Goal: Task Accomplishment & Management: Complete application form

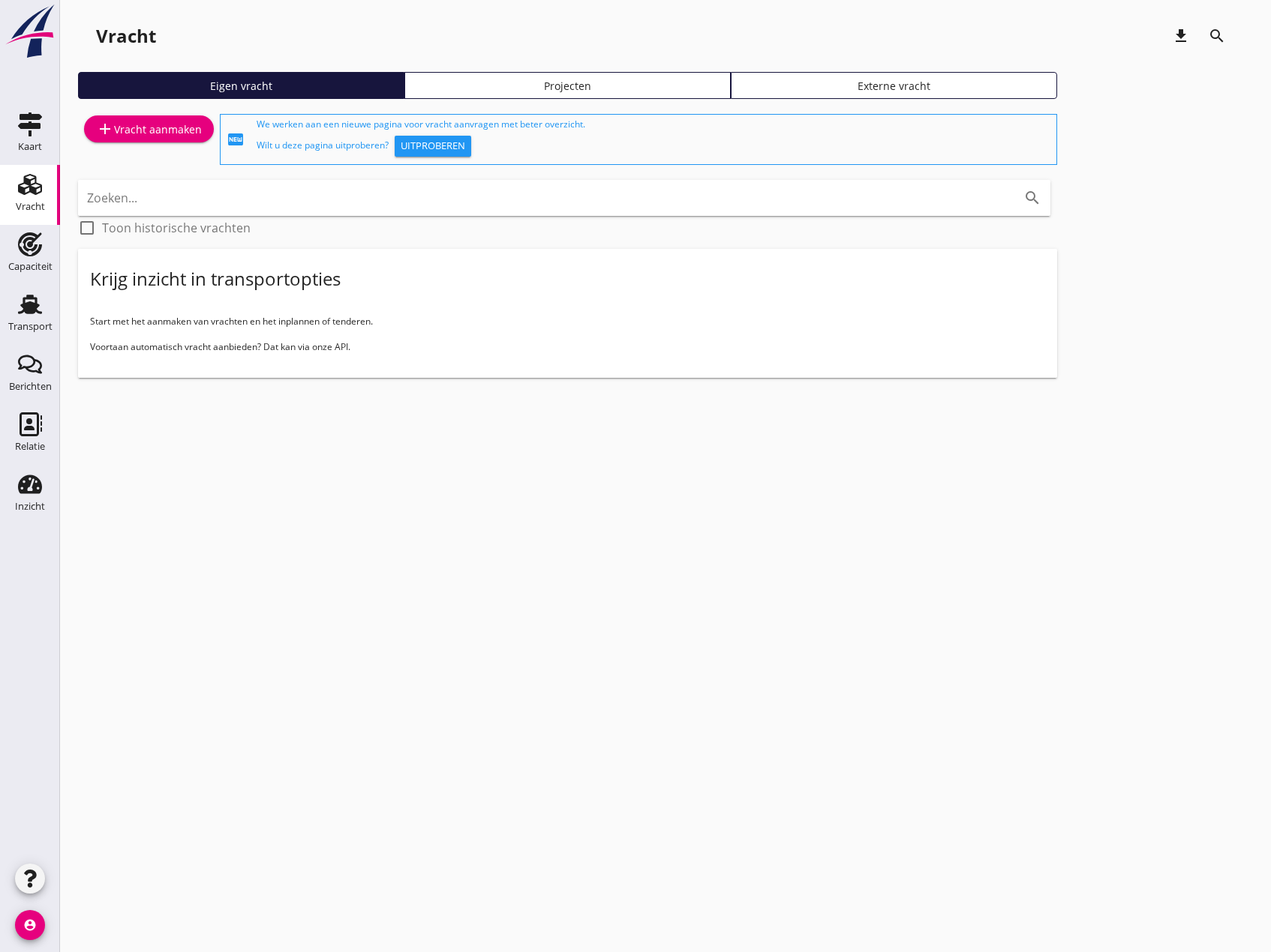
click at [148, 135] on div "add Vracht aanmaken" at bounding box center [149, 129] width 105 height 18
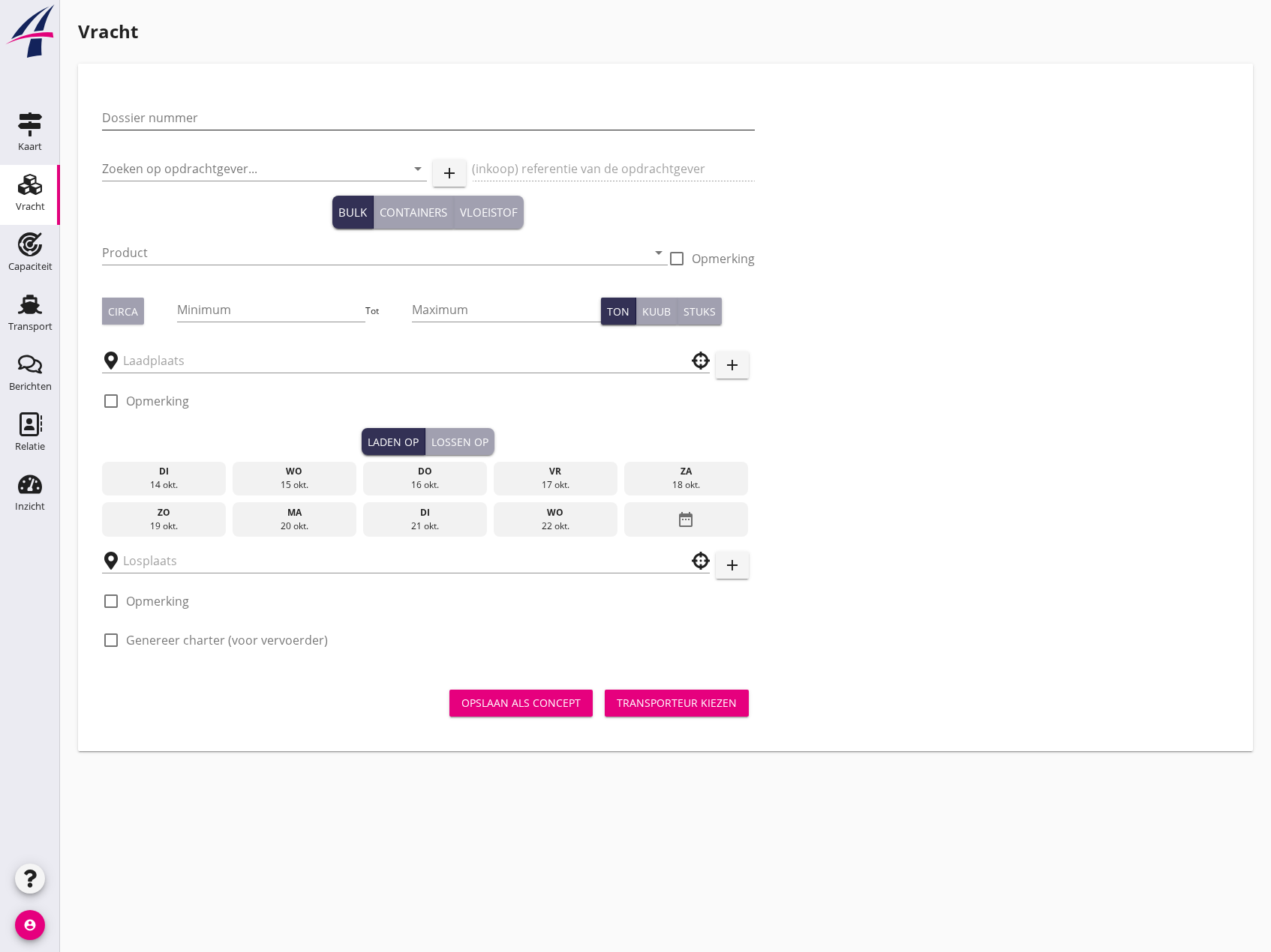
click at [183, 128] on input "Dossier nummer" at bounding box center [428, 117] width 653 height 24
type input "20250724"
click at [225, 173] on input "Zoeken op opdrachtgever..." at bounding box center [244, 168] width 283 height 24
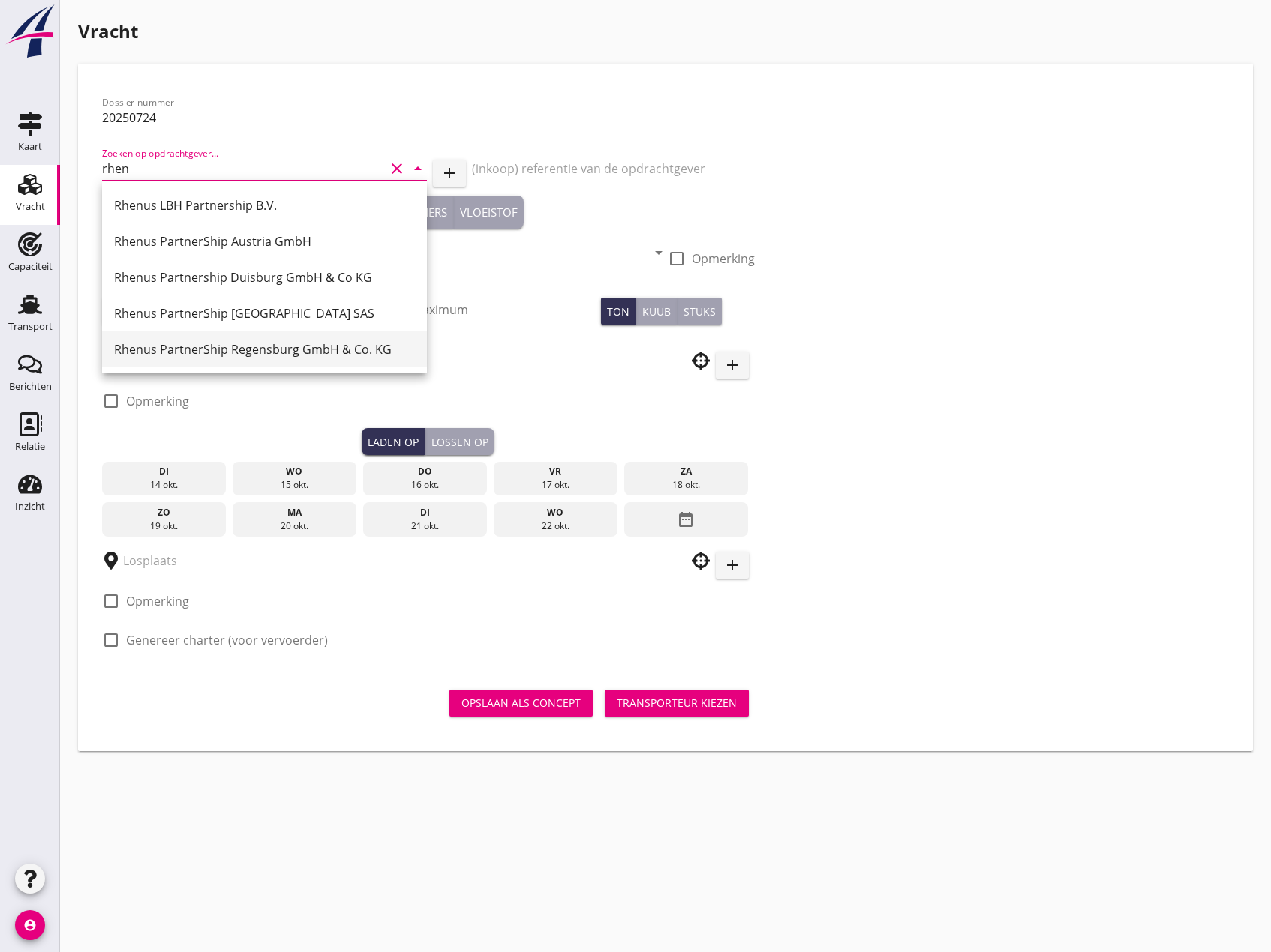
click at [289, 354] on div "Rhenus PartnerShip Regensburg GmbH & Co. KG" at bounding box center [264, 350] width 300 height 18
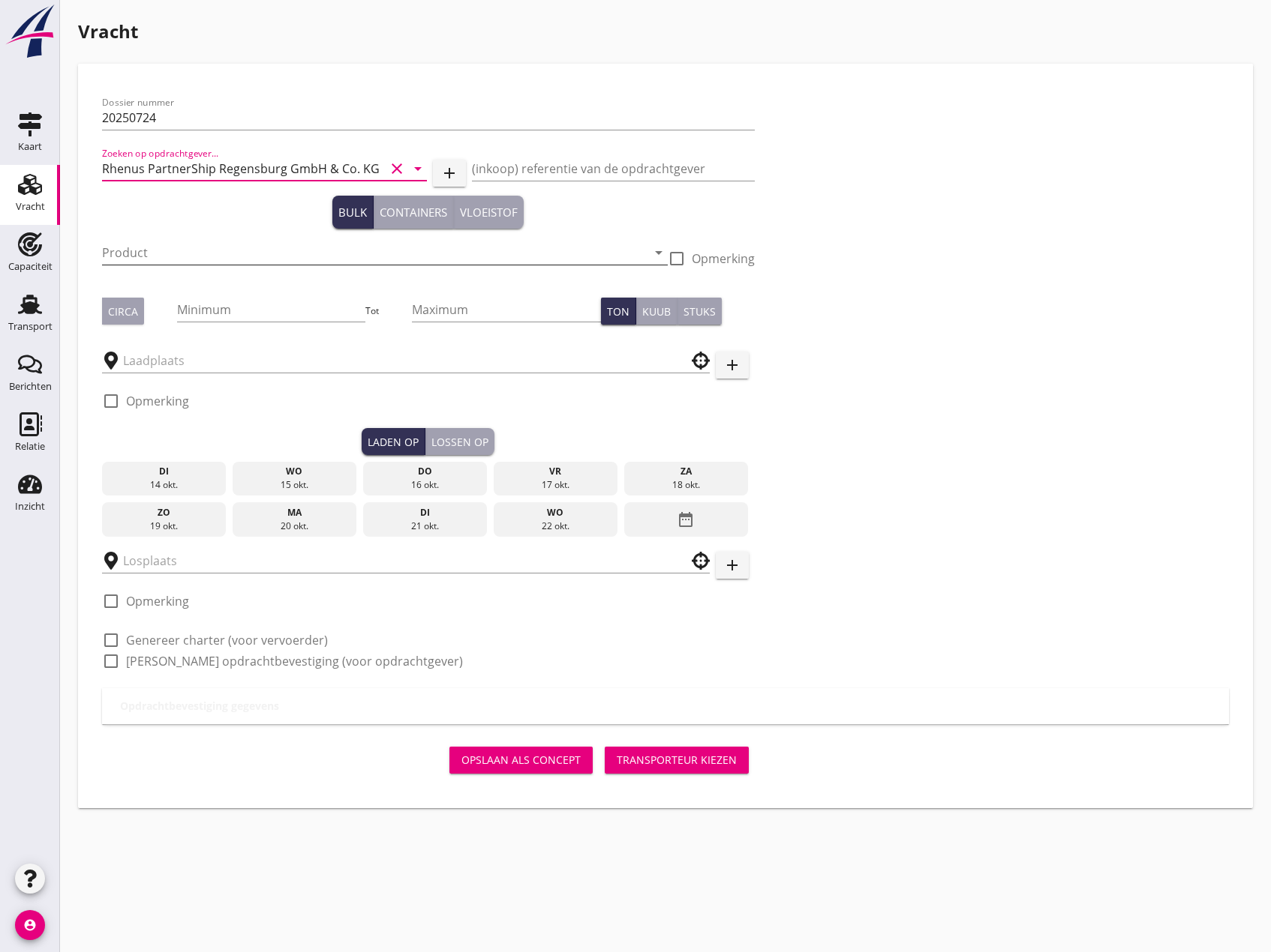
type input "Rhenus PartnerShip Regensburg GmbH & Co. KG"
click at [207, 259] on input "Product" at bounding box center [375, 252] width 545 height 24
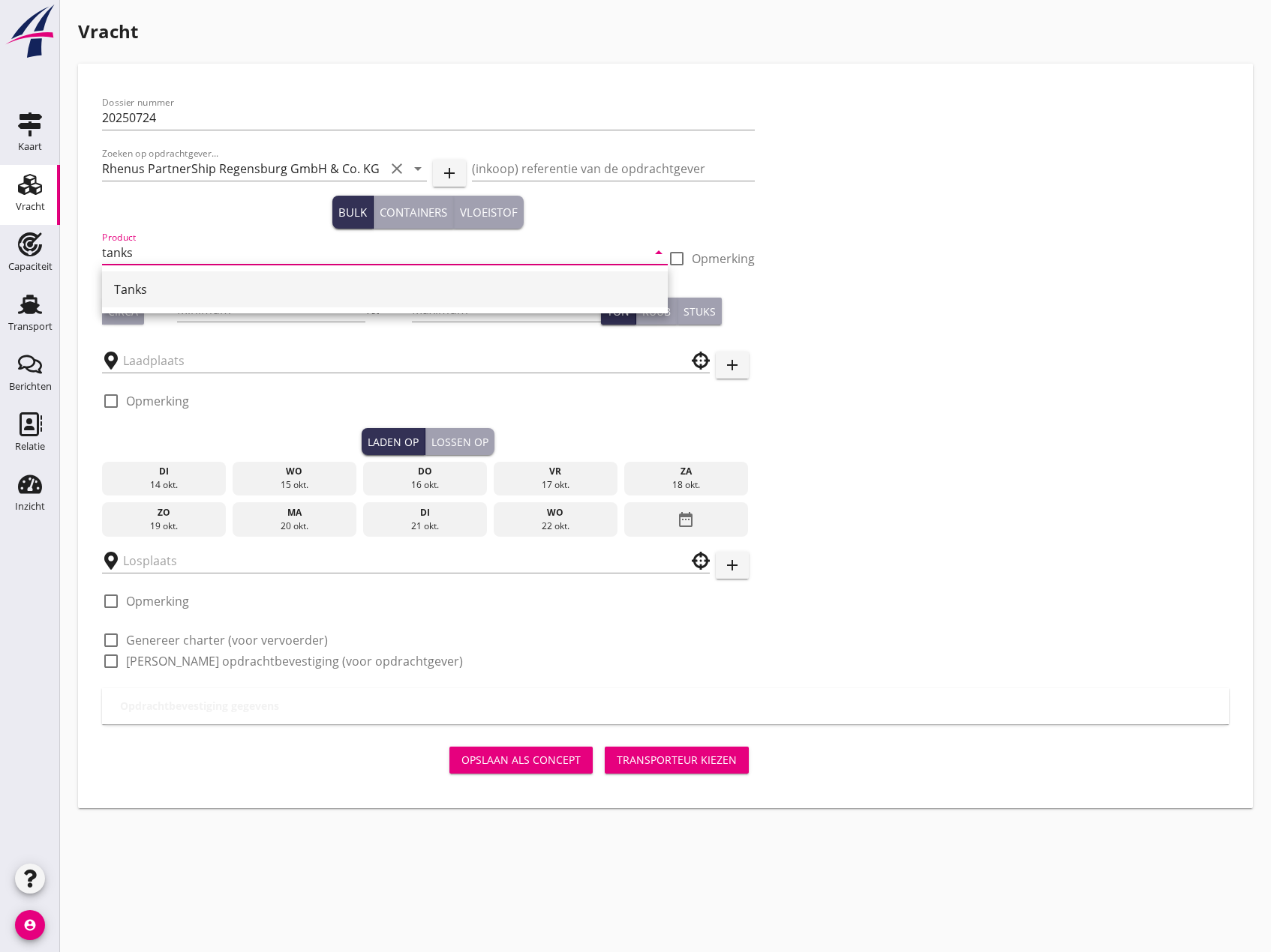
click at [175, 290] on div "Tanks" at bounding box center [385, 290] width 542 height 18
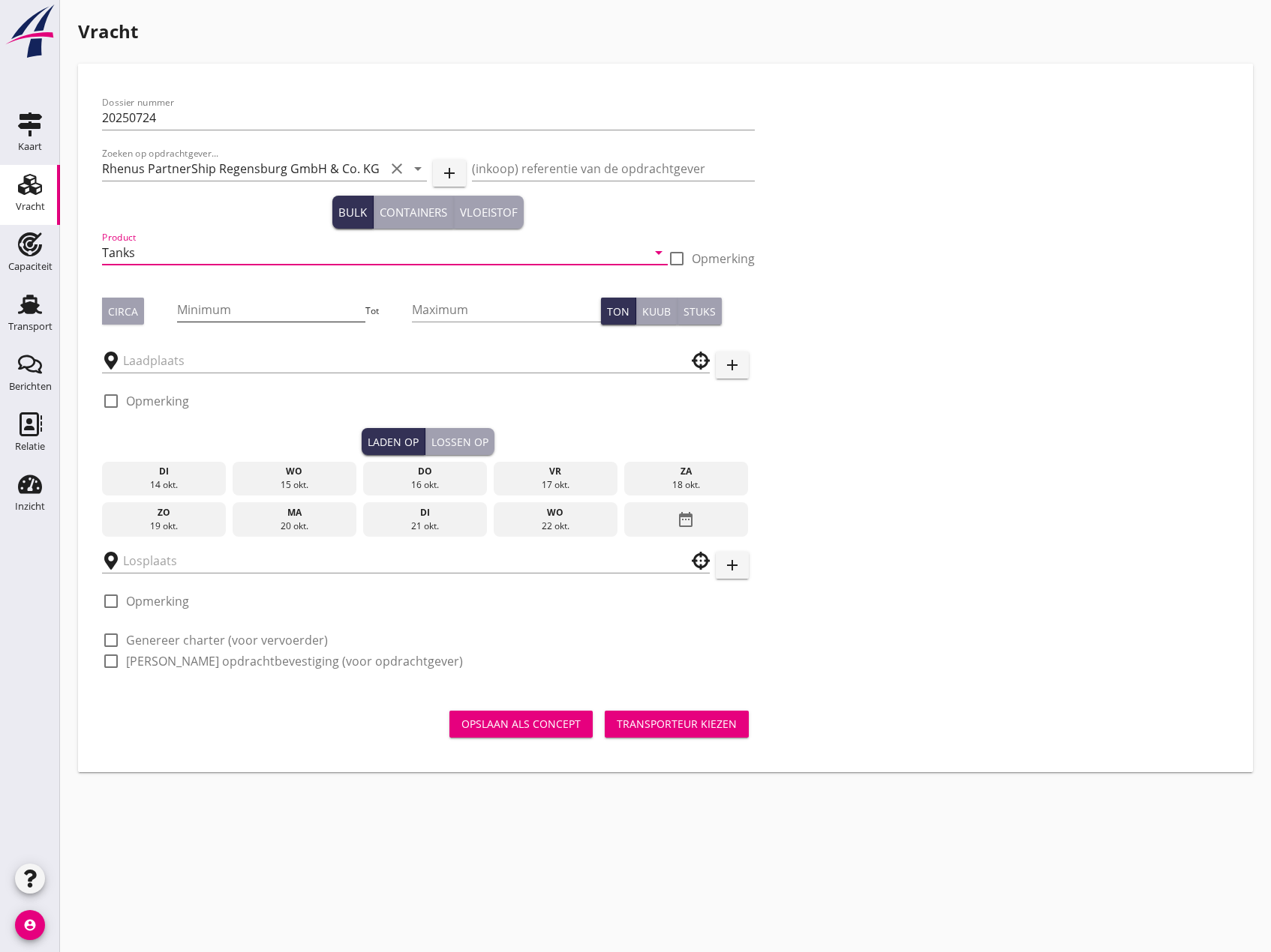
type input "Tanks"
click at [282, 317] on input "Minimum" at bounding box center [272, 309] width 189 height 24
type input "100"
click at [451, 312] on input "Maximum" at bounding box center [506, 309] width 189 height 24
type input "250"
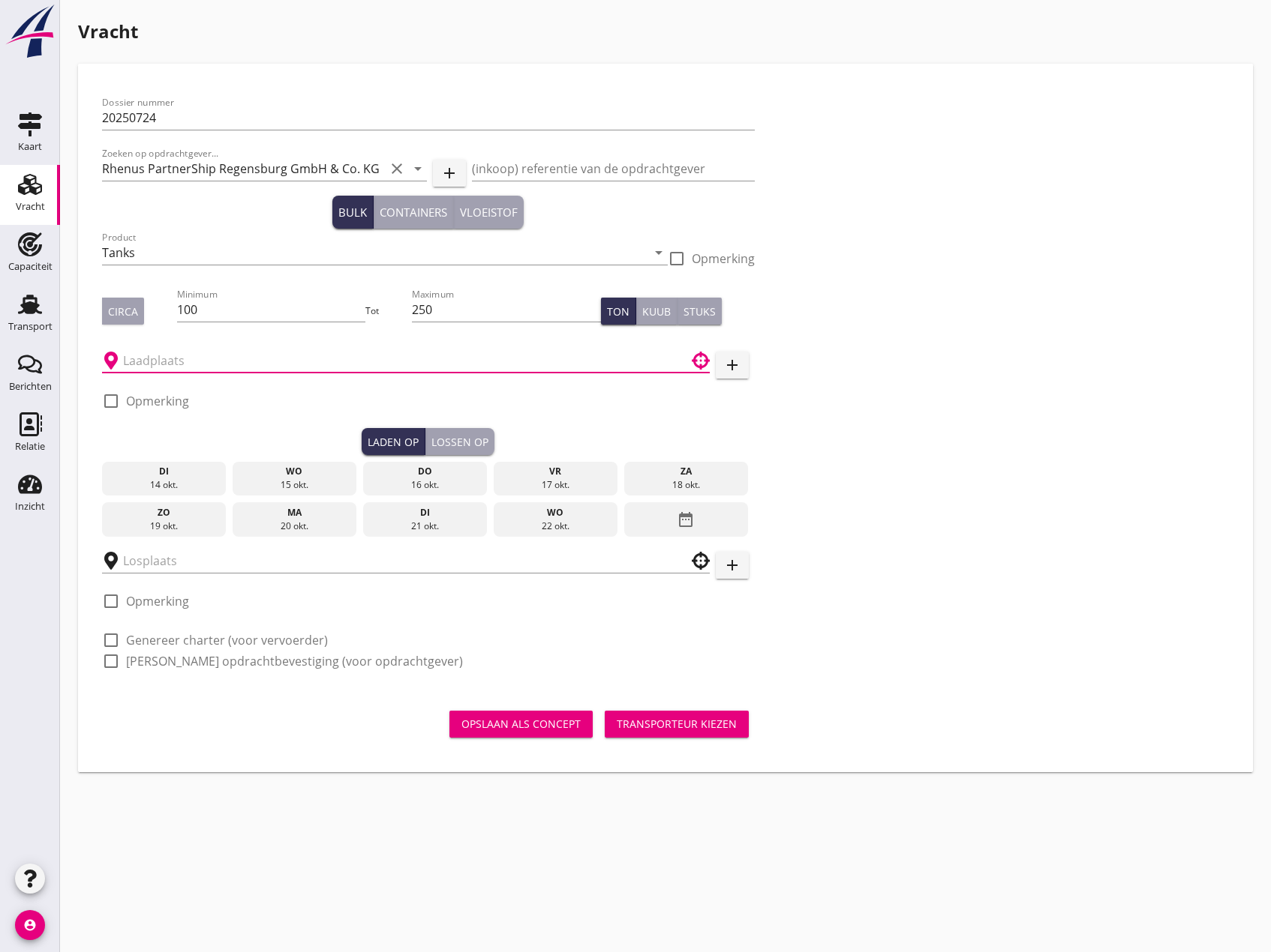
click at [299, 358] on input "text" at bounding box center [395, 360] width 545 height 24
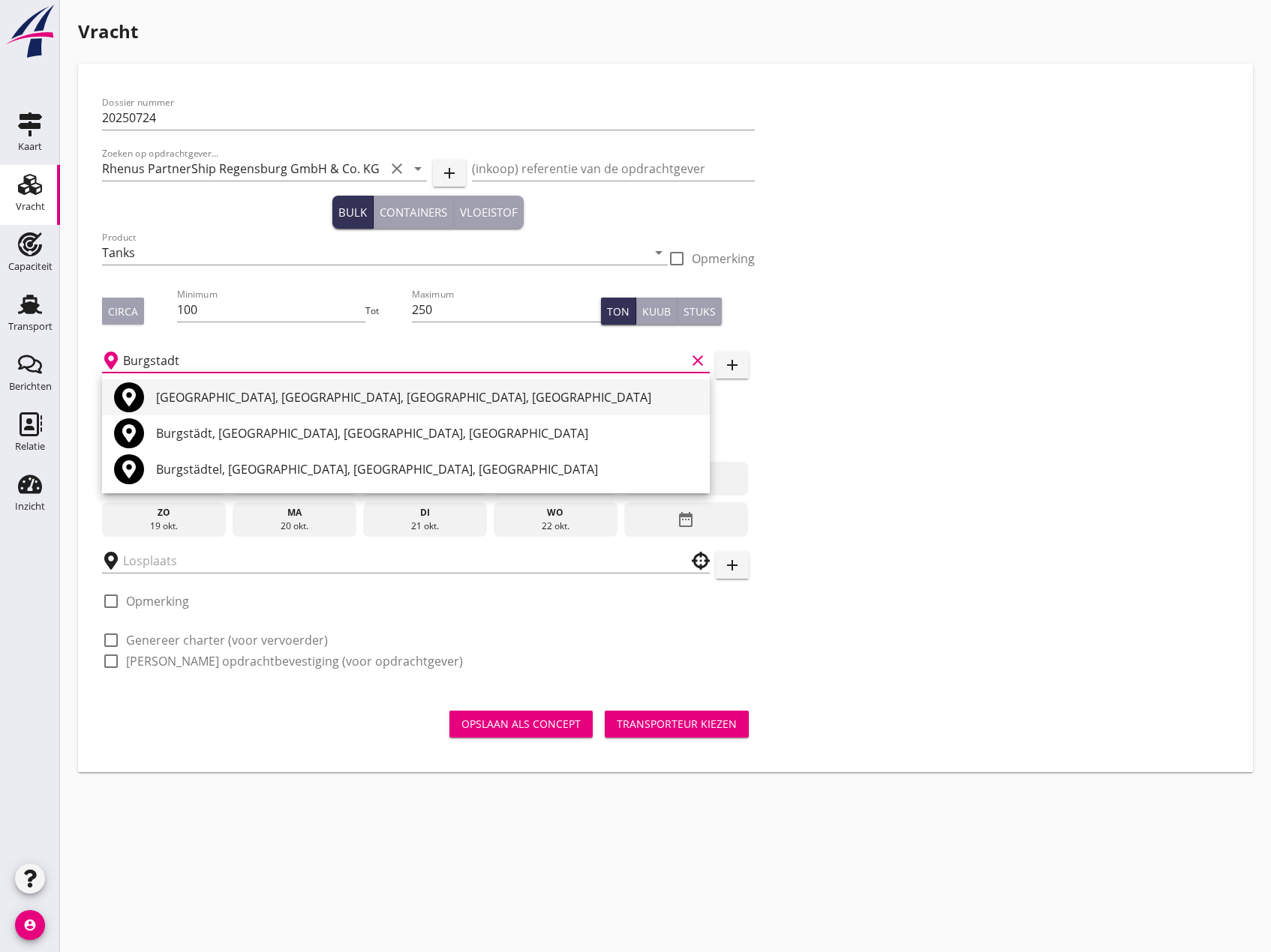
click at [267, 401] on div "[GEOGRAPHIC_DATA], [GEOGRAPHIC_DATA], [GEOGRAPHIC_DATA], [GEOGRAPHIC_DATA]" at bounding box center [427, 397] width 542 height 18
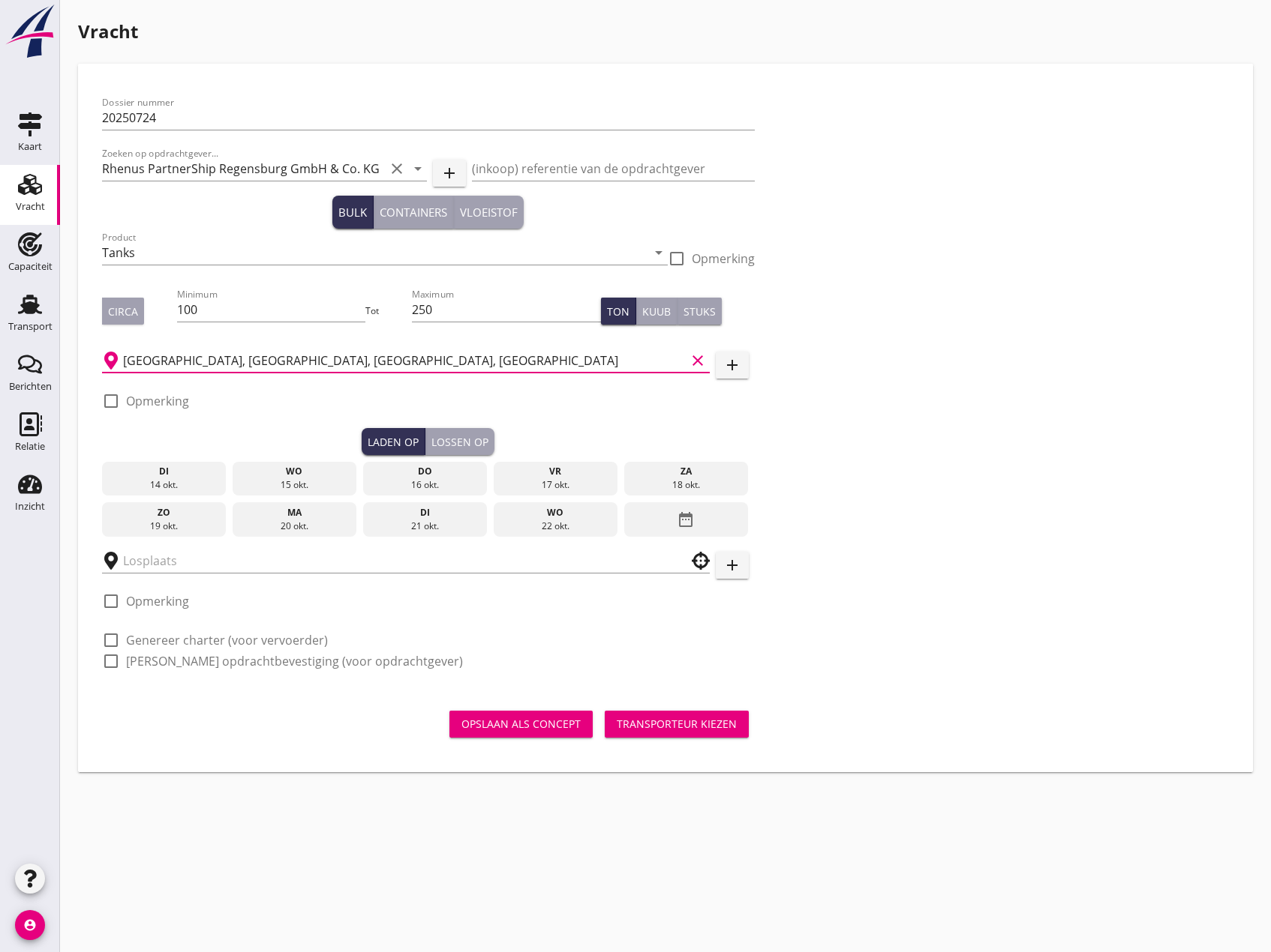
type input "[GEOGRAPHIC_DATA], [GEOGRAPHIC_DATA], [GEOGRAPHIC_DATA], [GEOGRAPHIC_DATA]"
click at [304, 481] on div "15 okt." at bounding box center [295, 485] width 117 height 13
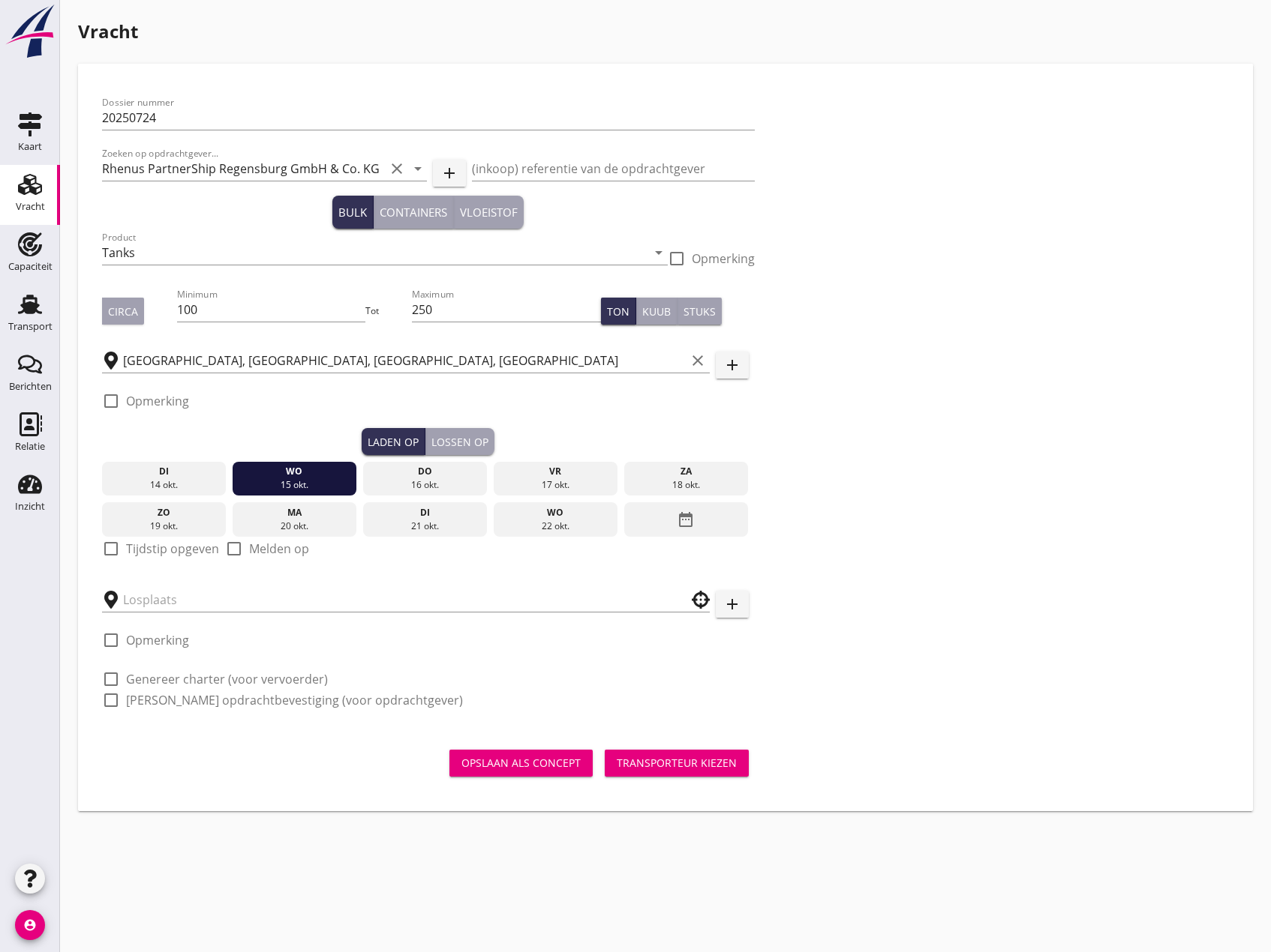
click at [119, 546] on div at bounding box center [110, 549] width 26 height 26
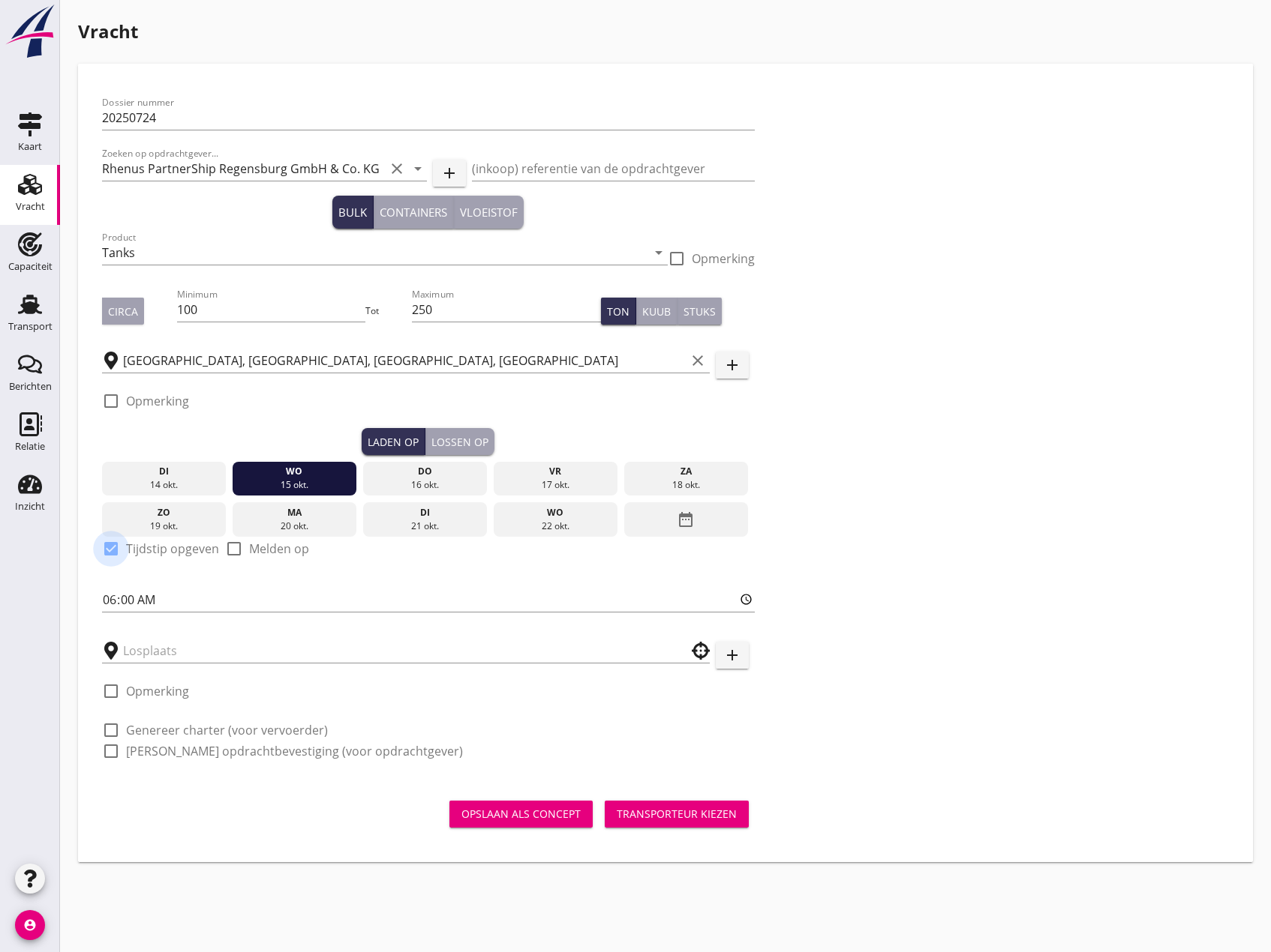
checkbox input "true"
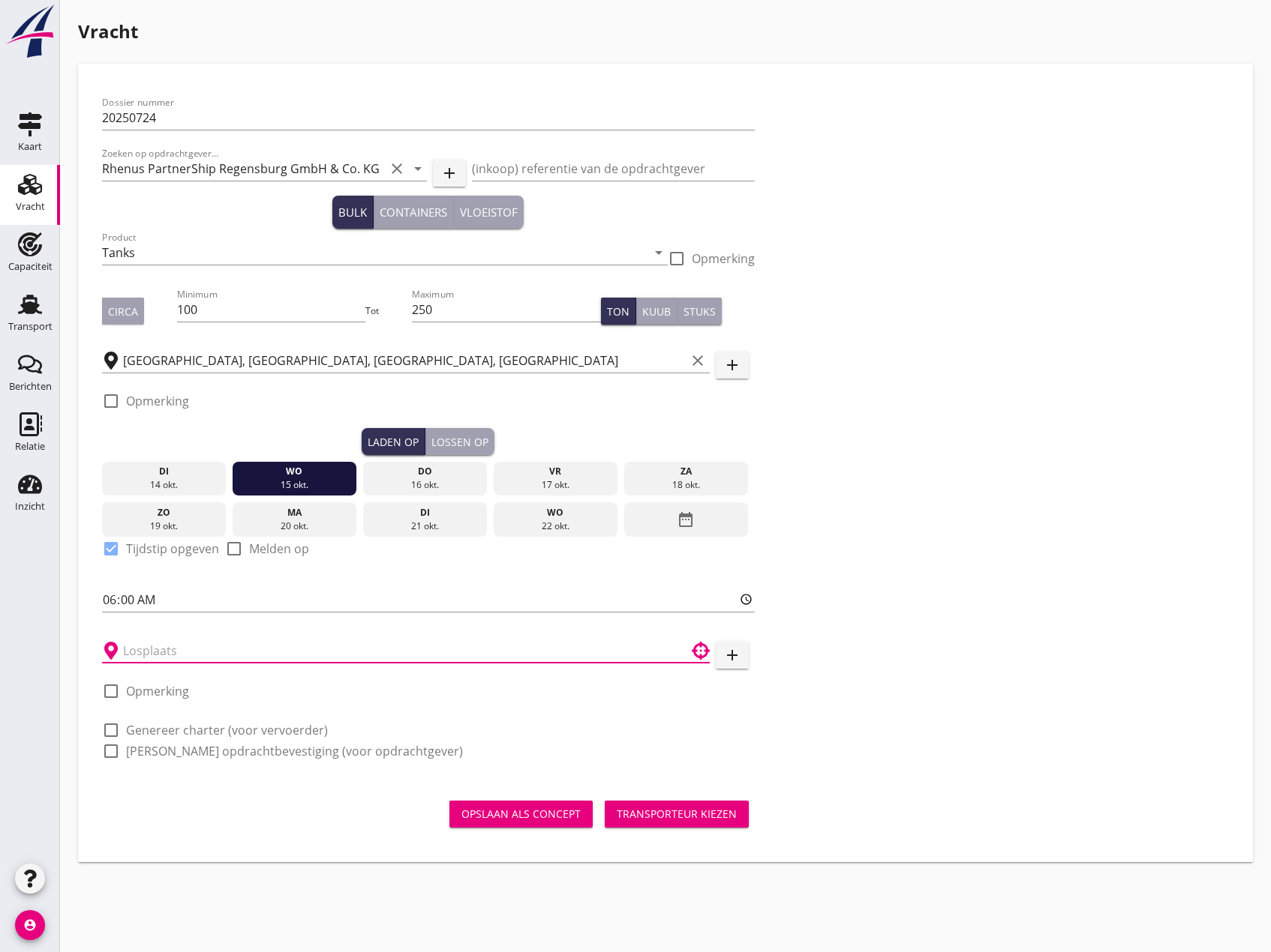
click at [181, 653] on input "text" at bounding box center [395, 650] width 545 height 24
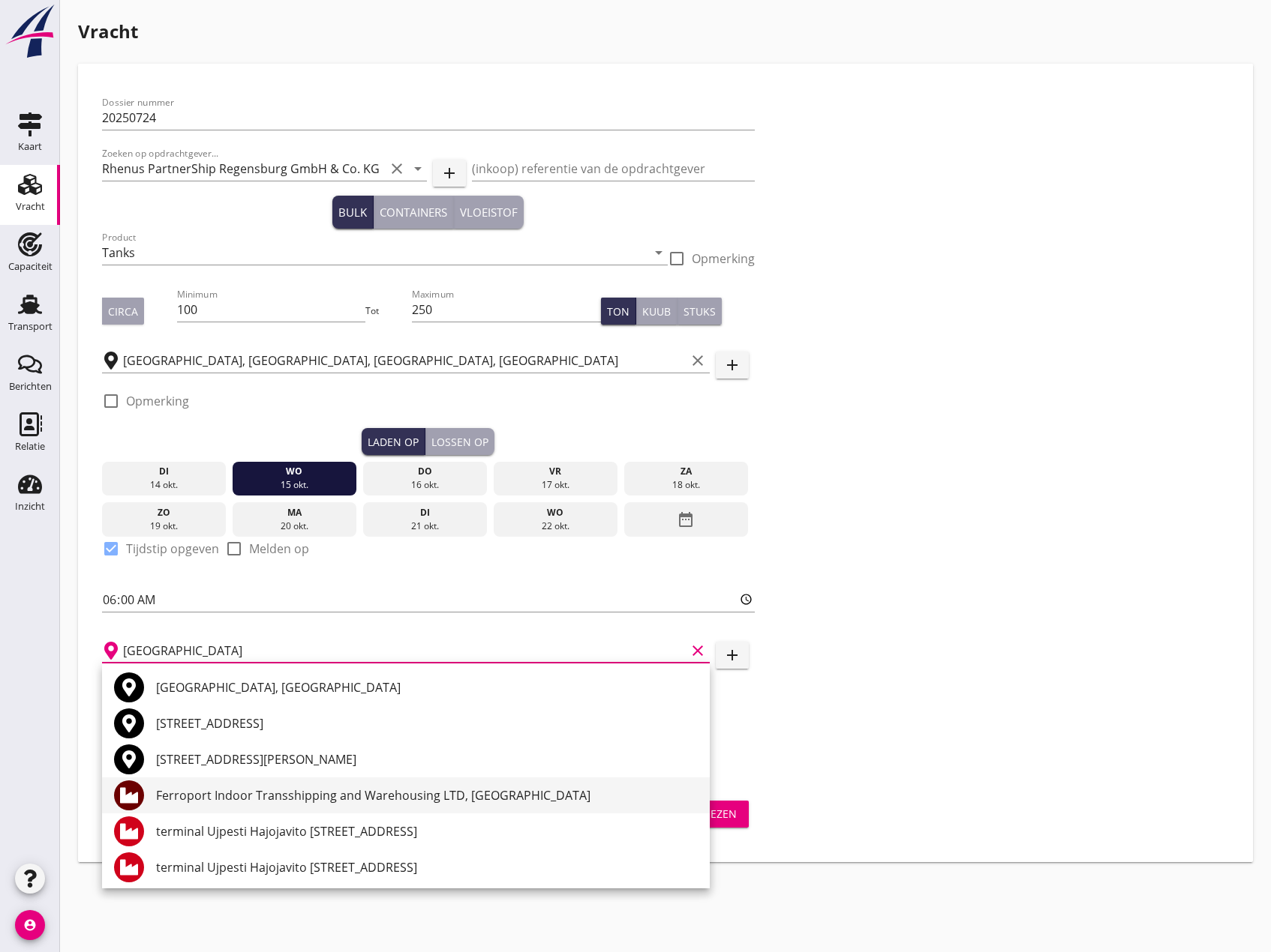
scroll to position [39, 0]
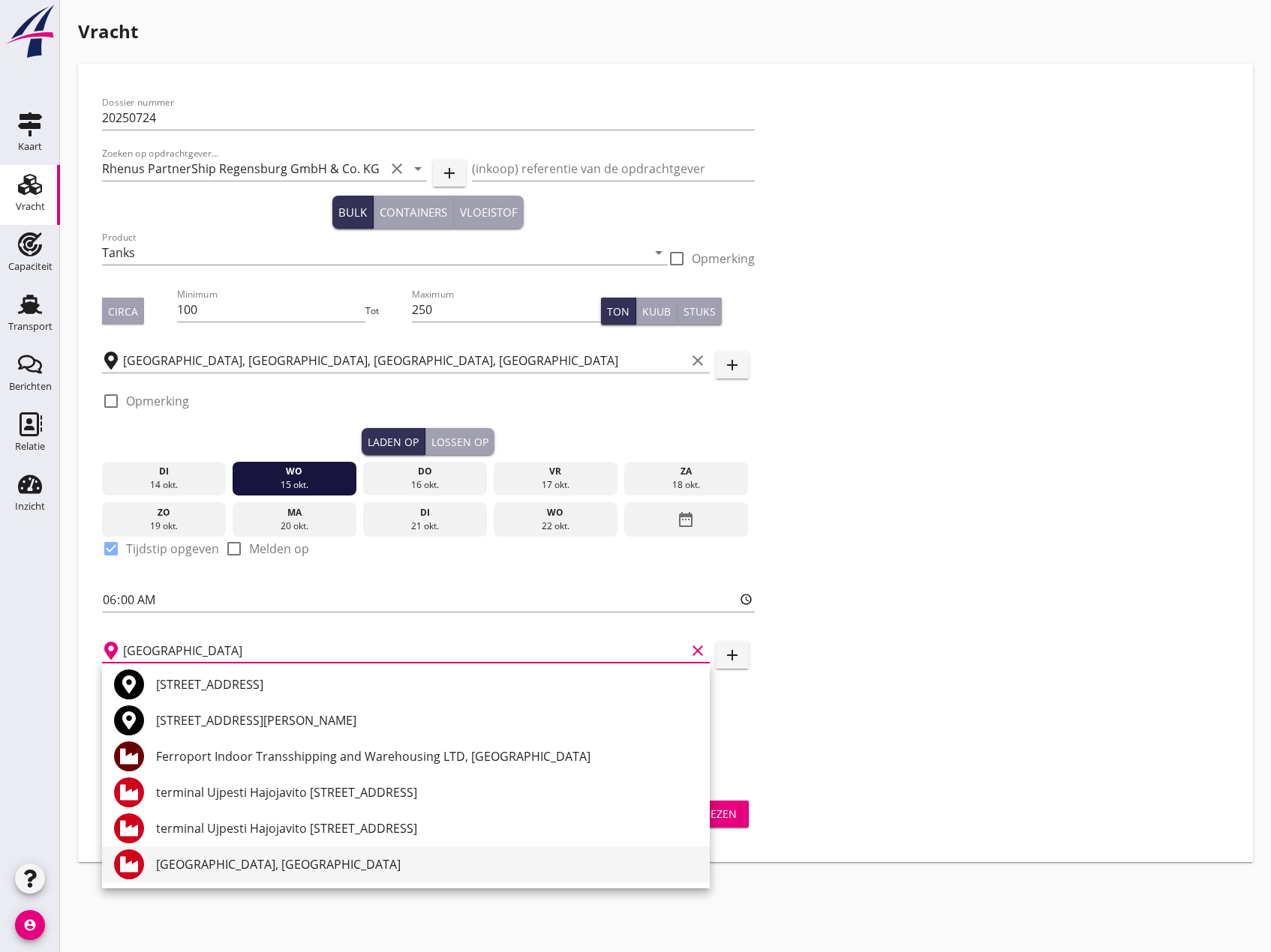
click at [272, 870] on div "[GEOGRAPHIC_DATA], [GEOGRAPHIC_DATA]" at bounding box center [427, 865] width 542 height 18
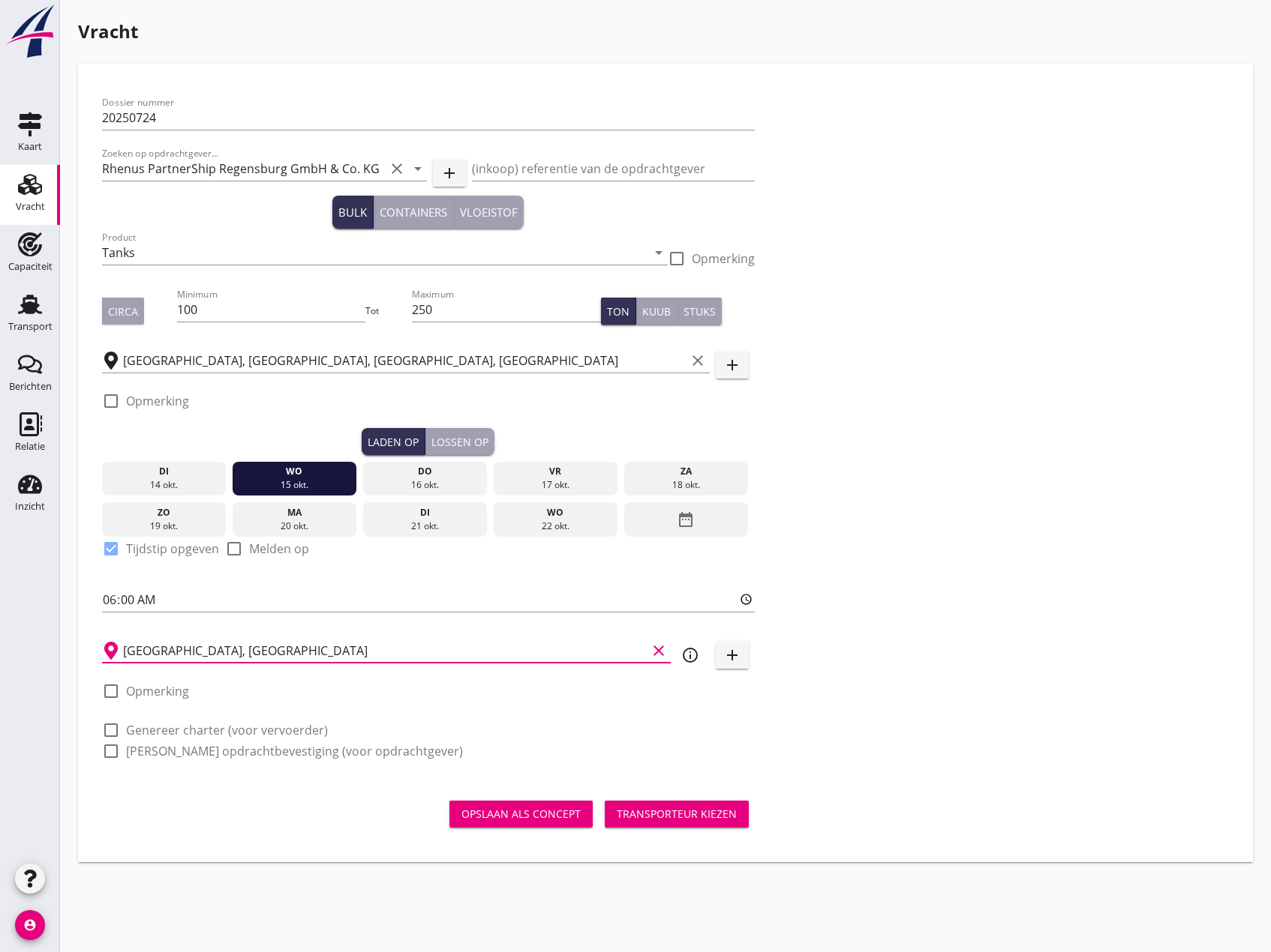
type input "[GEOGRAPHIC_DATA], [GEOGRAPHIC_DATA]"
click at [108, 727] on div at bounding box center [110, 730] width 26 height 26
checkbox input "true"
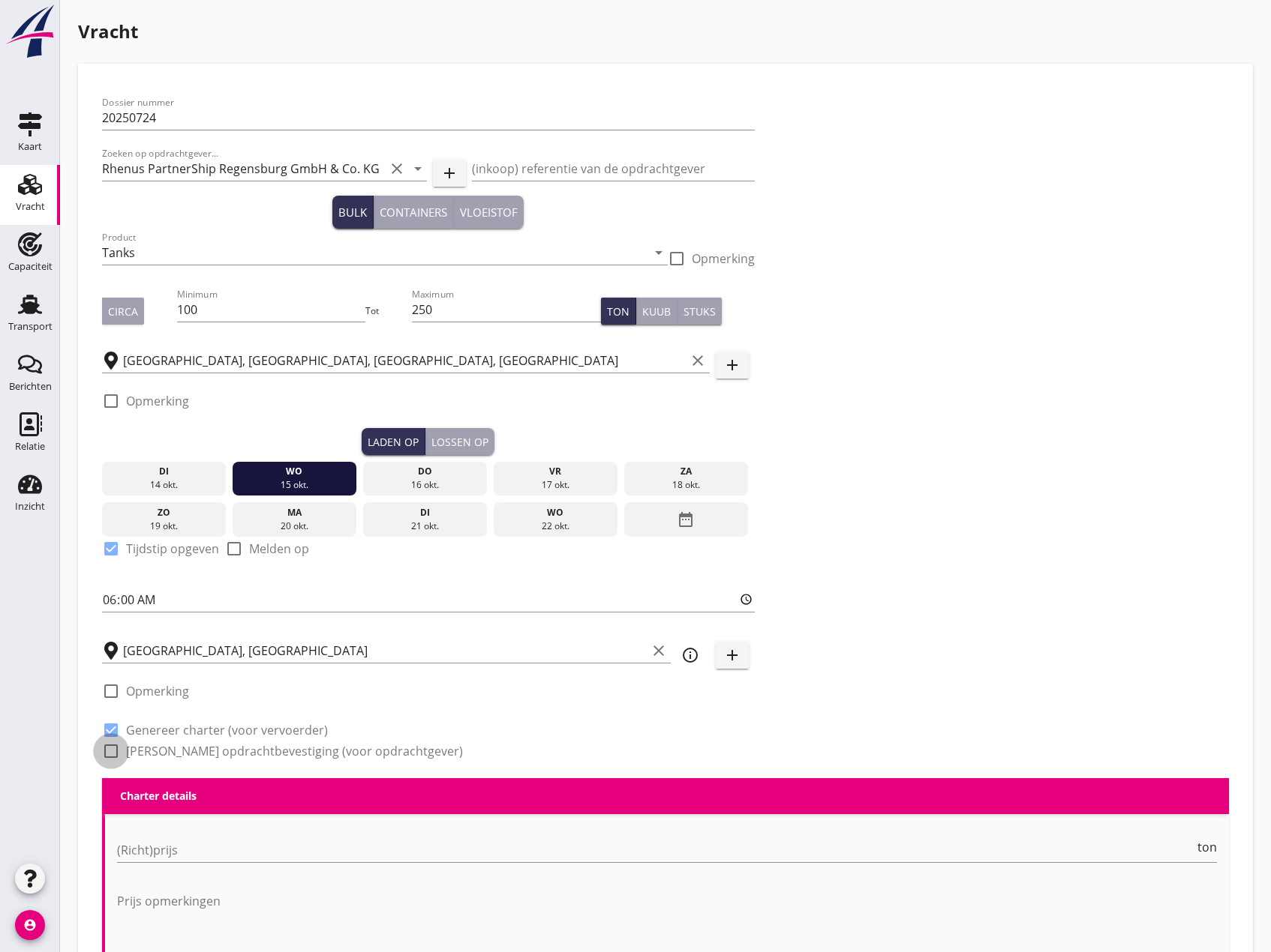
click at [114, 745] on div at bounding box center [110, 751] width 26 height 26
checkbox input "true"
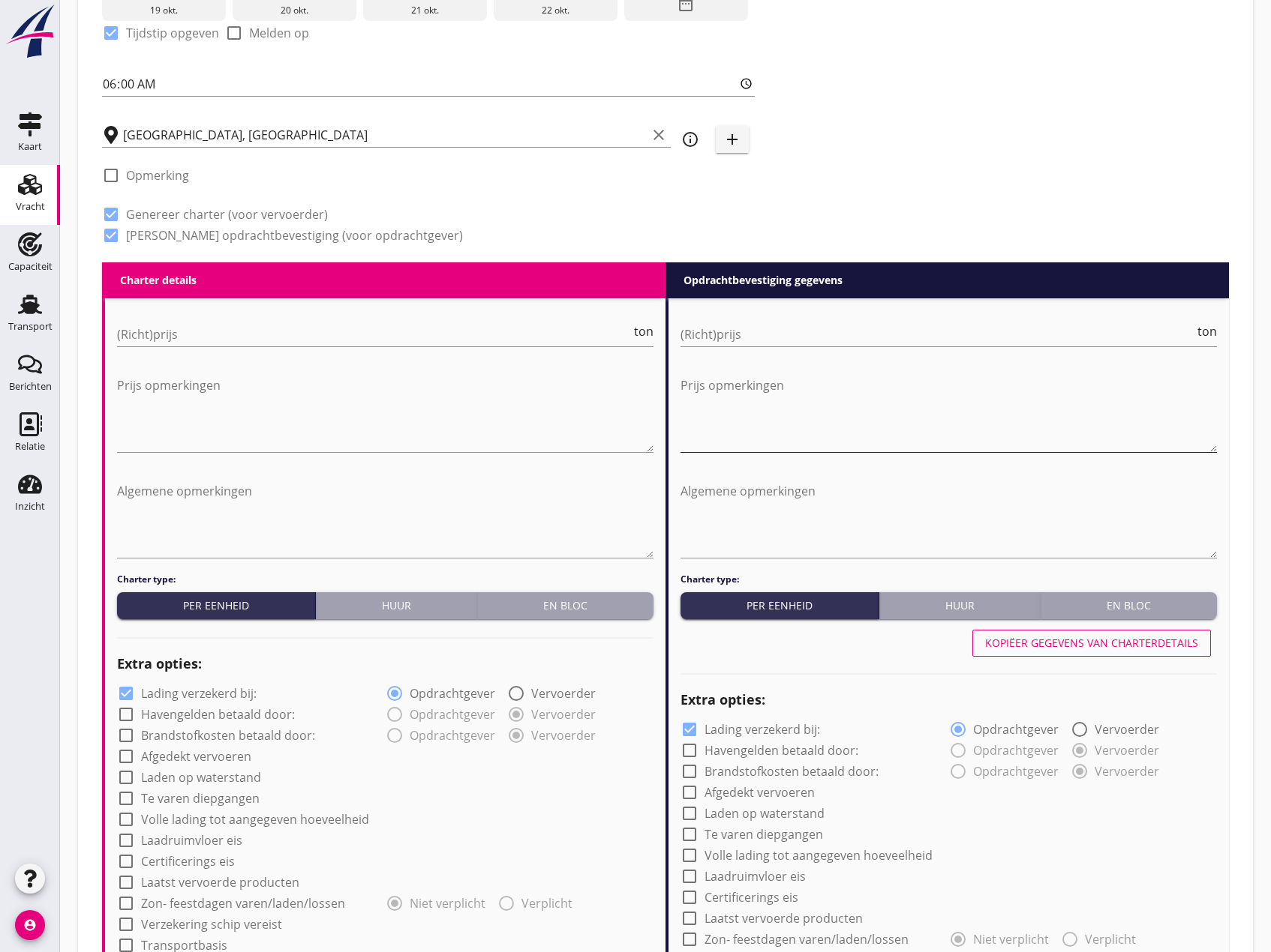
scroll to position [525, 0]
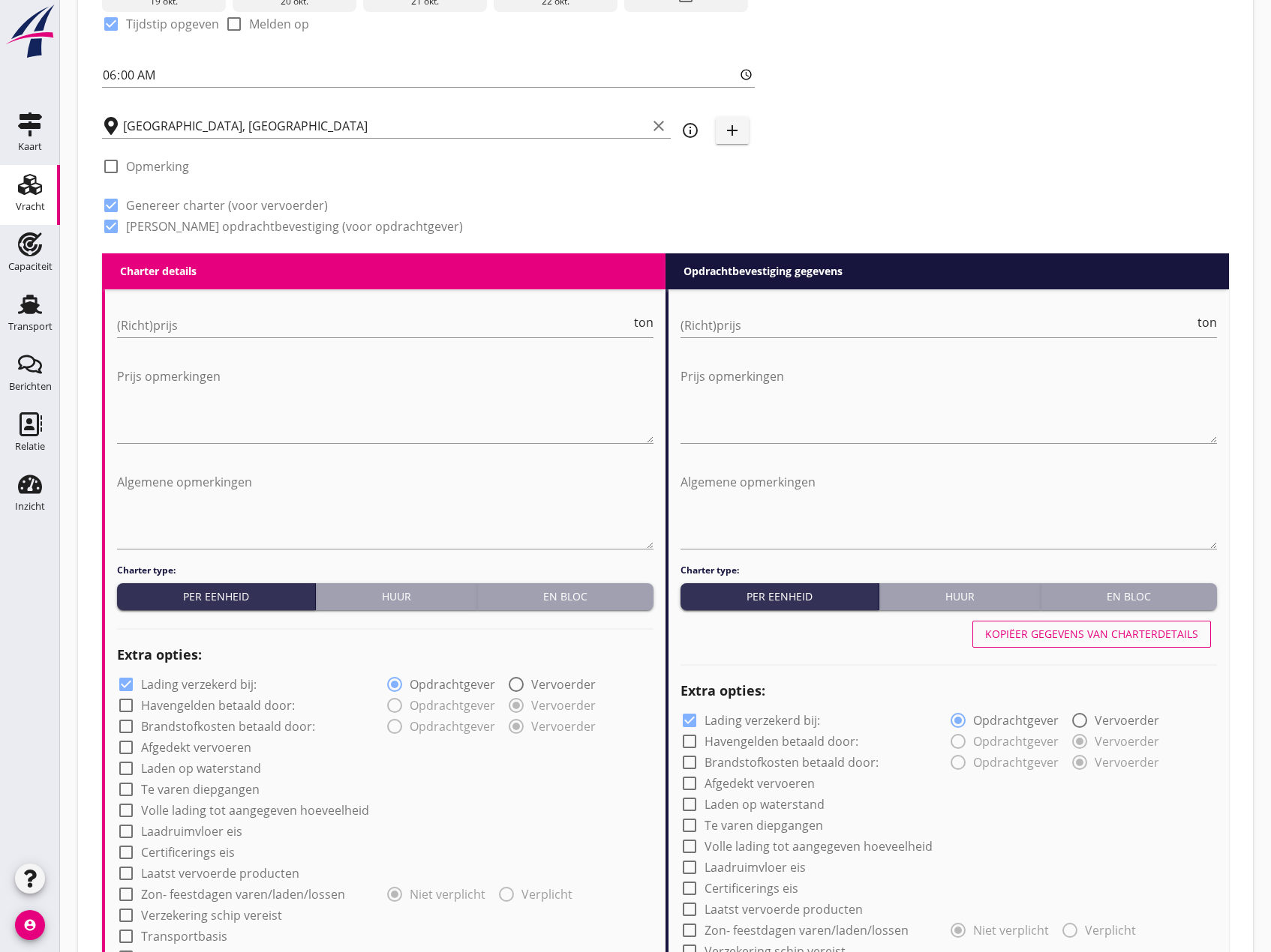
click at [398, 602] on div "Huur" at bounding box center [396, 596] width 149 height 16
radio input "true"
radio input "false"
radio input "true"
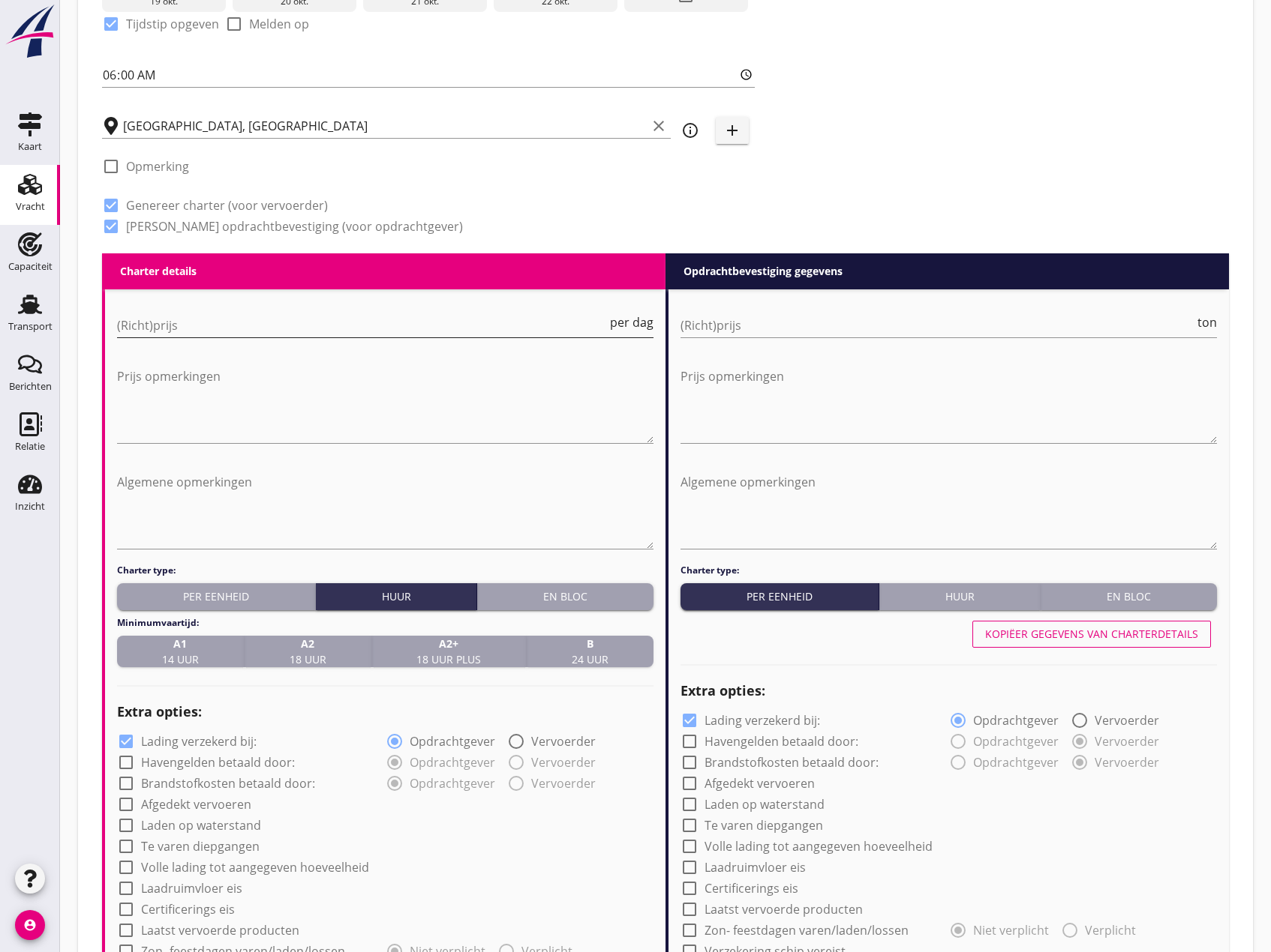
click at [175, 331] on input "(Richt)prijs" at bounding box center [361, 325] width 490 height 24
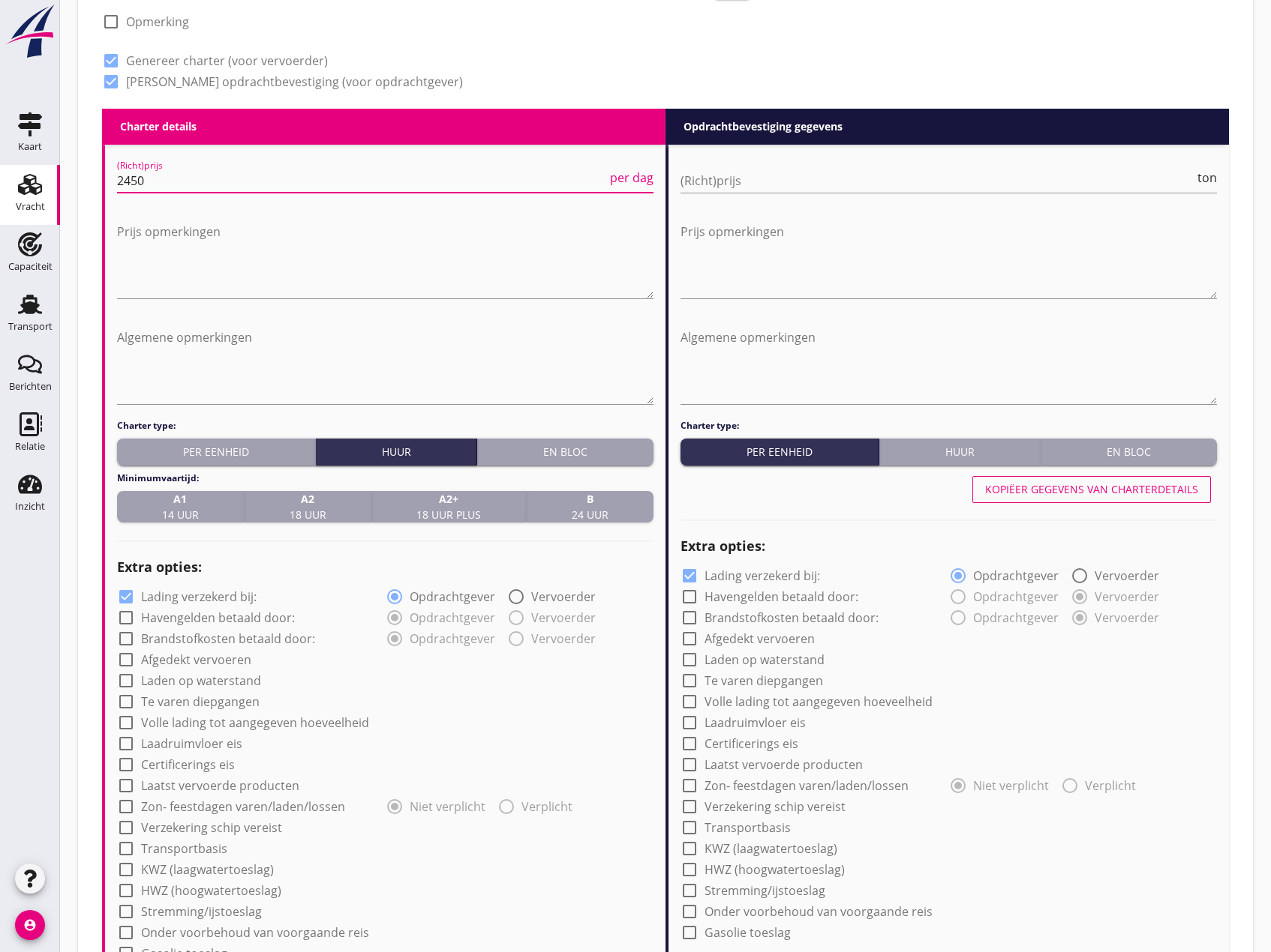
scroll to position [750, 0]
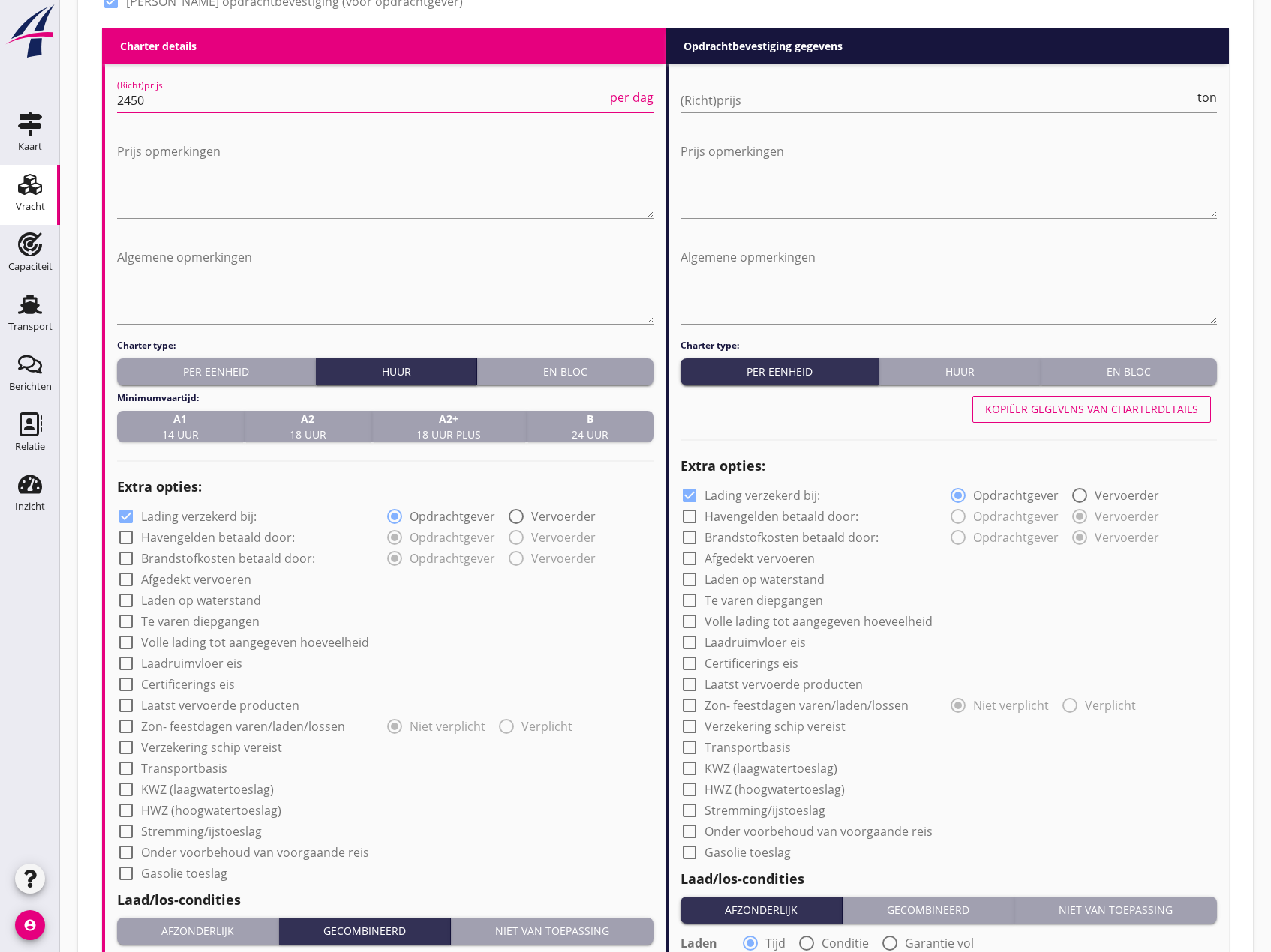
type input "2450"
click at [127, 537] on div at bounding box center [126, 537] width 26 height 26
checkbox input "true"
click at [131, 564] on div at bounding box center [126, 558] width 26 height 26
checkbox input "true"
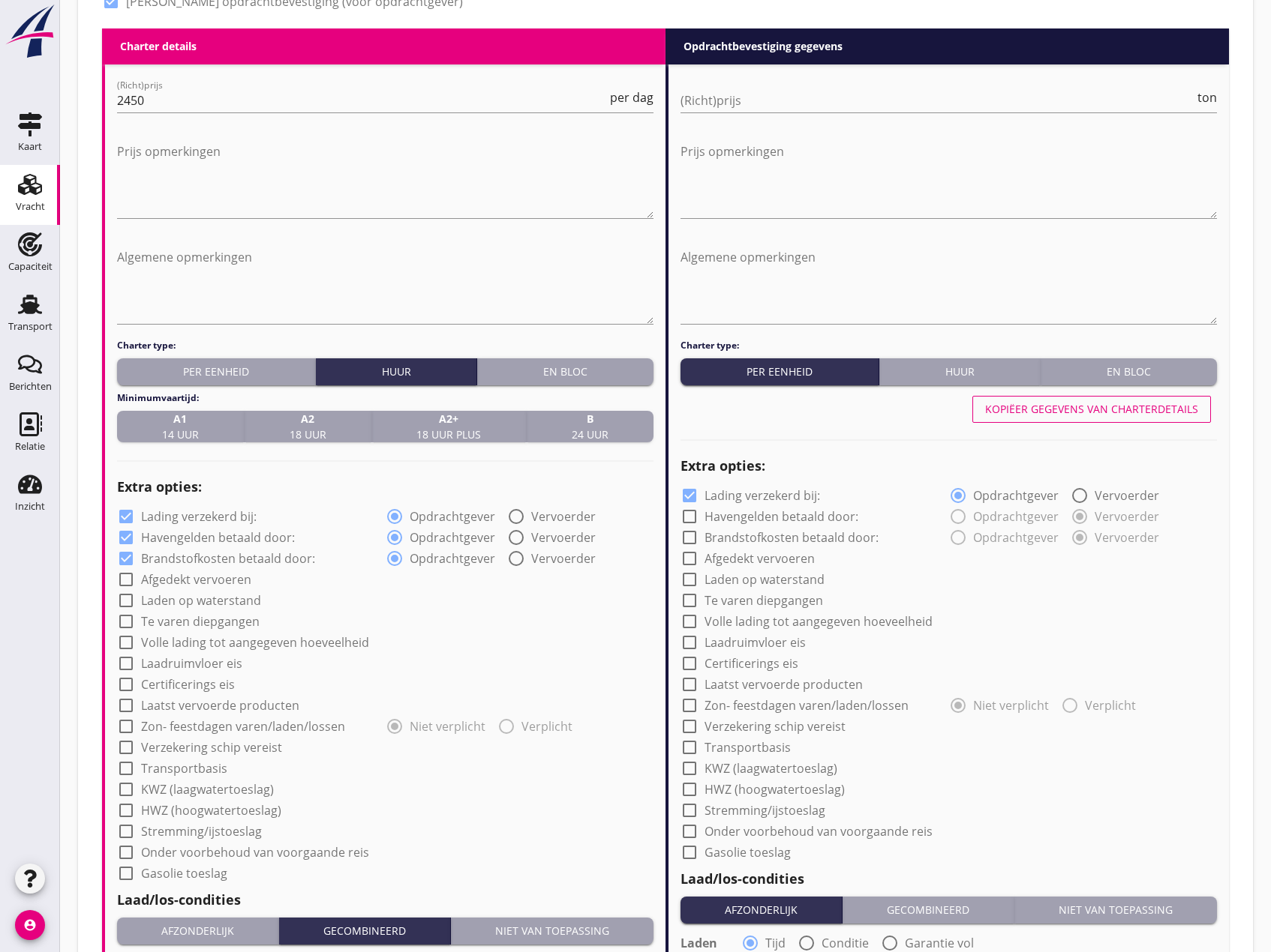
click at [130, 575] on div at bounding box center [126, 579] width 26 height 26
click at [123, 578] on div at bounding box center [126, 579] width 26 height 26
checkbox input "false"
click at [127, 605] on div at bounding box center [126, 600] width 26 height 26
checkbox input "true"
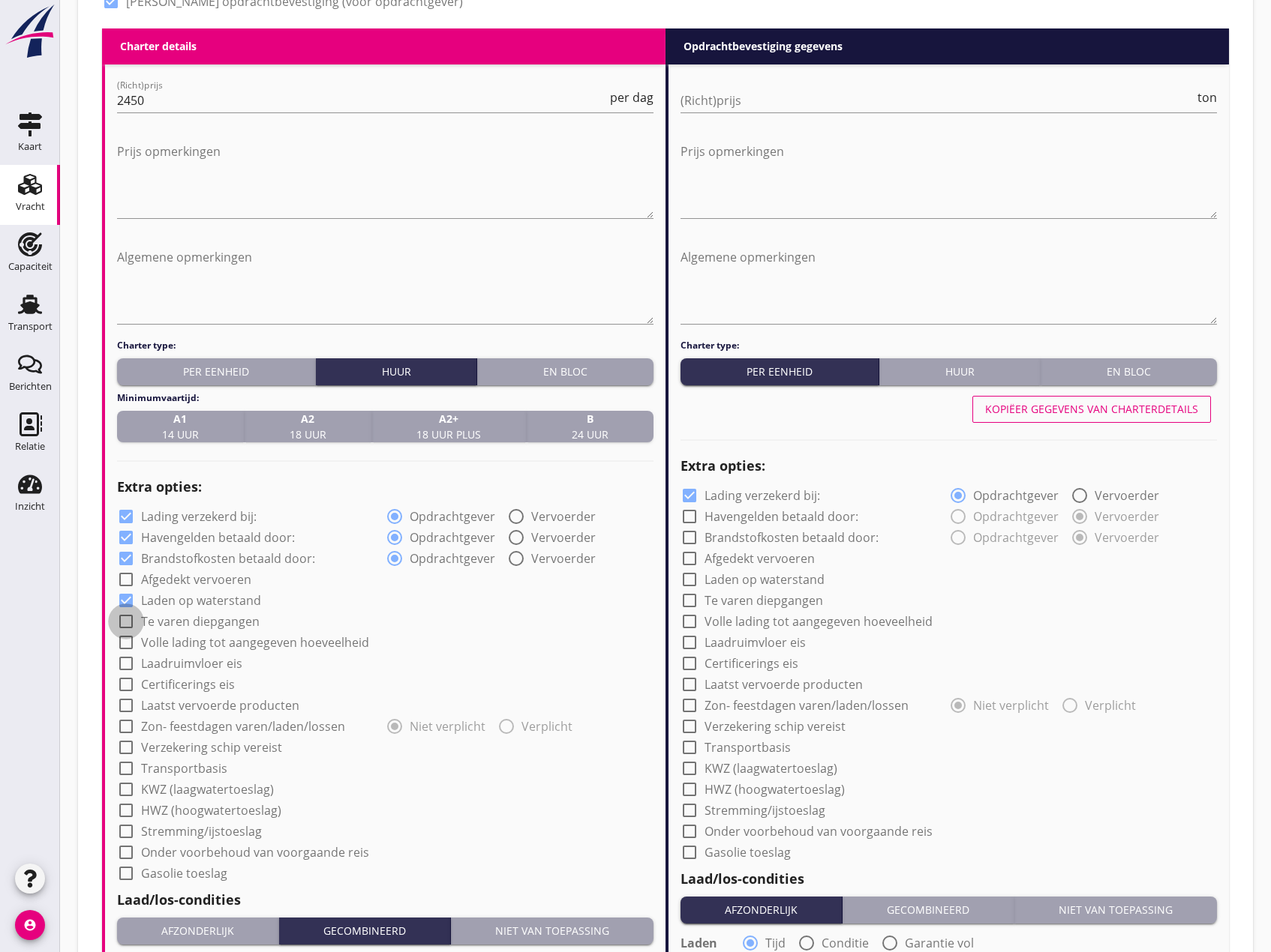
click at [123, 615] on div at bounding box center [126, 621] width 26 height 26
checkbox input "true"
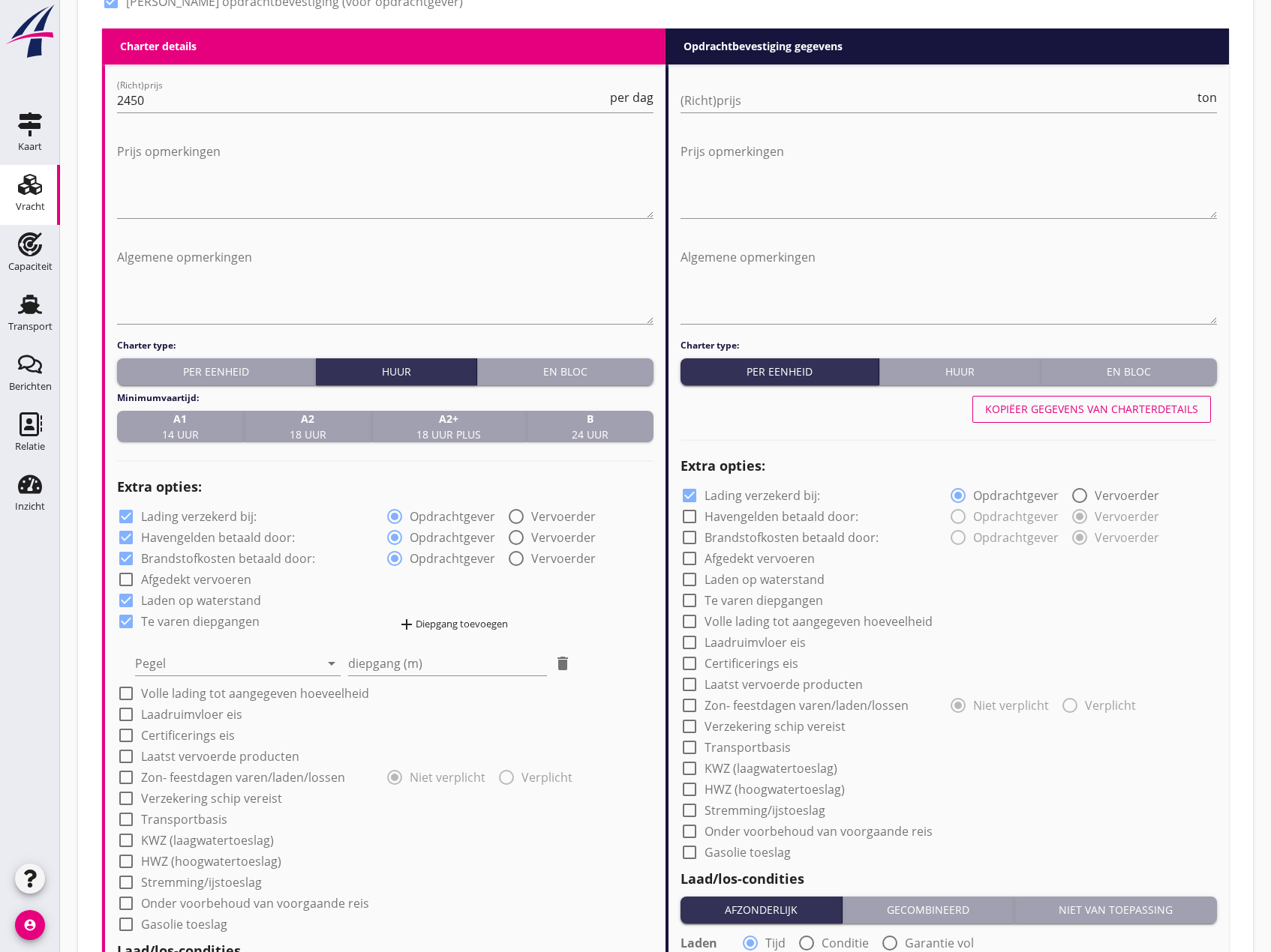
click at [463, 619] on div "add Diepgang toevoegen" at bounding box center [453, 625] width 110 height 18
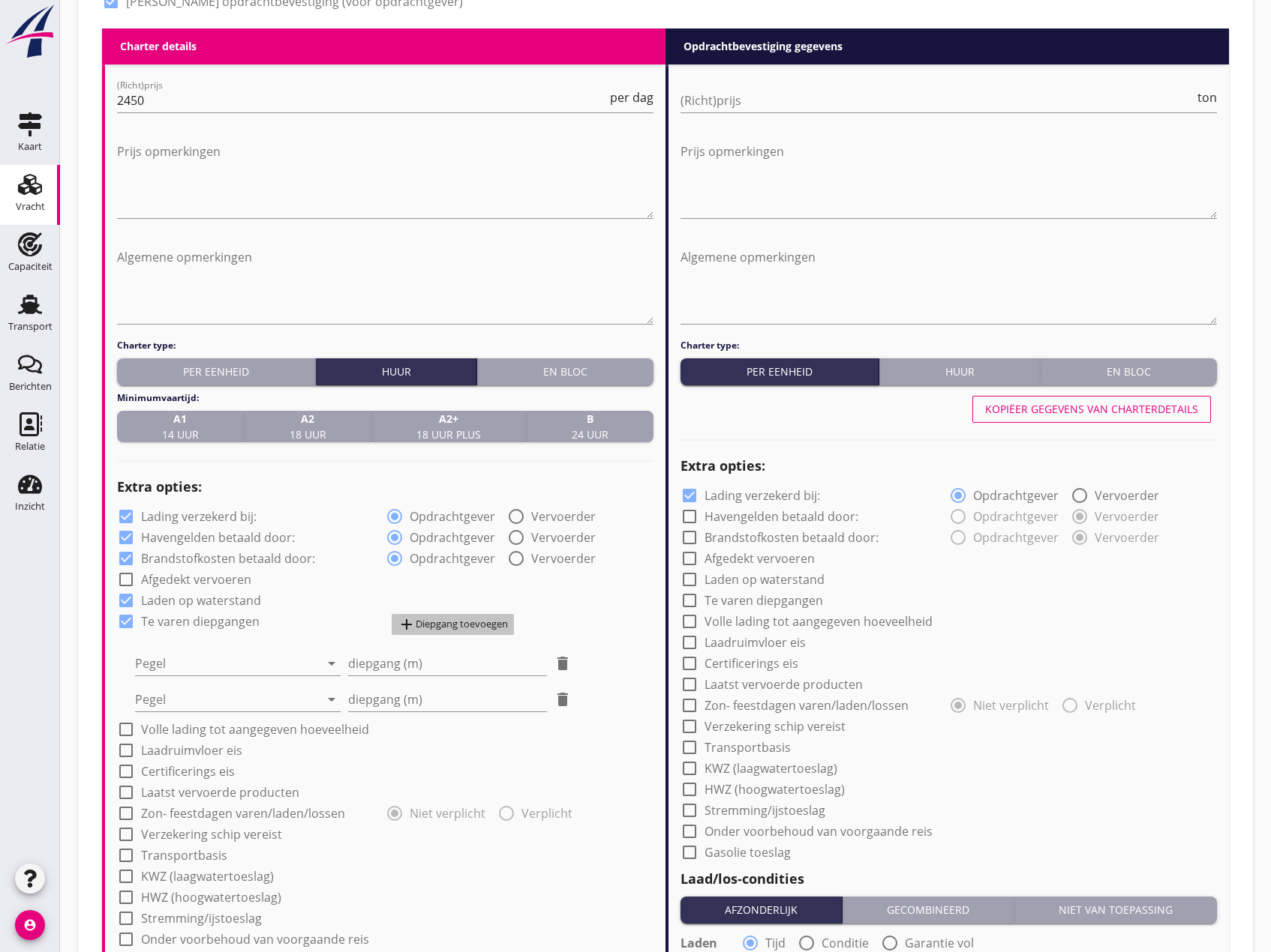
click at [463, 619] on div "add Diepgang toevoegen" at bounding box center [453, 625] width 110 height 18
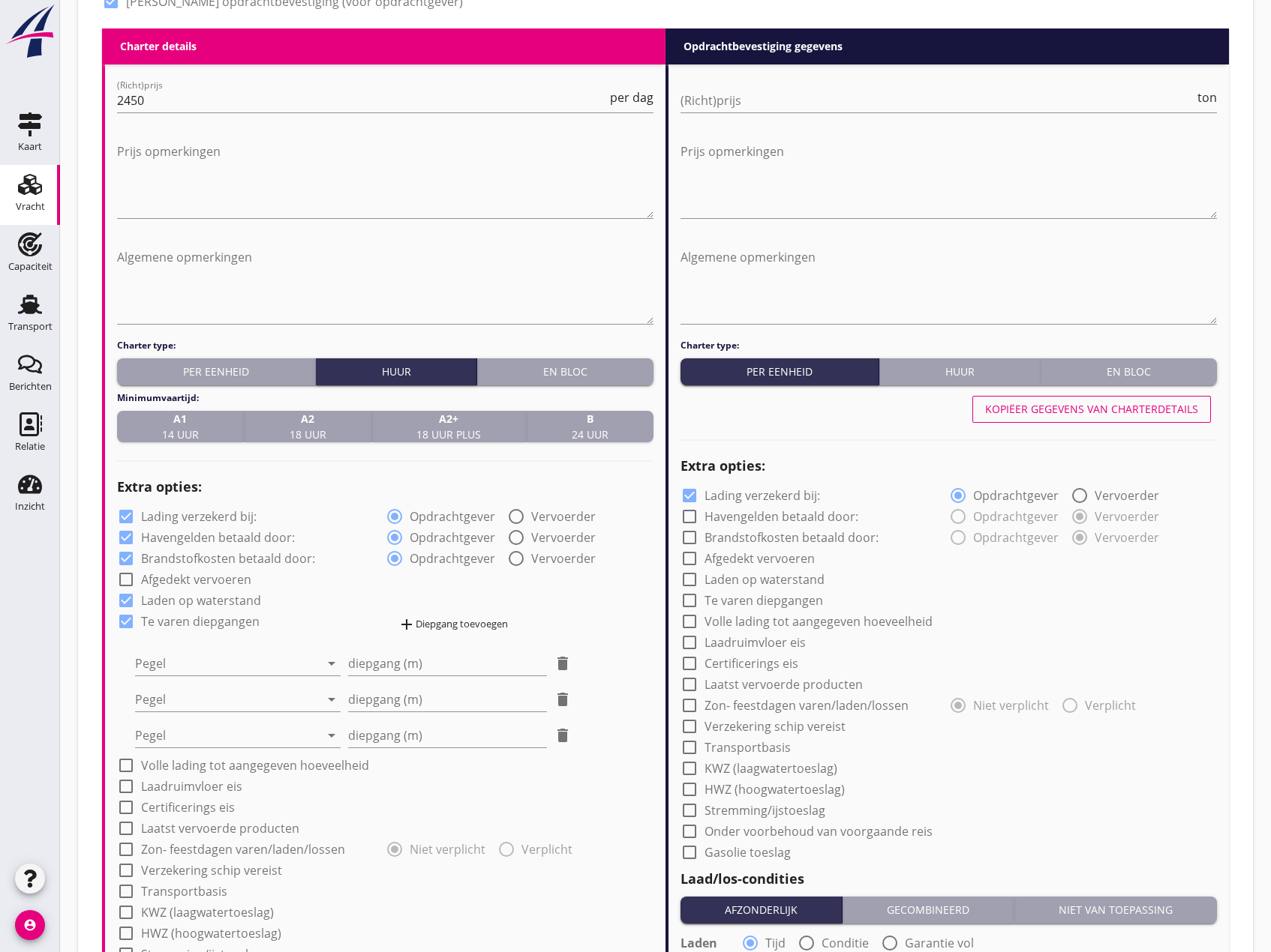
click at [463, 619] on div "add Diepgang toevoegen" at bounding box center [453, 625] width 110 height 18
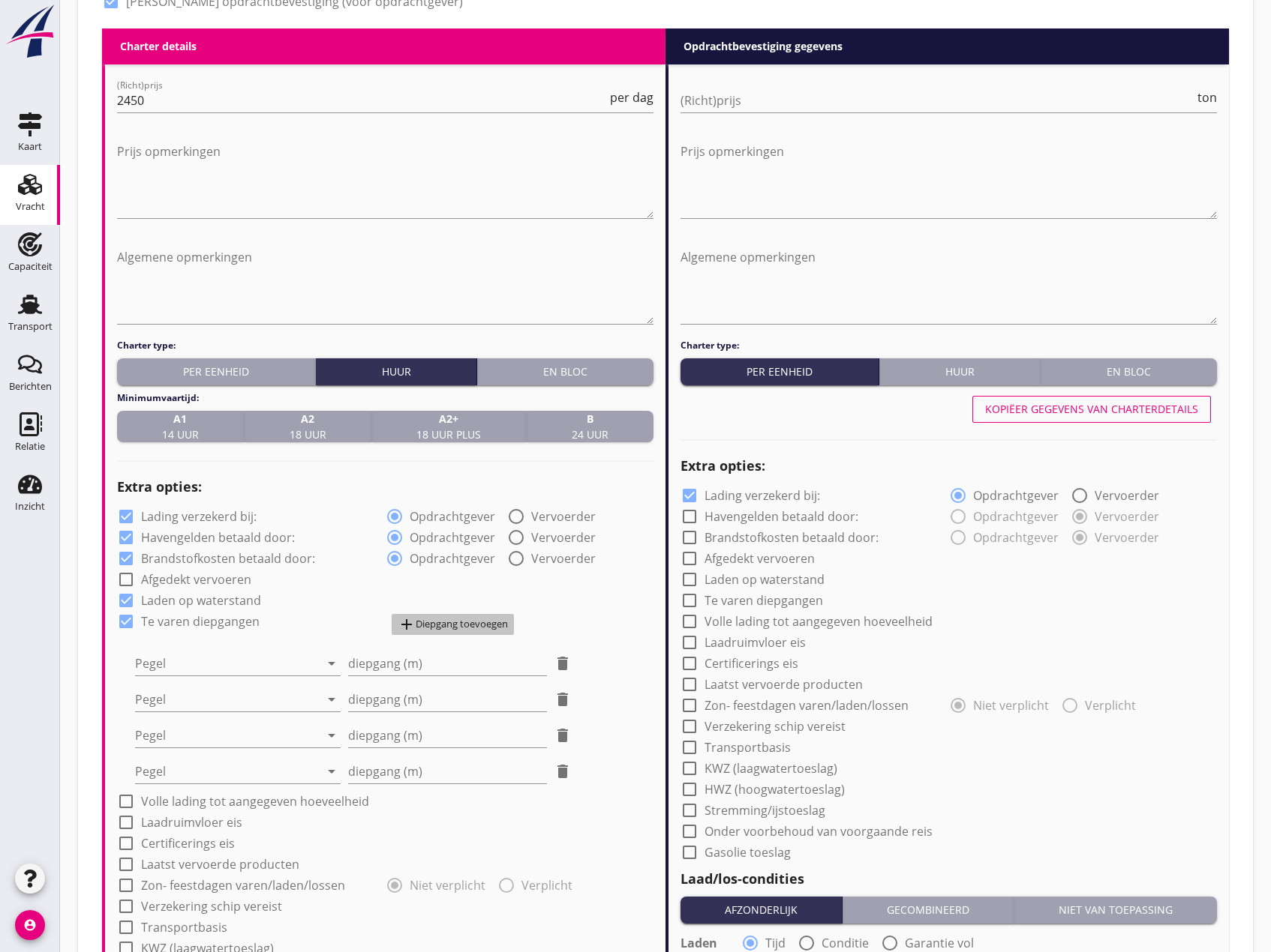
click at [463, 619] on div "add Diepgang toevoegen" at bounding box center [453, 625] width 110 height 18
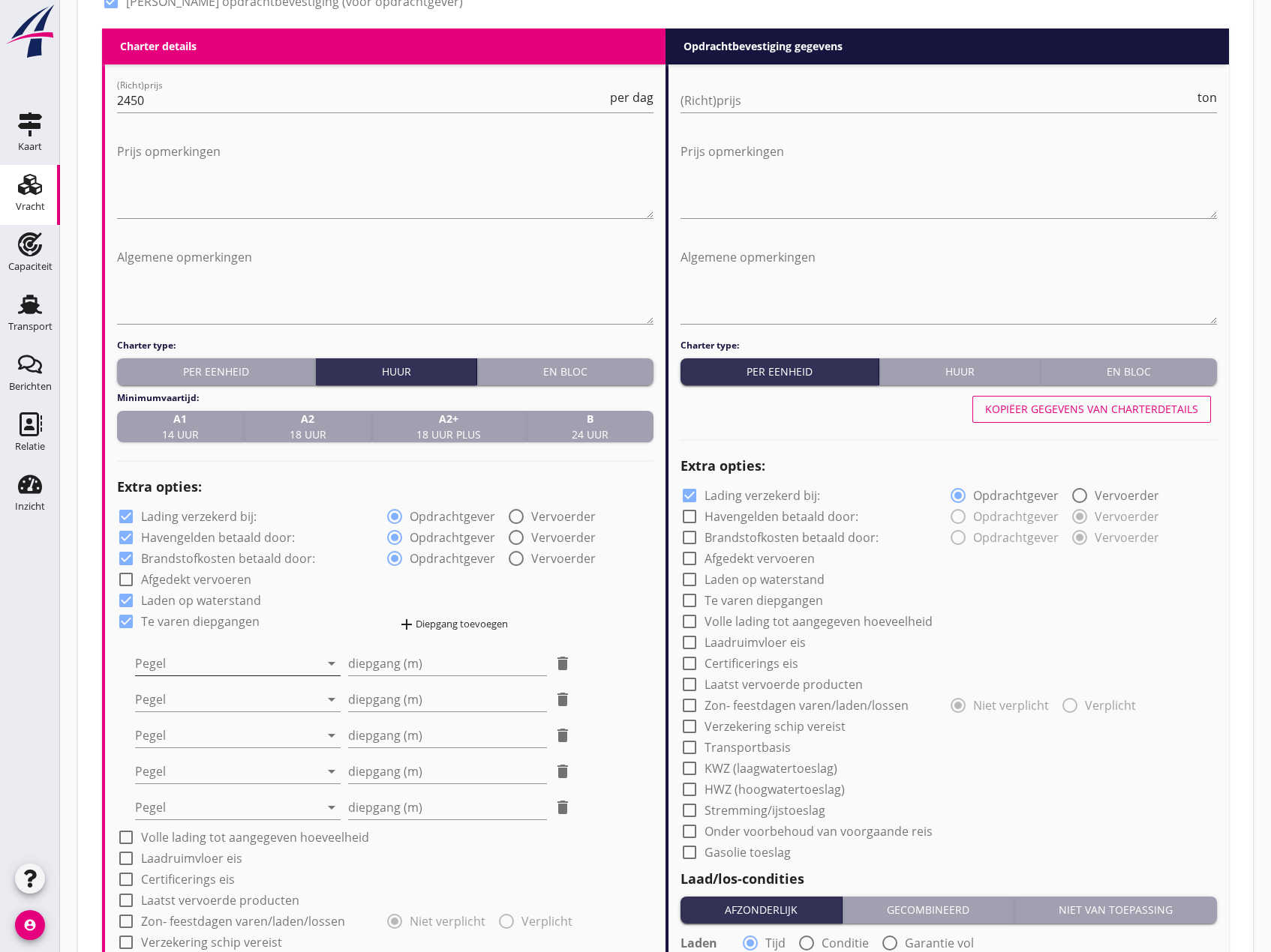
click at [200, 673] on div at bounding box center [227, 663] width 184 height 24
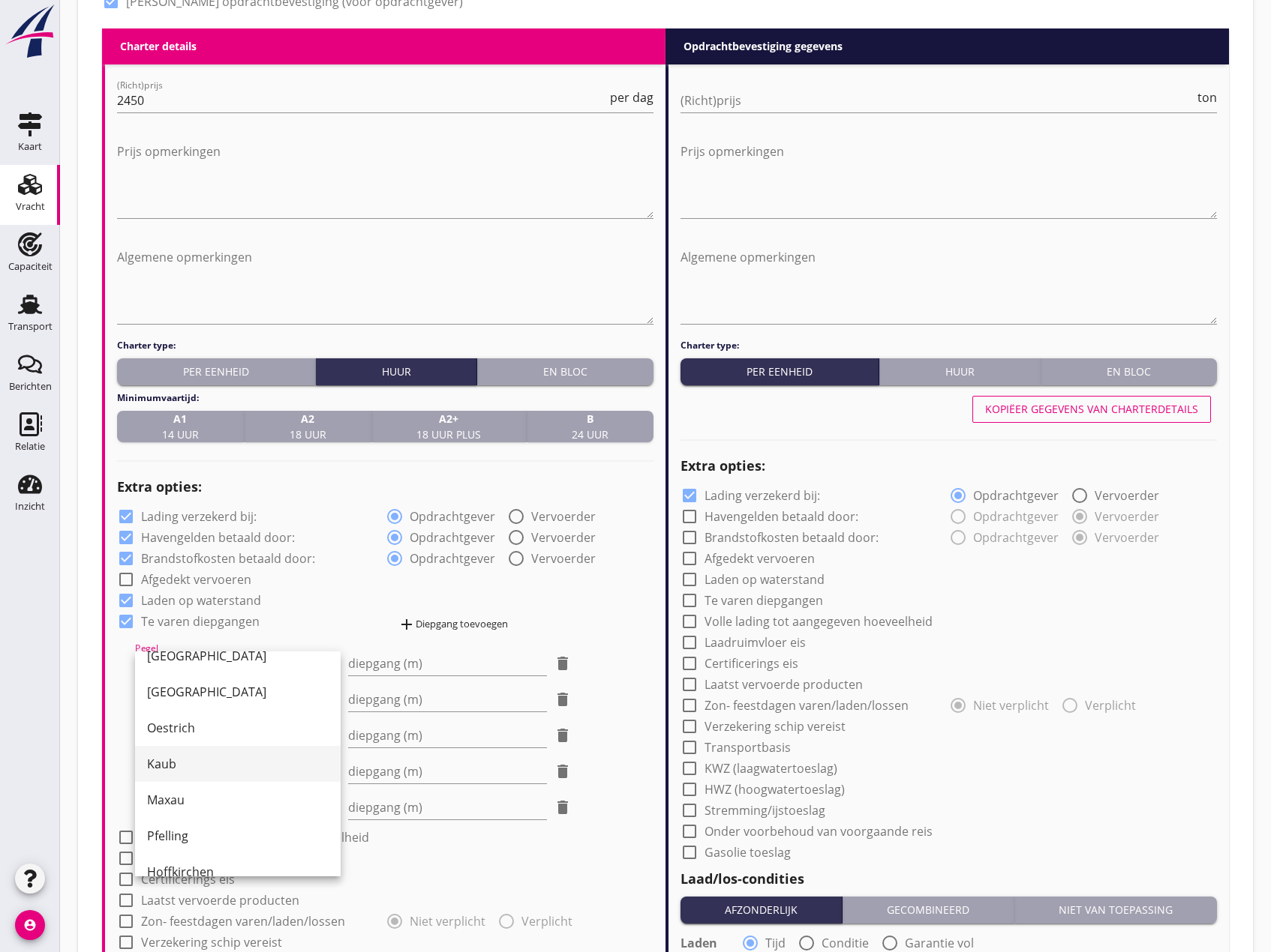
scroll to position [225, 0]
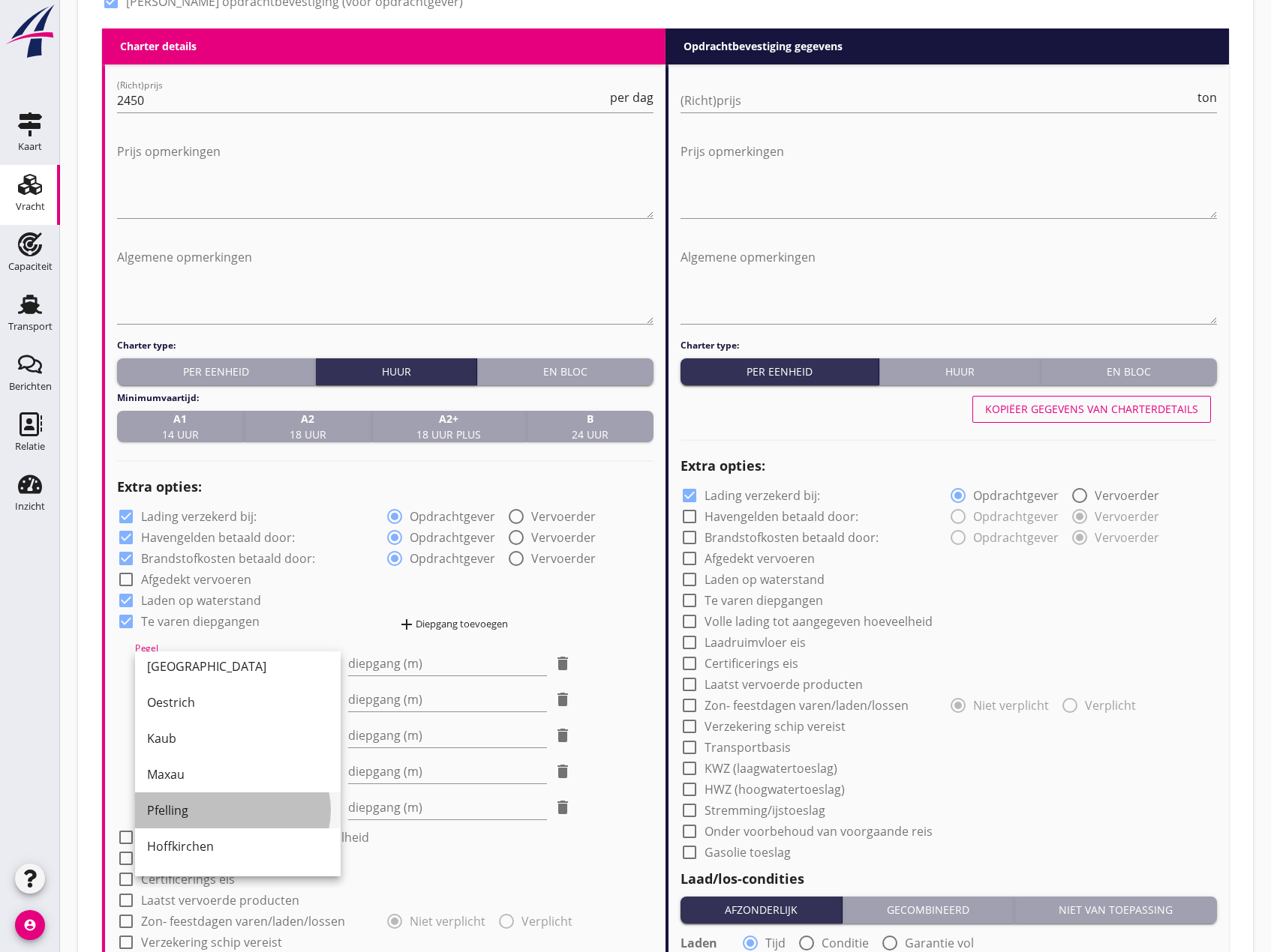
click at [224, 810] on div "Pfelling" at bounding box center [238, 810] width 182 height 18
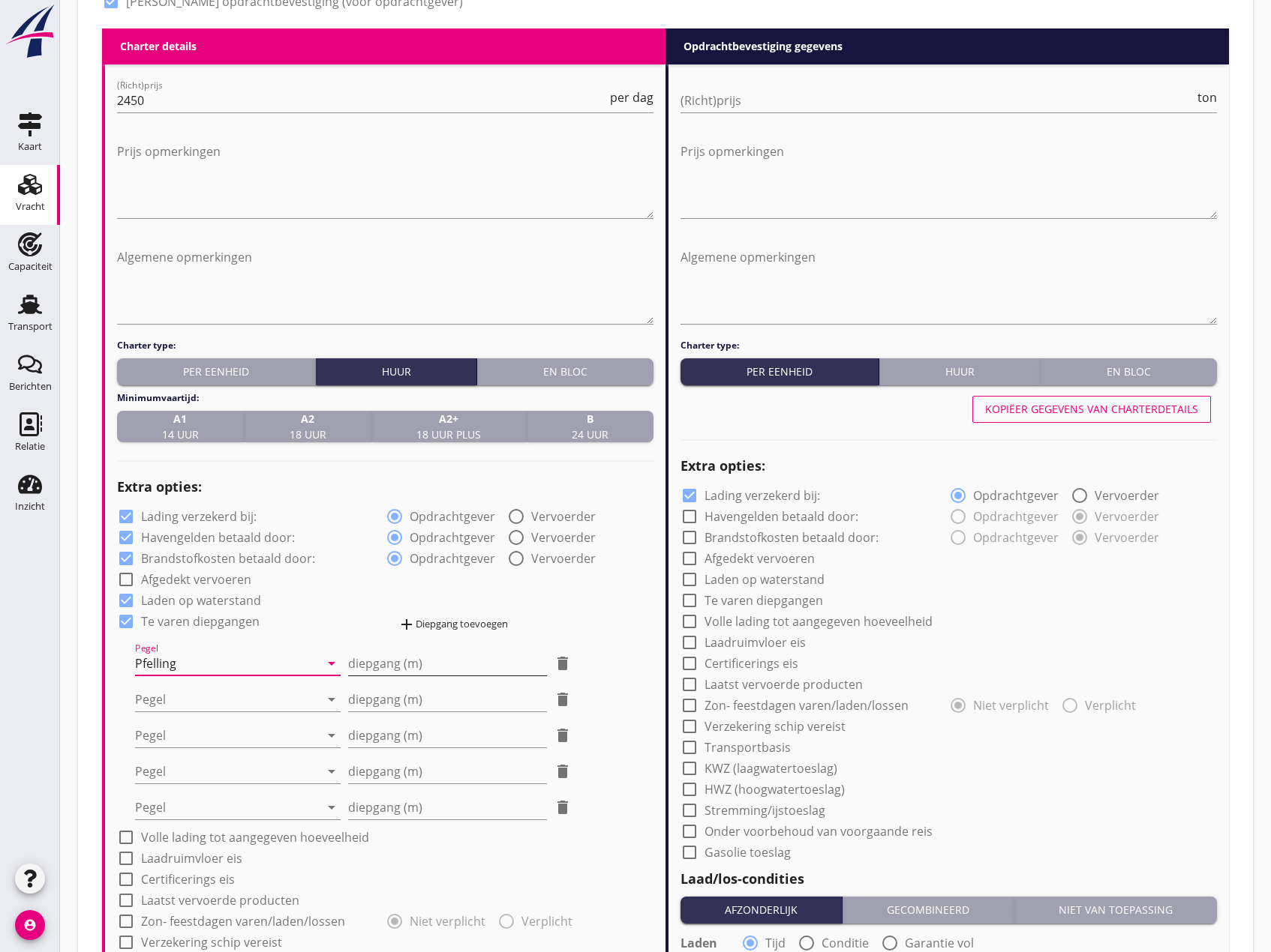
click at [412, 667] on input "diepgang (m)" at bounding box center [447, 663] width 198 height 24
type input "-1"
type input "-1.20"
click at [251, 704] on div at bounding box center [227, 699] width 184 height 24
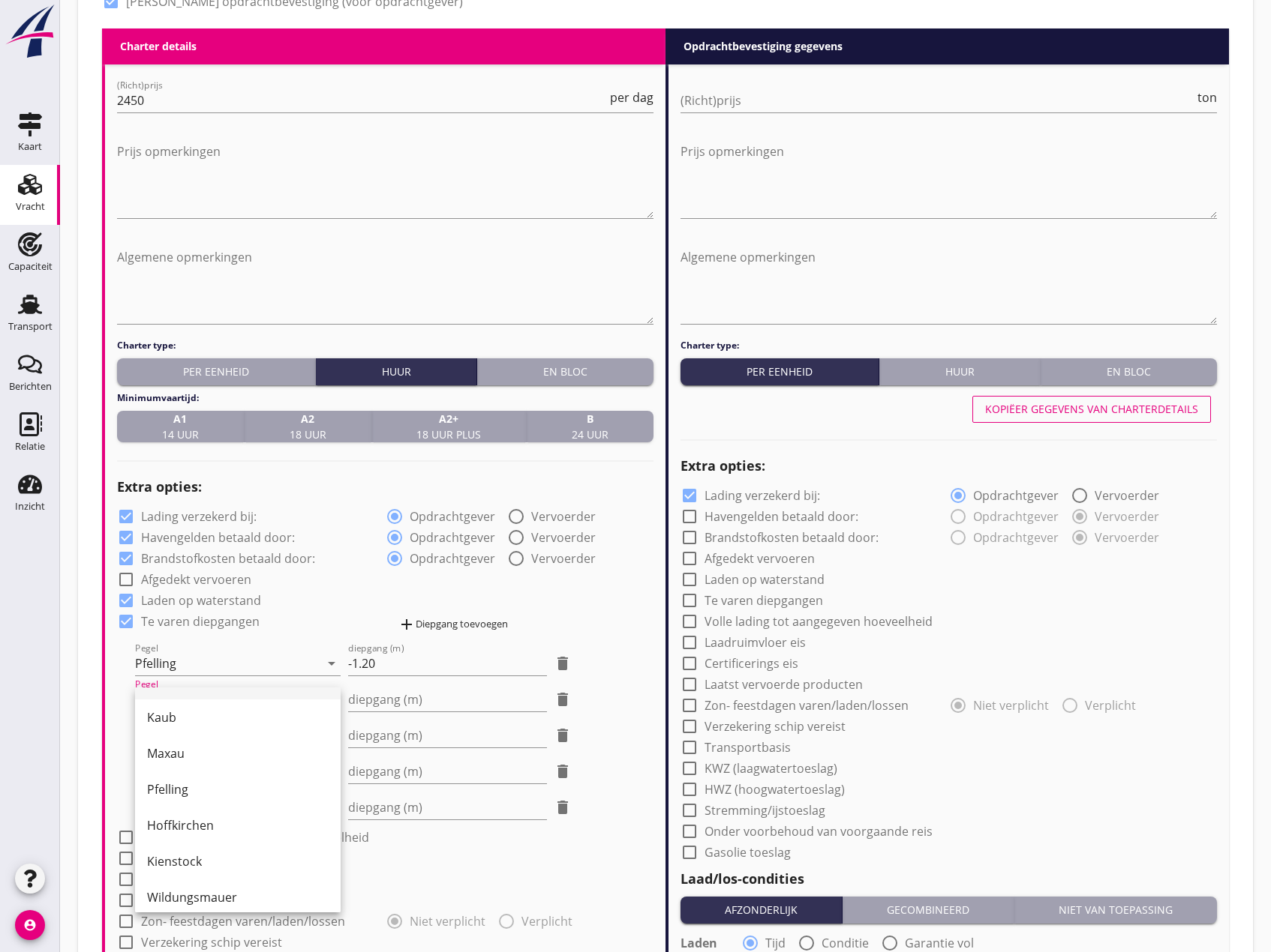
scroll to position [300, 0]
click at [216, 806] on div "Hoffkirchen" at bounding box center [238, 807] width 182 height 18
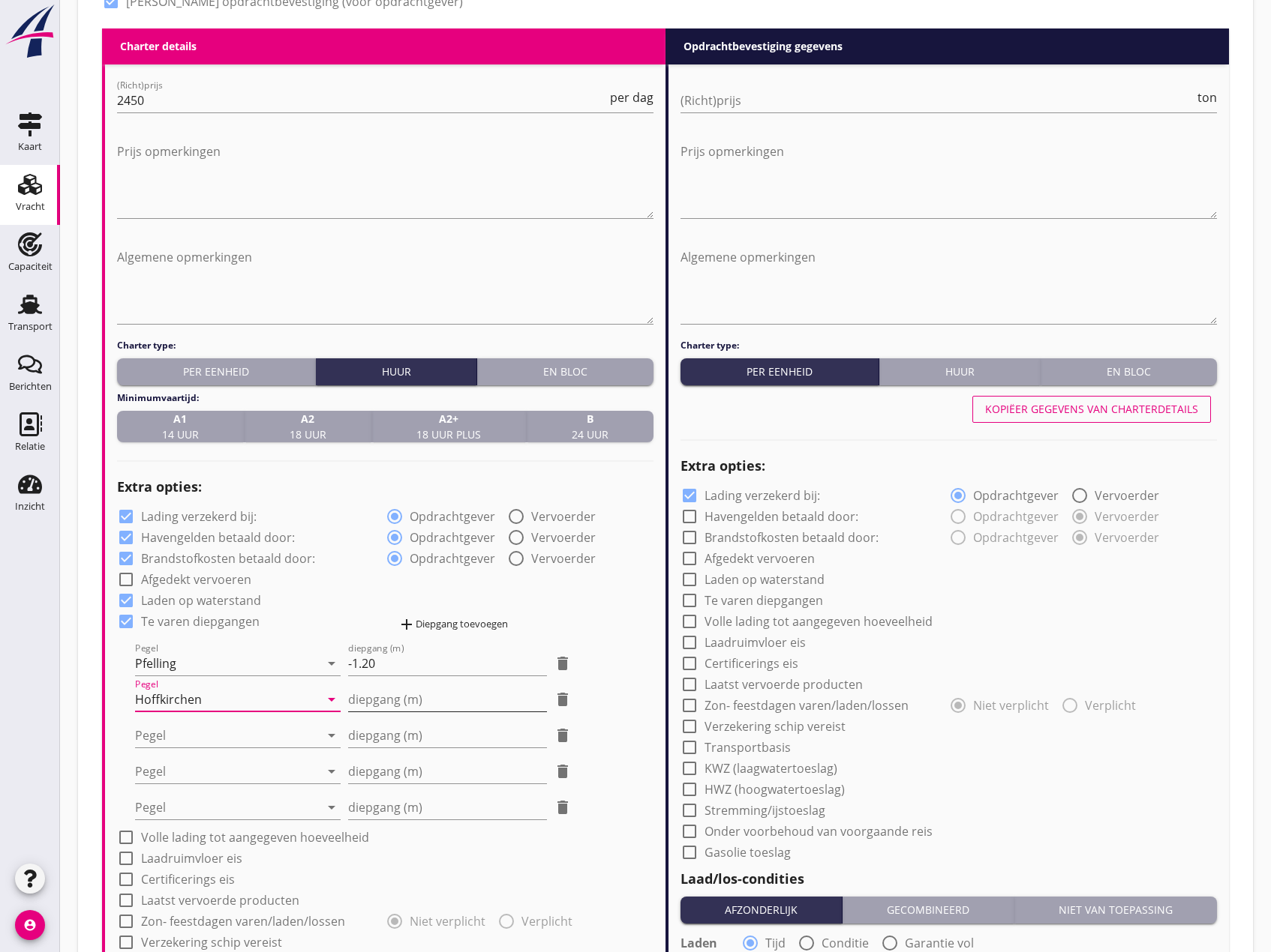
click at [393, 696] on input "diepgang (m)" at bounding box center [447, 699] width 198 height 24
type input "-0"
type input "-0.40"
click at [198, 736] on div at bounding box center [227, 735] width 184 height 24
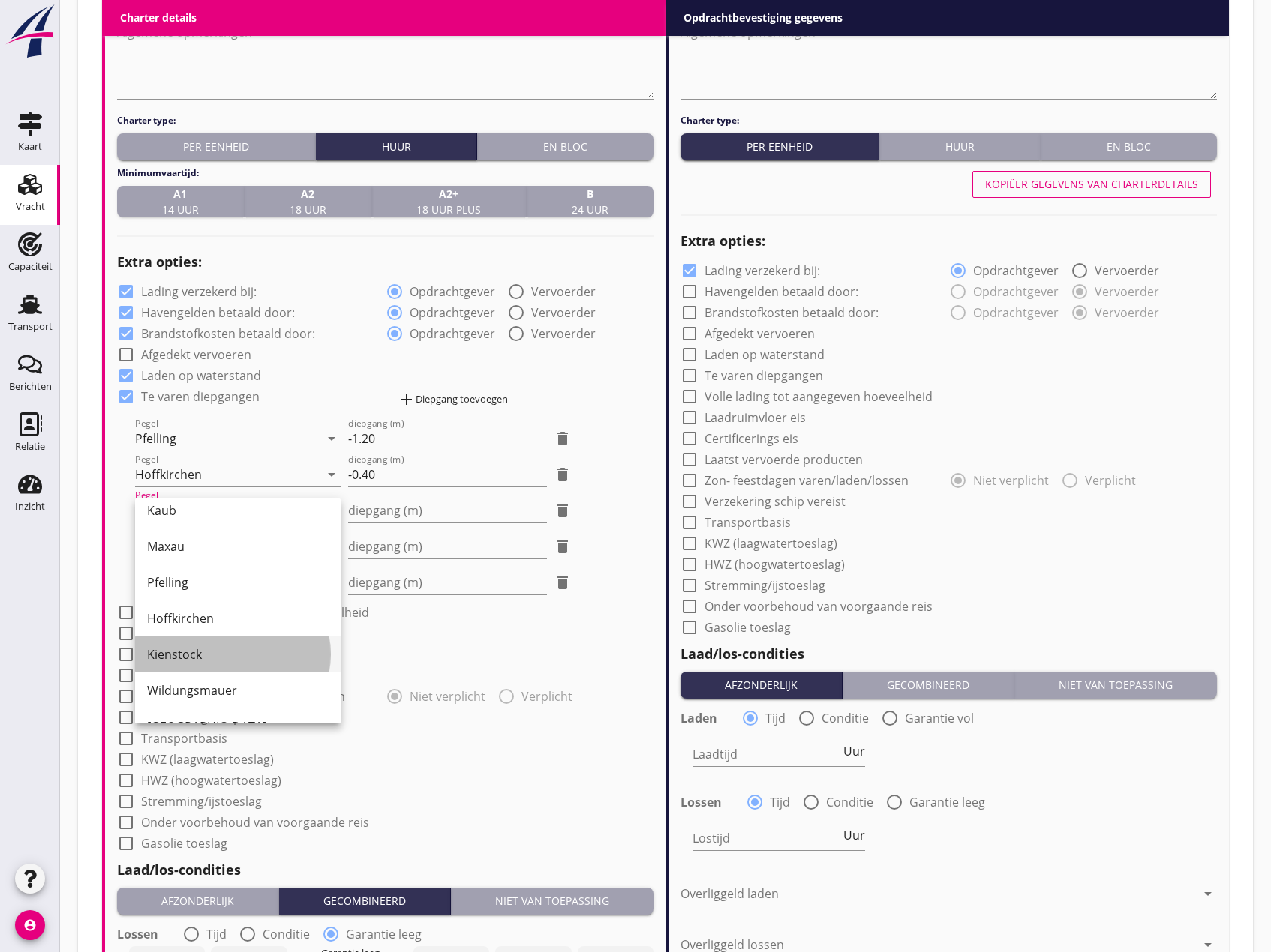
click at [182, 654] on div "Kienstock" at bounding box center [238, 655] width 182 height 18
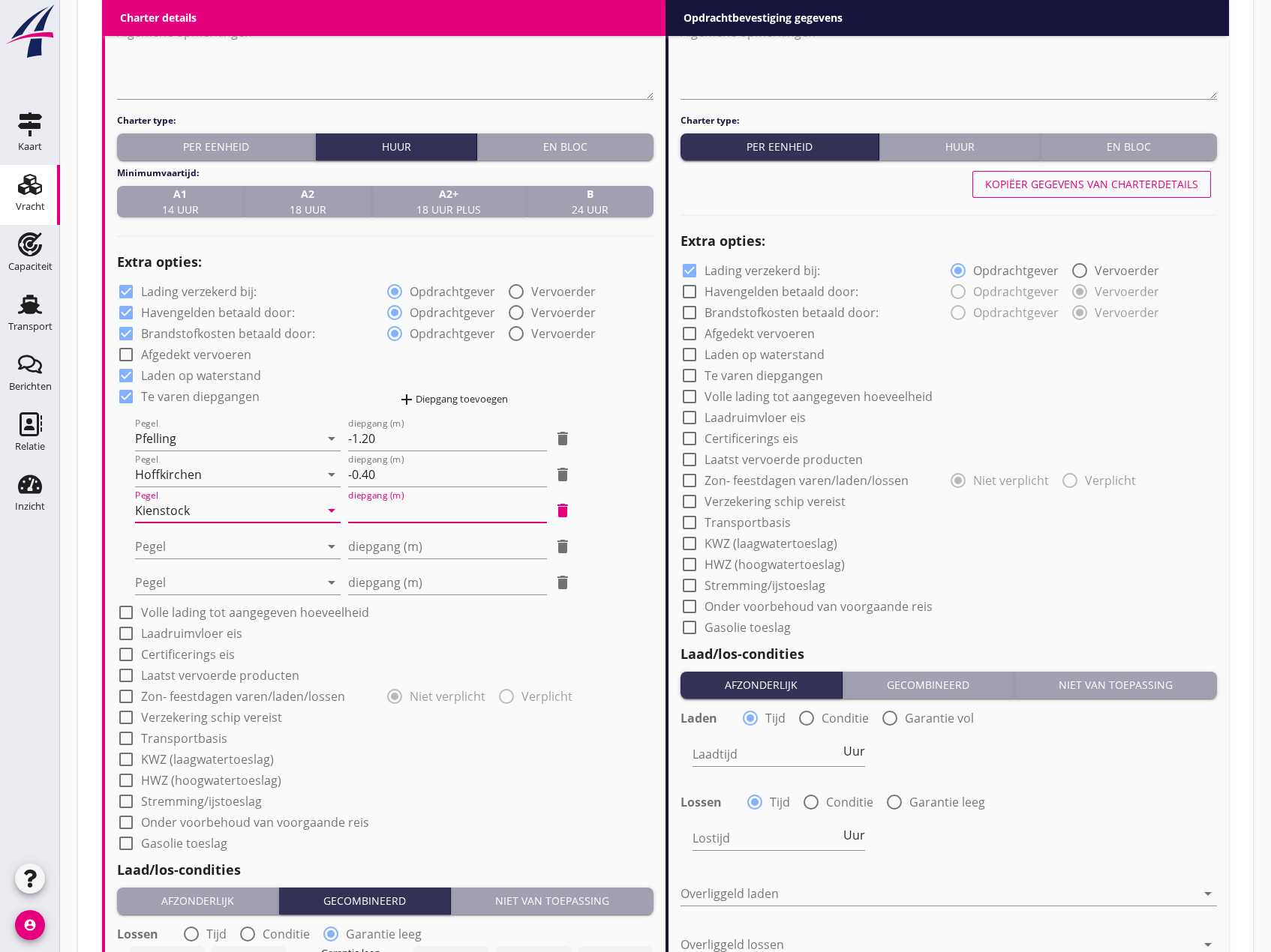
click at [376, 514] on input "diepgang (m)" at bounding box center [447, 510] width 198 height 24
type input "0"
type input "0.30"
click at [198, 536] on div at bounding box center [227, 546] width 184 height 24
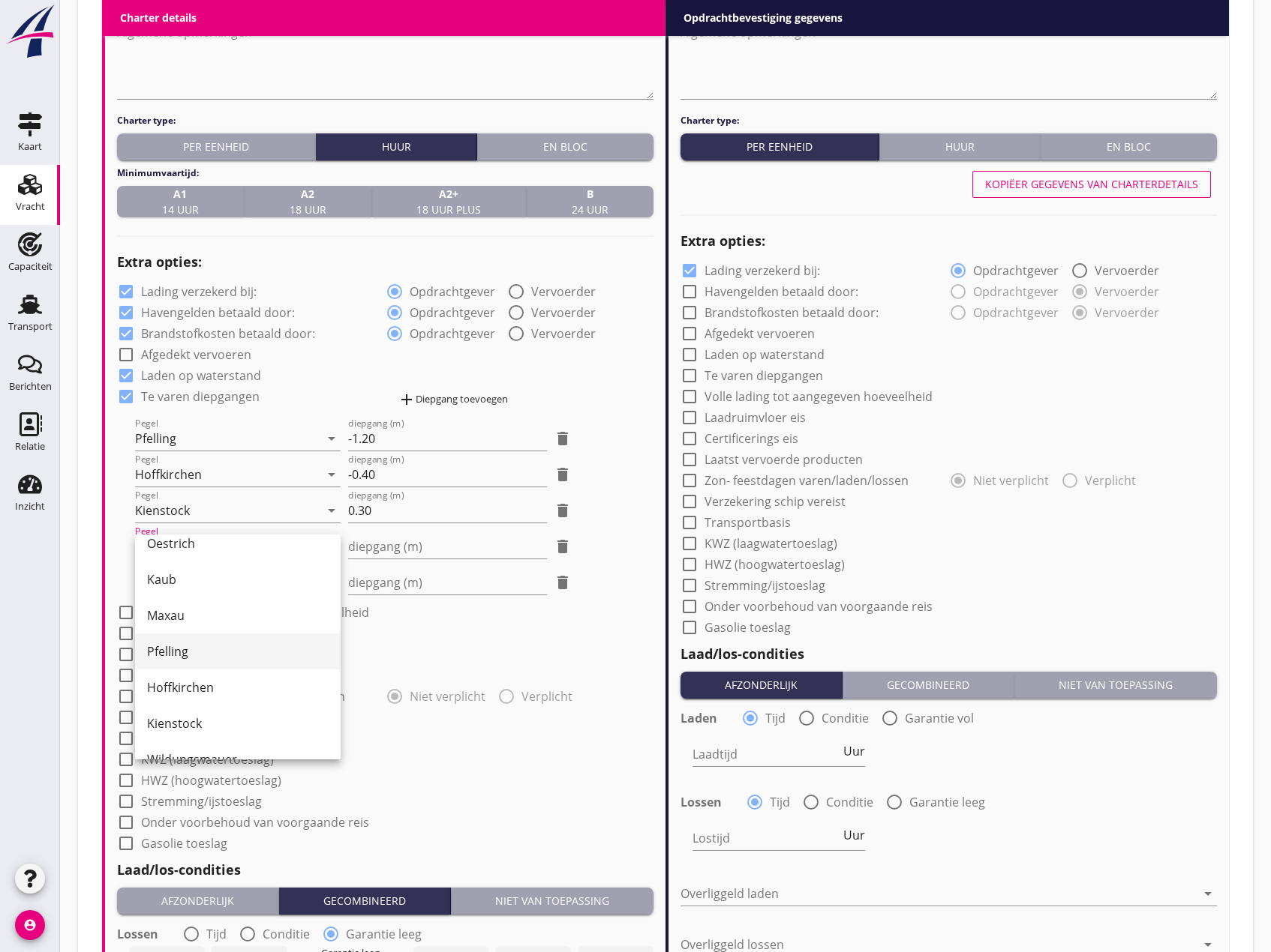
scroll to position [363, 0]
click at [221, 662] on div "Wildungsmauer" at bounding box center [238, 663] width 182 height 18
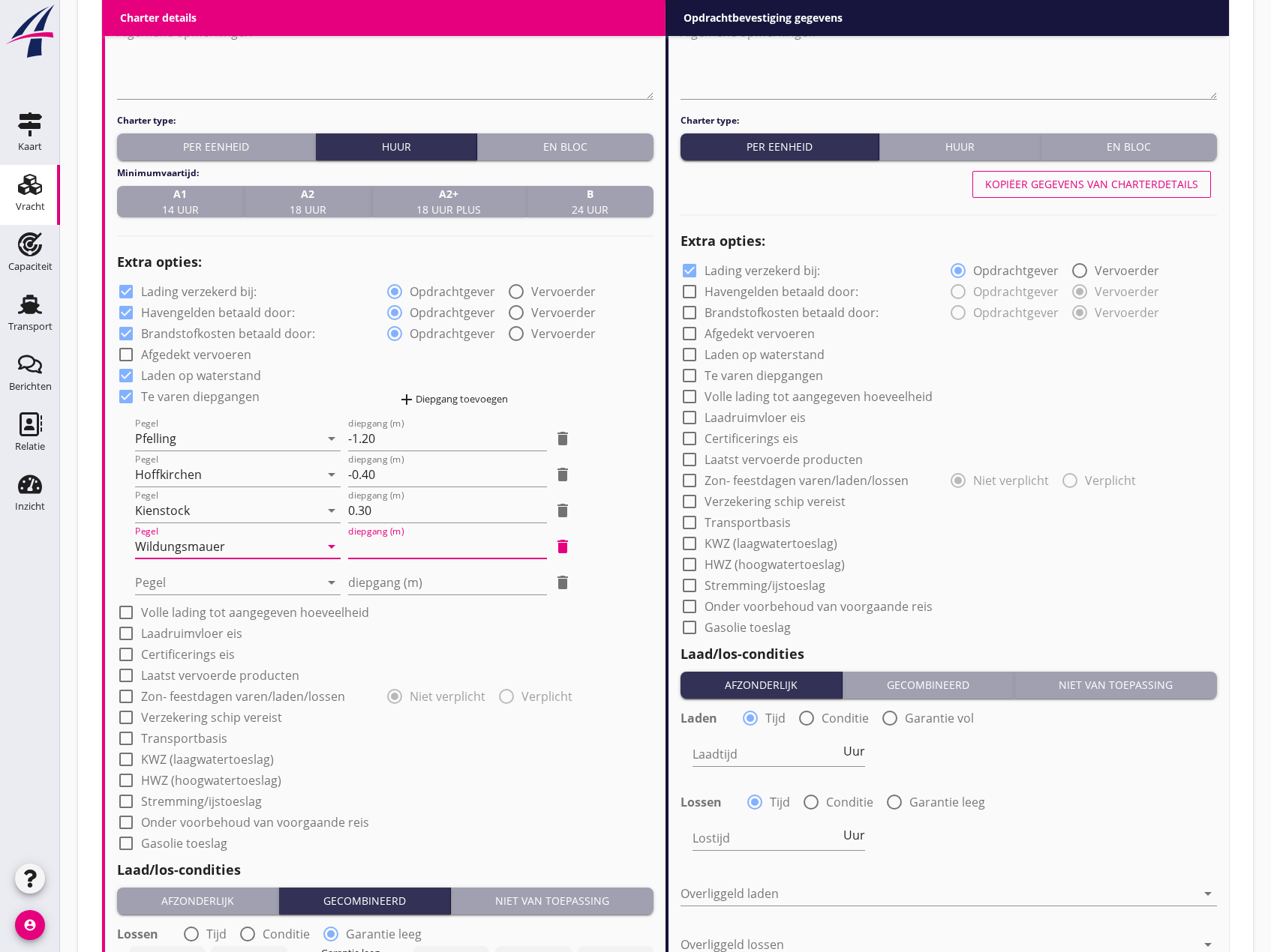
click at [375, 557] on input "diepgang (m)" at bounding box center [447, 546] width 198 height 24
type input "0"
type input "0.30"
click at [207, 583] on div at bounding box center [227, 582] width 184 height 24
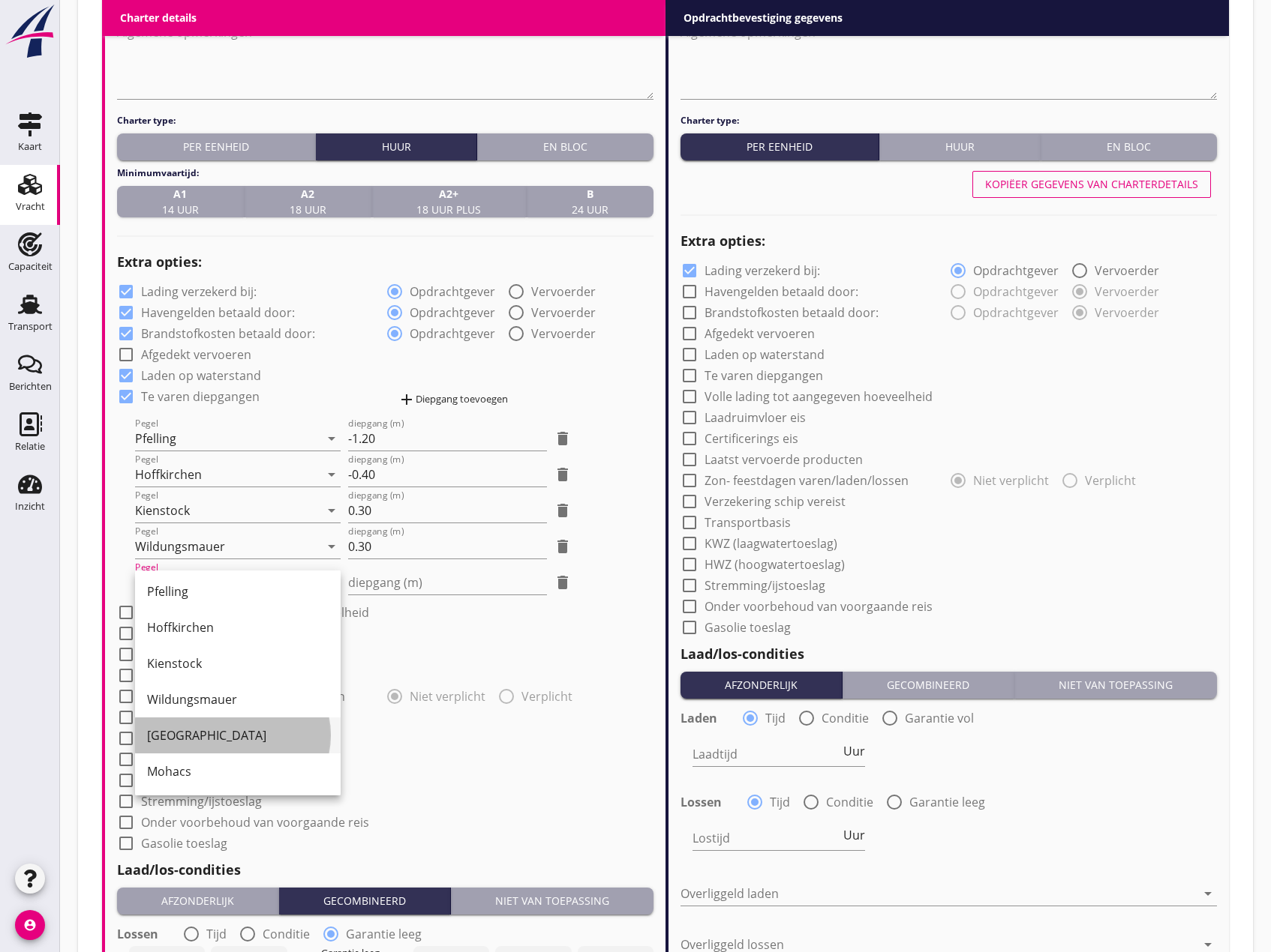
click at [194, 724] on div "[GEOGRAPHIC_DATA]" at bounding box center [238, 736] width 182 height 36
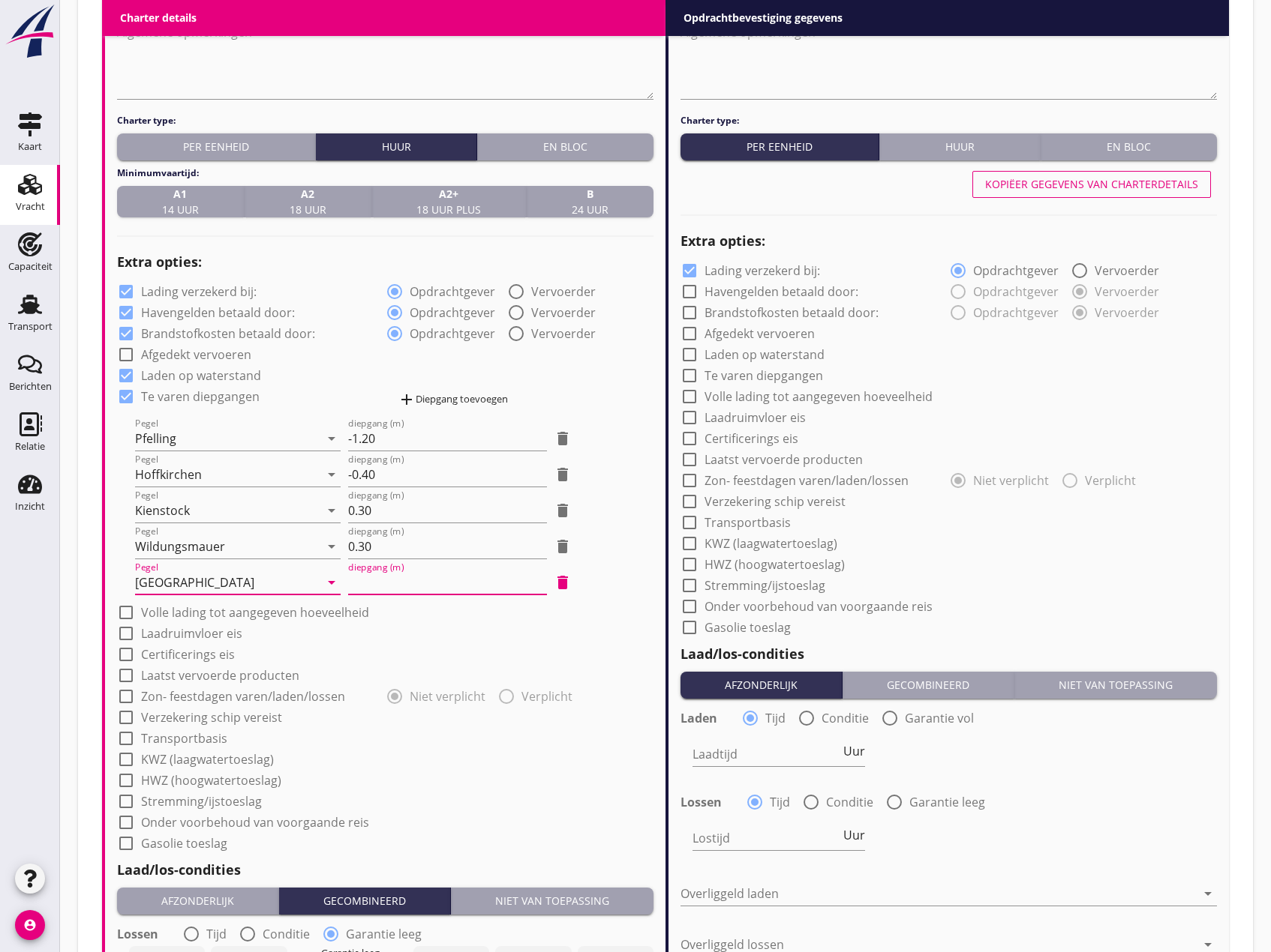
click at [388, 590] on input "diepgang (m)" at bounding box center [447, 582] width 198 height 24
type input "0"
type input "0.70"
click at [123, 611] on div at bounding box center [126, 612] width 26 height 26
checkbox input "true"
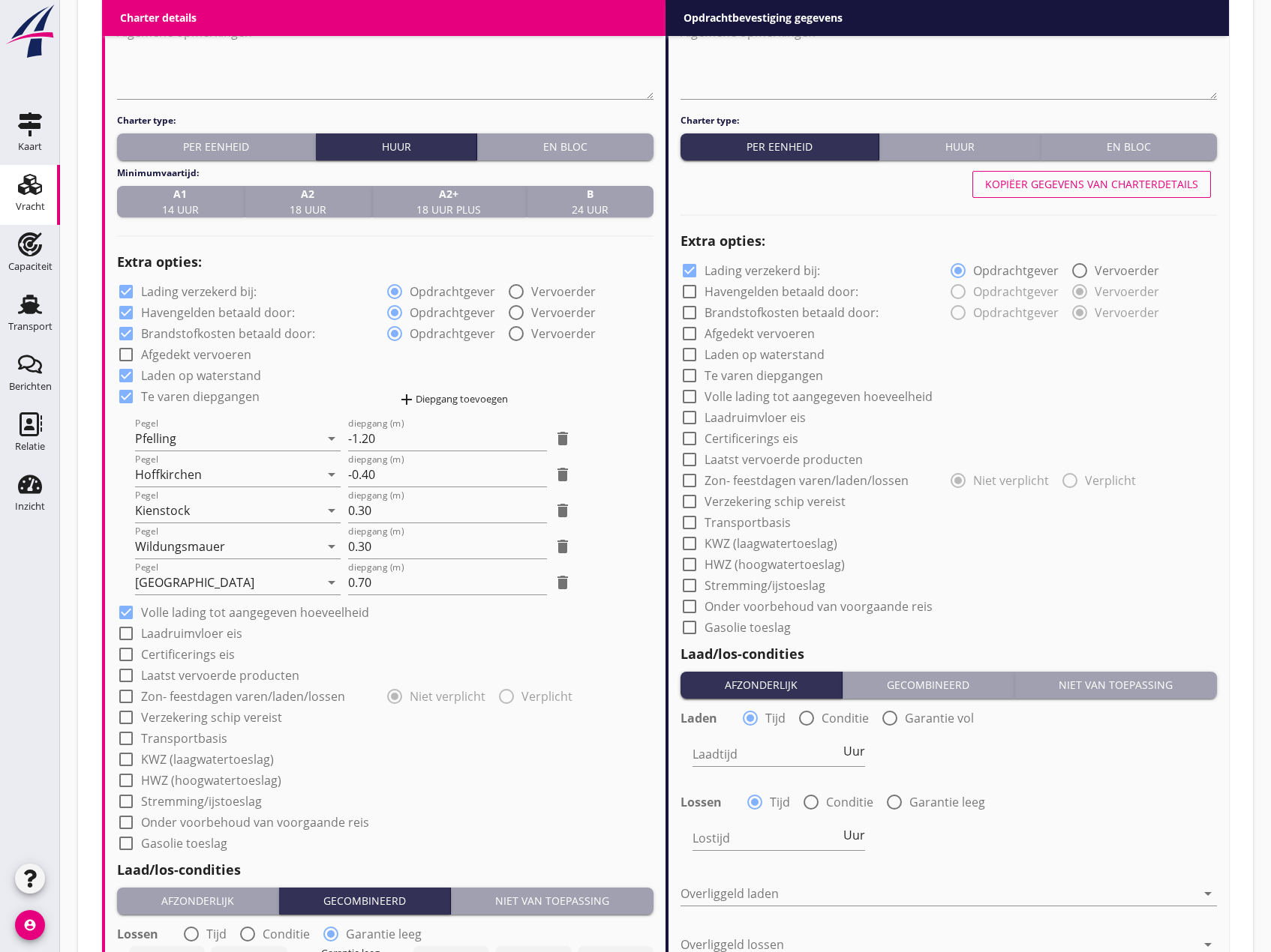
click at [128, 630] on div at bounding box center [126, 633] width 26 height 26
checkbox input "true"
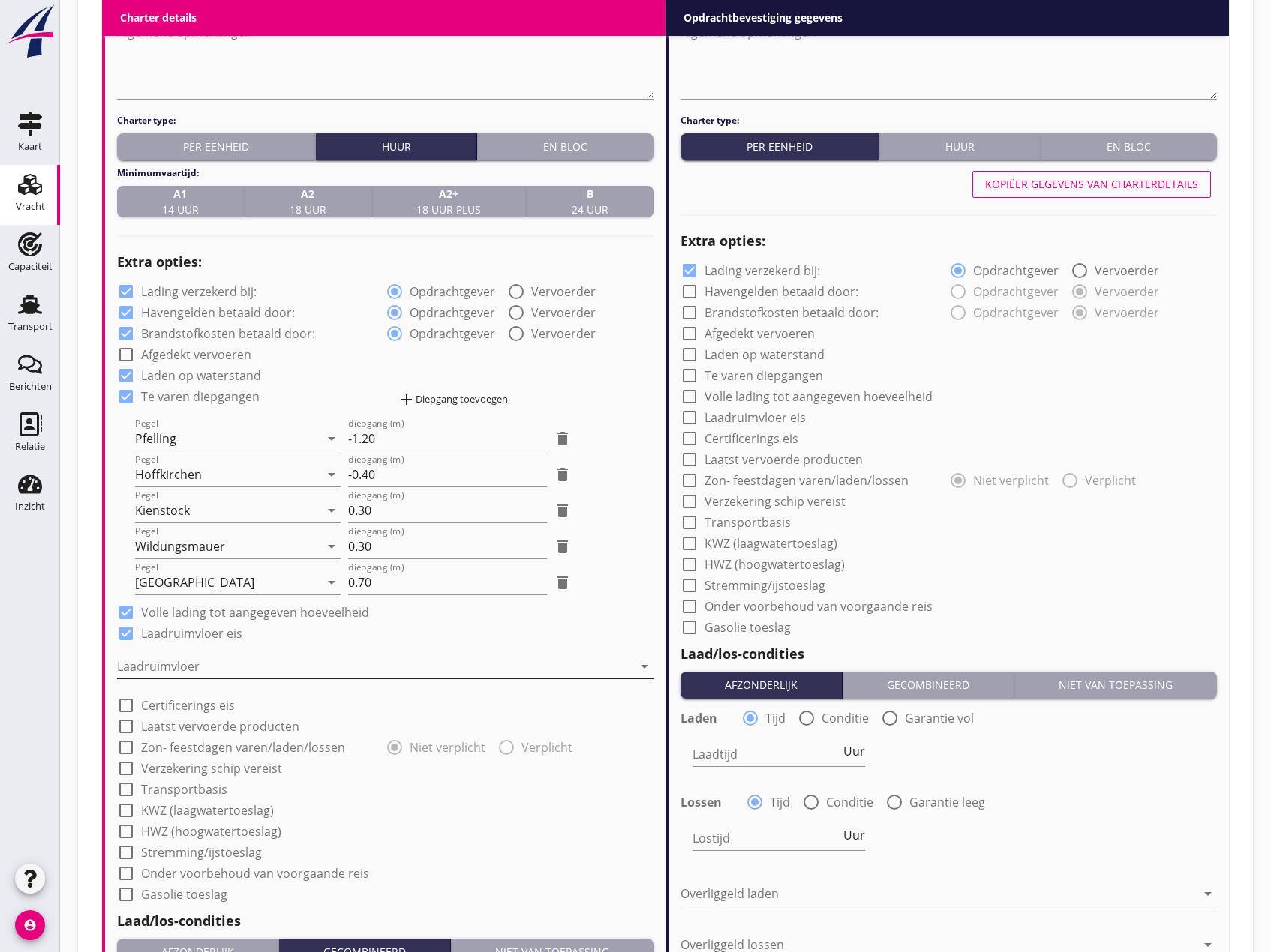
click at [148, 668] on div at bounding box center [375, 666] width 515 height 24
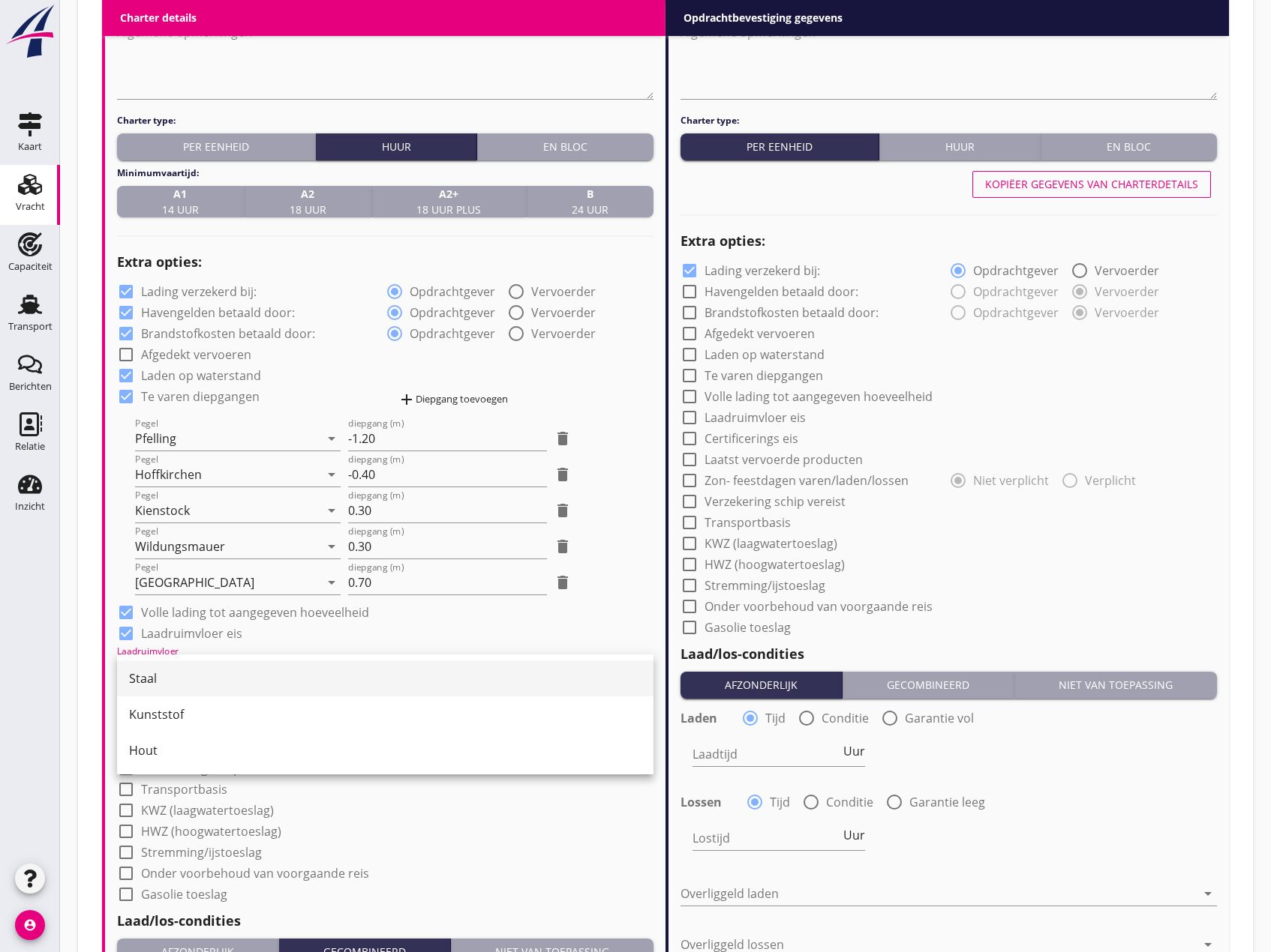
click at [173, 678] on div "Staal" at bounding box center [385, 679] width 512 height 18
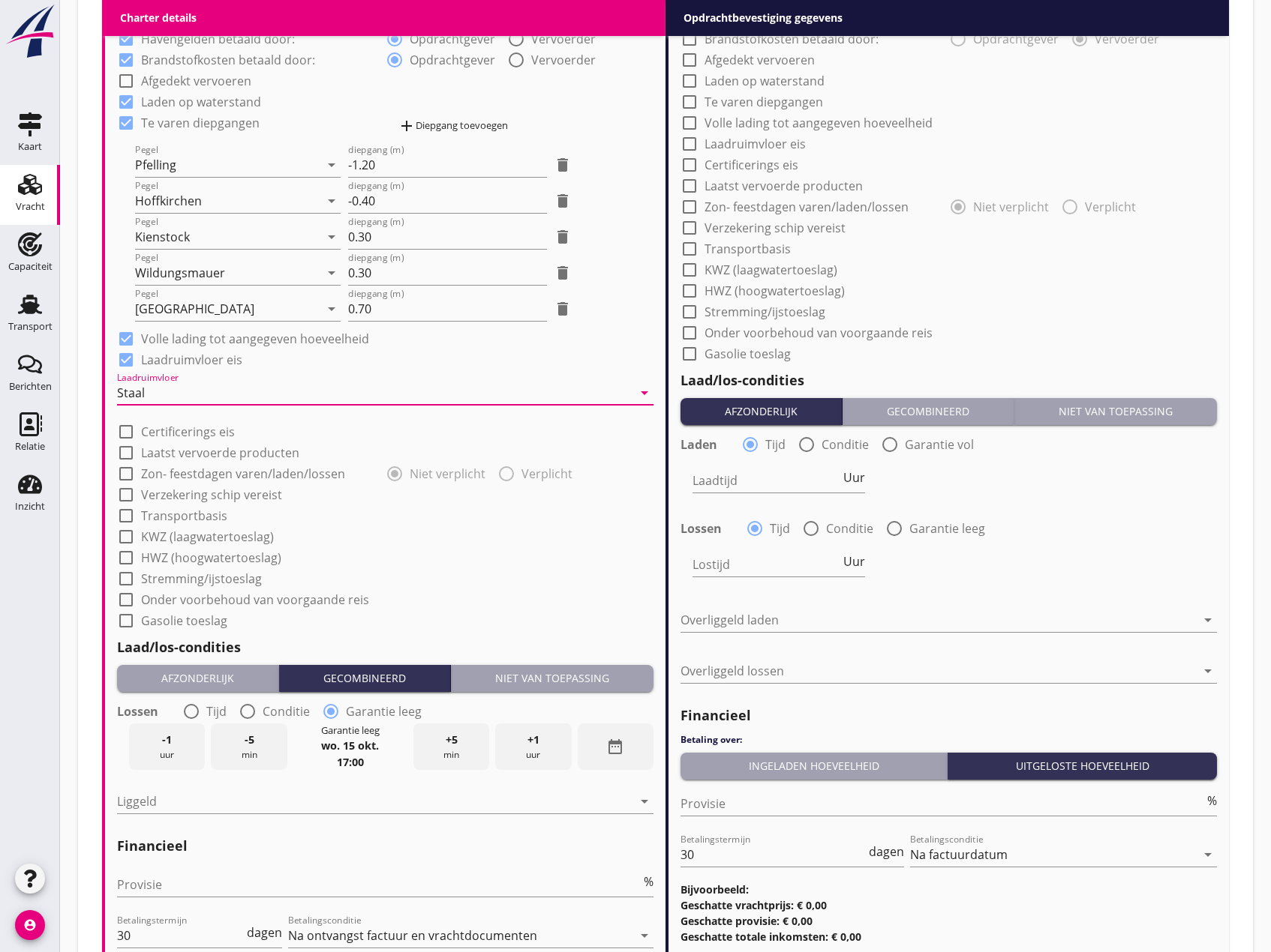
scroll to position [1275, 0]
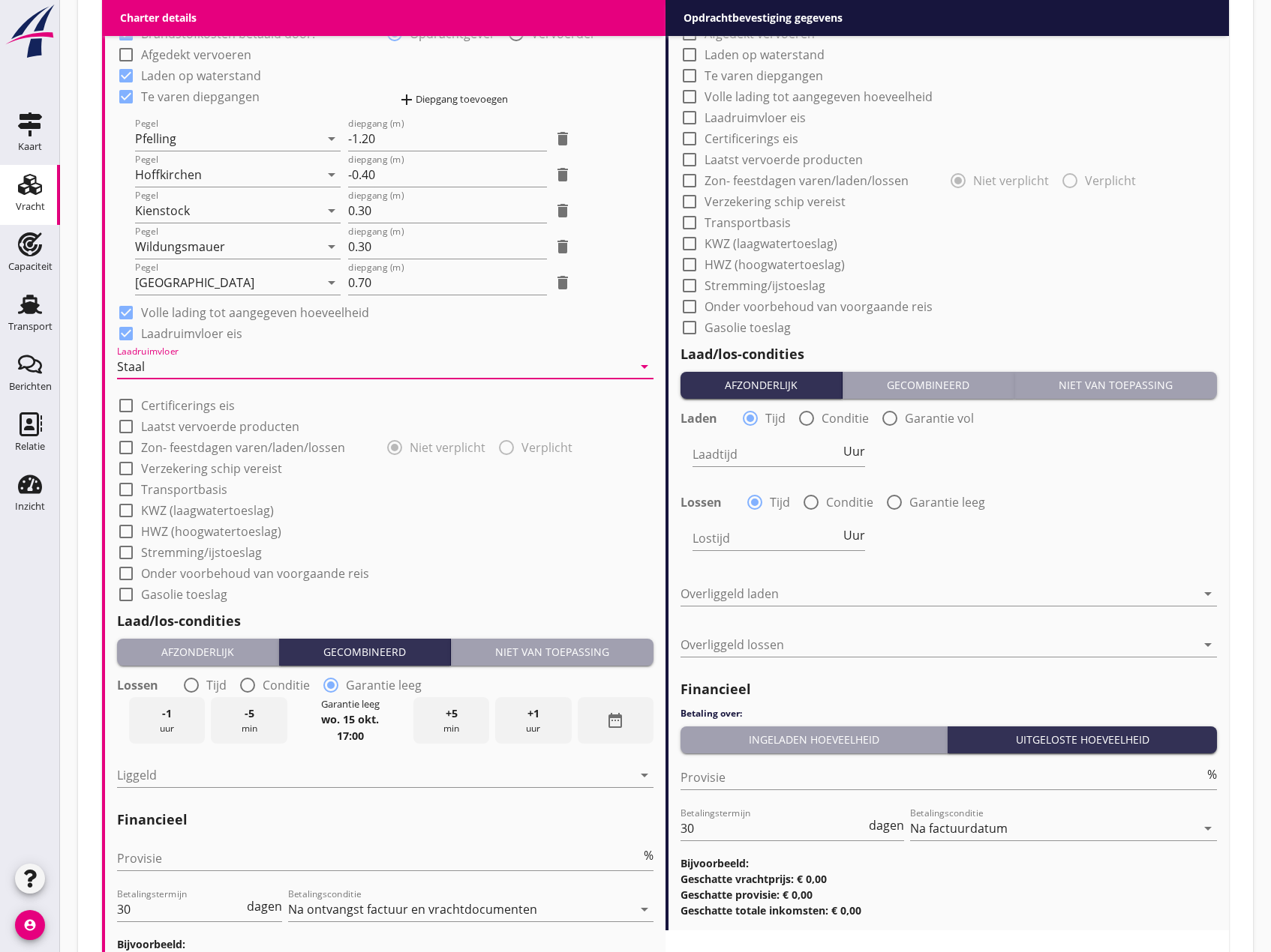
drag, startPoint x: 128, startPoint y: 444, endPoint x: 134, endPoint y: 452, distance: 10.0
click at [128, 444] on div at bounding box center [126, 448] width 26 height 26
checkbox input "true"
click at [506, 446] on div at bounding box center [506, 448] width 26 height 26
radio input "false"
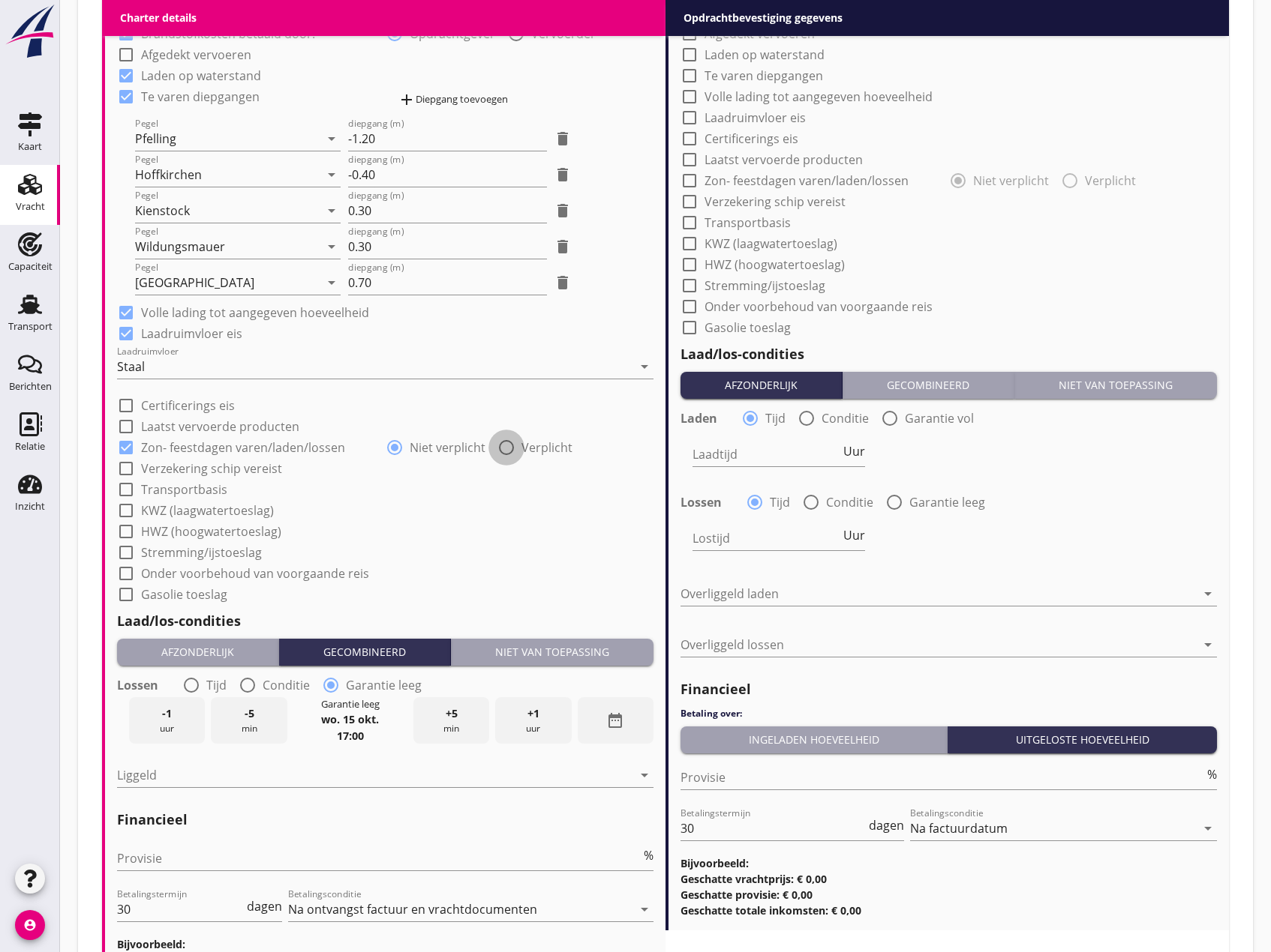
radio input "true"
click at [125, 469] on div at bounding box center [126, 468] width 26 height 26
checkbox input "true"
click at [127, 485] on div at bounding box center [126, 490] width 26 height 26
checkbox input "true"
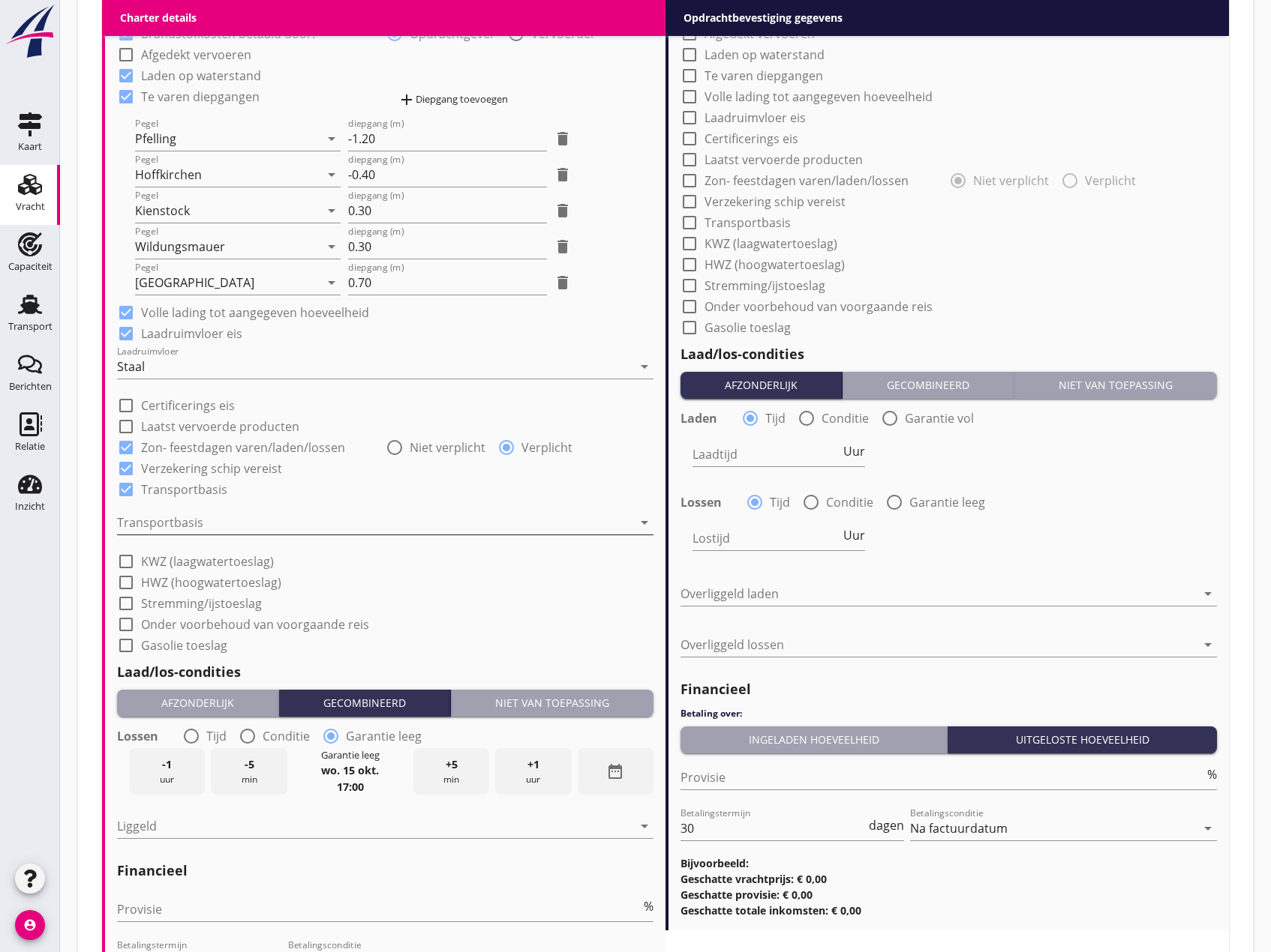
click at [207, 519] on div at bounding box center [375, 522] width 515 height 24
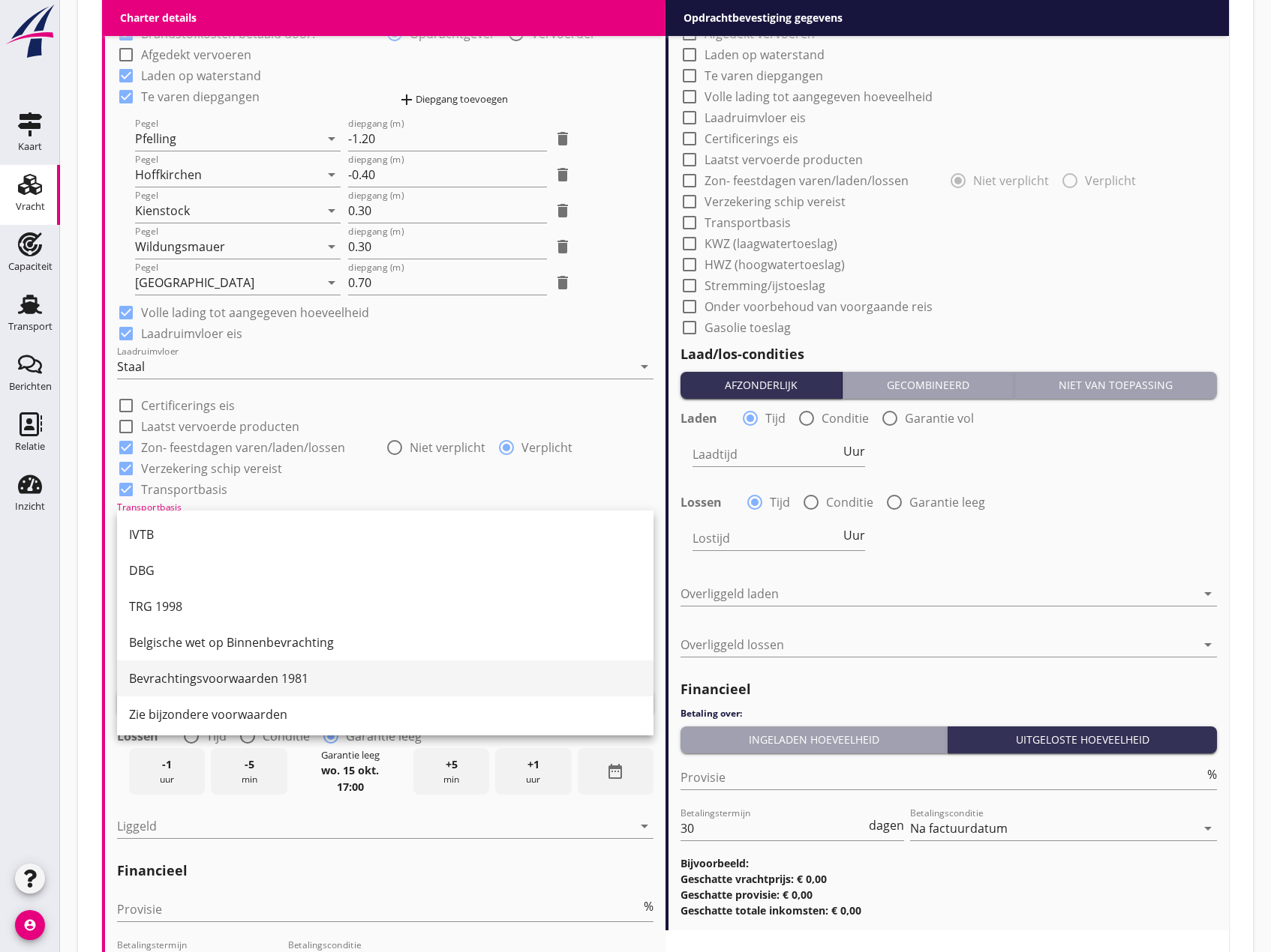
scroll to position [39, 0]
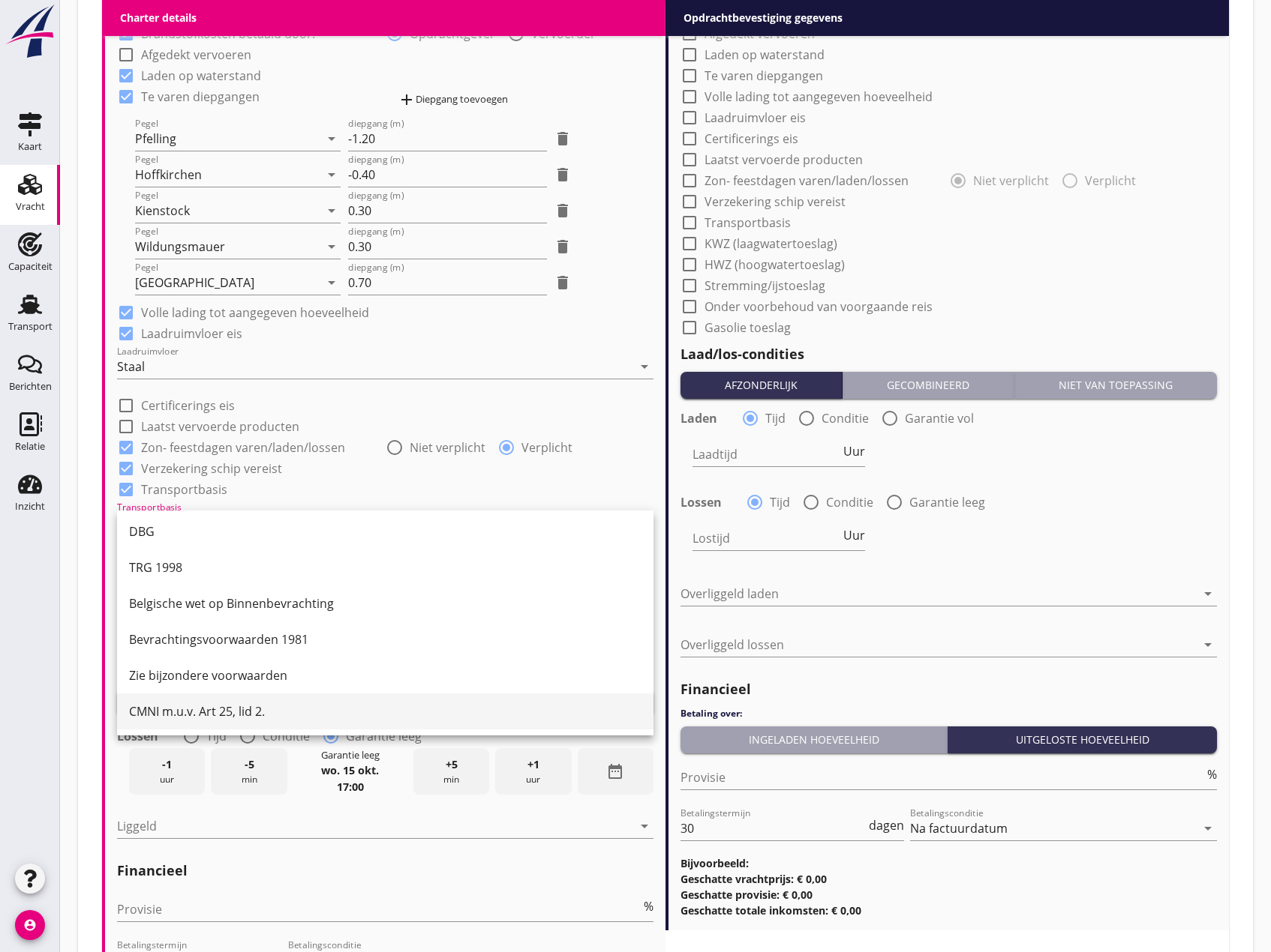
click at [226, 708] on div "CMNI m.u.v. Art 25, lid 2." at bounding box center [385, 712] width 512 height 18
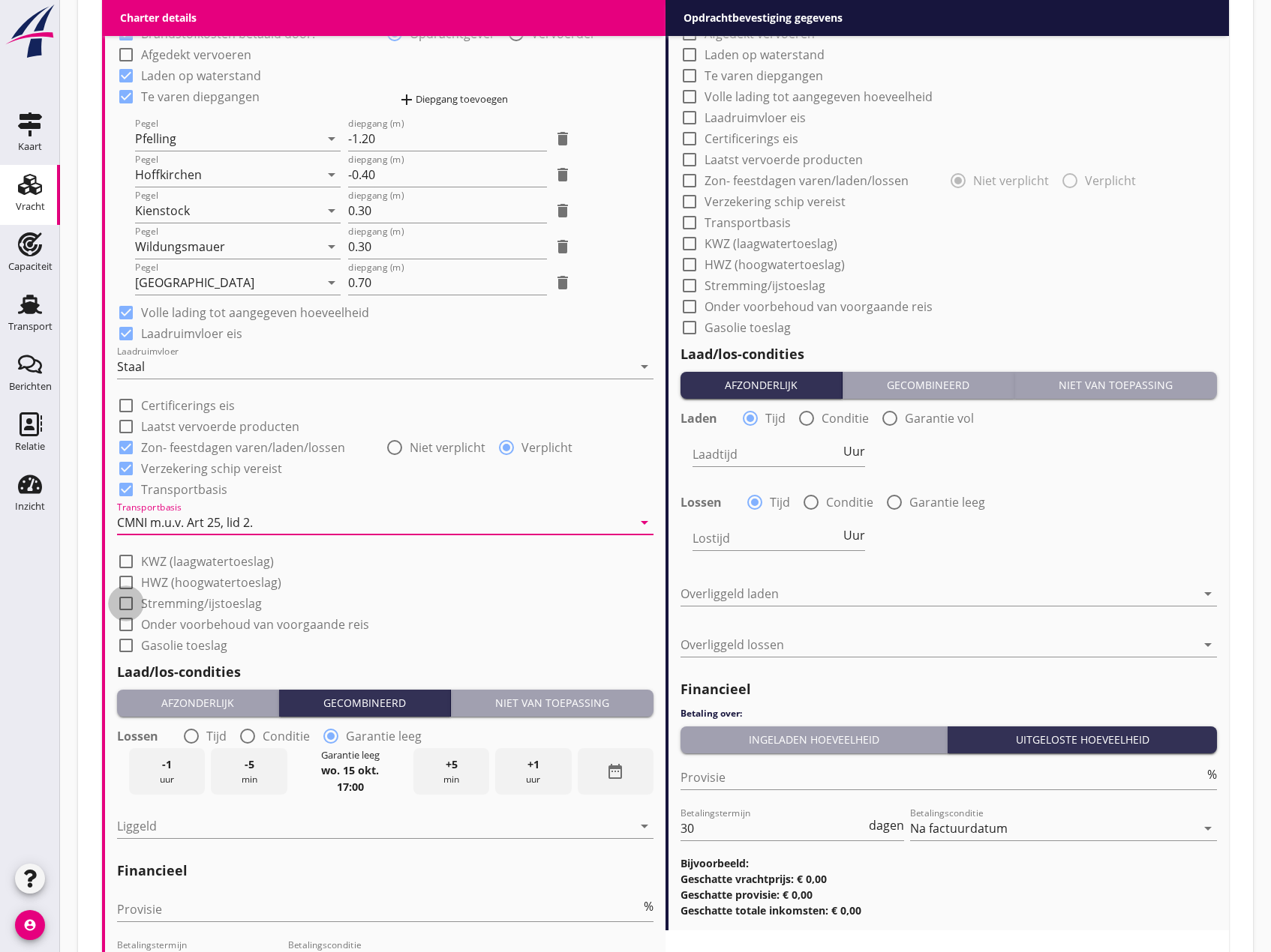
drag, startPoint x: 130, startPoint y: 597, endPoint x: 196, endPoint y: 597, distance: 66.0
click at [131, 597] on div at bounding box center [126, 603] width 26 height 26
checkbox input "true"
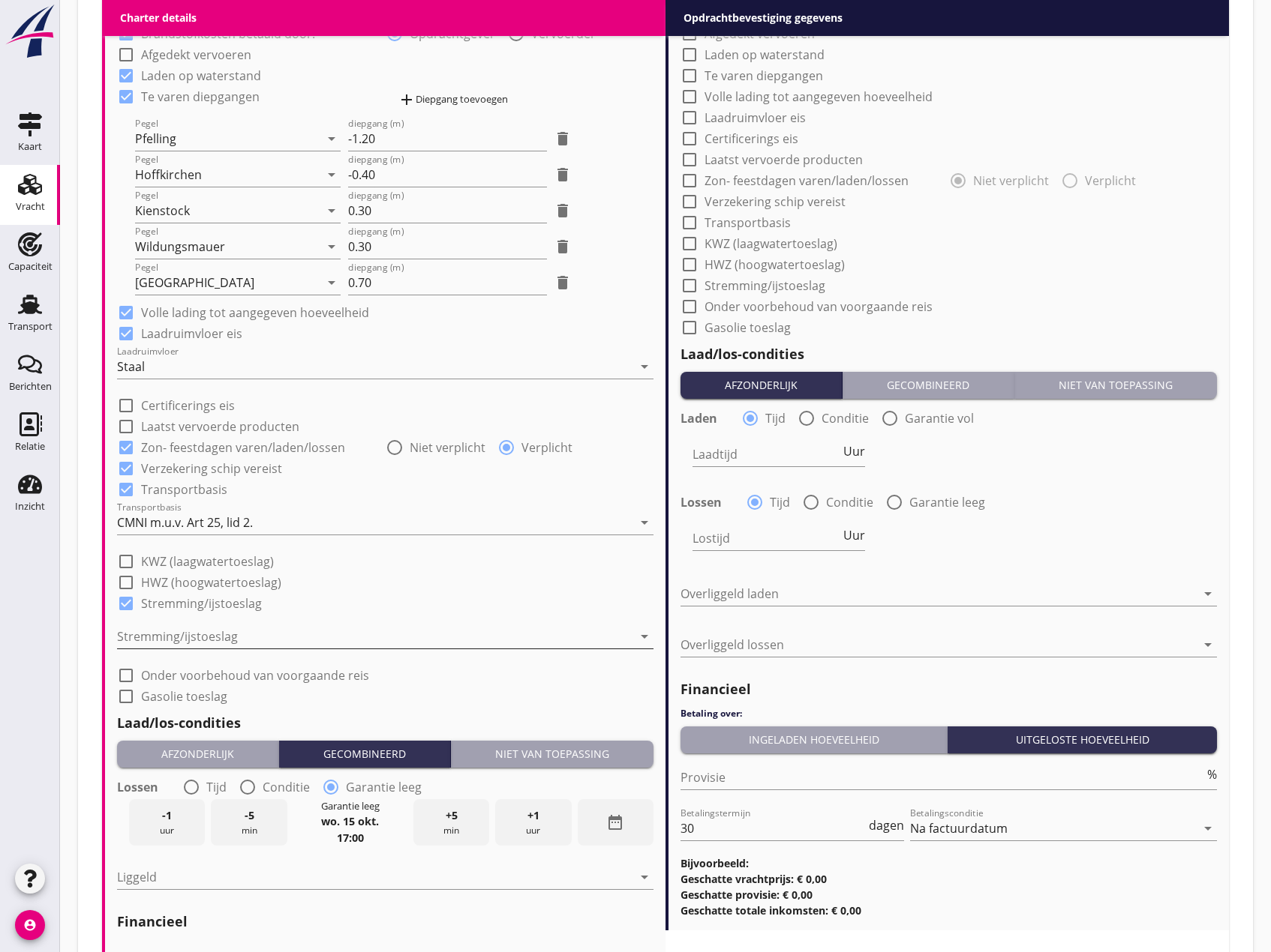
click at [256, 628] on div at bounding box center [375, 636] width 515 height 24
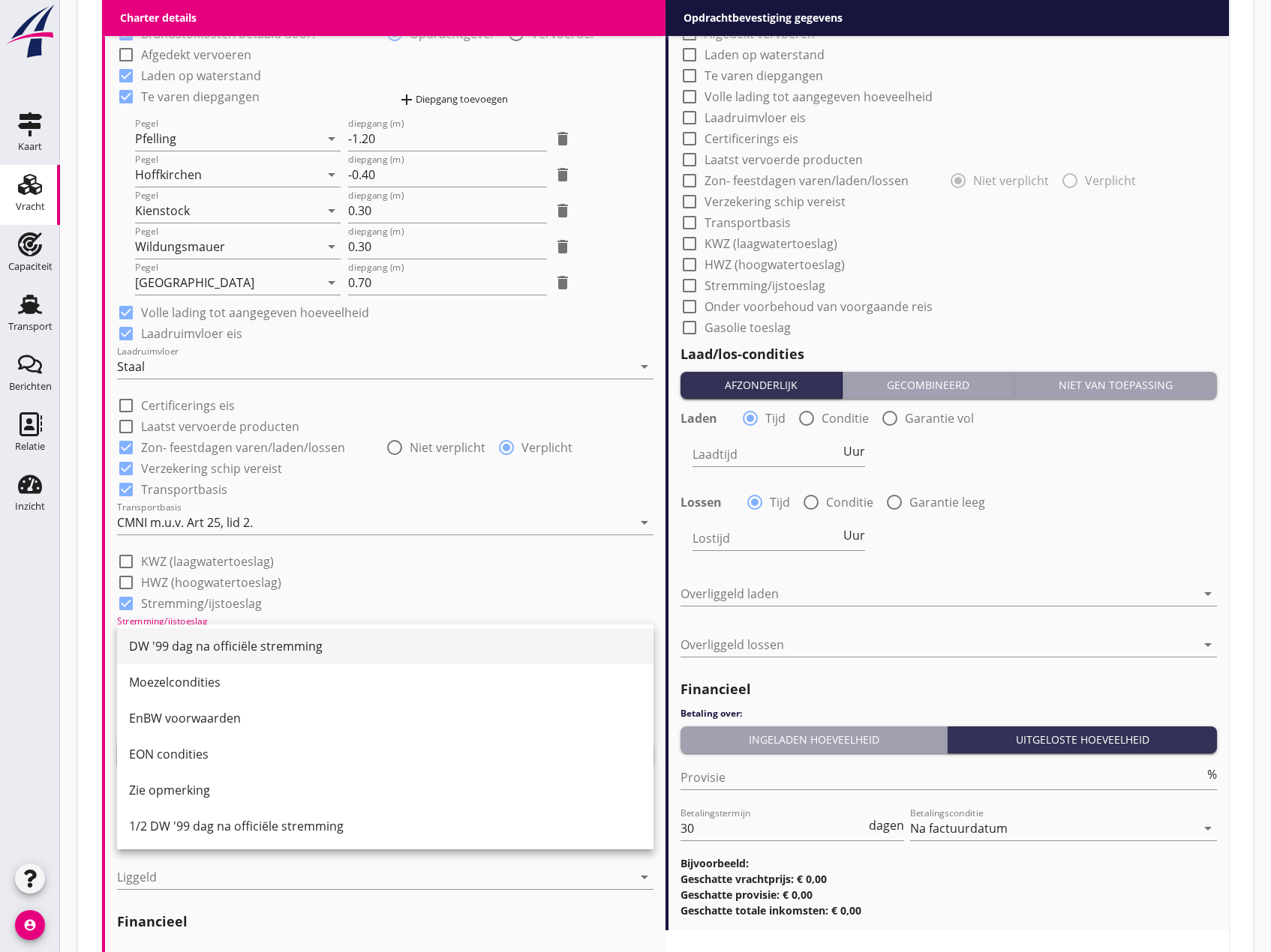
scroll to position [183, 0]
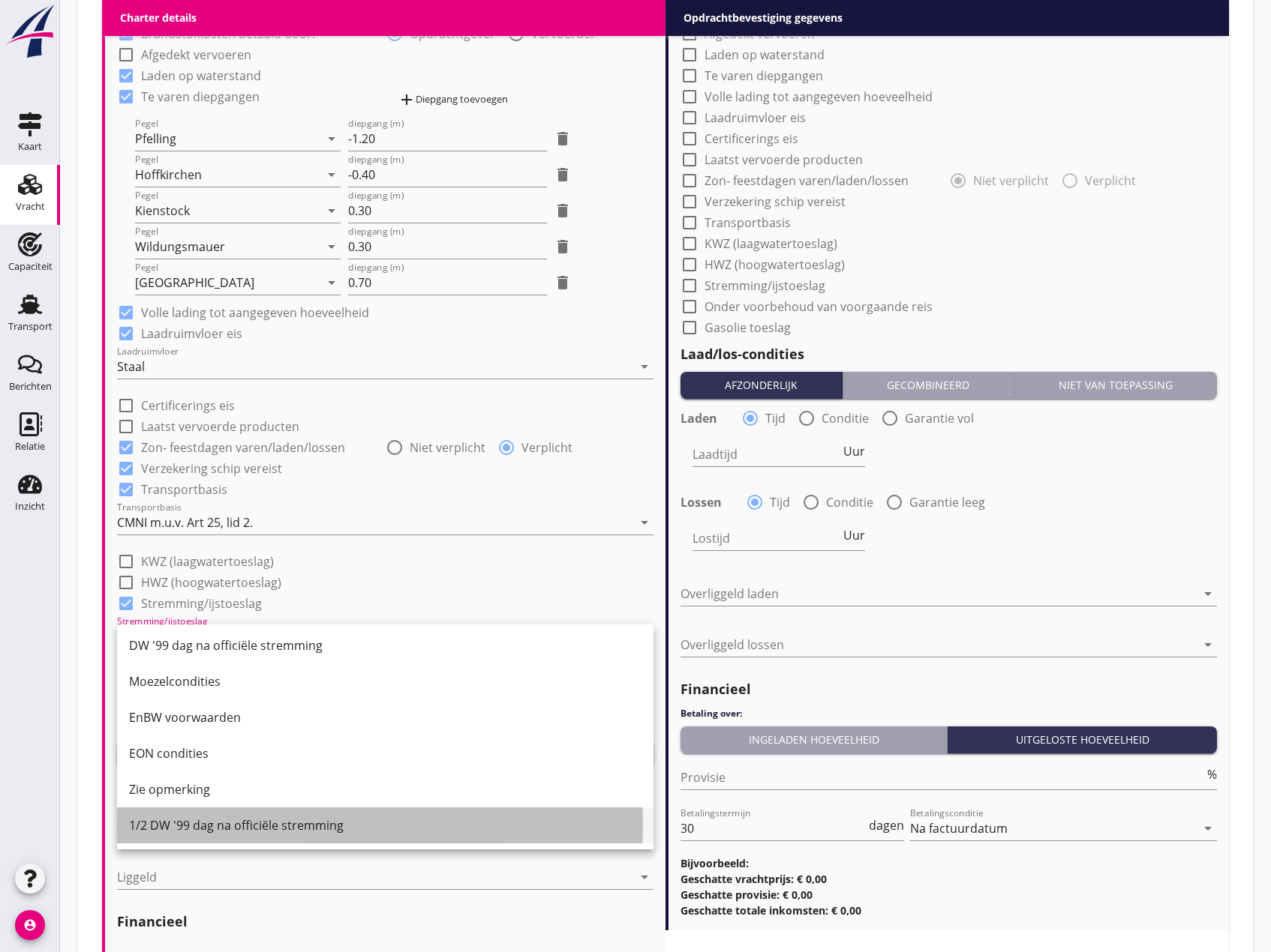
click at [273, 837] on div "1/2 DW '99 dag na officiële stremming" at bounding box center [385, 825] width 512 height 36
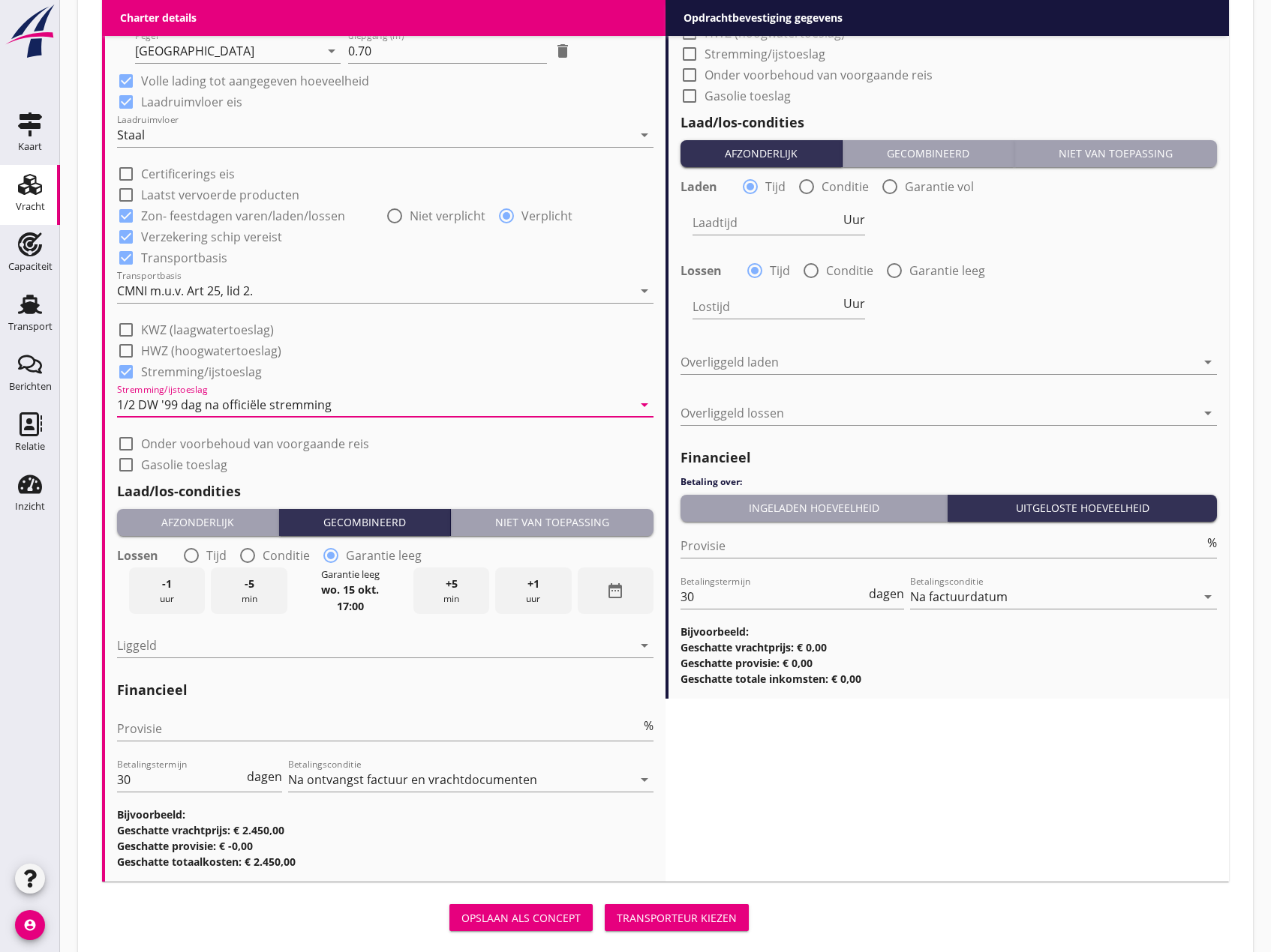
scroll to position [1538, 0]
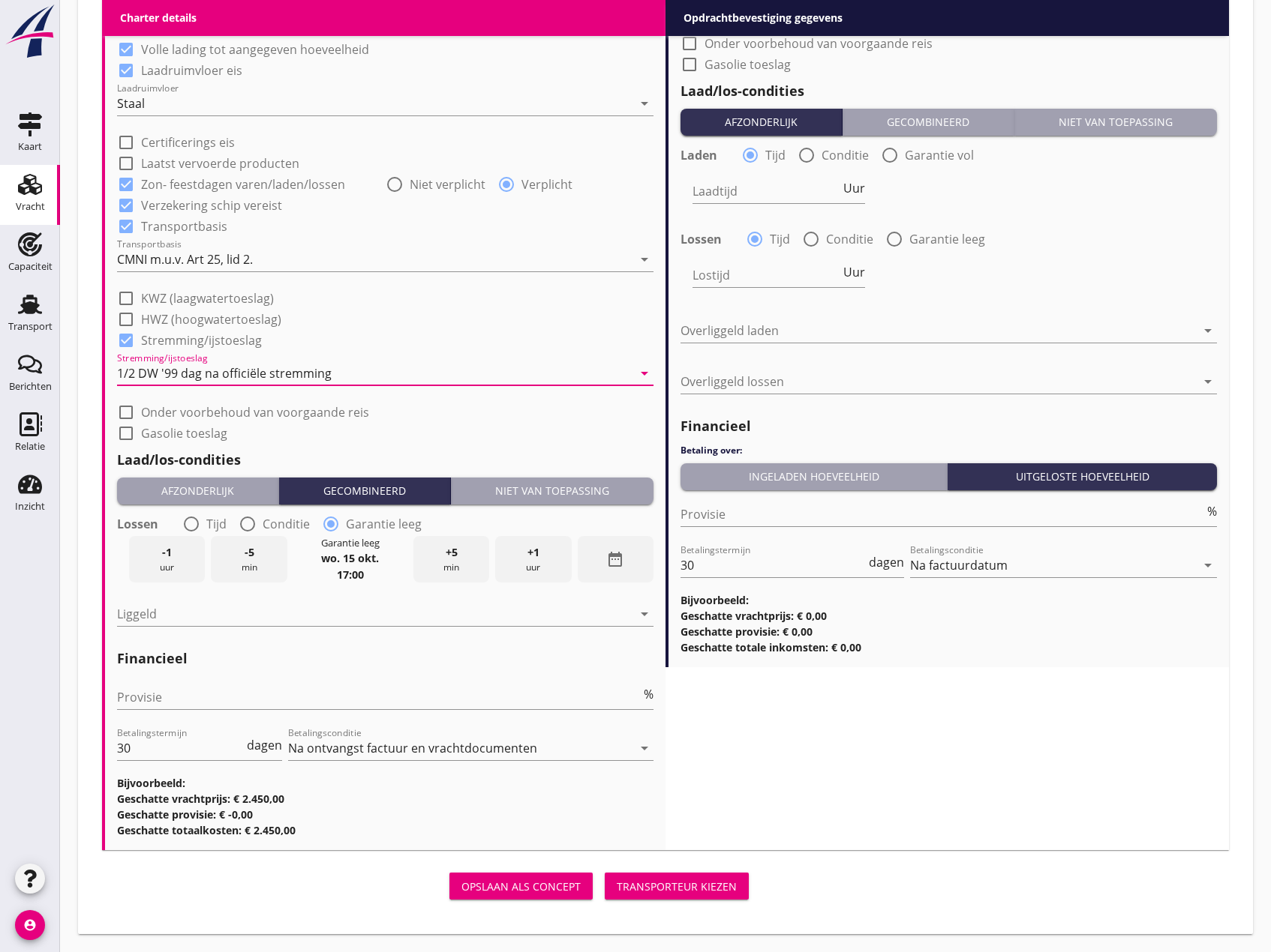
click at [550, 494] on div "Niet van toepassing" at bounding box center [552, 490] width 190 height 16
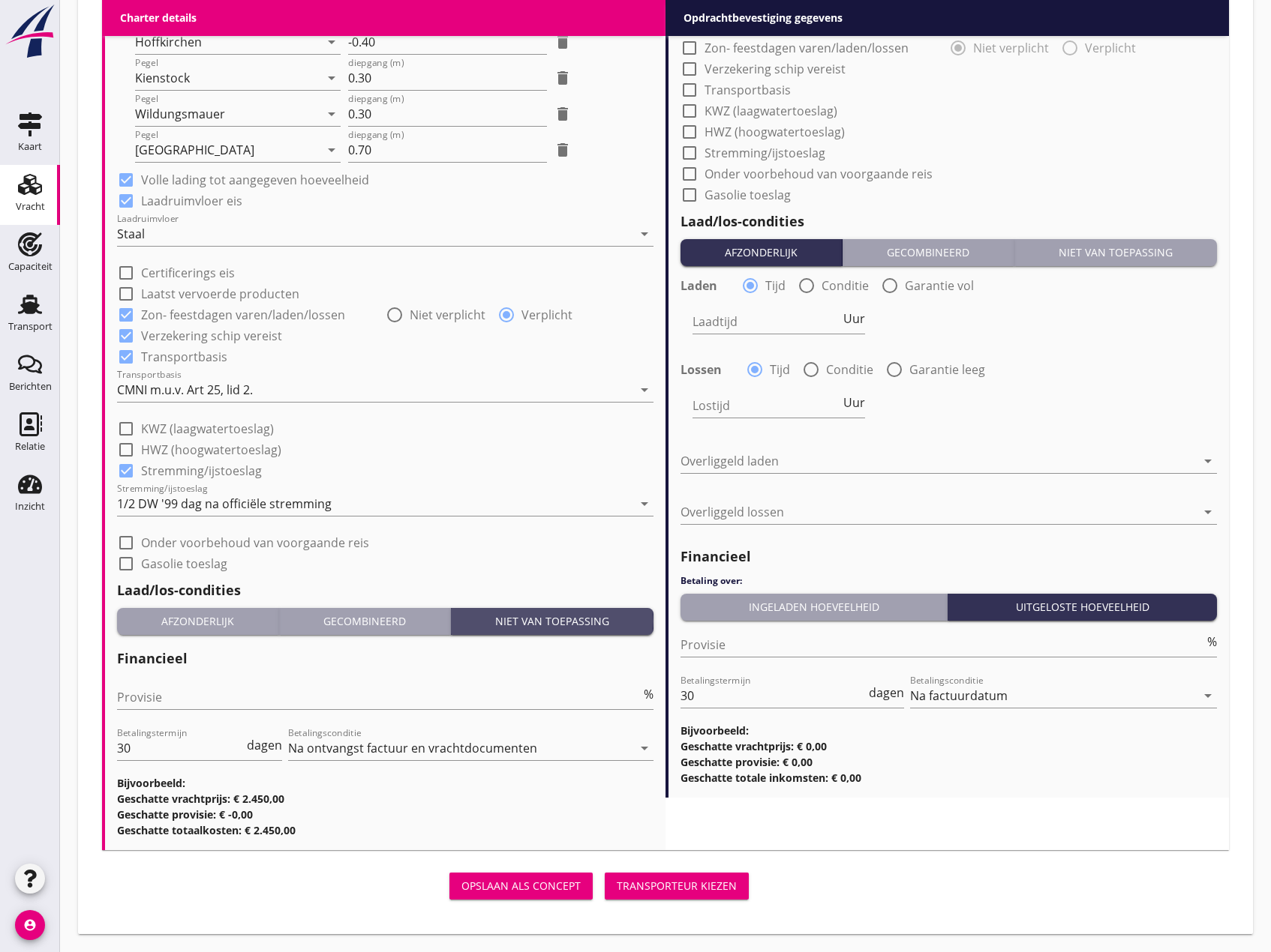
scroll to position [1407, 0]
click at [202, 702] on input "Provisie" at bounding box center [379, 697] width 524 height 24
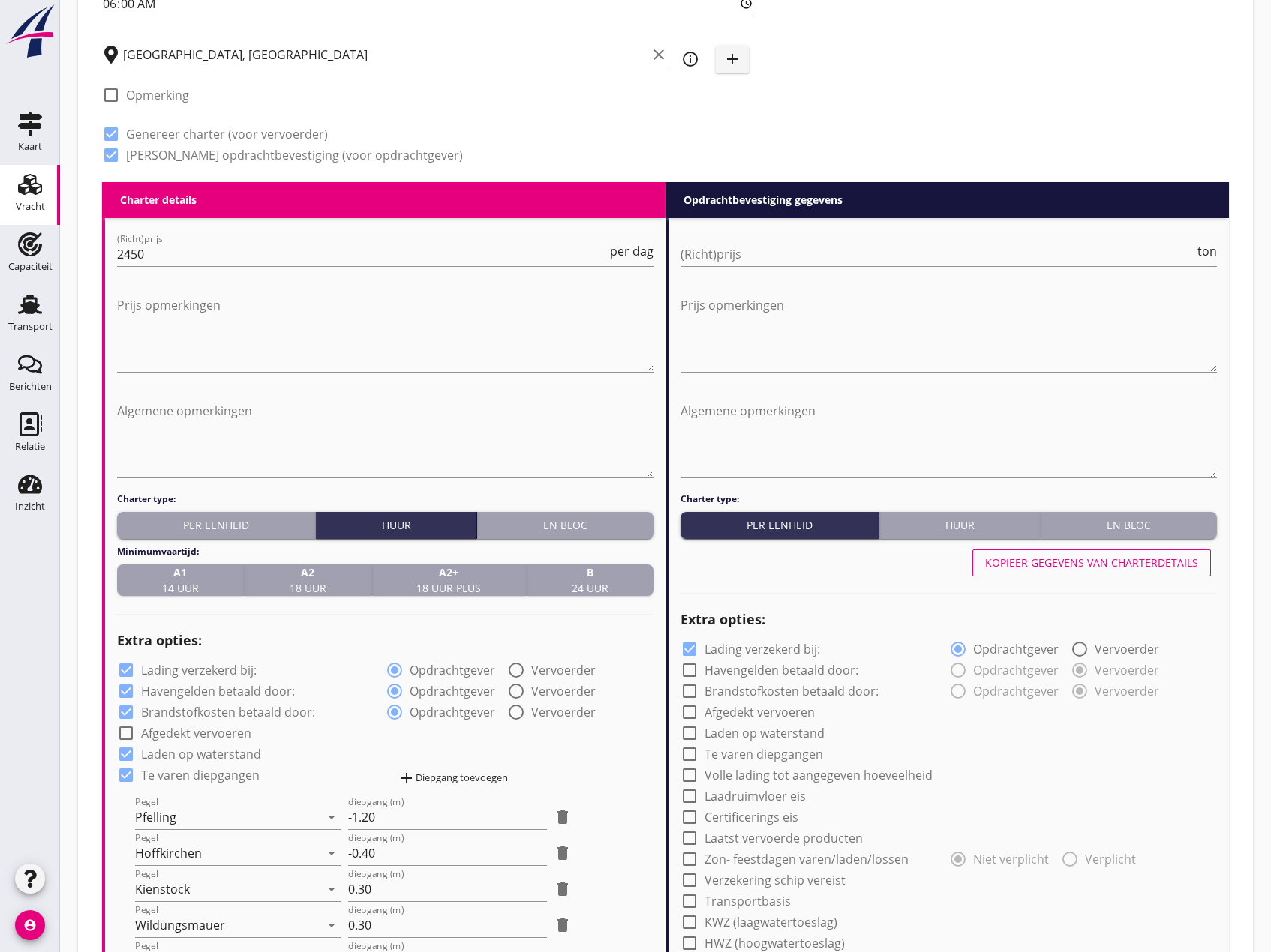
scroll to position [583, 0]
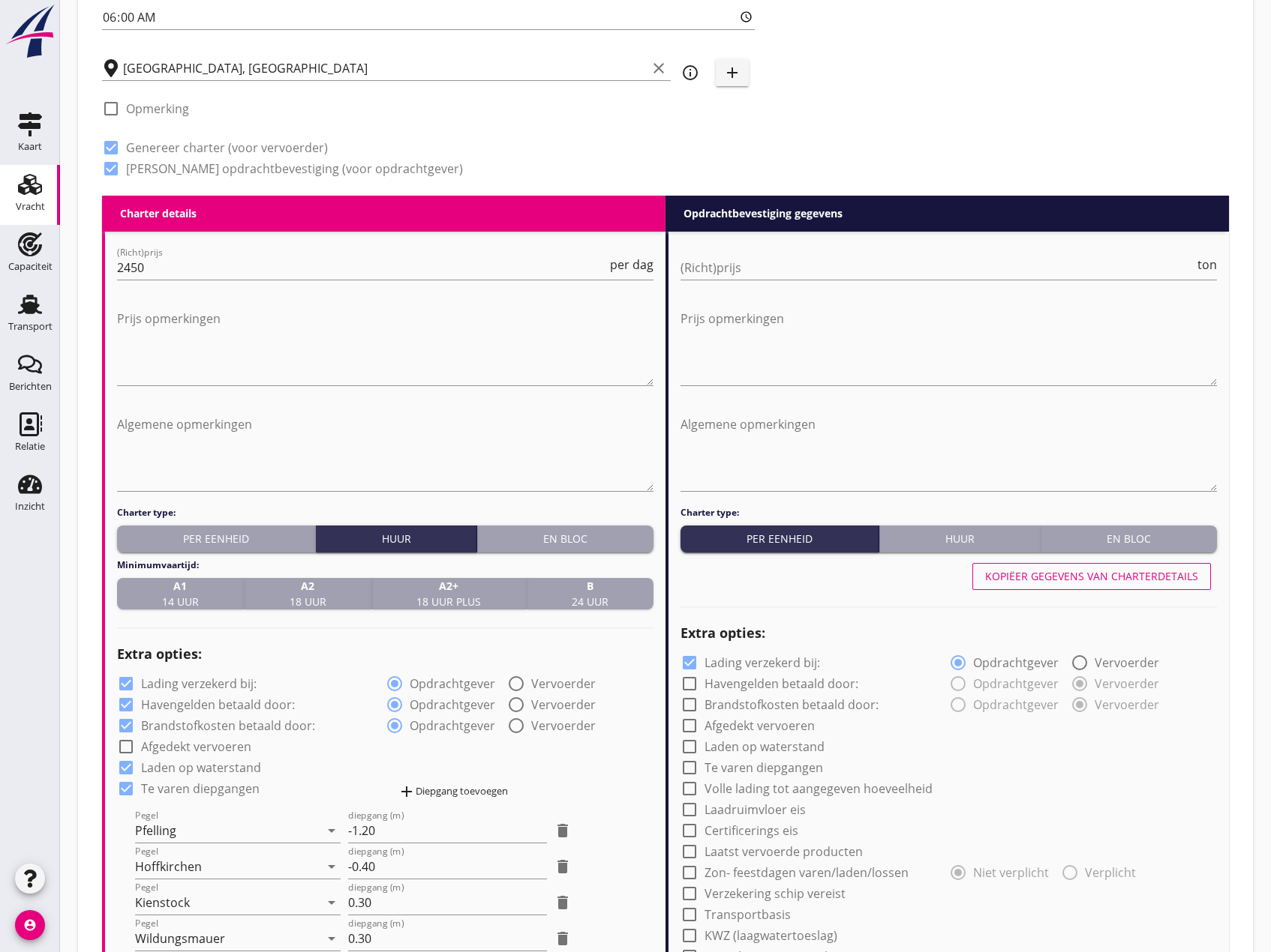
type input "0"
click at [1144, 527] on button "En bloc" at bounding box center [1129, 539] width 176 height 27
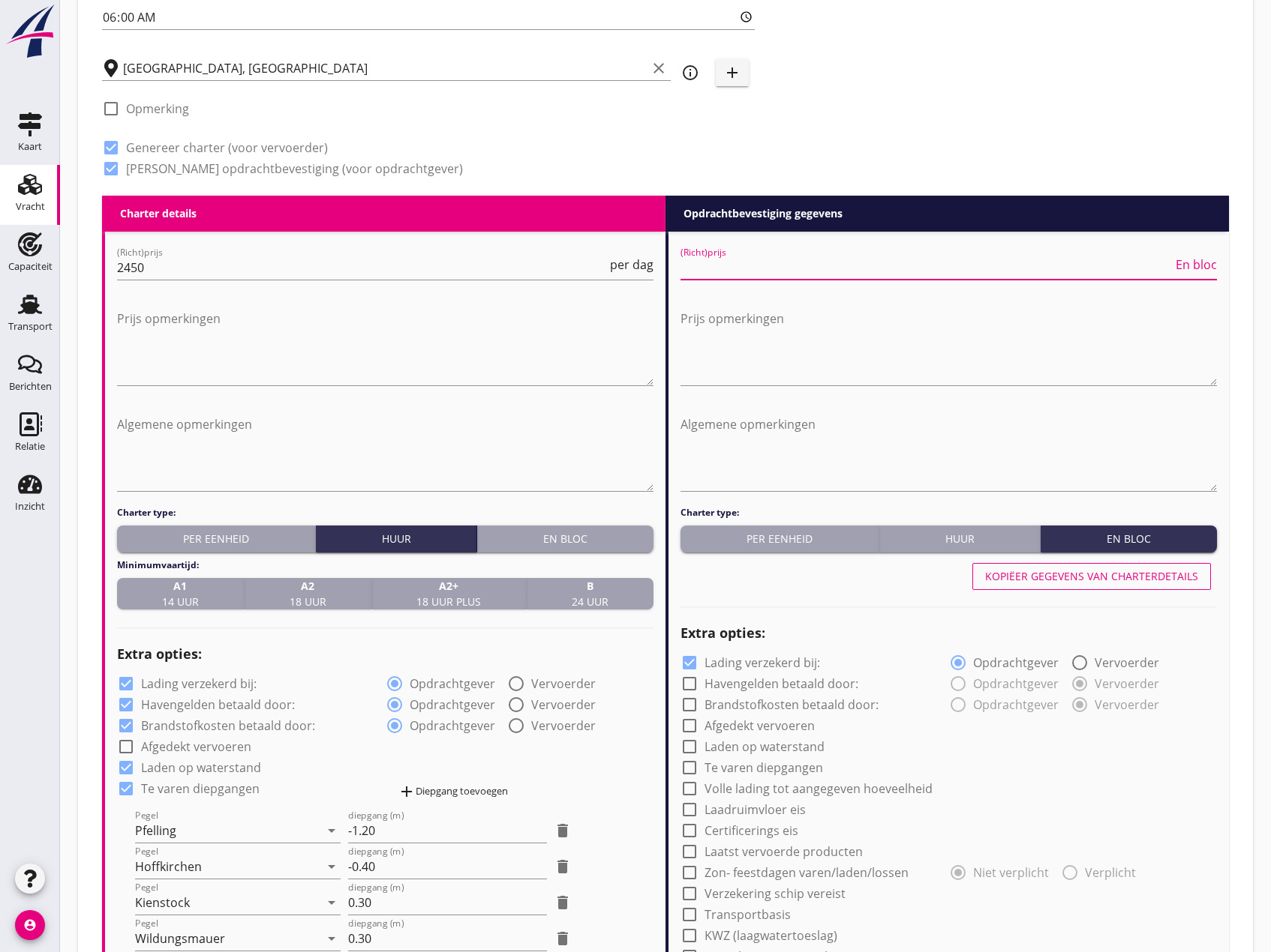
click at [809, 267] on input "(Richt)prijs" at bounding box center [926, 267] width 492 height 24
type input "62000"
click at [730, 312] on textarea "Prijs opmerkingen" at bounding box center [948, 346] width 537 height 79
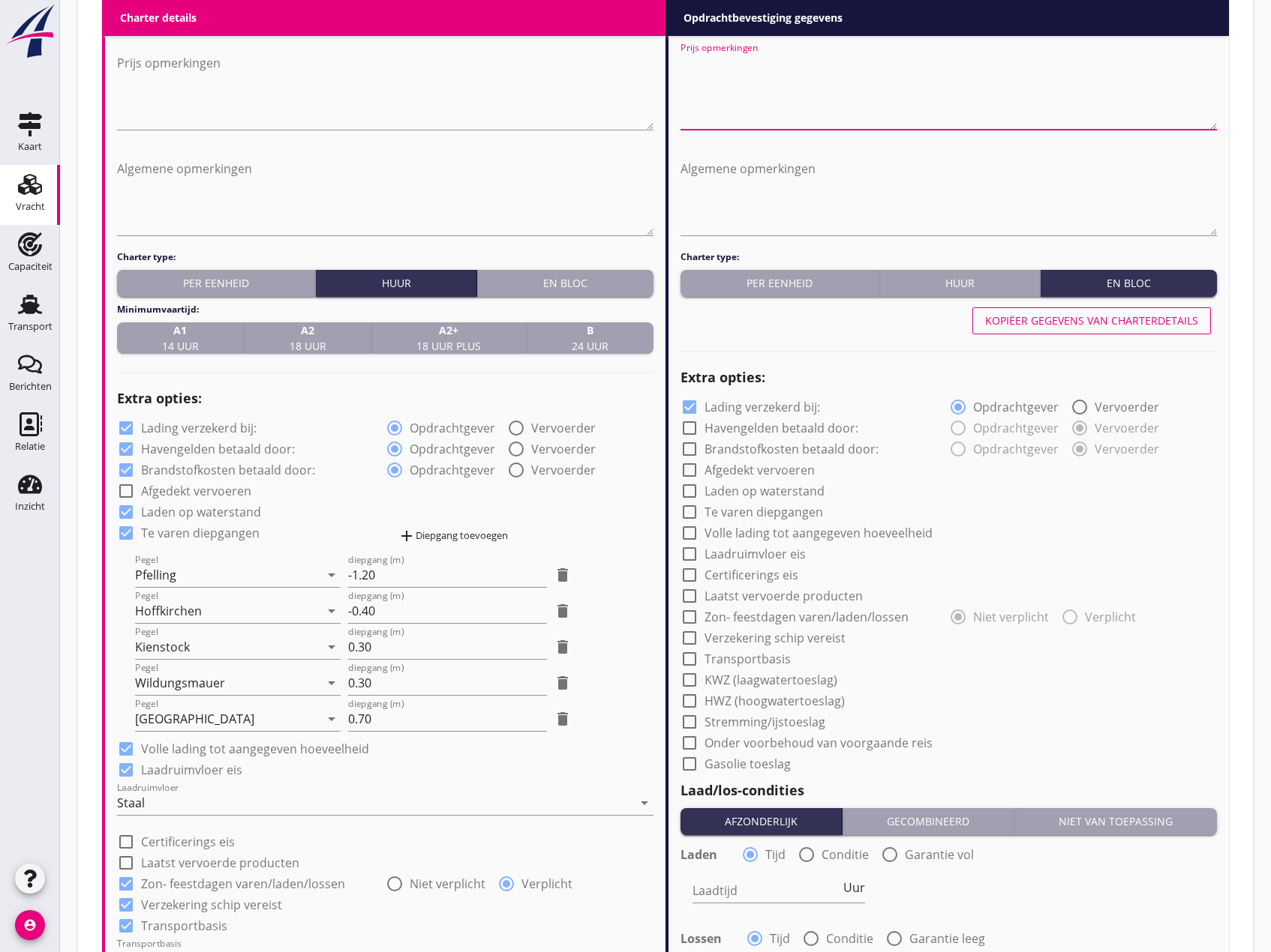
scroll to position [882, 0]
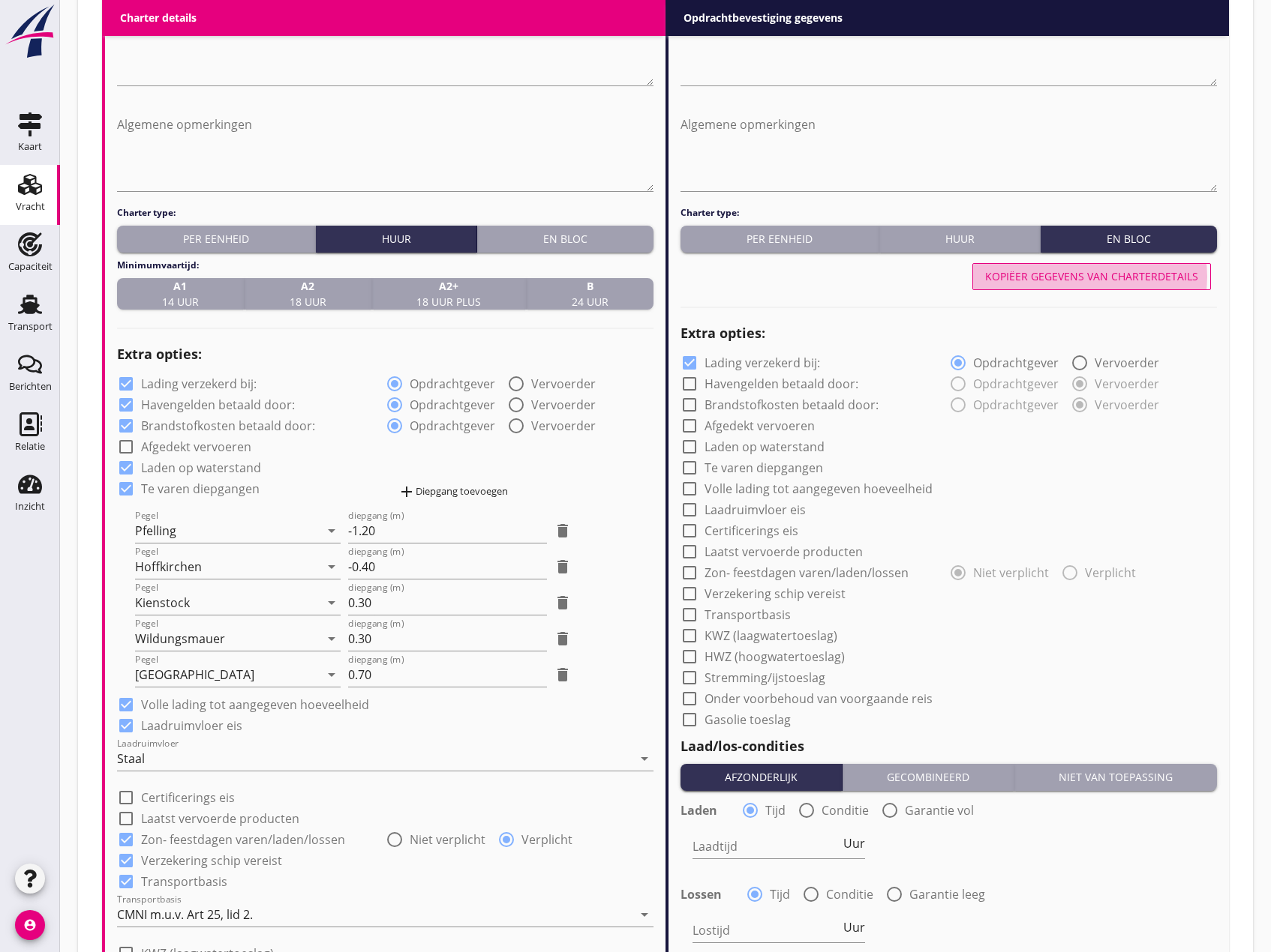
click at [1069, 278] on div "Kopiëer gegevens van charterdetails" at bounding box center [1091, 276] width 213 height 16
checkbox input "true"
radio input "true"
checkbox input "true"
radio input "true"
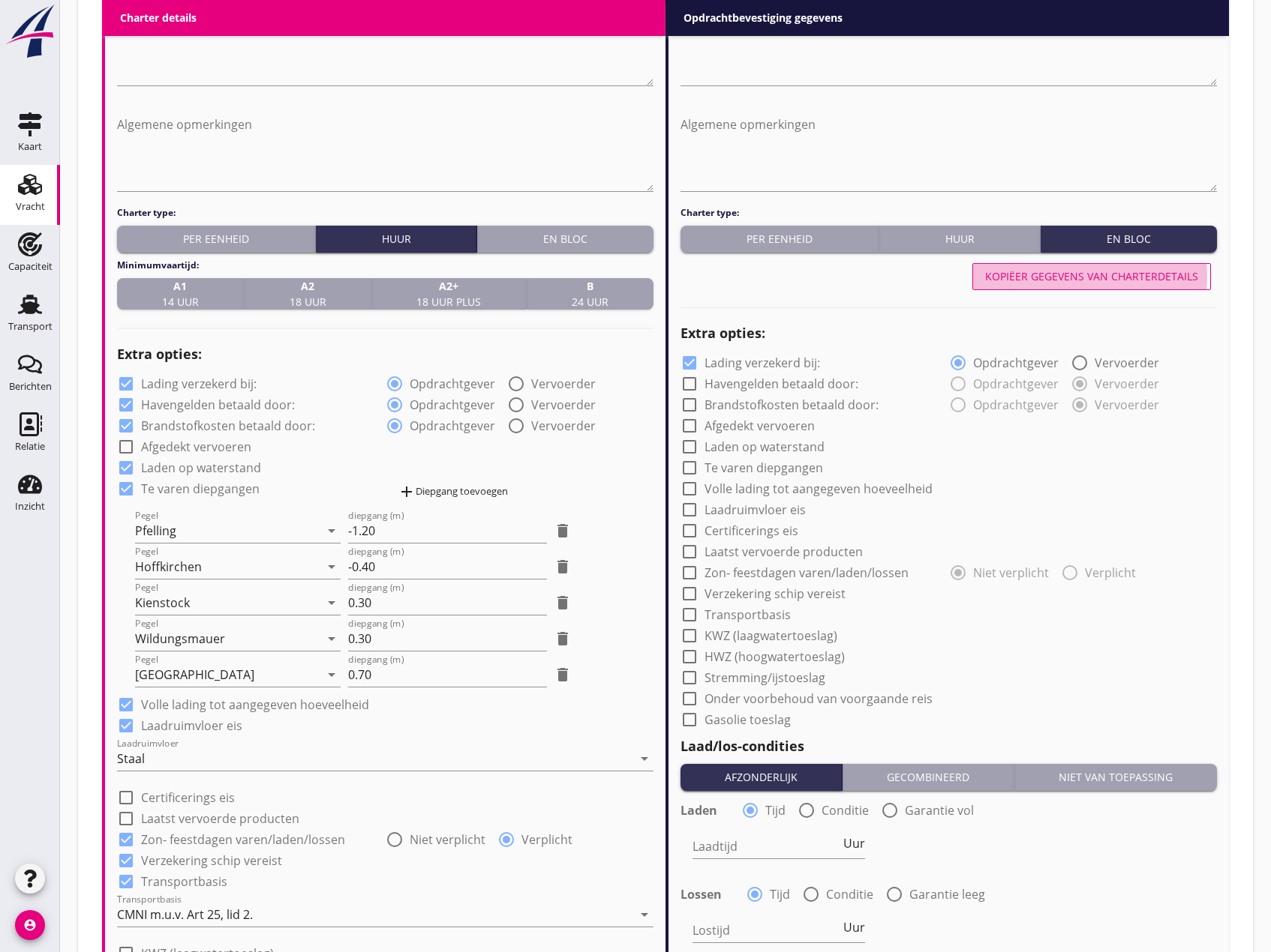
checkbox input "true"
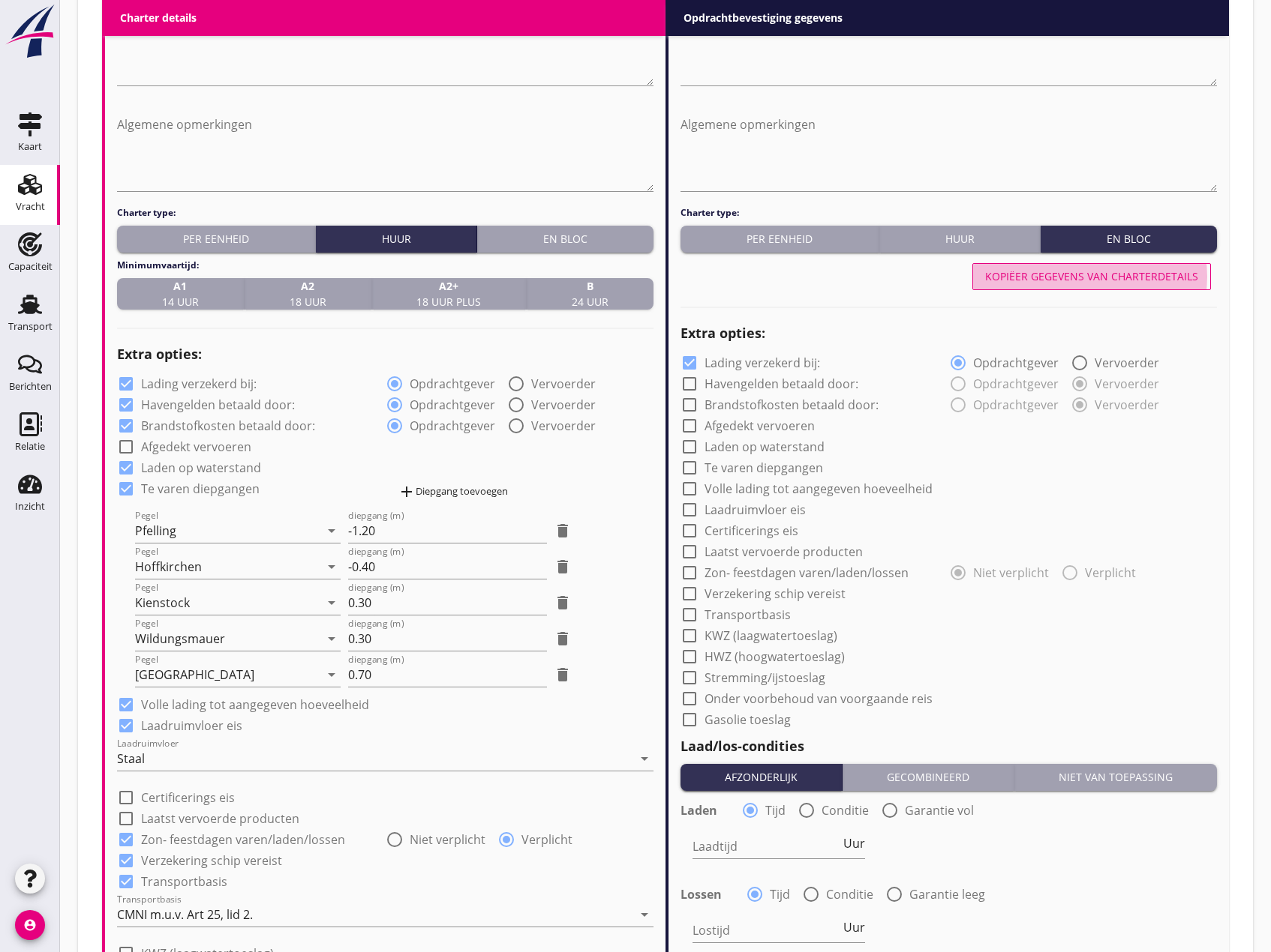
radio input "false"
radio input "true"
checkbox input "true"
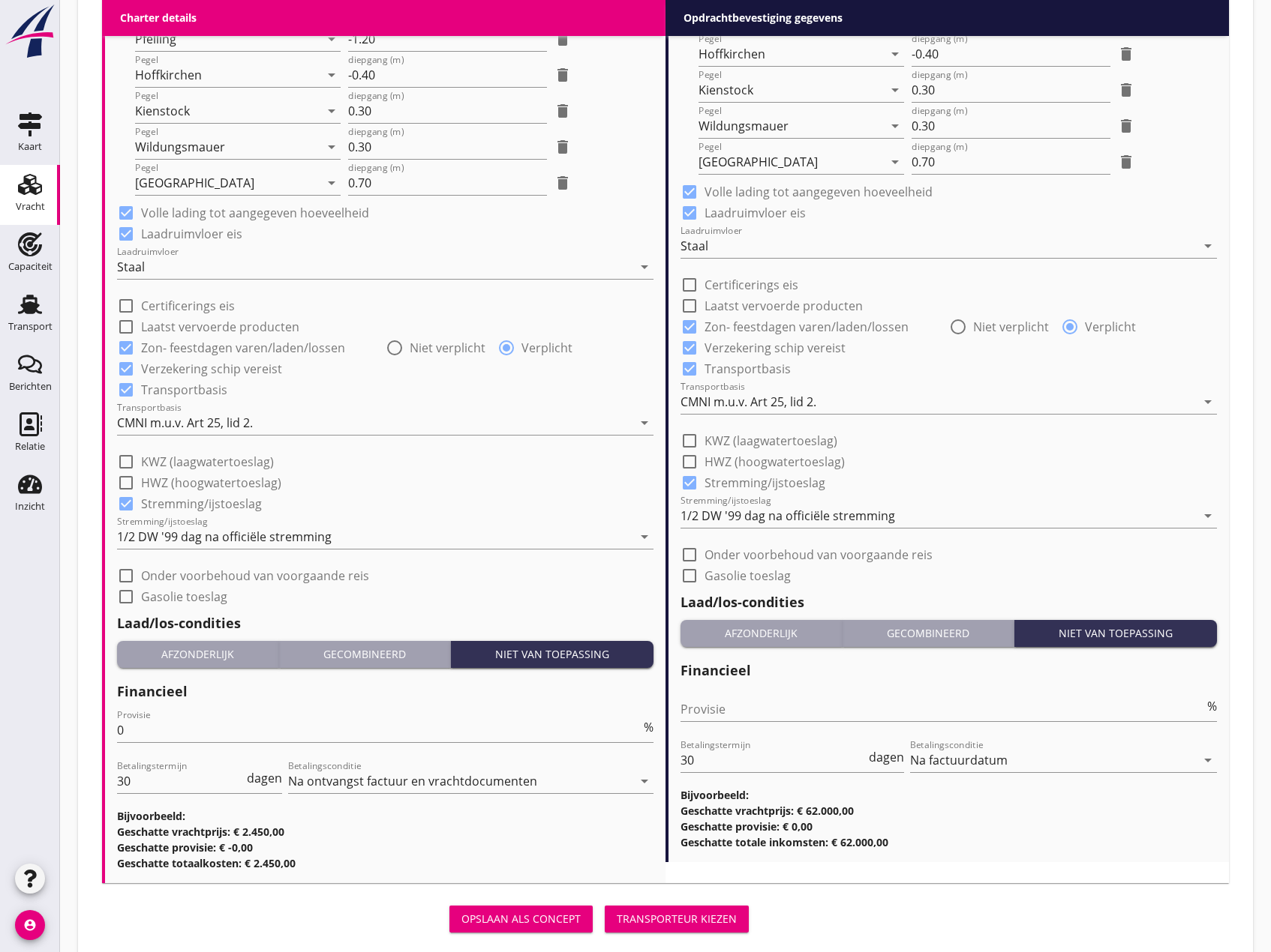
scroll to position [1407, 0]
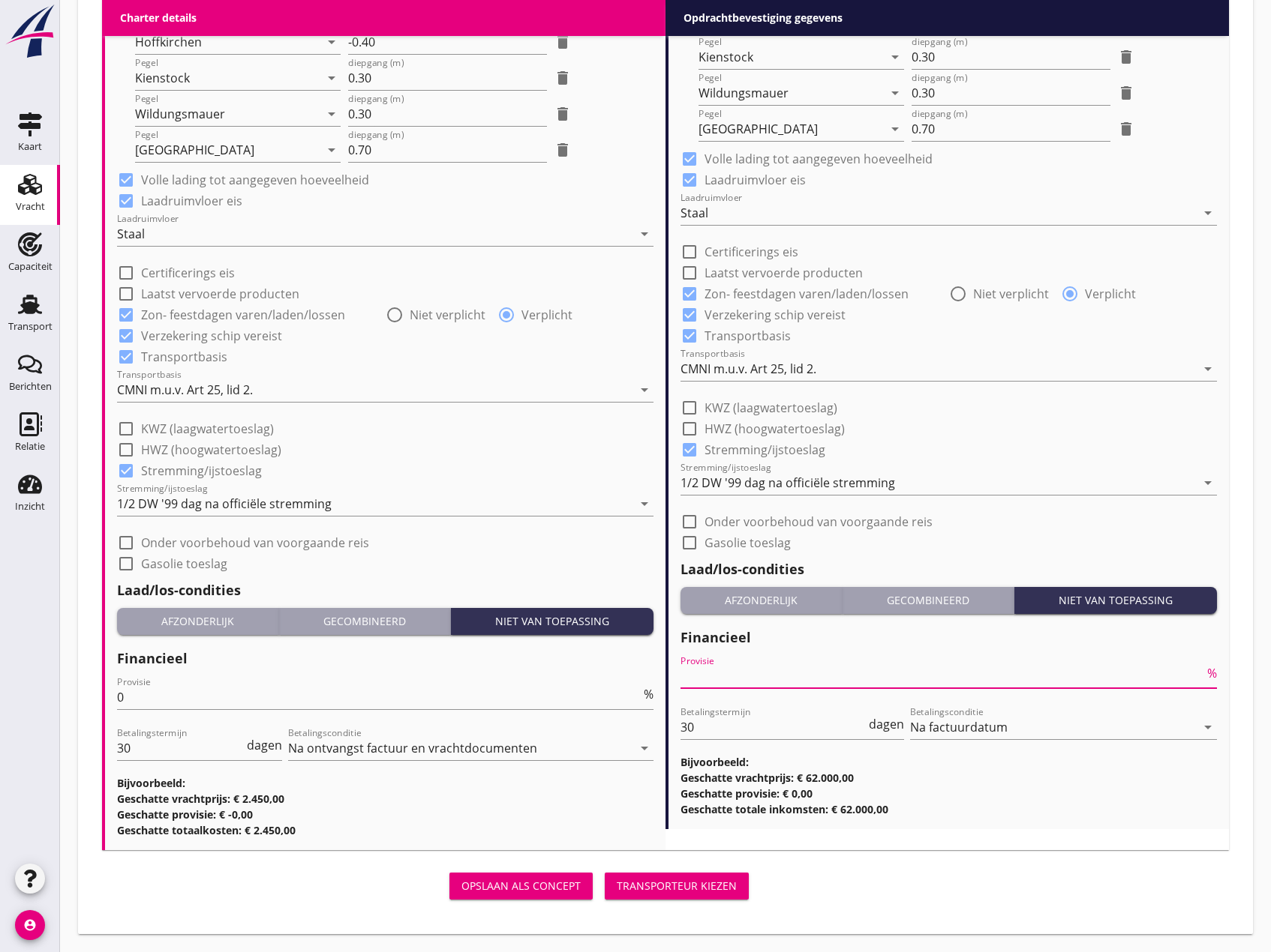
click at [714, 676] on input "Provisie" at bounding box center [942, 676] width 524 height 24
type input "0"
click at [687, 885] on div "Transporteur kiezen" at bounding box center [677, 885] width 120 height 16
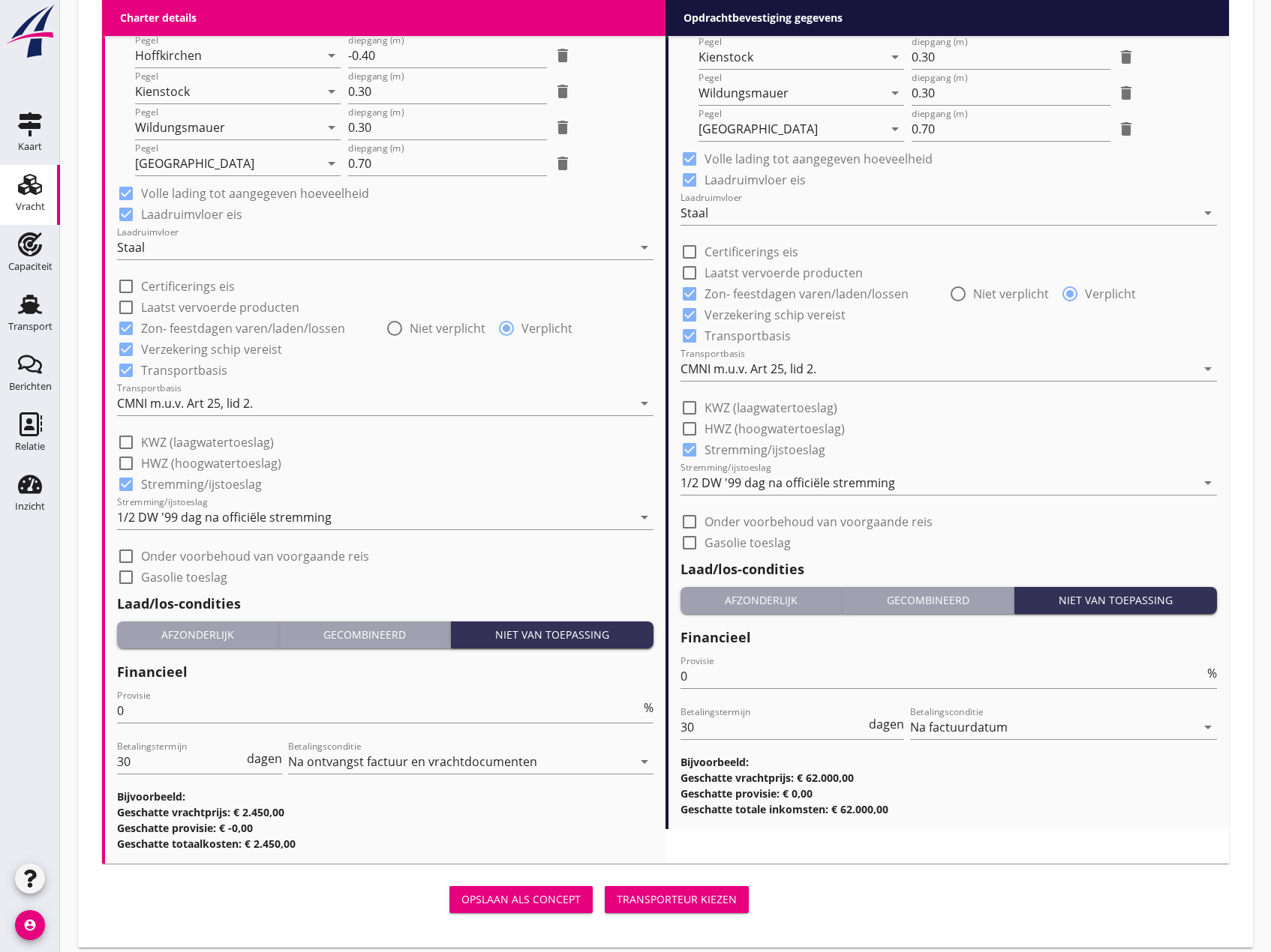
scroll to position [1421, 0]
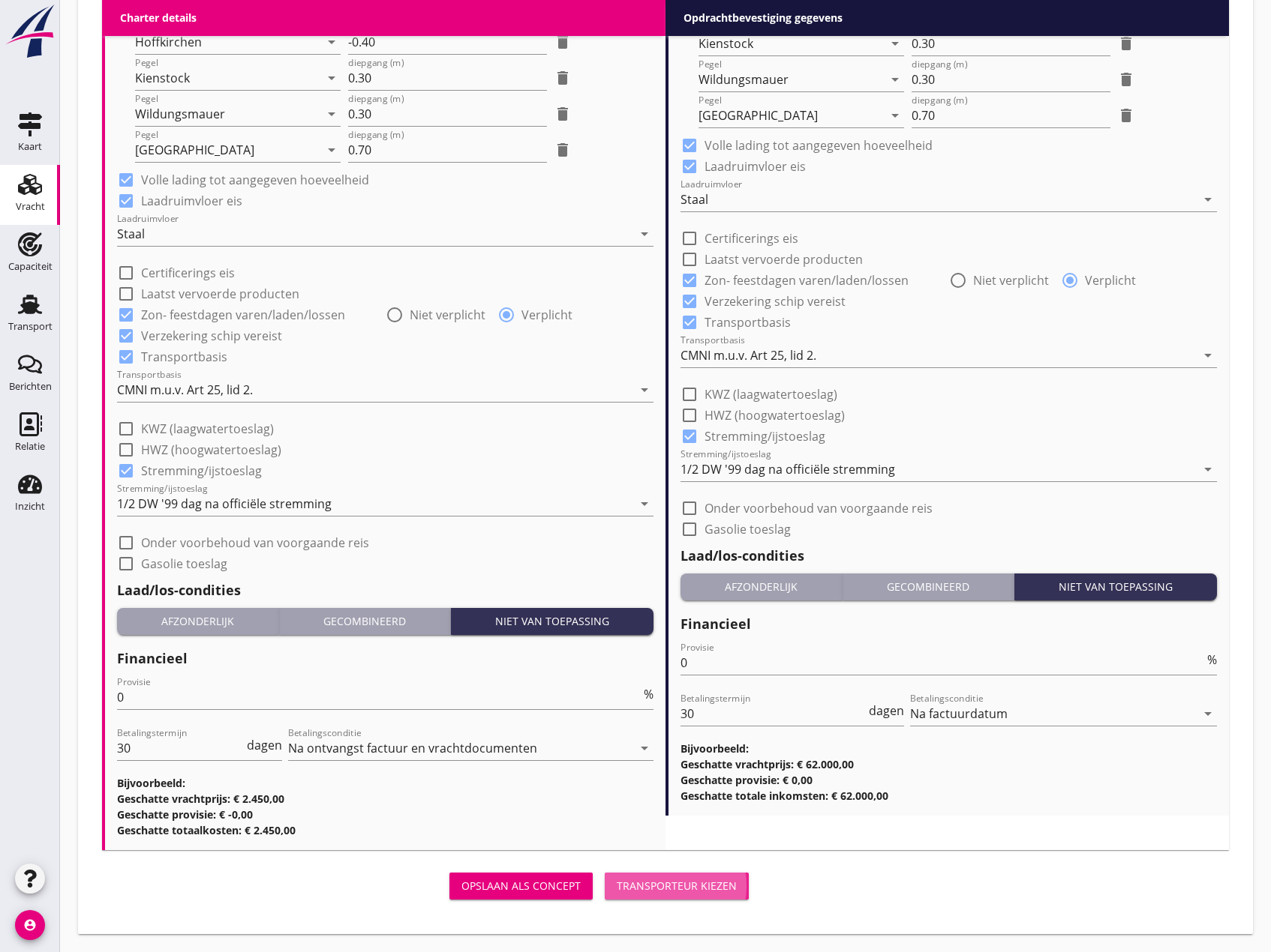
click at [687, 885] on div "Transporteur kiezen" at bounding box center [677, 885] width 120 height 16
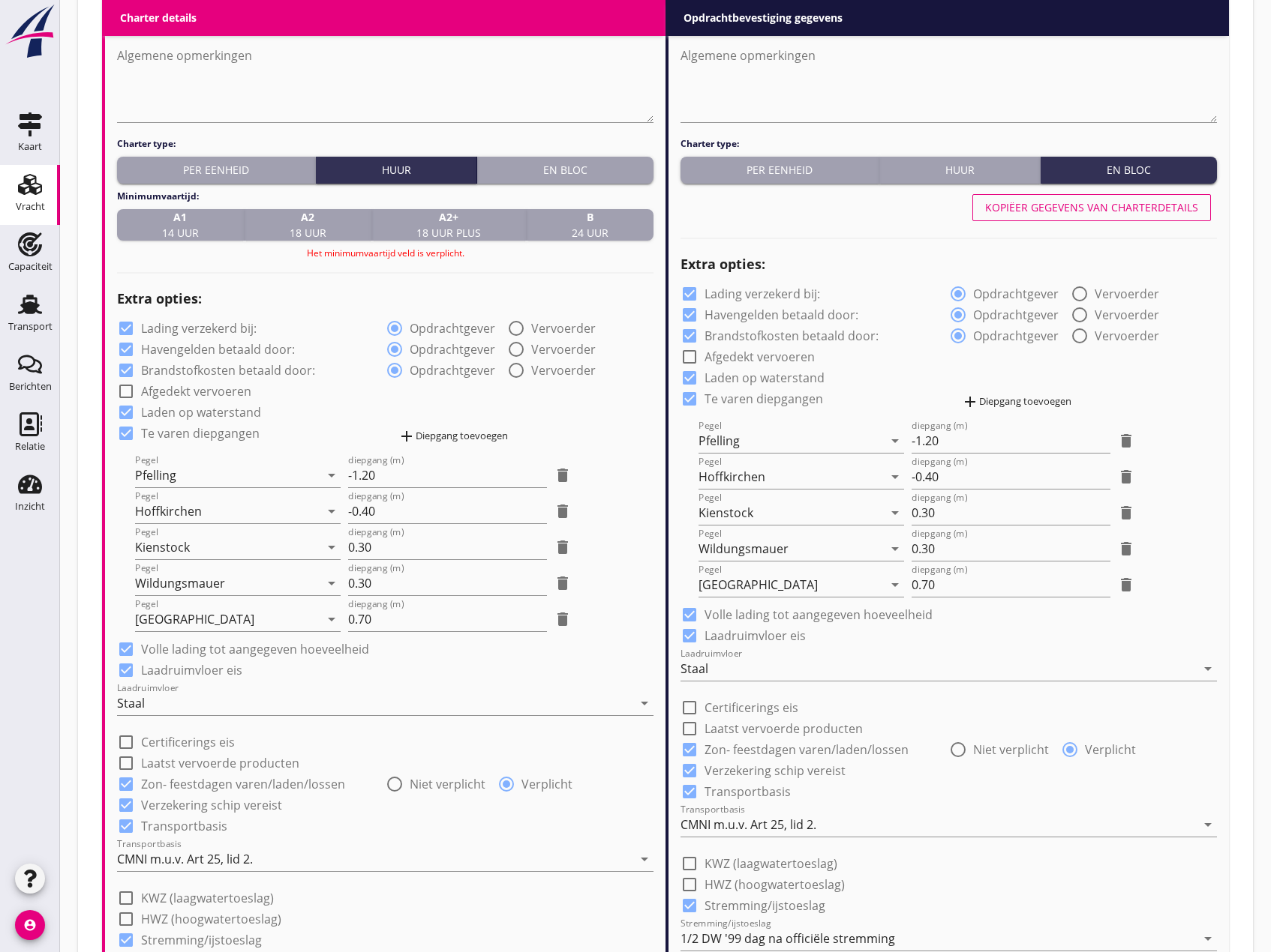
scroll to position [896, 0]
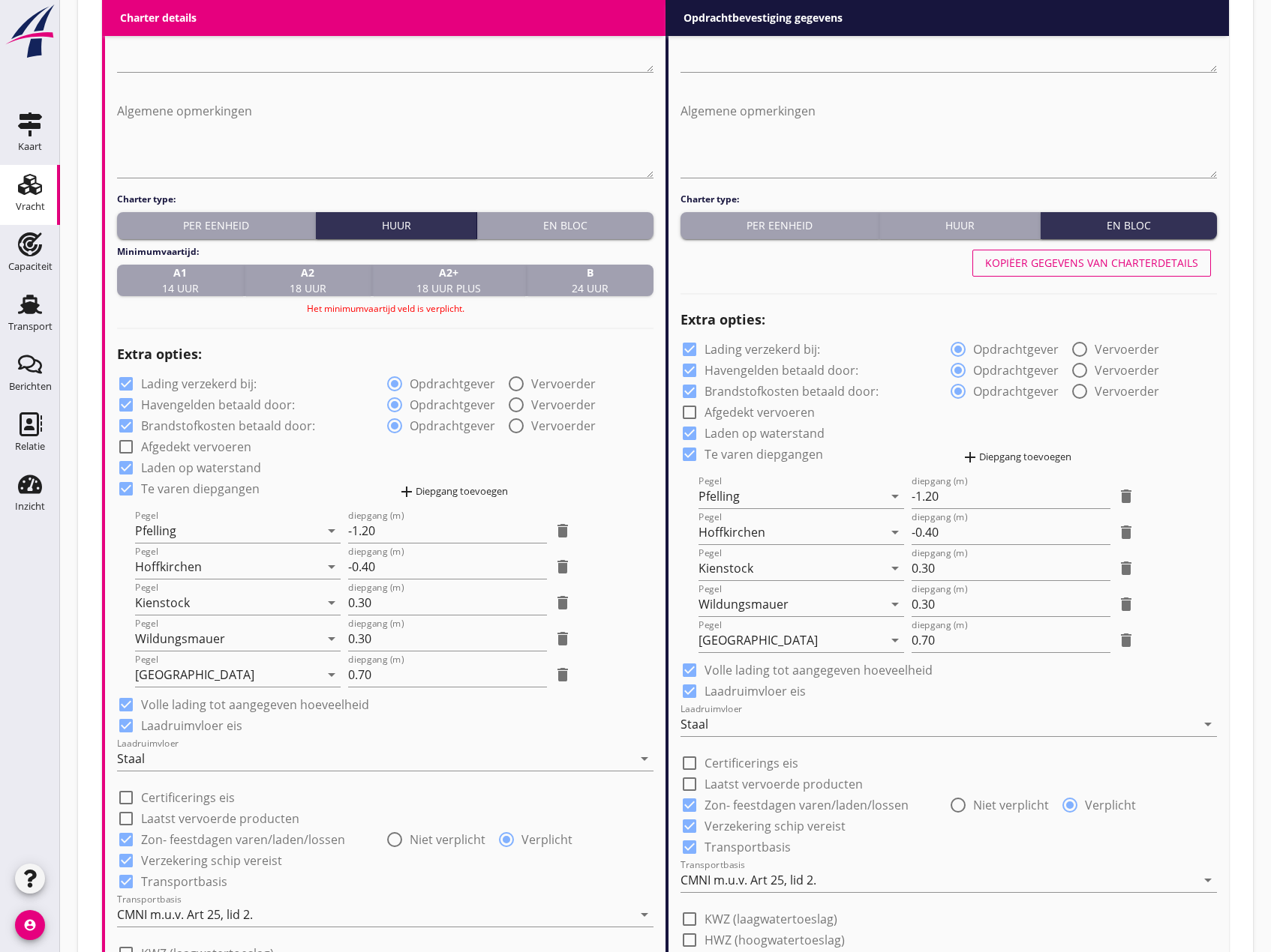
click at [570, 276] on div "B 24 uur" at bounding box center [589, 281] width 114 height 31
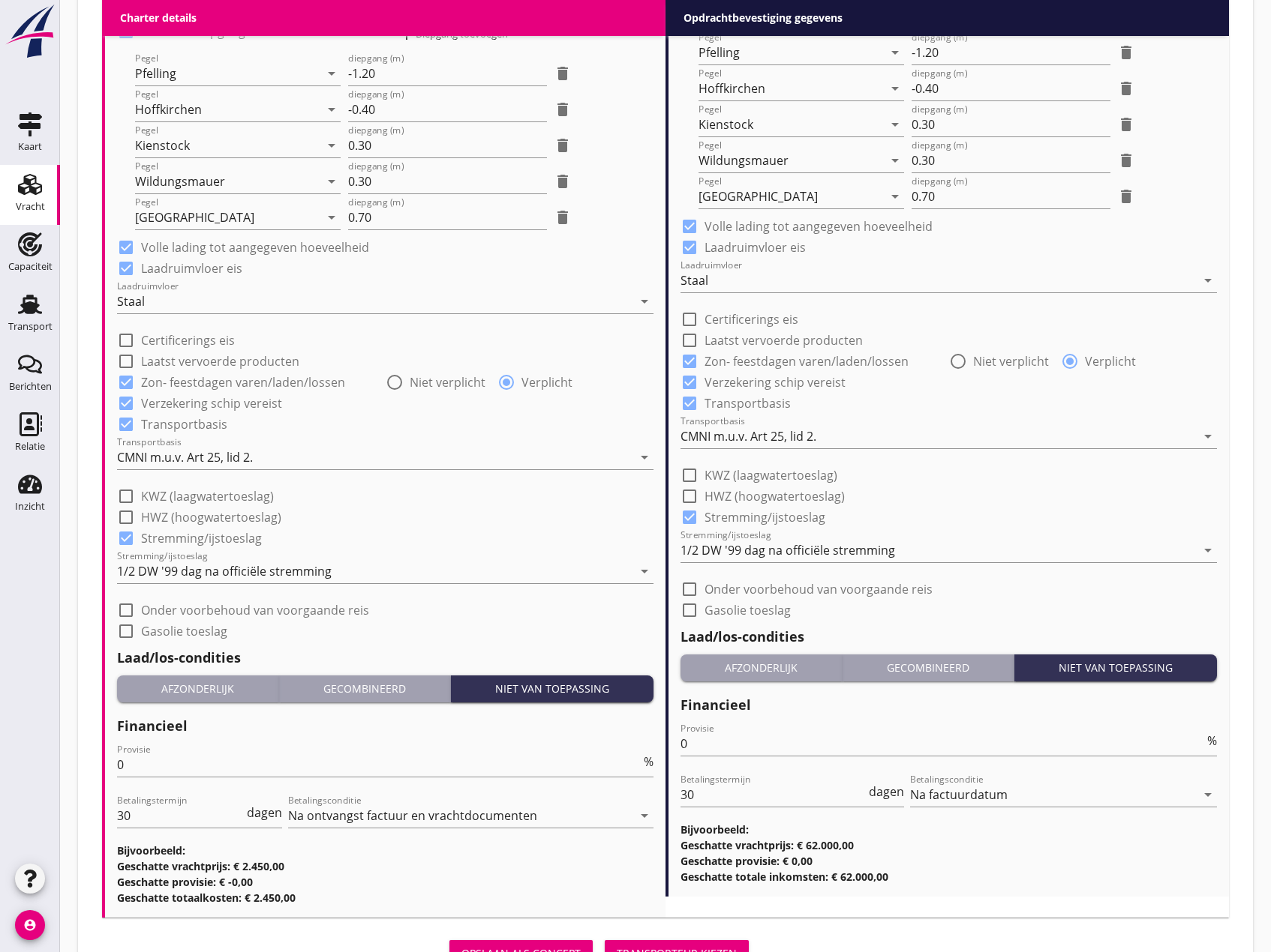
scroll to position [1407, 0]
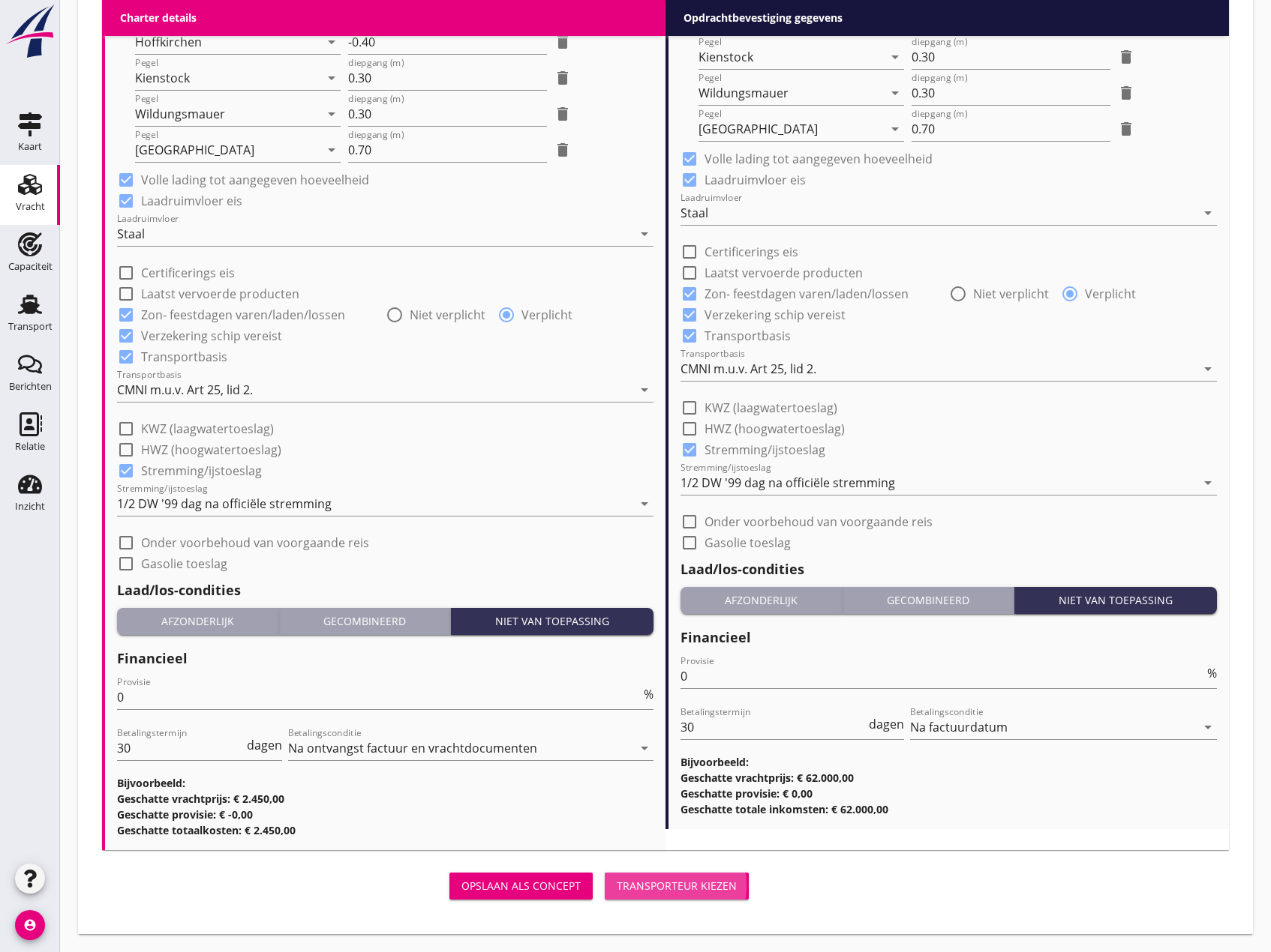
click at [697, 889] on div "Transporteur kiezen" at bounding box center [677, 885] width 120 height 16
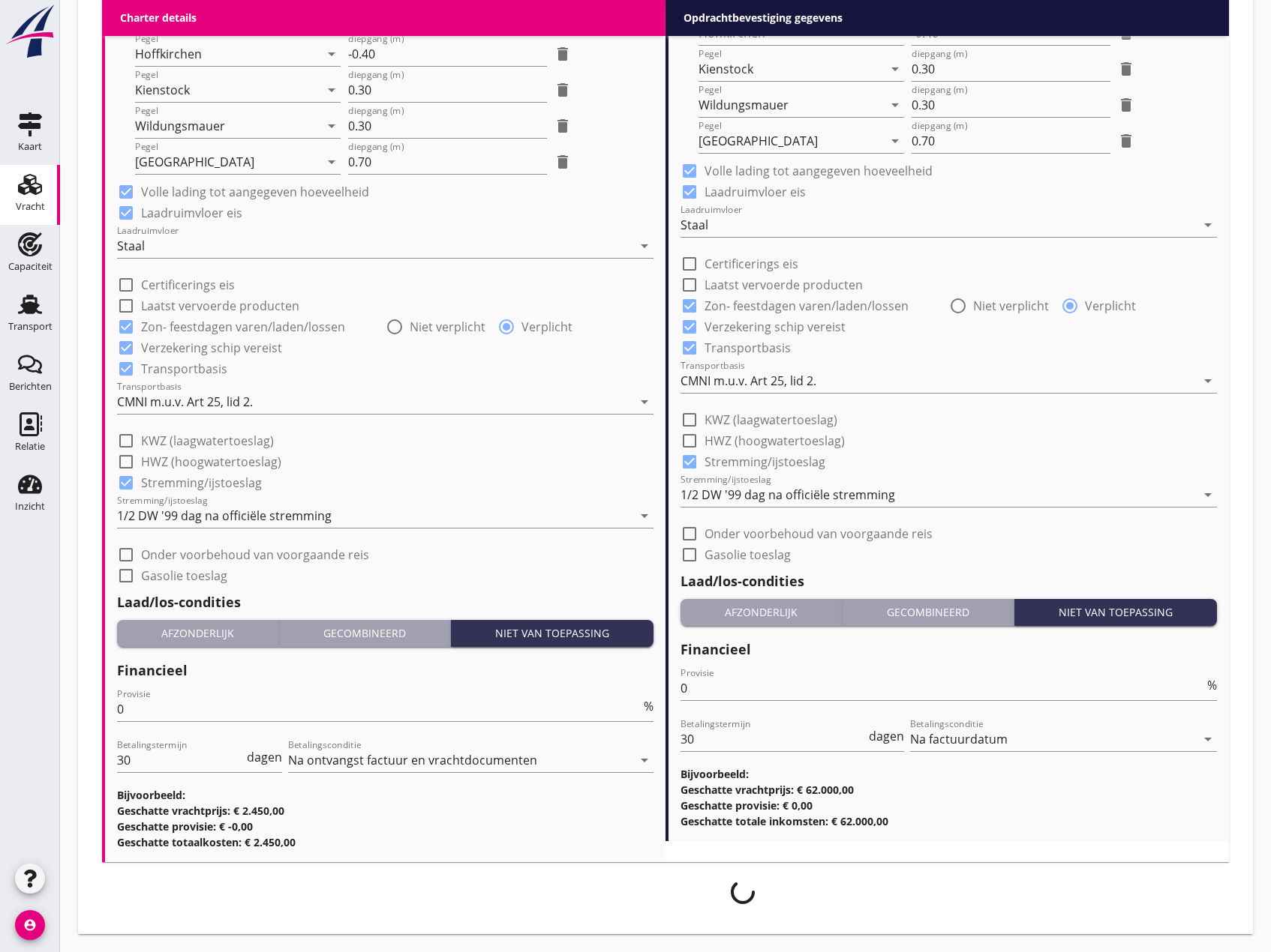
scroll to position [1395, 0]
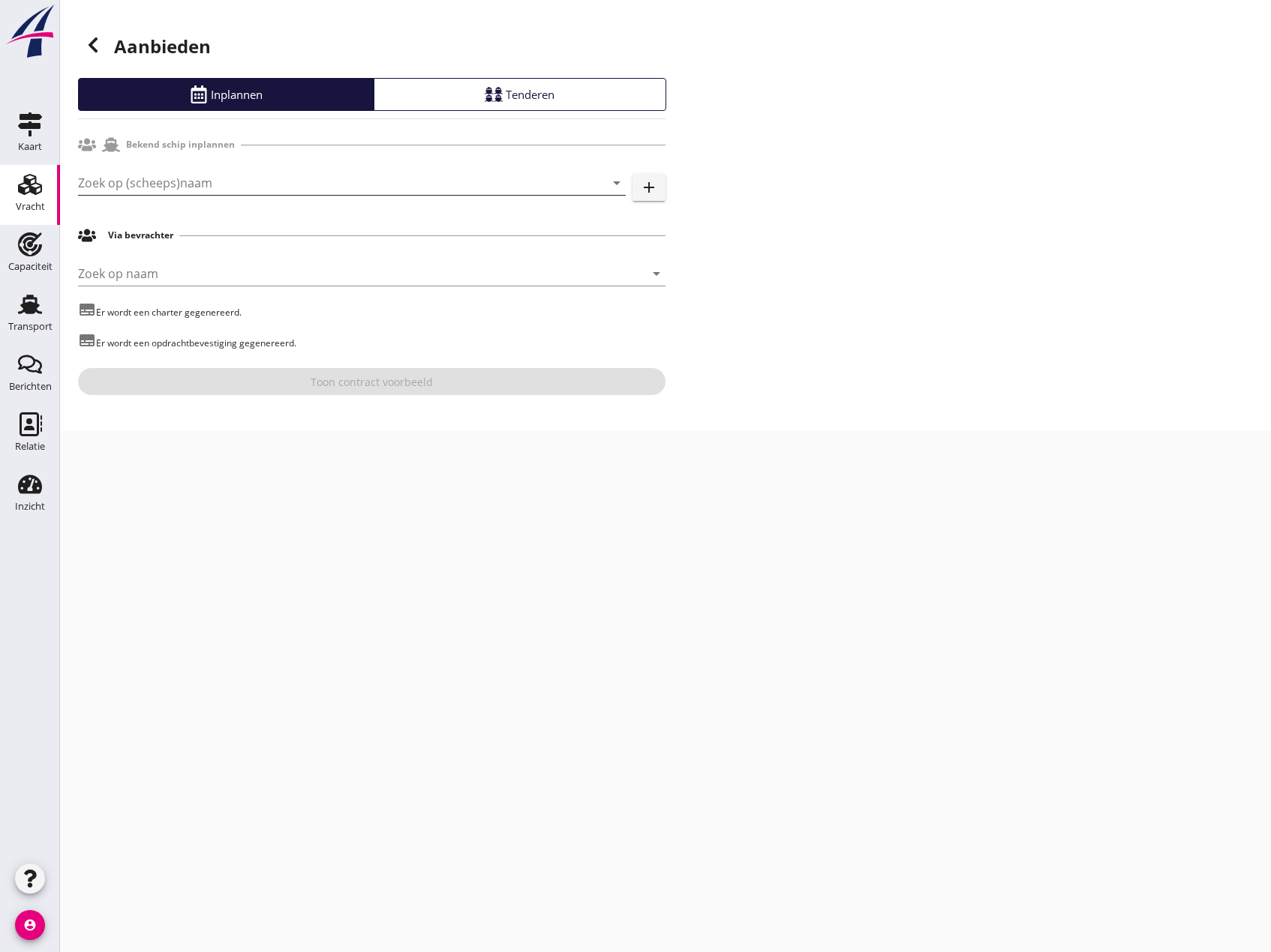
click at [154, 189] on input "Zoek op (scheeps)naam" at bounding box center [331, 183] width 505 height 24
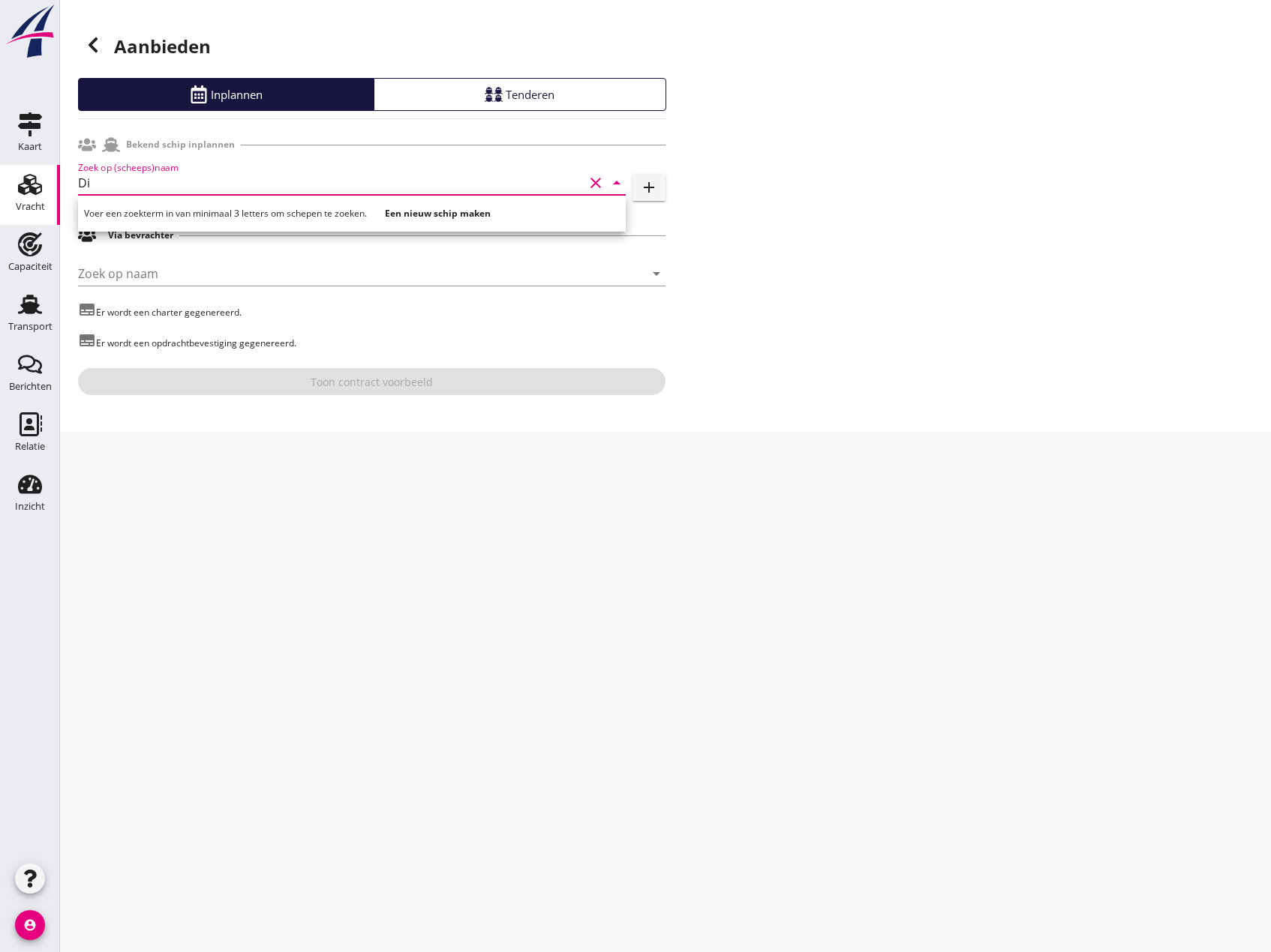
type input "D"
click at [99, 41] on icon at bounding box center [93, 45] width 18 height 18
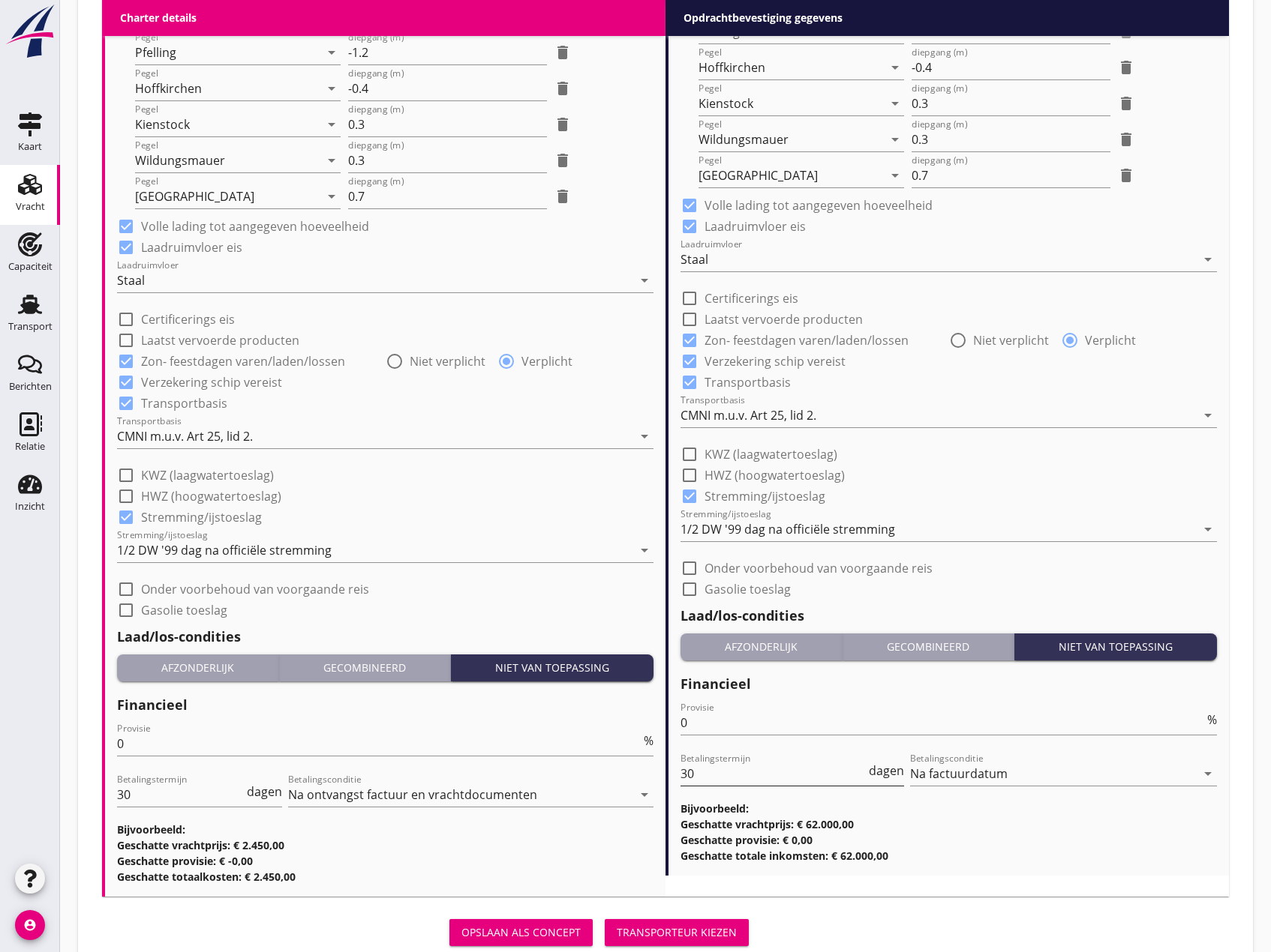
scroll to position [1407, 0]
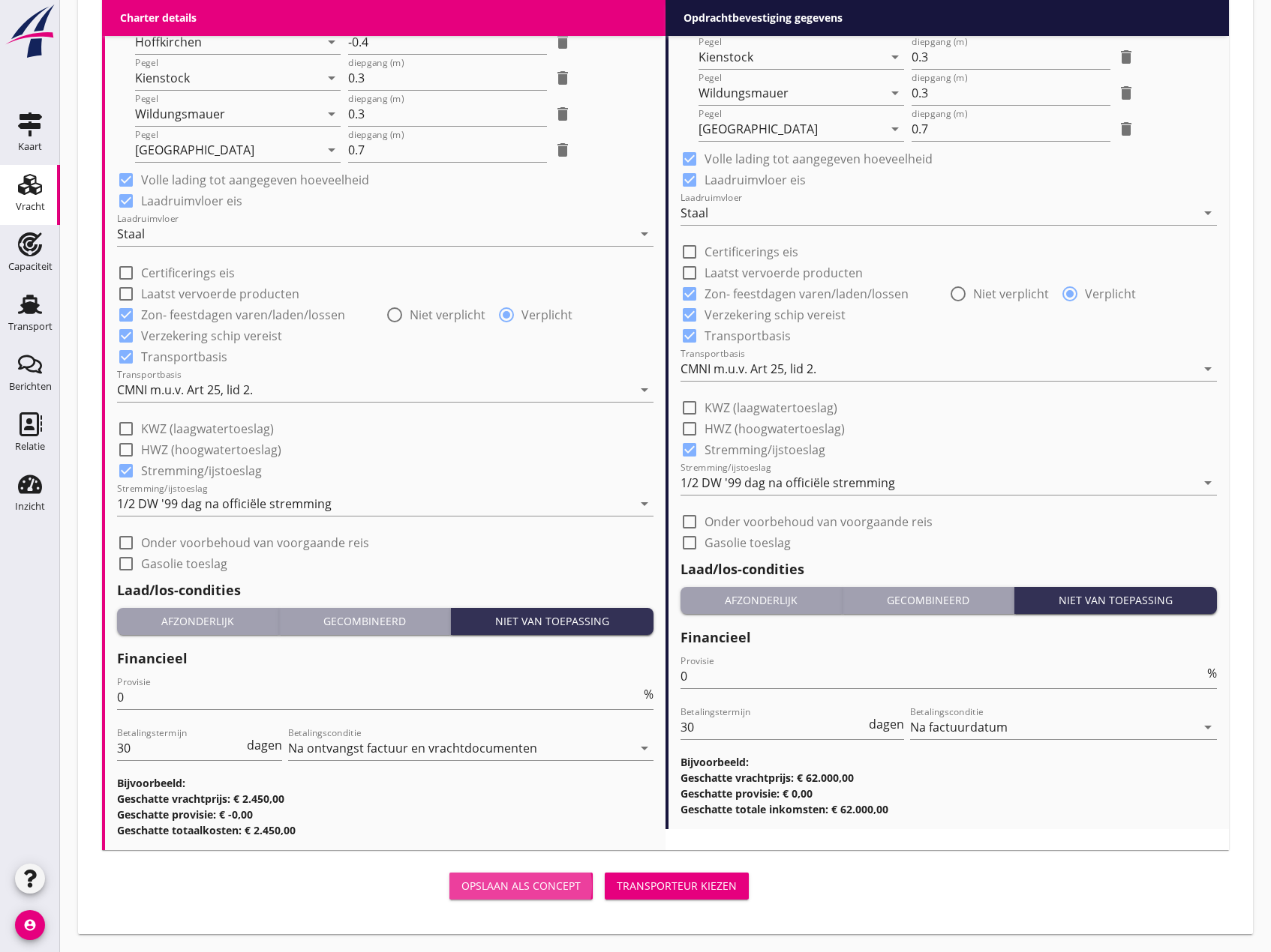
click at [535, 891] on div "Opslaan als concept" at bounding box center [520, 885] width 119 height 16
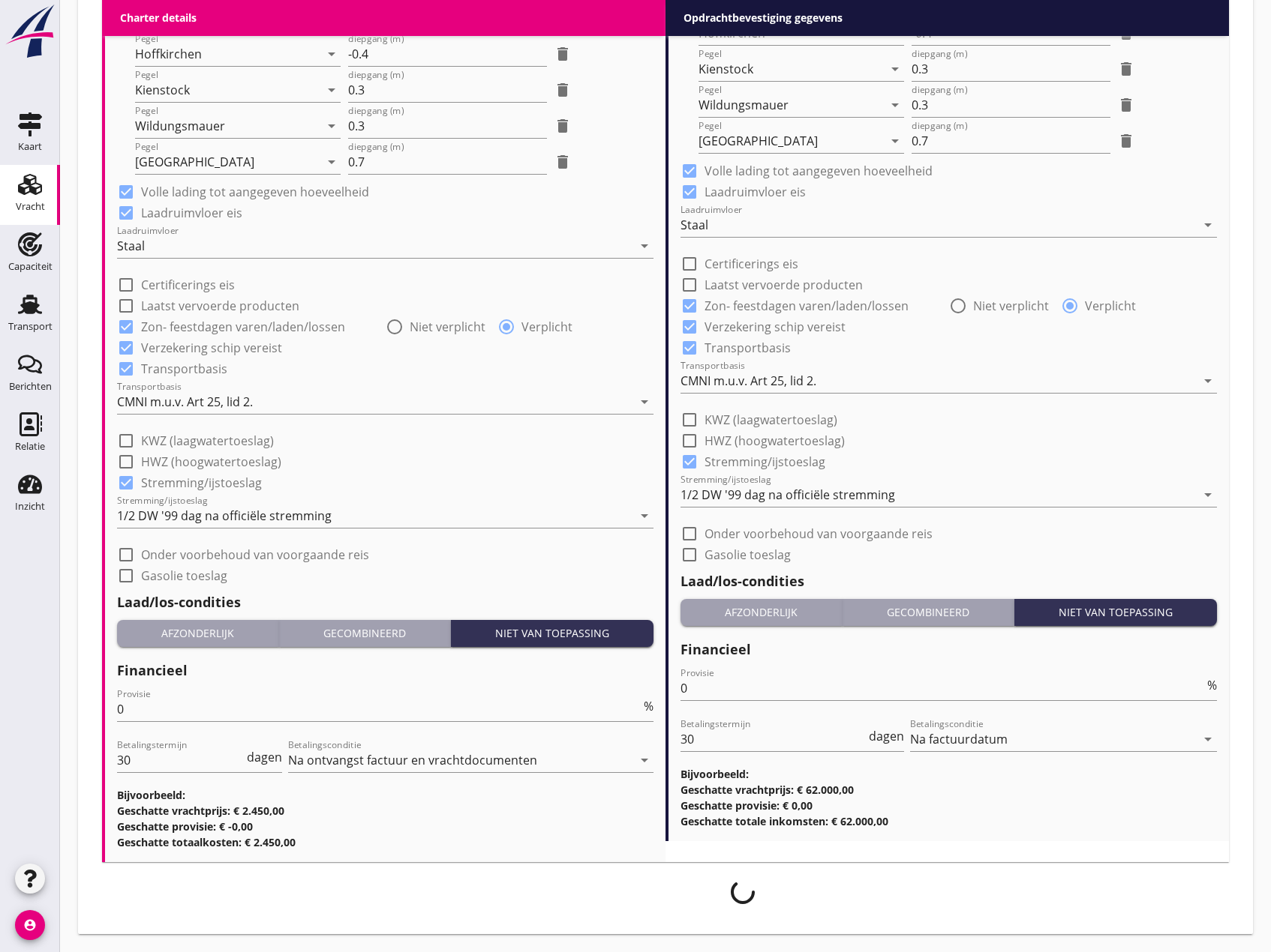
scroll to position [1395, 0]
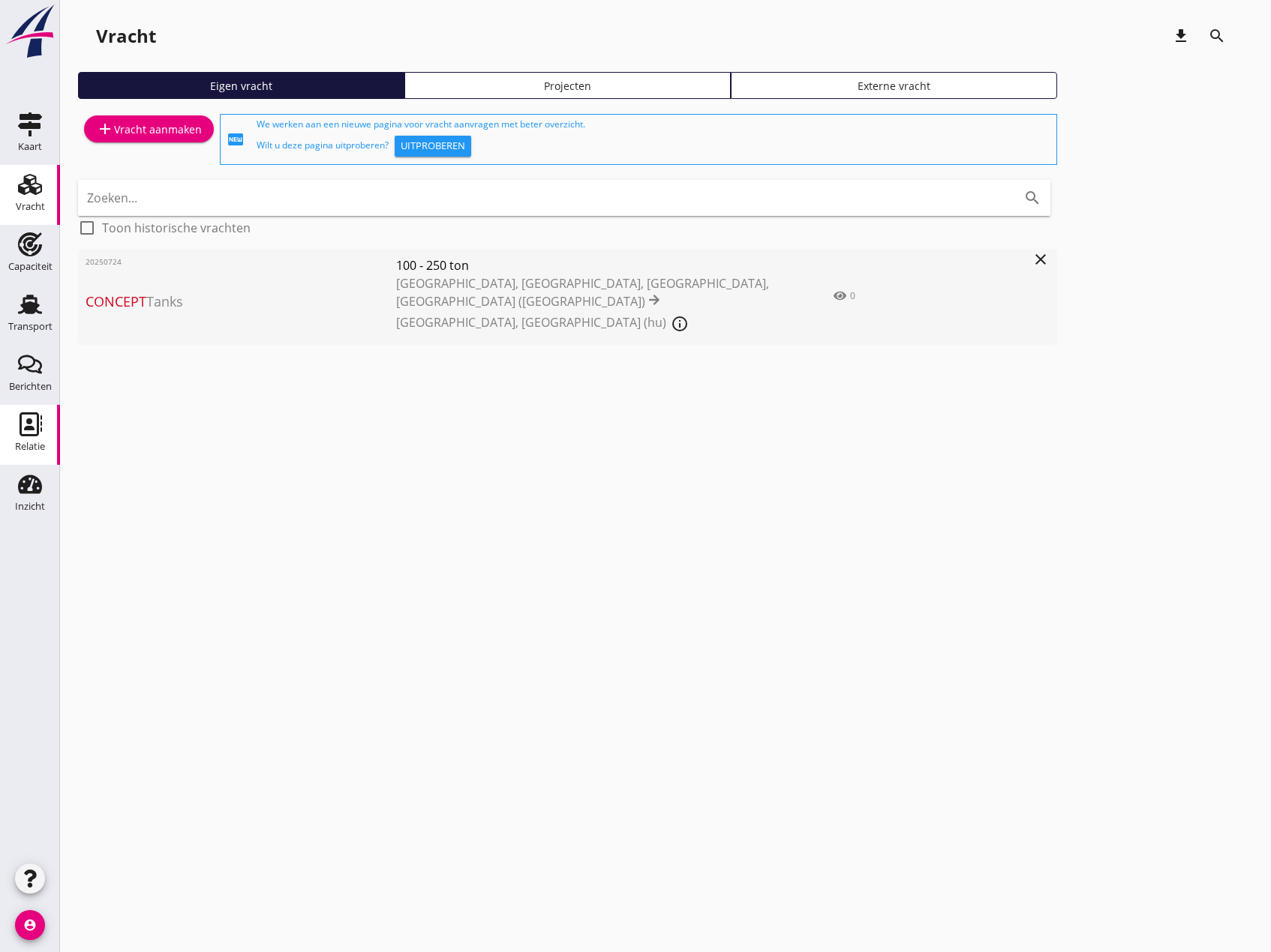
click at [24, 448] on div "Relatie" at bounding box center [30, 447] width 30 height 10
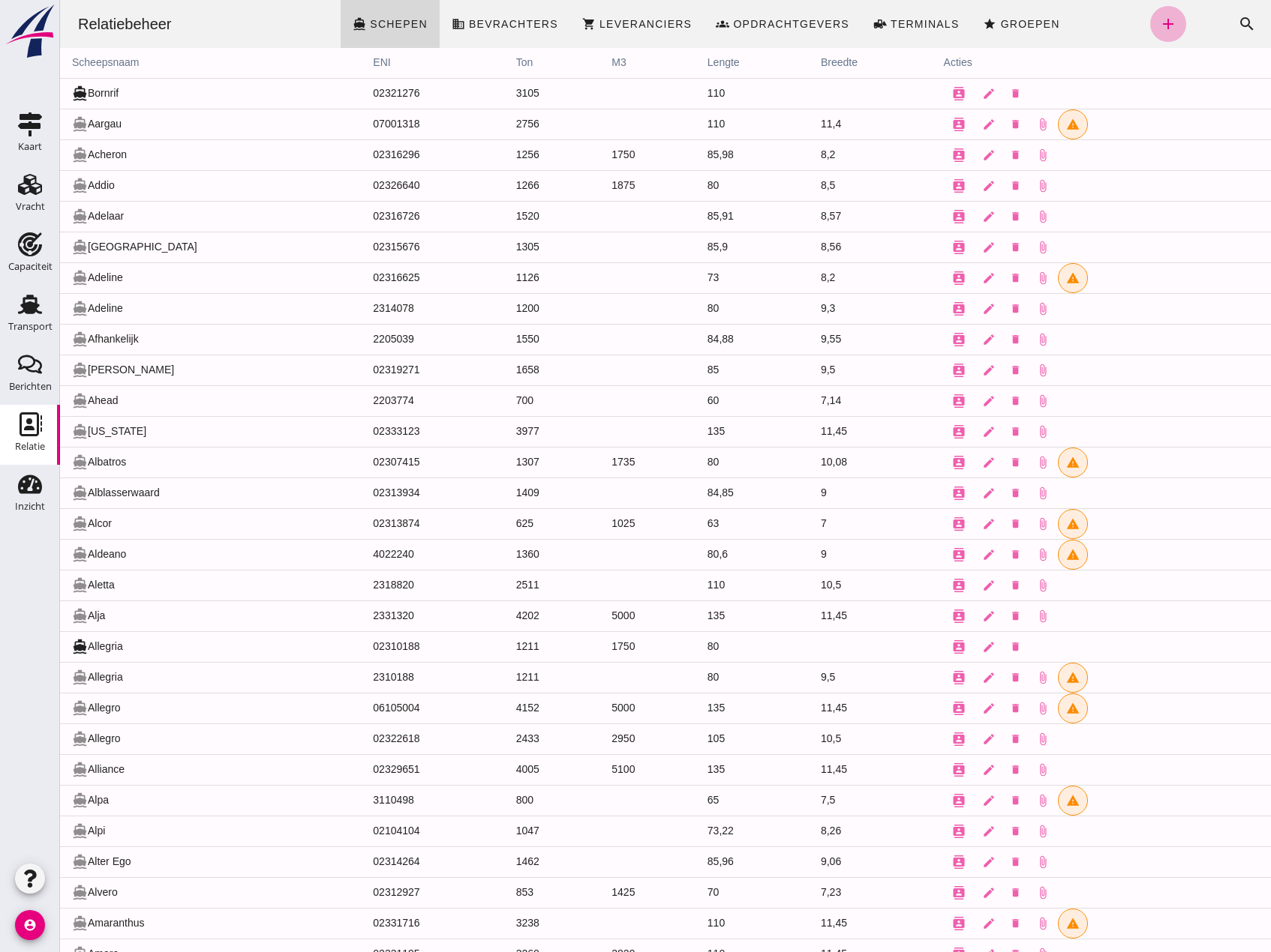
click at [1159, 19] on icon "add" at bounding box center [1168, 24] width 18 height 18
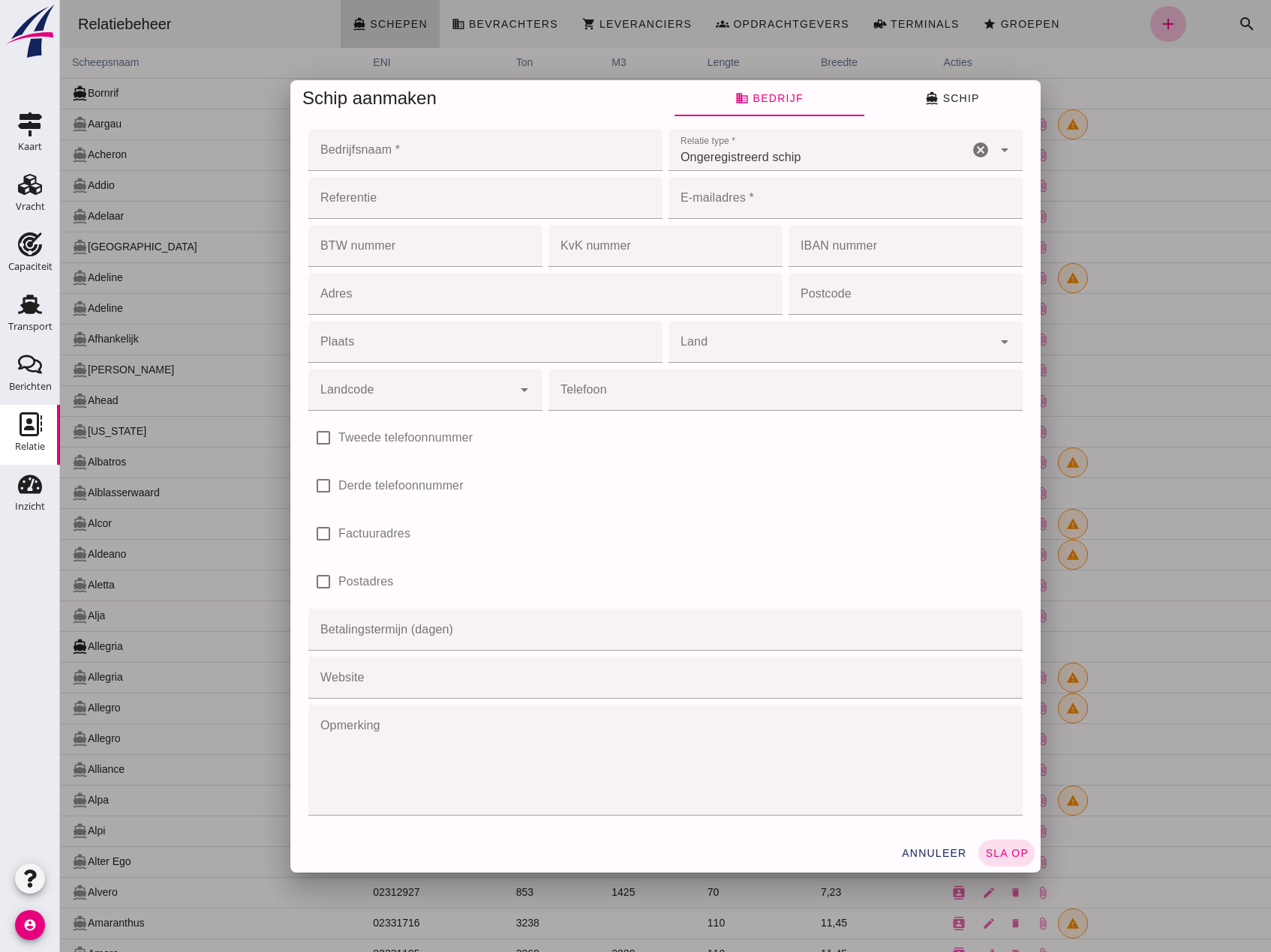
click at [389, 160] on input "Bedrijfsnaam *" at bounding box center [481, 150] width 345 height 42
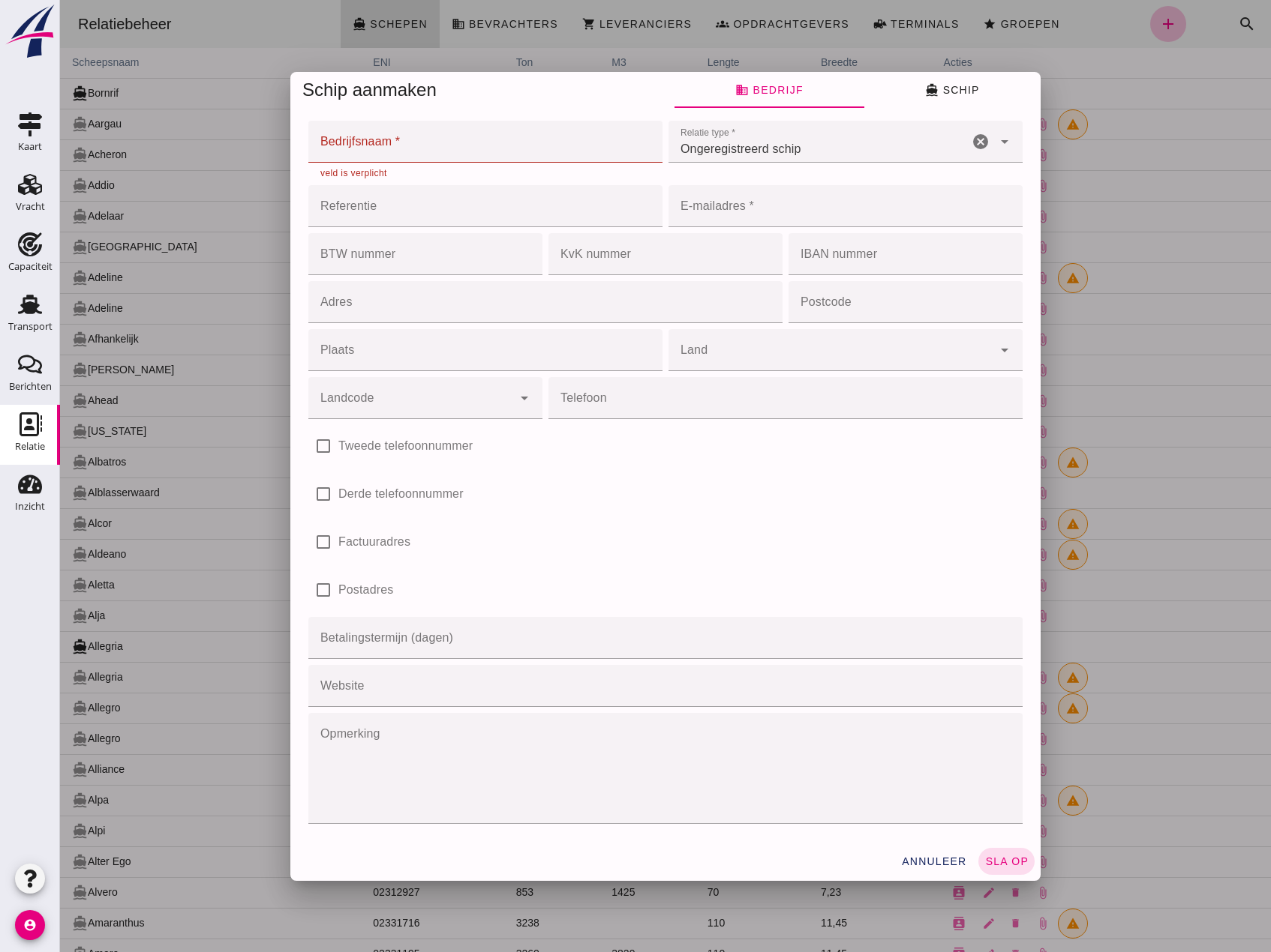
click at [384, 154] on input "Bedrijfsnaam *" at bounding box center [481, 142] width 345 height 42
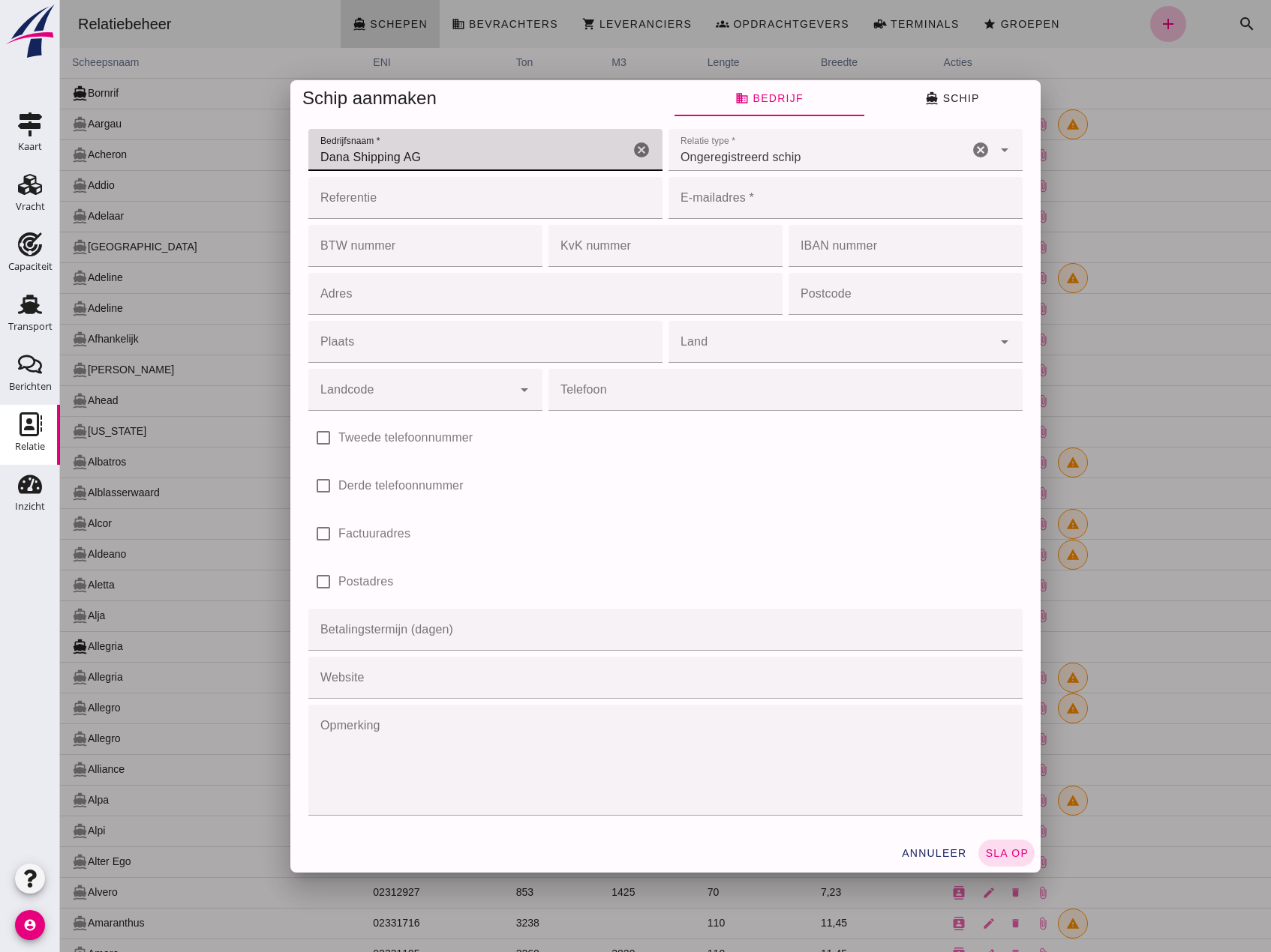
type input "Dana Shipping AG"
click at [745, 207] on input "E-mailadres *" at bounding box center [840, 197] width 345 height 42
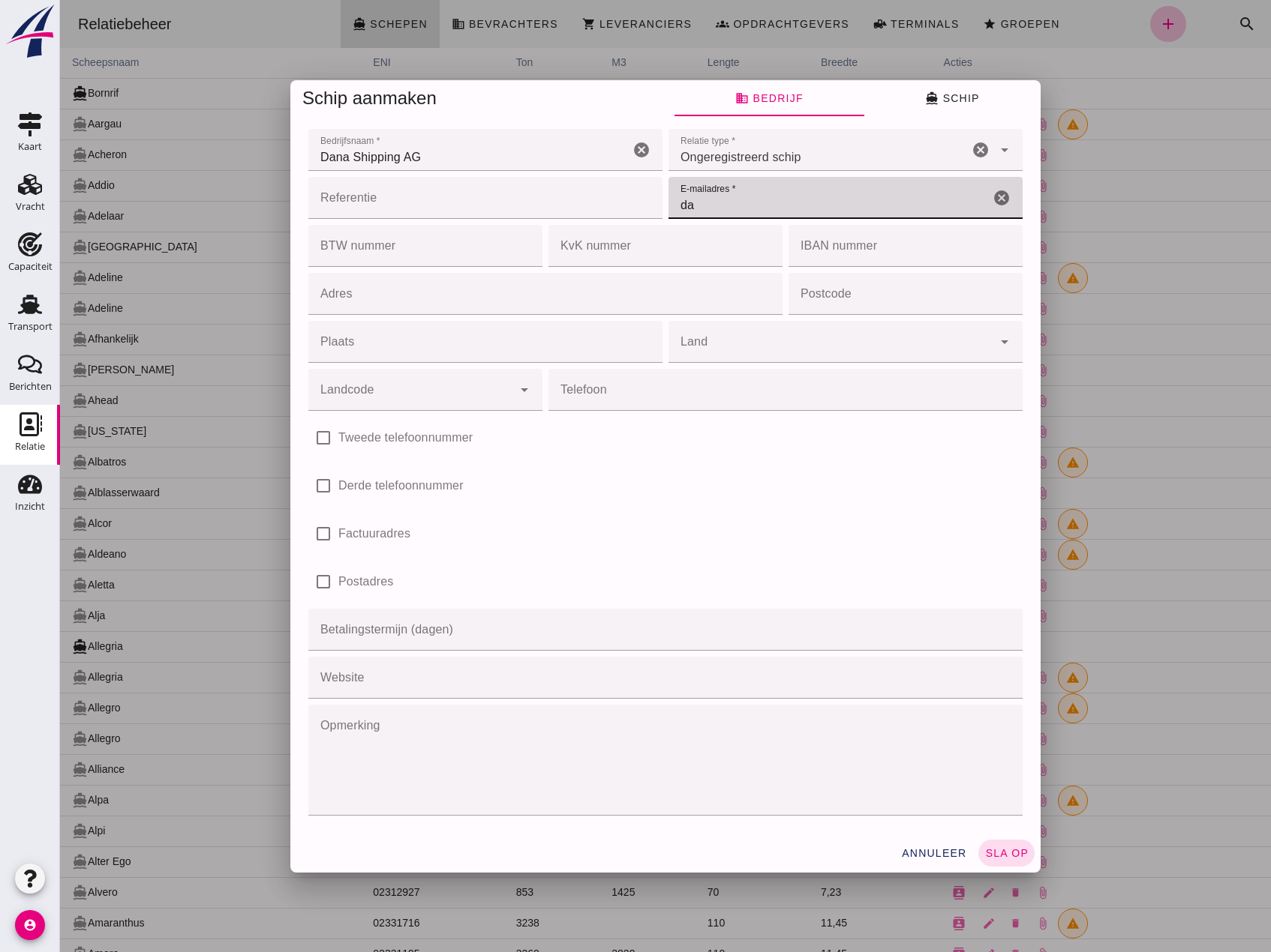
type input "d"
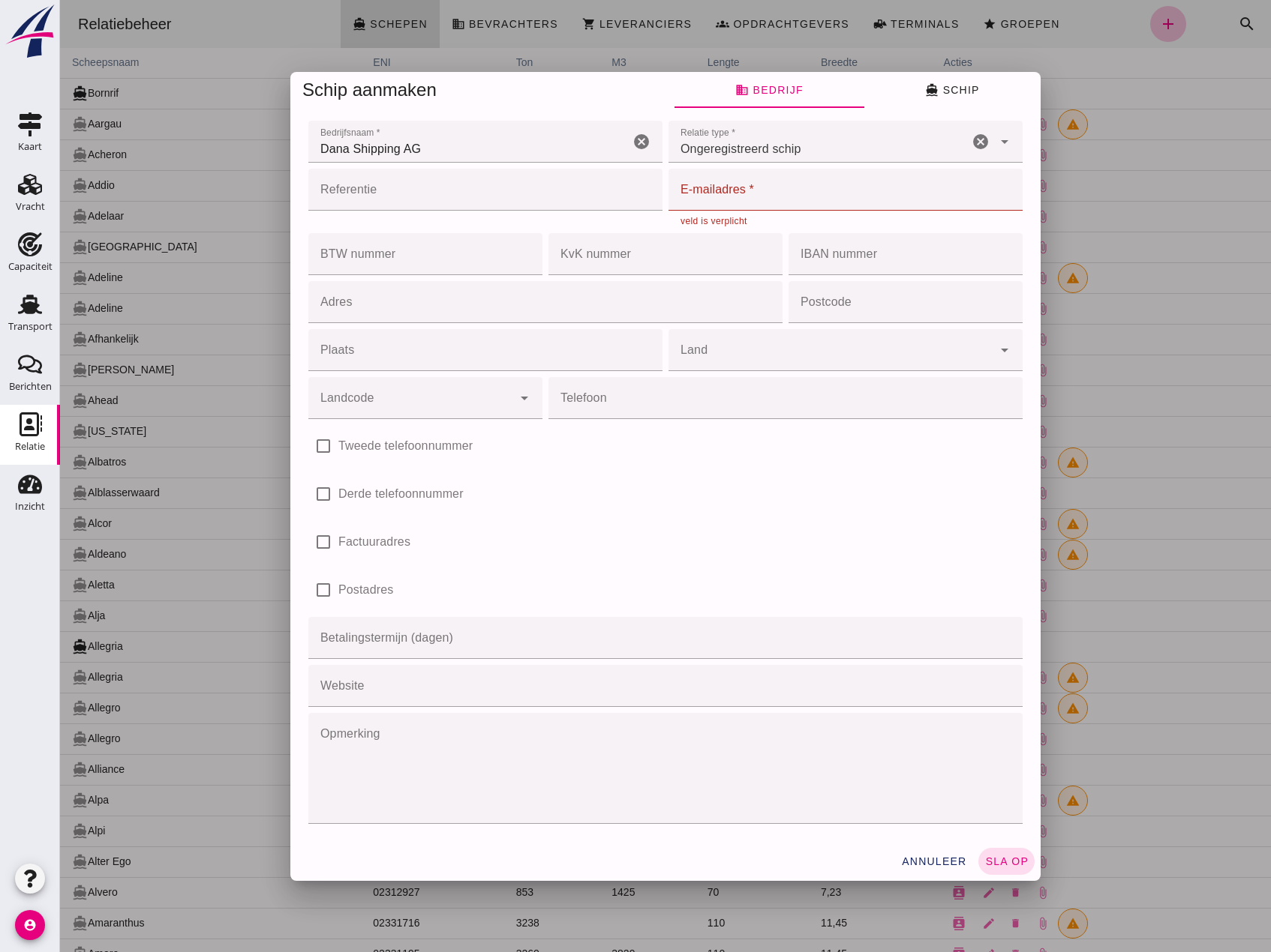
click at [746, 211] on div "veld is verplicht" at bounding box center [845, 219] width 354 height 16
click at [745, 202] on input "E-mailadres *" at bounding box center [840, 189] width 345 height 42
paste input "[PERSON_NAME]"
type input "[PERSON_NAME]"
click at [997, 188] on icon "cancel" at bounding box center [1002, 190] width 18 height 18
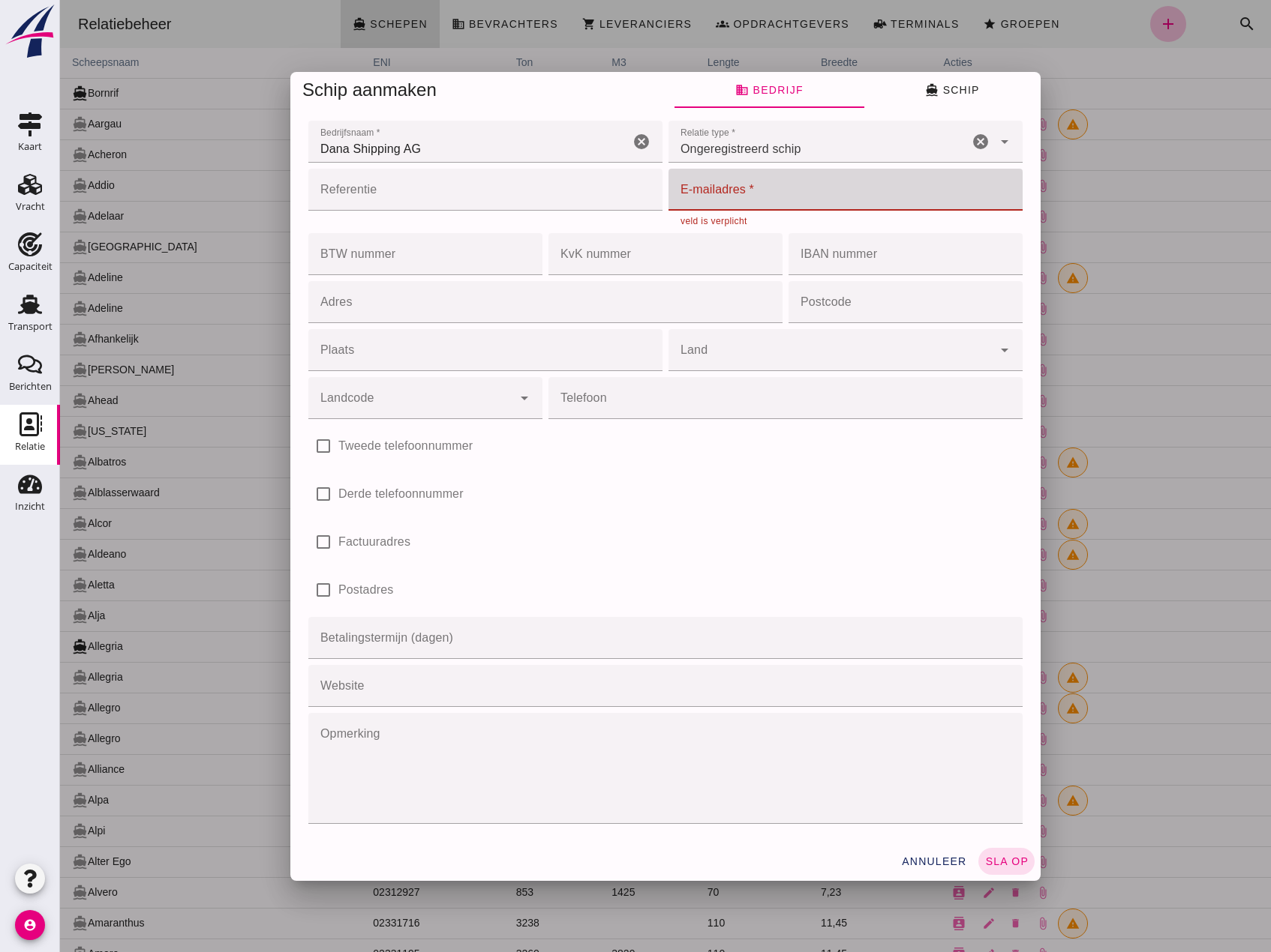
click at [711, 197] on input "E-mailadres *" at bounding box center [840, 189] width 345 height 42
paste input "[PERSON_NAME] <[PERSON_NAME][EMAIL_ADDRESS][DOMAIN_NAME]>"
click at [807, 197] on input "[PERSON_NAME] <[PERSON_NAME][EMAIL_ADDRESS][DOMAIN_NAME]>" at bounding box center [829, 189] width 321 height 42
click at [826, 194] on input "[EMAIL_ADDRESS][DOMAIN_NAME]>" at bounding box center [829, 189] width 321 height 42
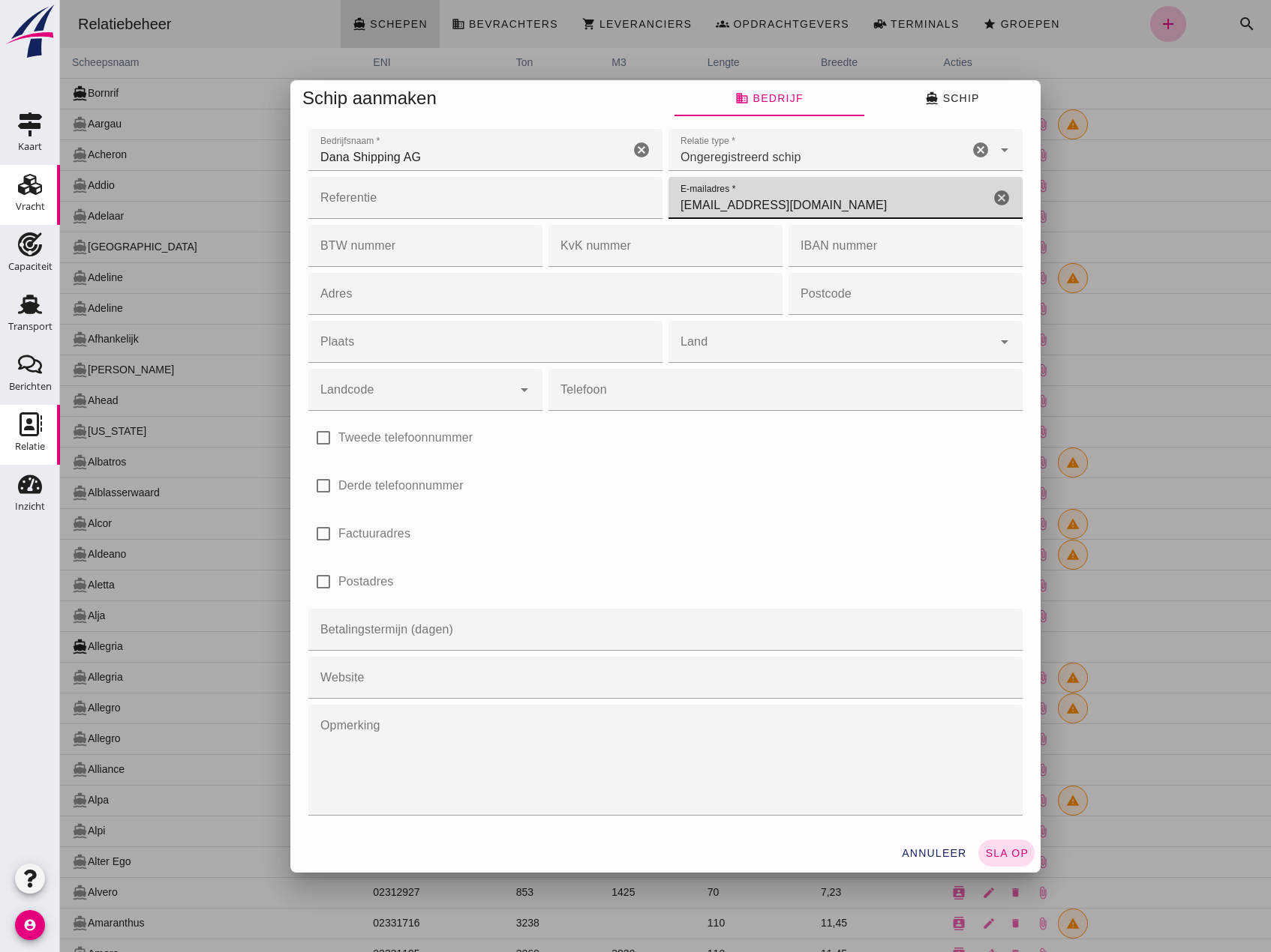
type input "[EMAIL_ADDRESS][DOMAIN_NAME]"
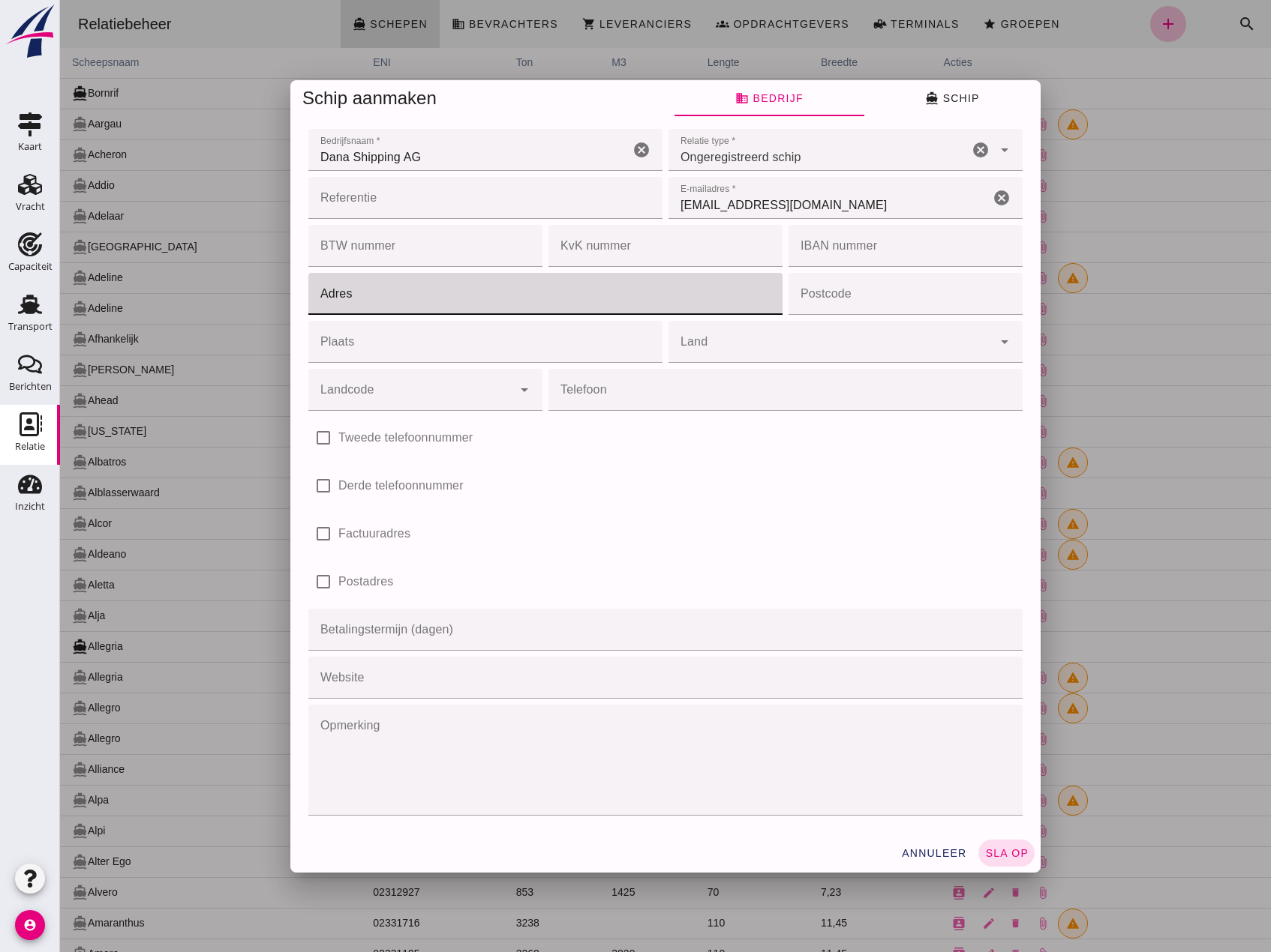
click at [466, 303] on input "Adres" at bounding box center [541, 294] width 465 height 42
type input "Kapellgasse"
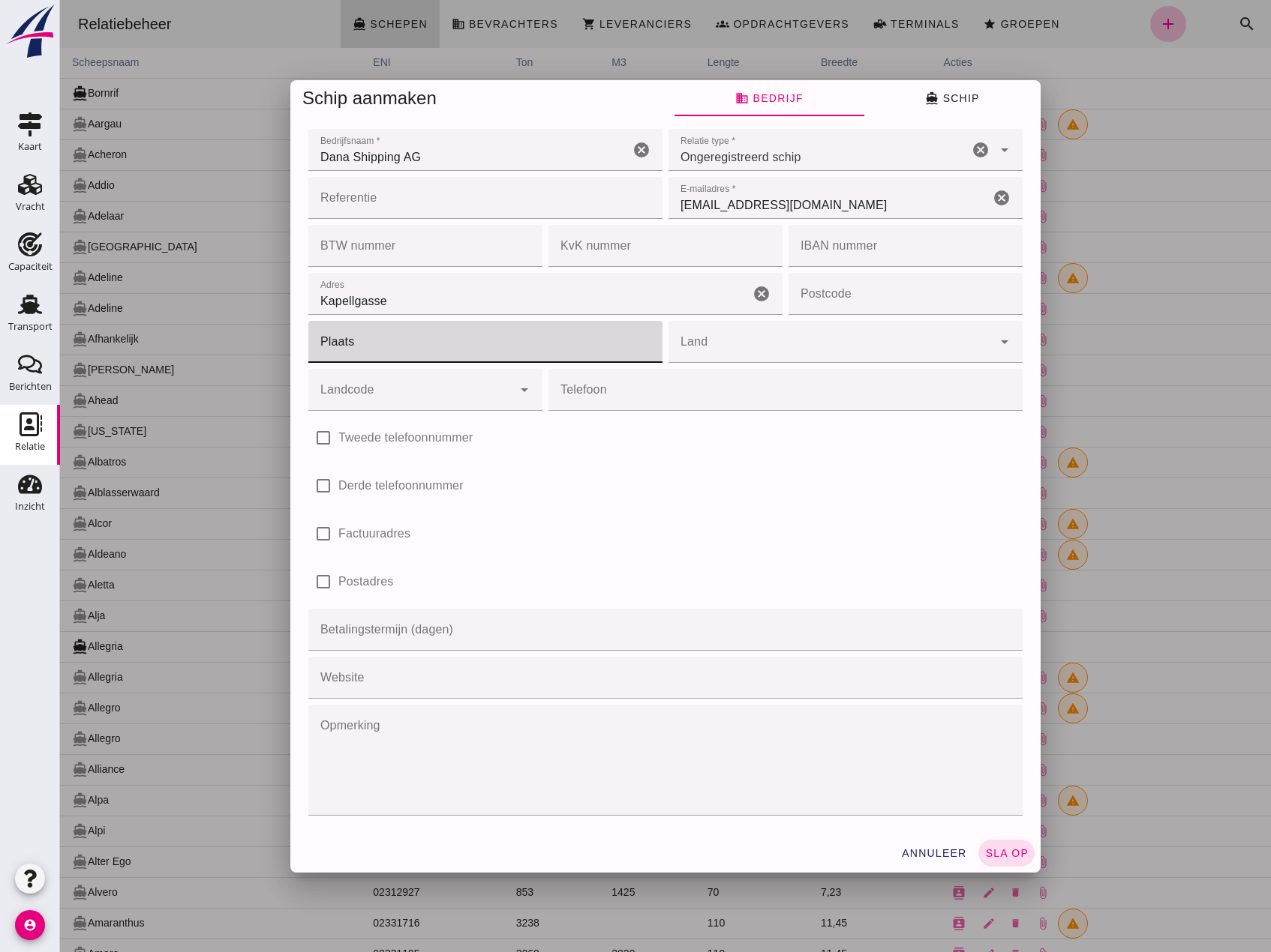
click at [443, 346] on input "Plaats" at bounding box center [481, 341] width 345 height 42
type input "[GEOGRAPHIC_DATA]"
click at [896, 293] on input "Postcode" at bounding box center [901, 294] width 225 height 42
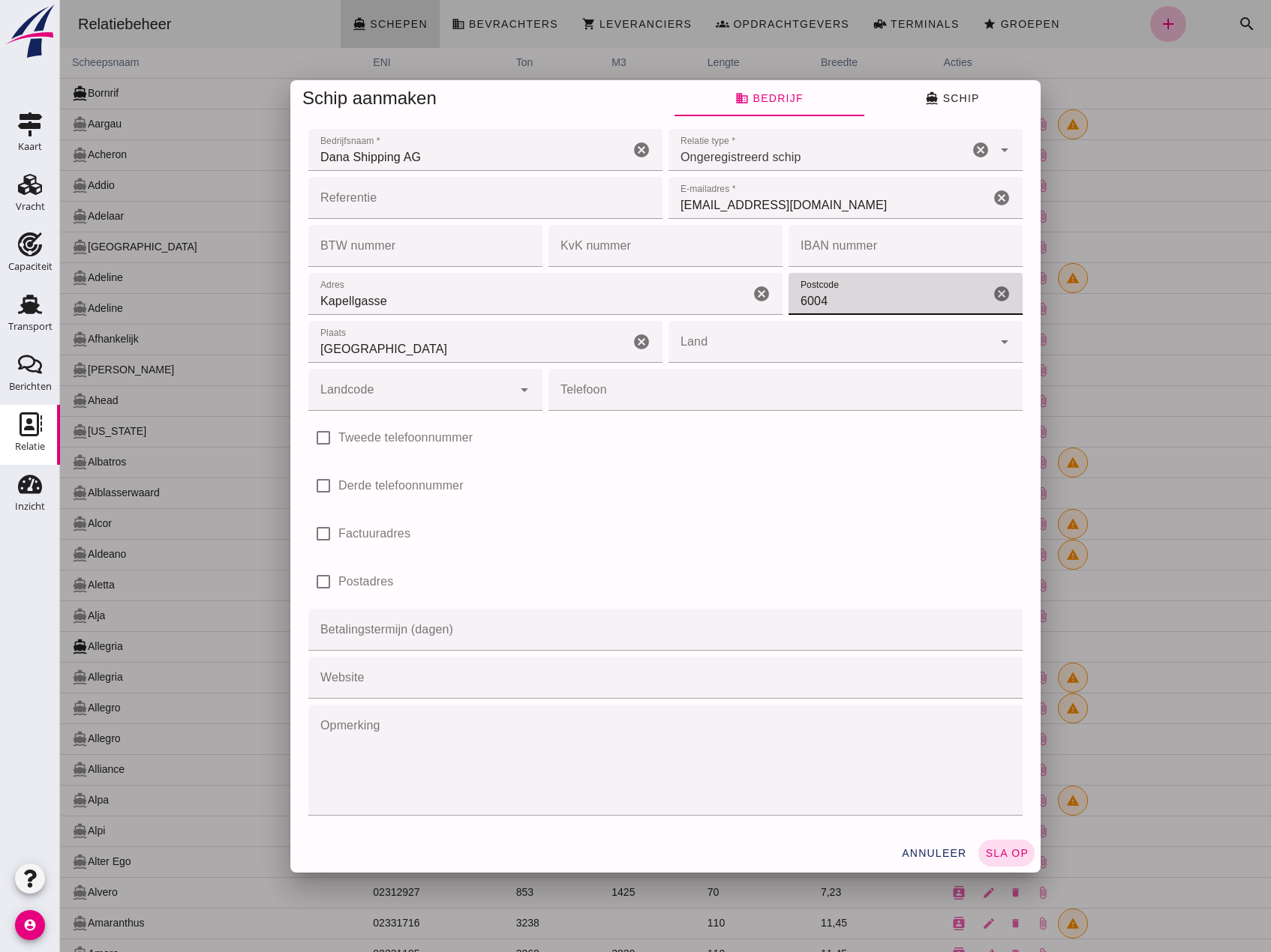
type input "6004"
click at [720, 343] on input "Land" at bounding box center [831, 350] width 324 height 18
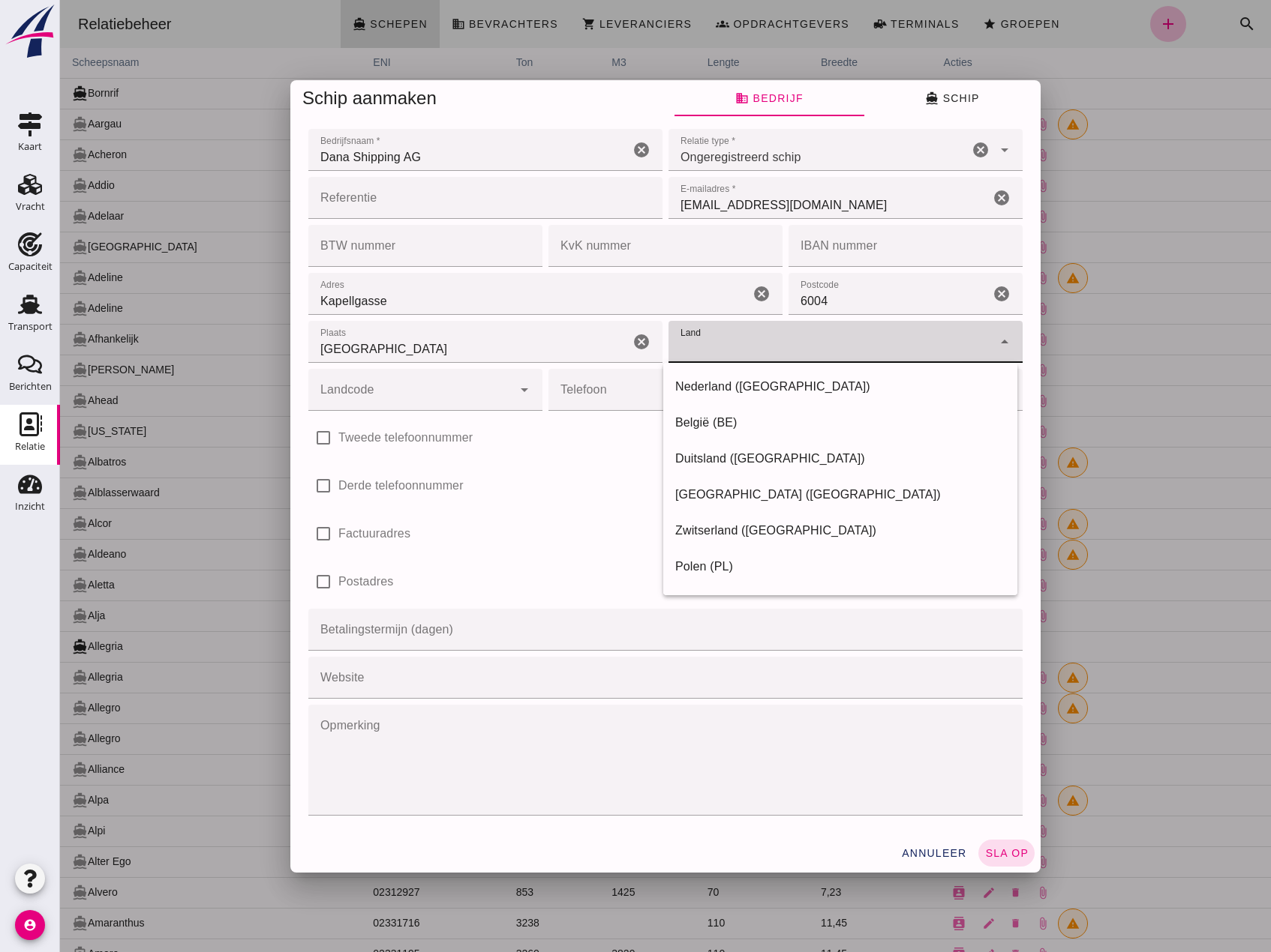
click at [739, 525] on div "Zwitserland ([GEOGRAPHIC_DATA])" at bounding box center [840, 531] width 330 height 18
type input "Zwitserland ([GEOGRAPHIC_DATA])"
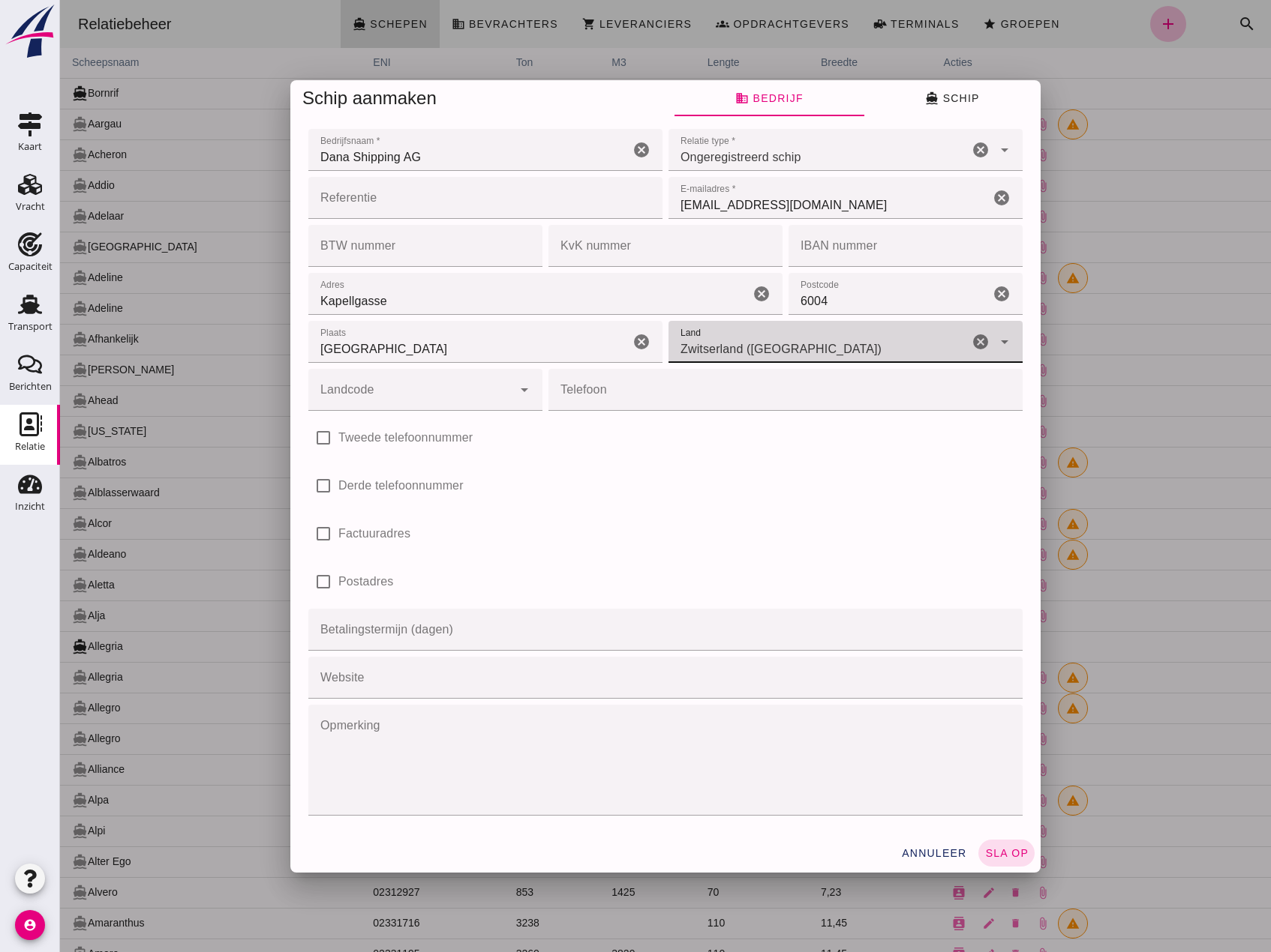
click at [477, 396] on input "Landcode" at bounding box center [411, 397] width 204 height 18
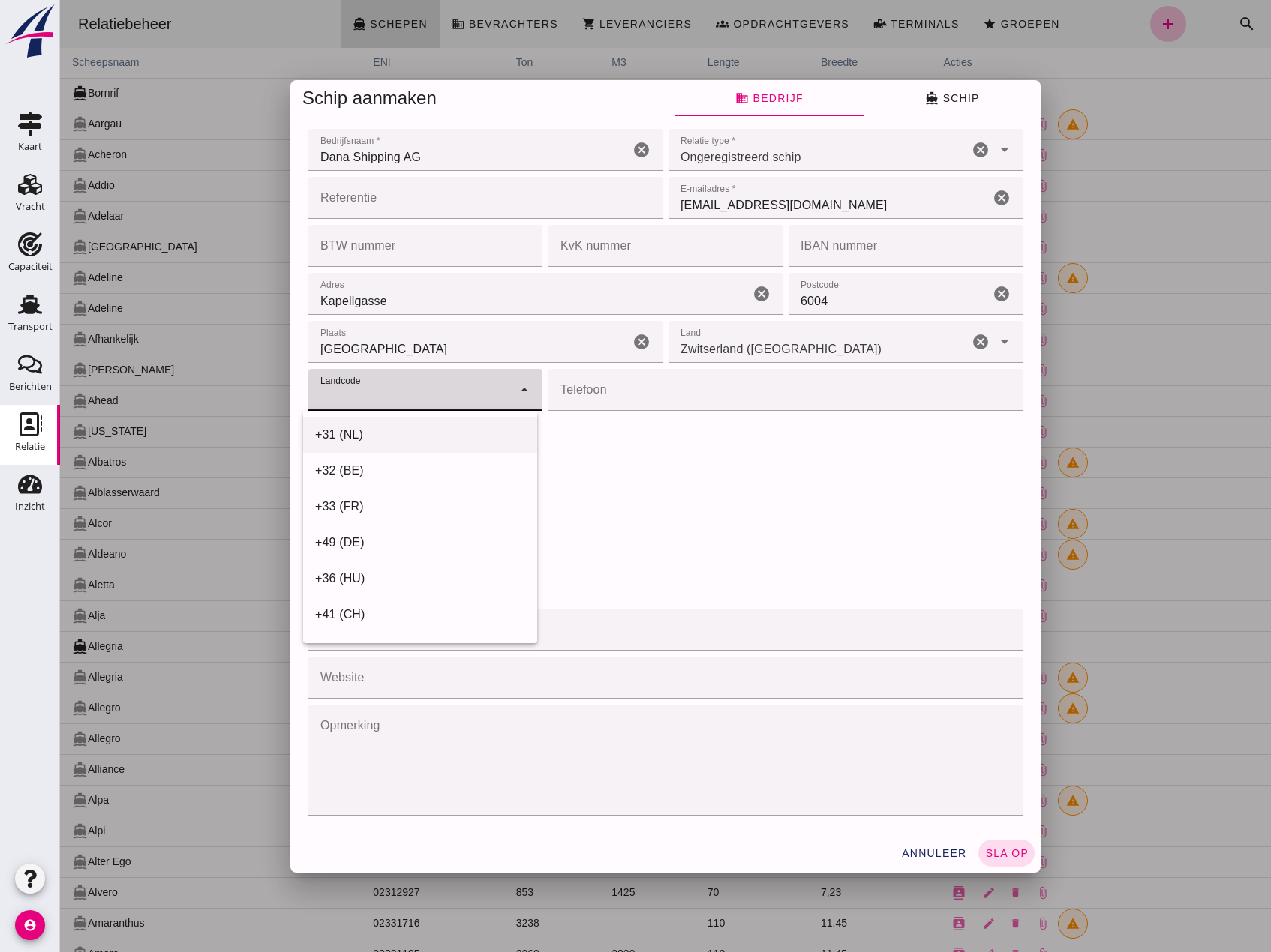
click at [427, 437] on div "+31 (NL)" at bounding box center [420, 435] width 210 height 18
type input "+31 (NL)"
click at [640, 399] on input "Telefoon" at bounding box center [780, 389] width 465 height 42
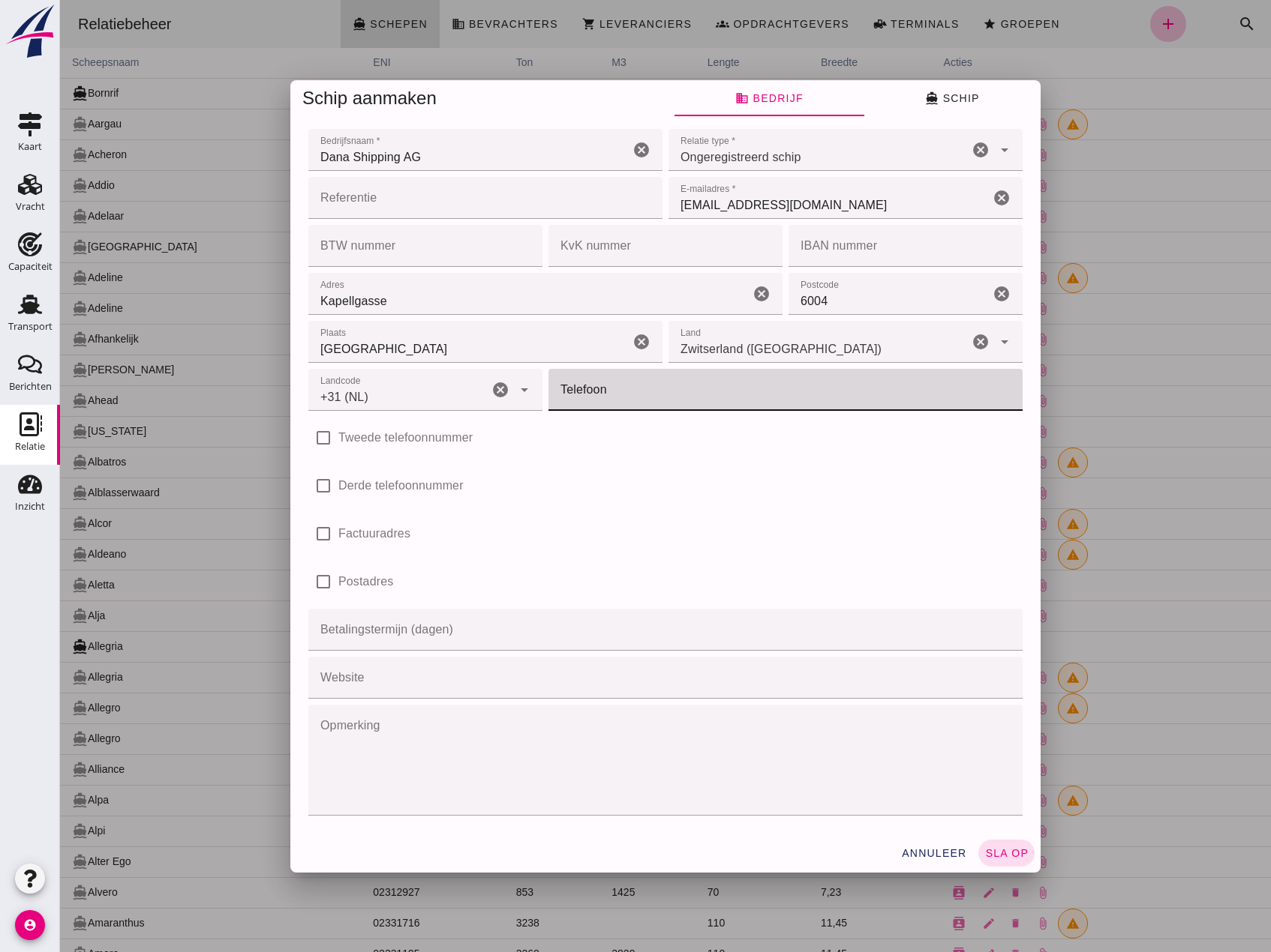
click at [672, 406] on input "Telefoon" at bounding box center [780, 389] width 465 height 42
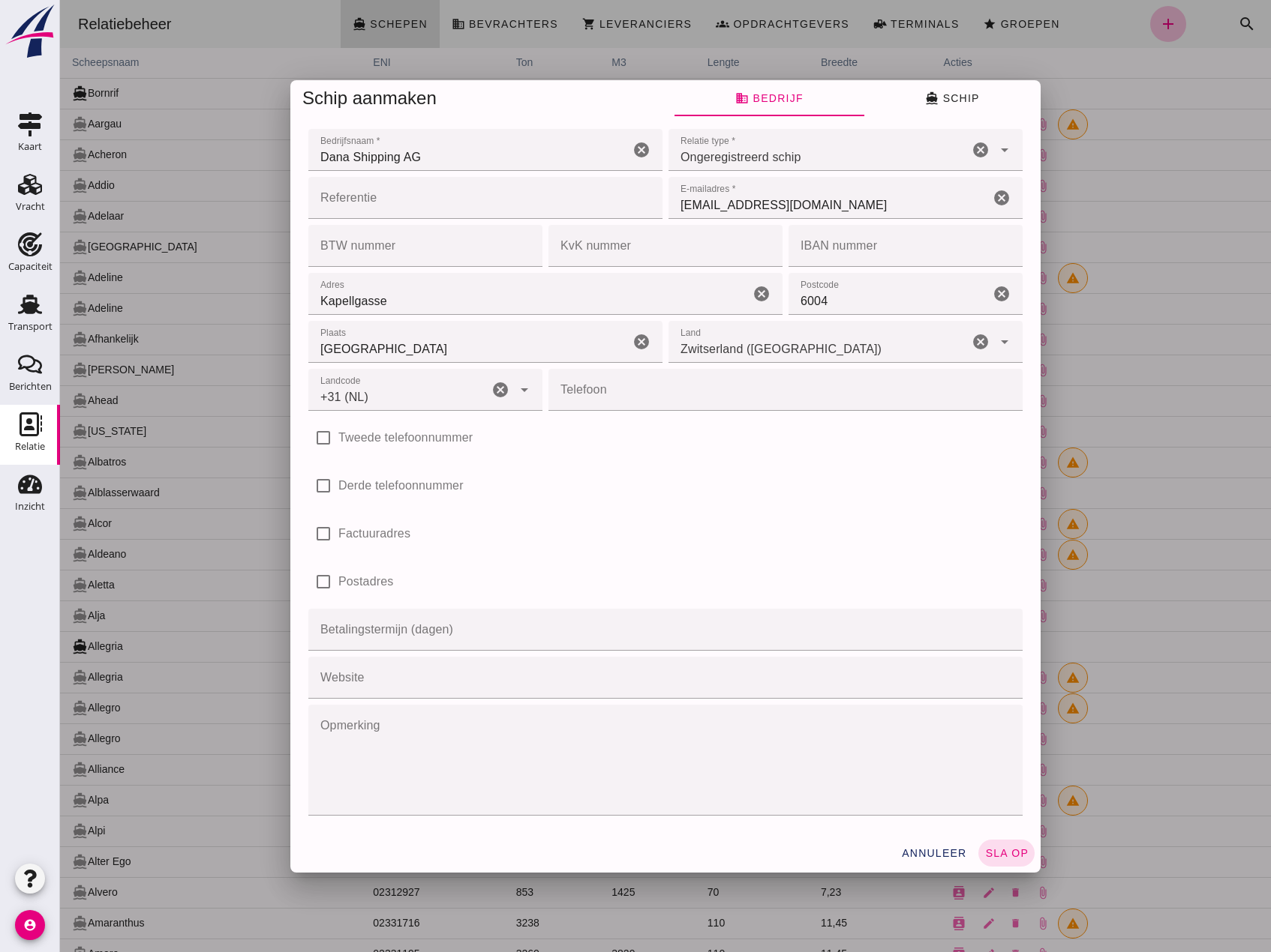
click at [603, 398] on input "Telefoon" at bounding box center [780, 389] width 465 height 42
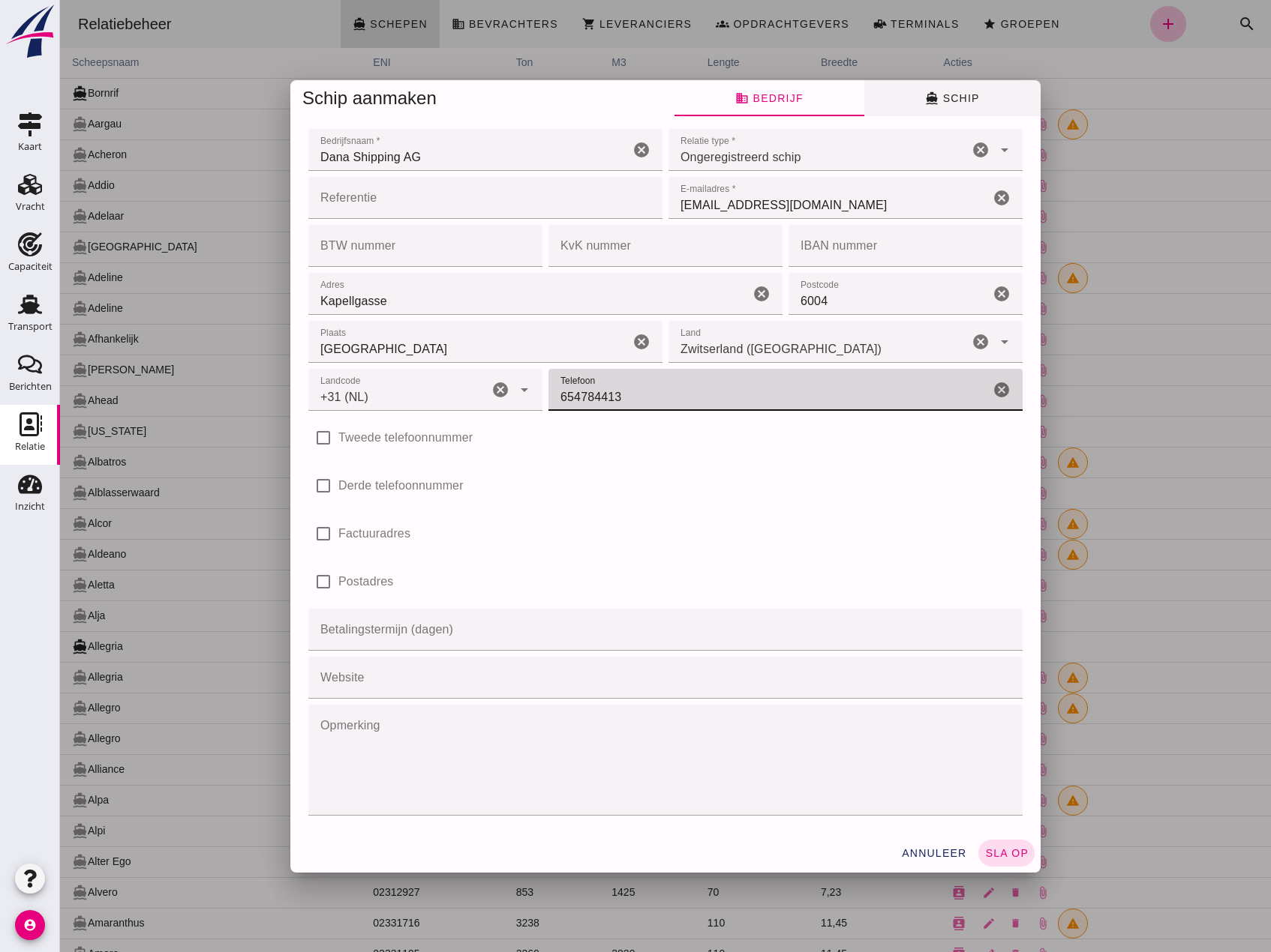
type input "654784413"
click at [952, 96] on span "directions_boat Schip" at bounding box center [952, 98] width 54 height 13
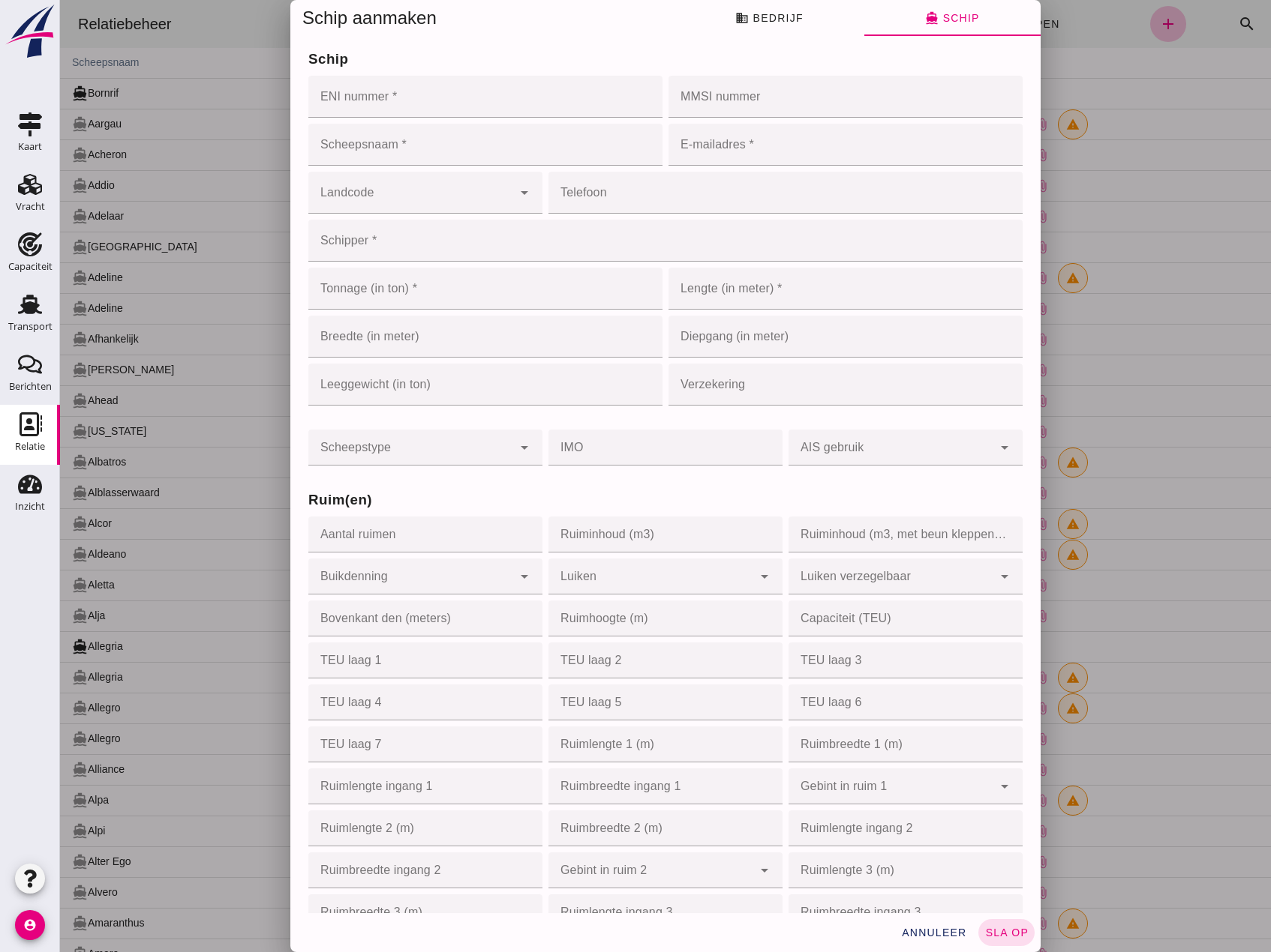
click at [413, 88] on input "ENI nummer *" at bounding box center [481, 96] width 345 height 42
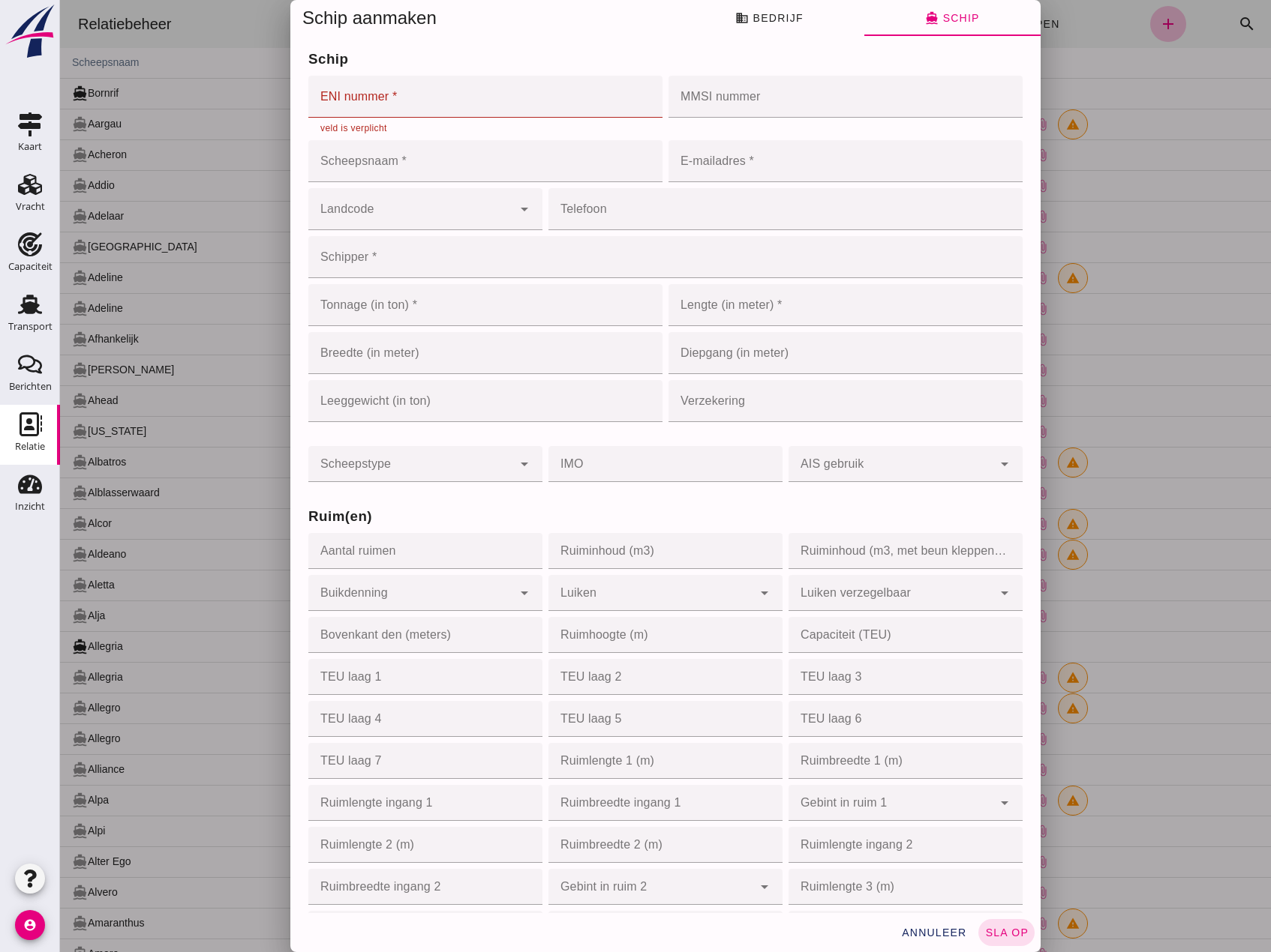
drag, startPoint x: 426, startPoint y: 108, endPoint x: 419, endPoint y: 123, distance: 16.6
click at [426, 108] on input "ENI nummer *" at bounding box center [481, 96] width 345 height 42
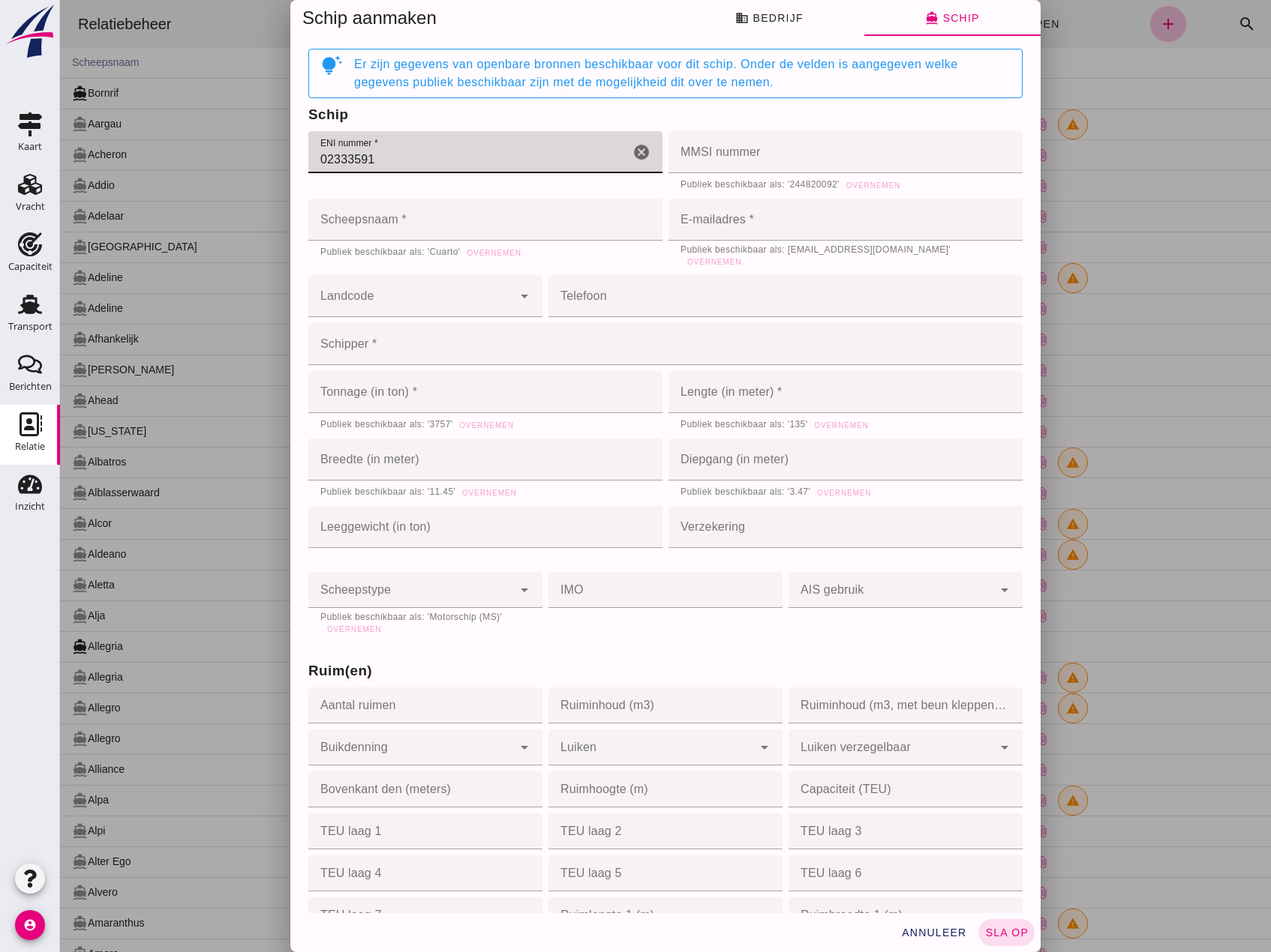
click at [406, 149] on input "02333591" at bounding box center [469, 151] width 321 height 42
type input "02333591"
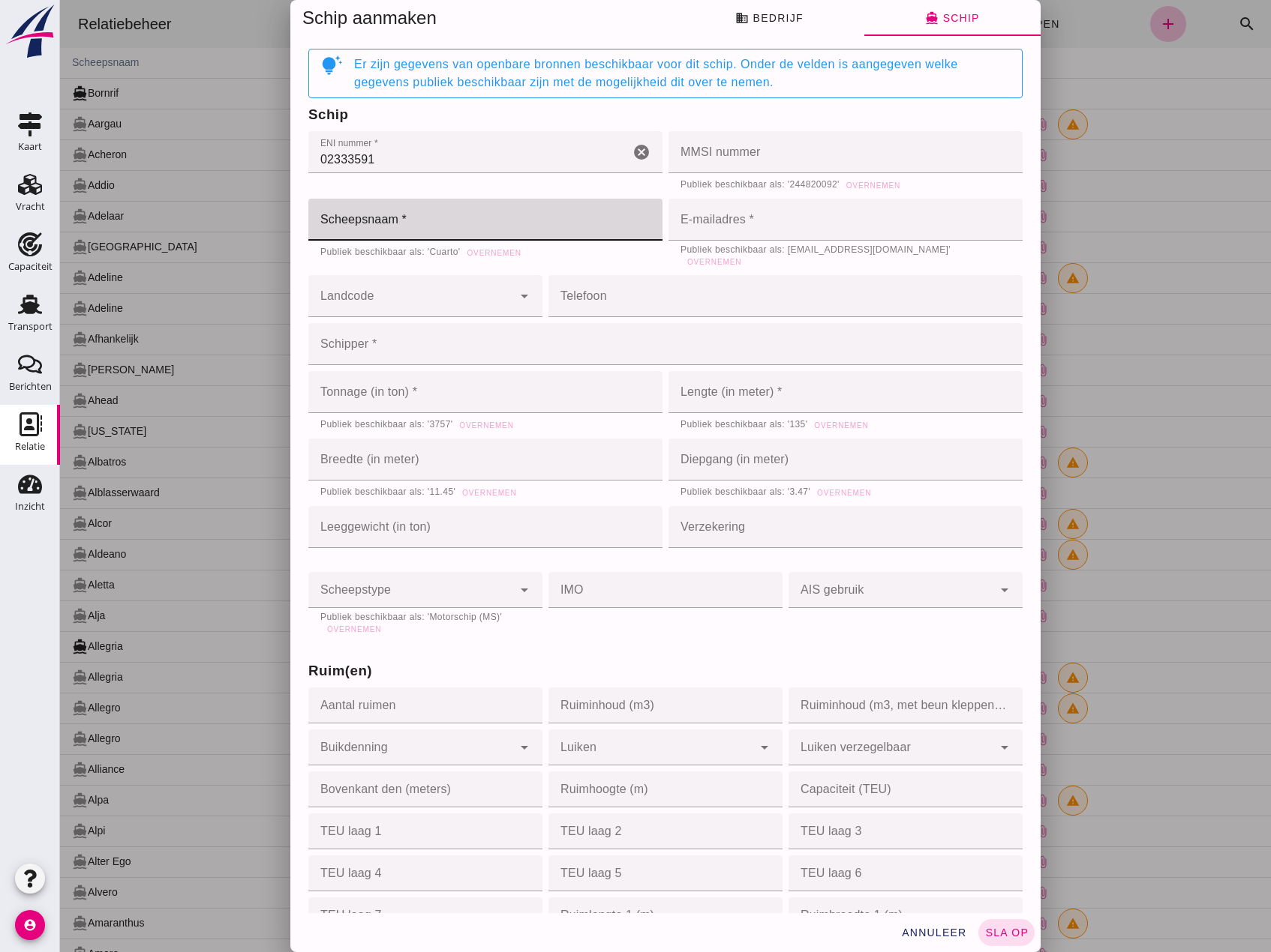
click at [376, 216] on input "Scheepsnaam *" at bounding box center [486, 219] width 354 height 42
type input "Dior"
click at [866, 229] on input "E-mailadres *" at bounding box center [840, 219] width 345 height 42
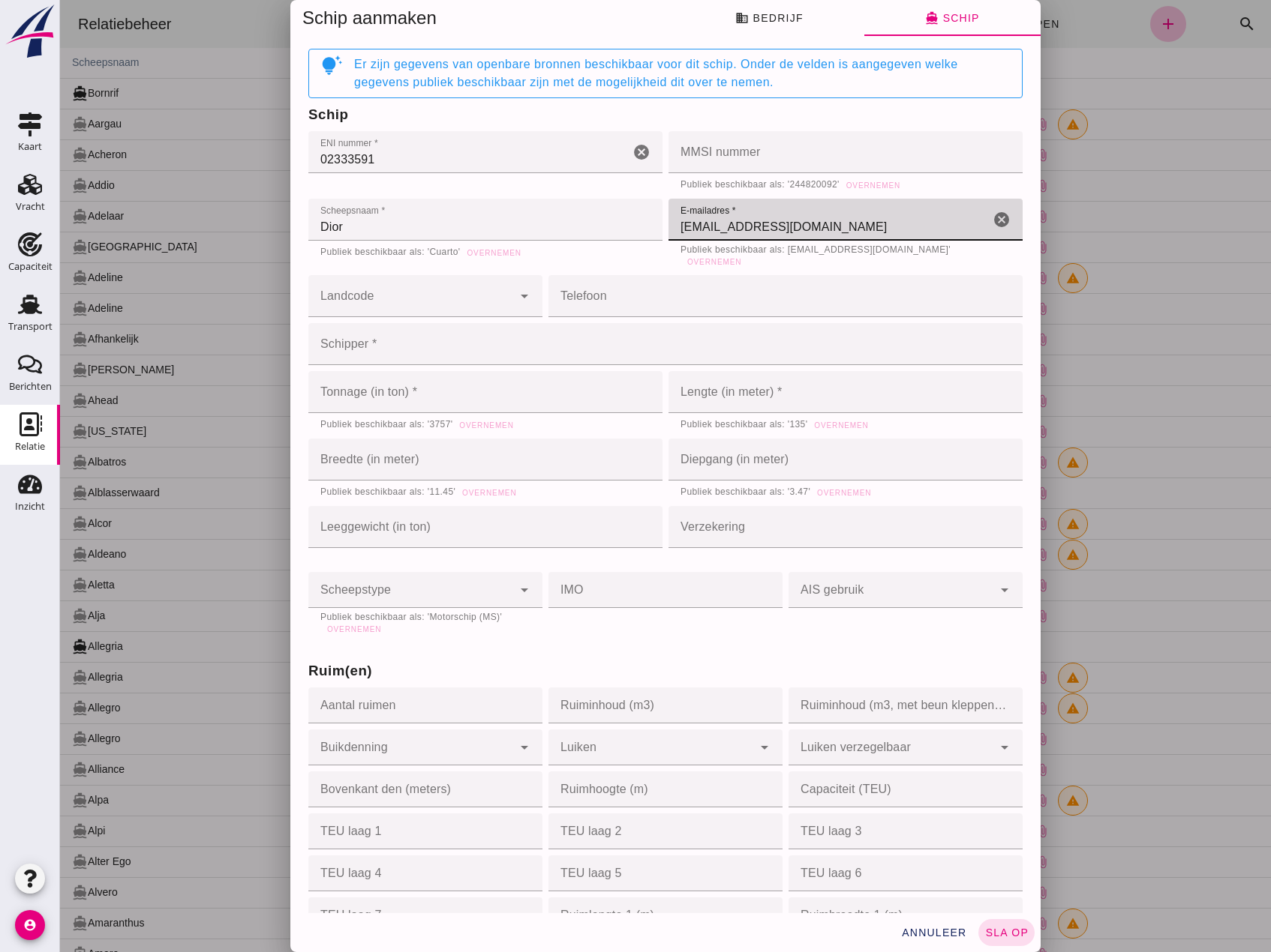
type input "[EMAIL_ADDRESS][DOMAIN_NAME]"
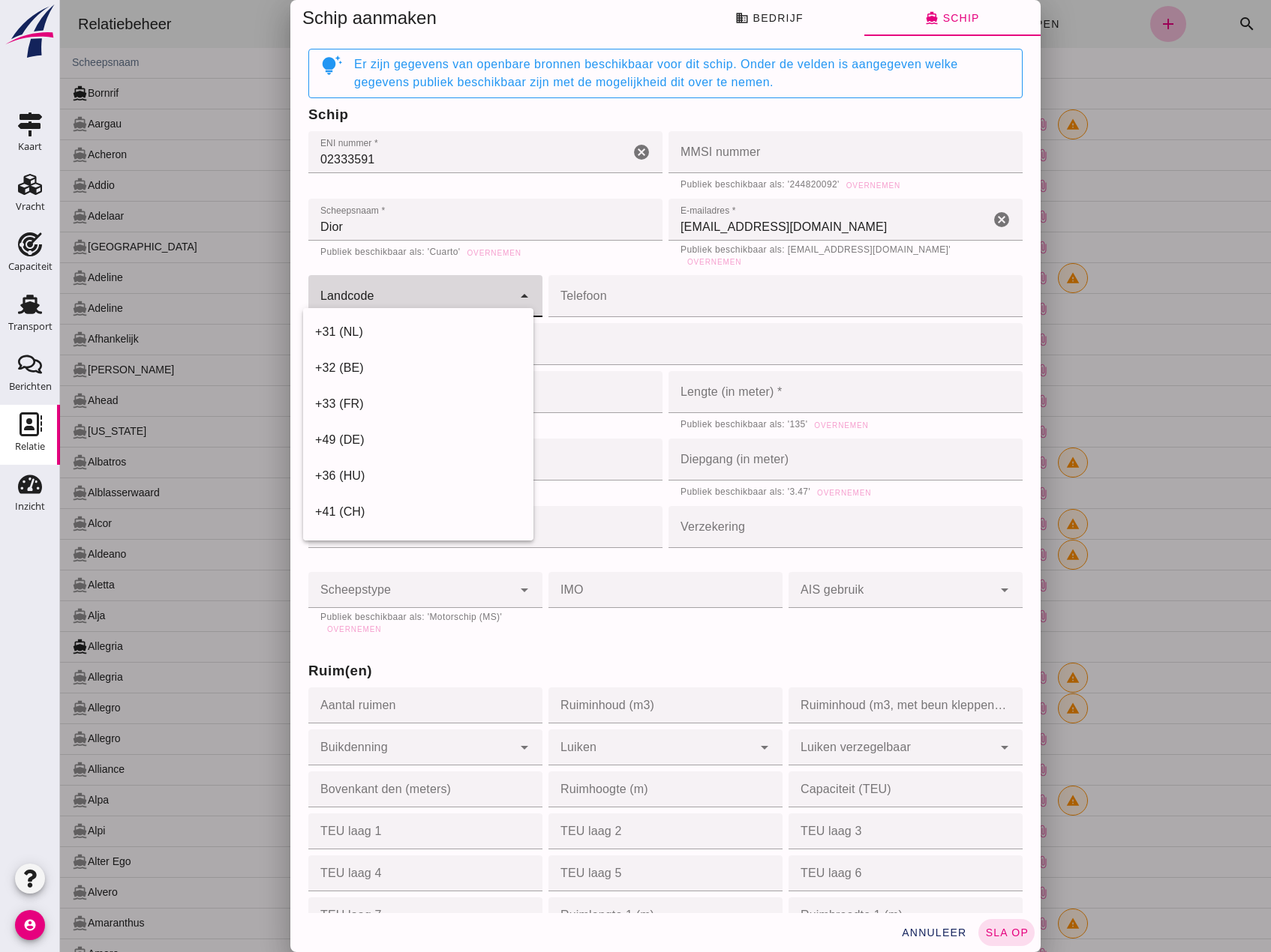
click at [416, 295] on input "Landcode" at bounding box center [411, 304] width 204 height 18
click at [407, 328] on div "+31 (NL)" at bounding box center [418, 332] width 207 height 18
type input "+31 (NL)"
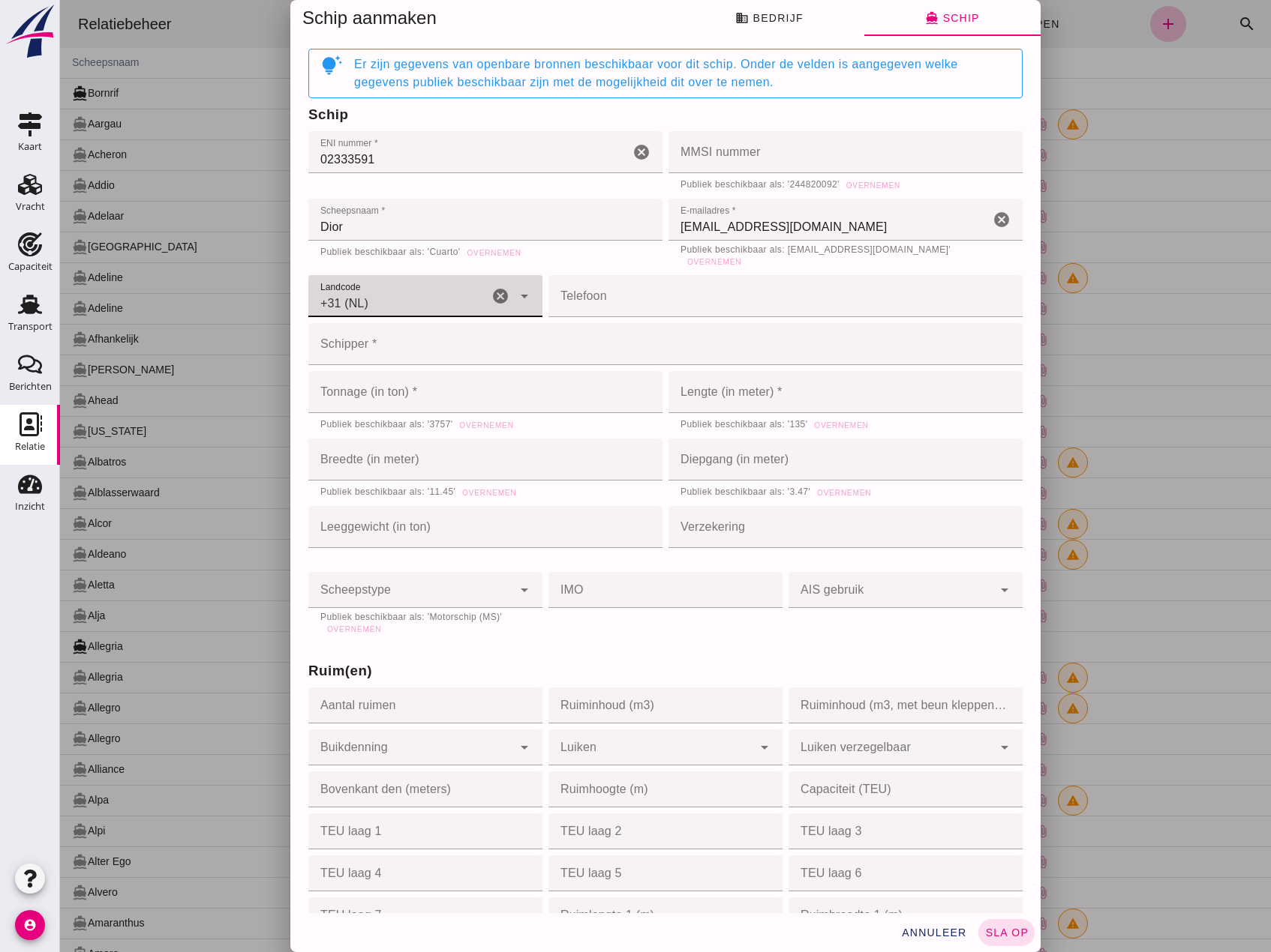
click at [401, 349] on input "Schipper *" at bounding box center [661, 344] width 705 height 42
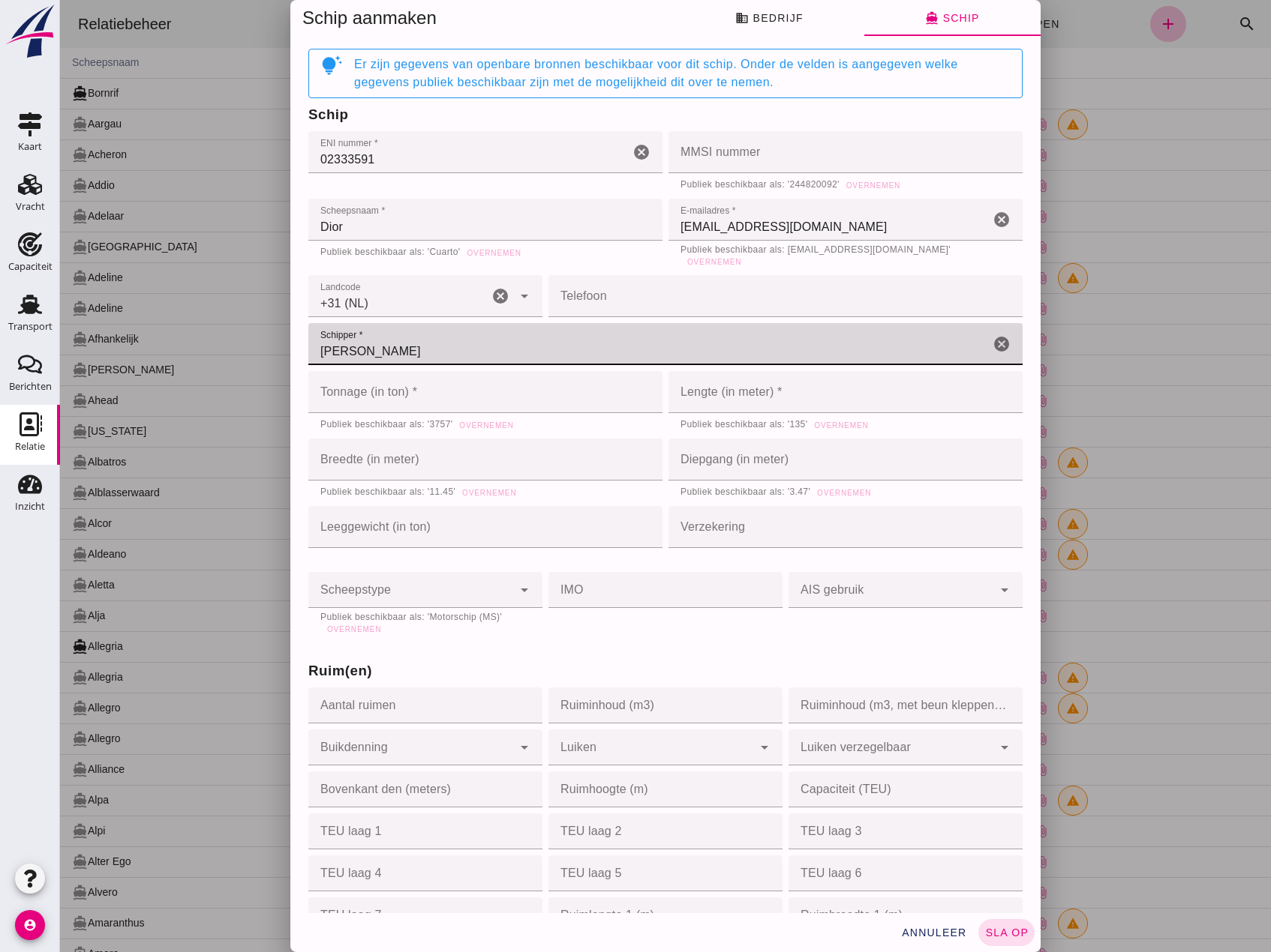
type input "[PERSON_NAME]"
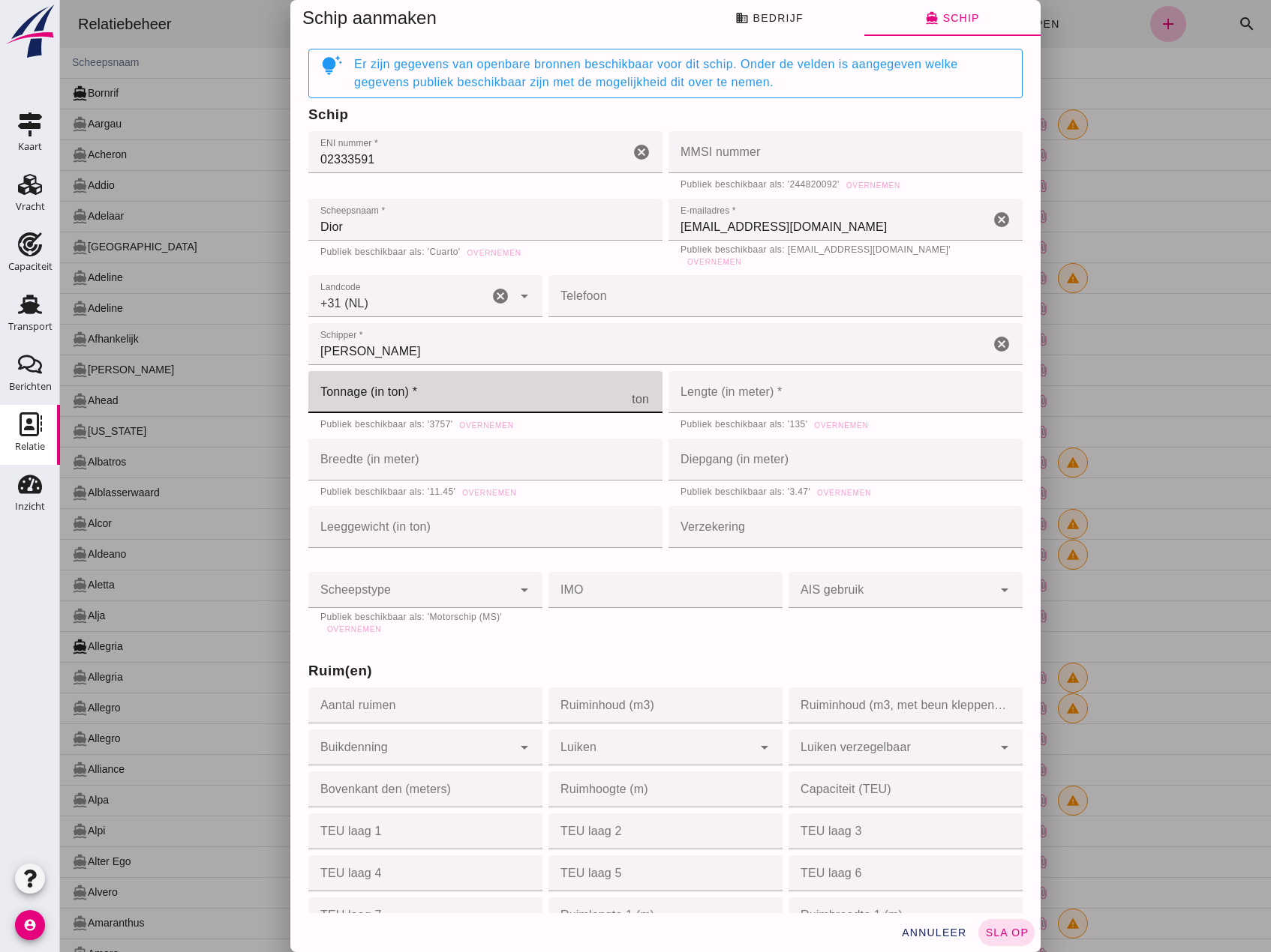
click at [401, 391] on input "Tonnage (in ton) *" at bounding box center [470, 392] width 324 height 42
type input "3757"
click at [738, 393] on input "Lengte (in meter) *" at bounding box center [822, 392] width 309 height 42
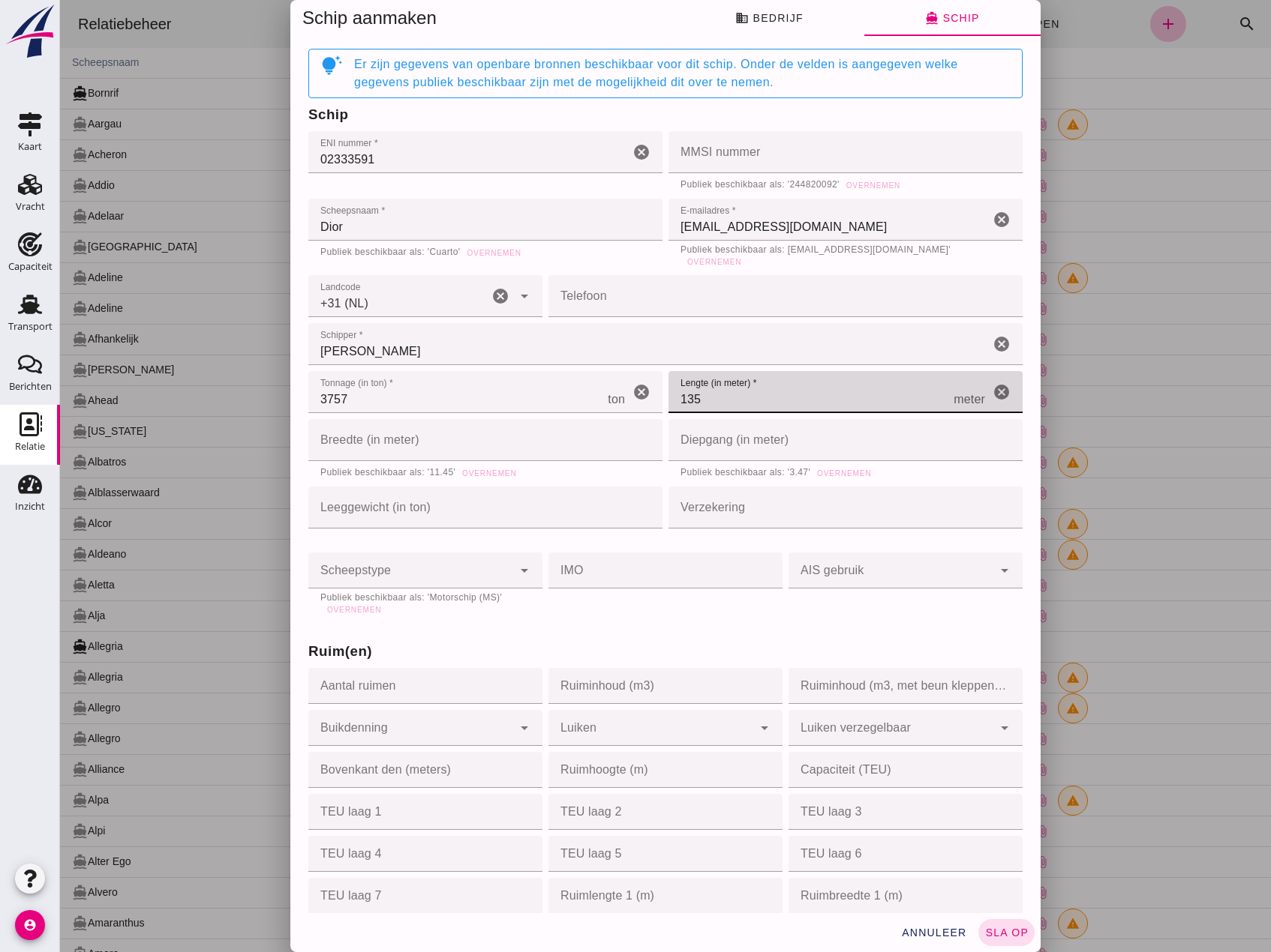
type input "135"
click at [494, 426] on input "Breedte (in meter)" at bounding box center [463, 439] width 309 height 42
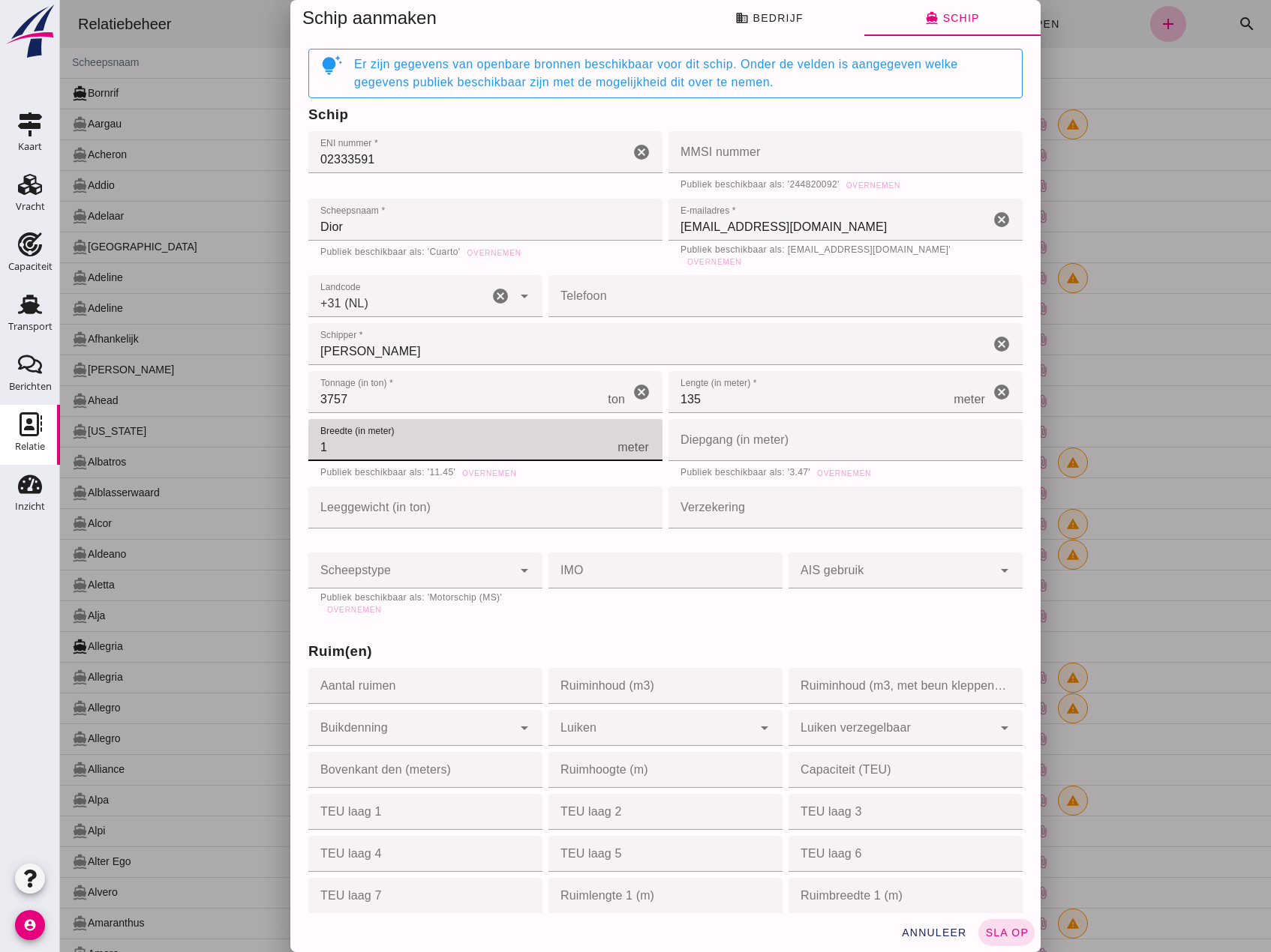
type input "10"
type input "1"
type input "11"
type input "11.45"
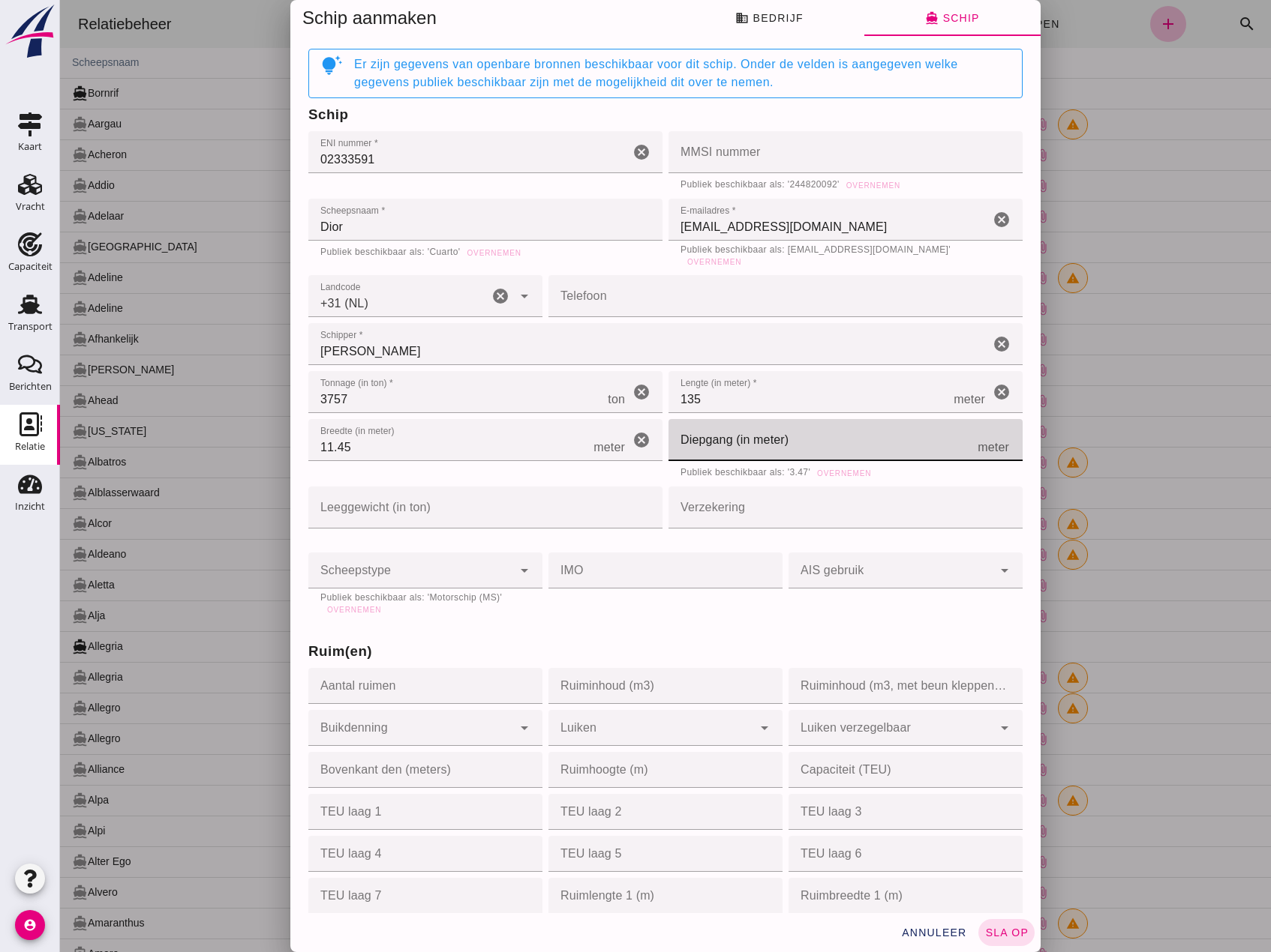
click at [707, 435] on input "Diepgang (in meter)" at bounding box center [822, 439] width 309 height 42
type input "3"
type input "3.6"
click at [770, 501] on input "Verzekering" at bounding box center [840, 507] width 345 height 42
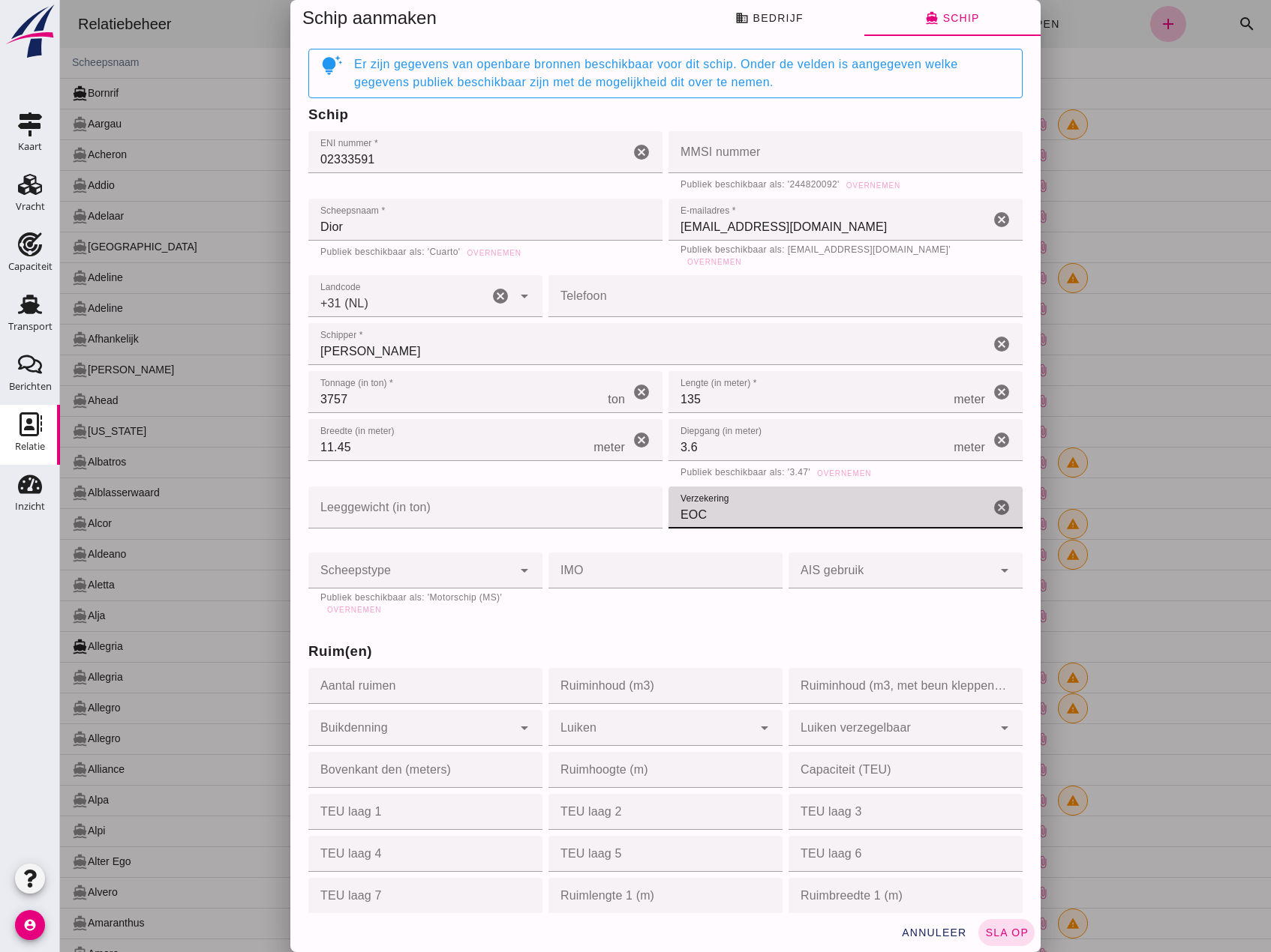
type input "EOC"
click at [380, 553] on div at bounding box center [411, 571] width 204 height 36
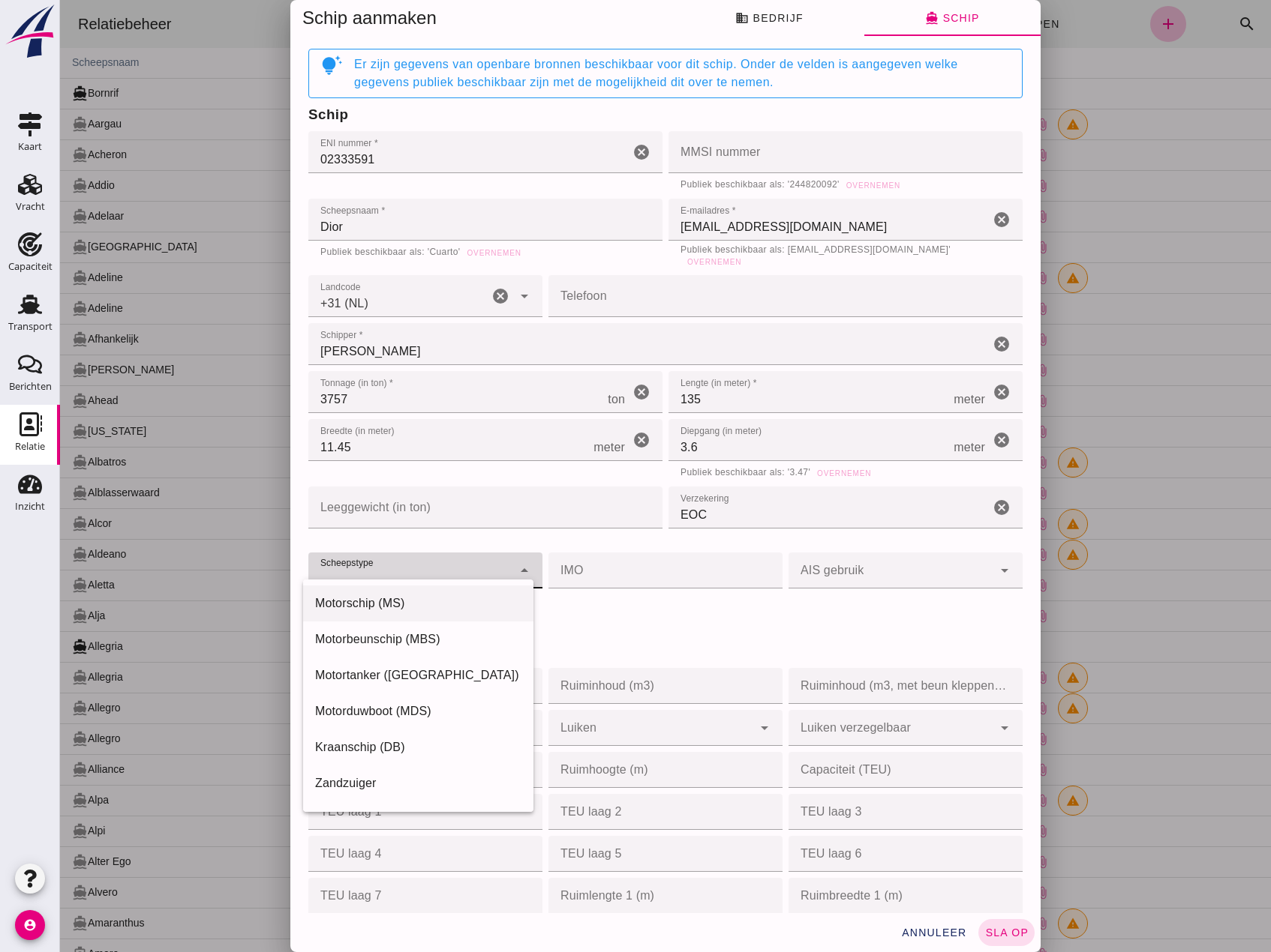
click at [376, 604] on div "Motorschip (MS)" at bounding box center [418, 604] width 207 height 18
type input "motor_ship"
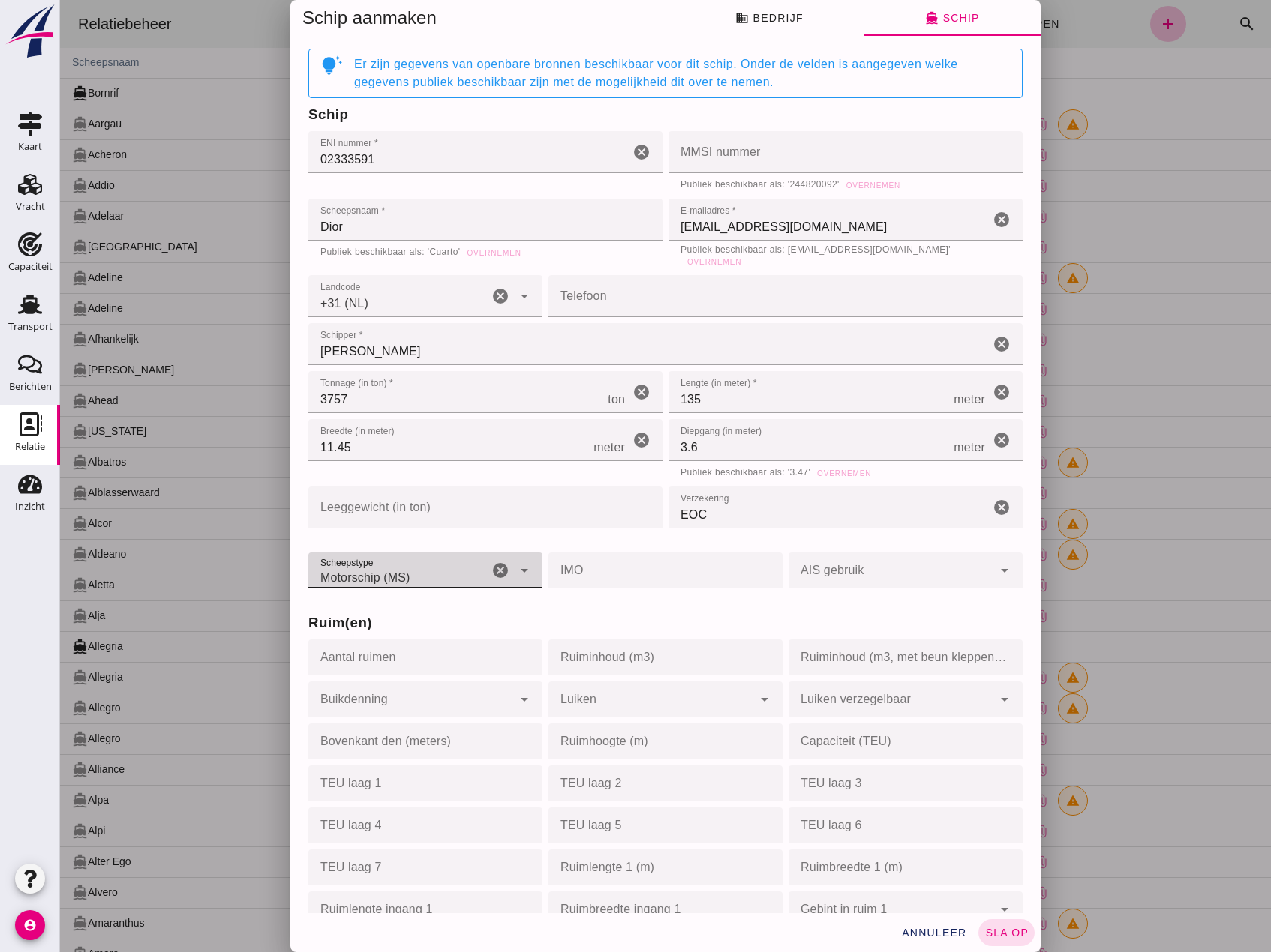
click at [837, 553] on div at bounding box center [891, 571] width 204 height 36
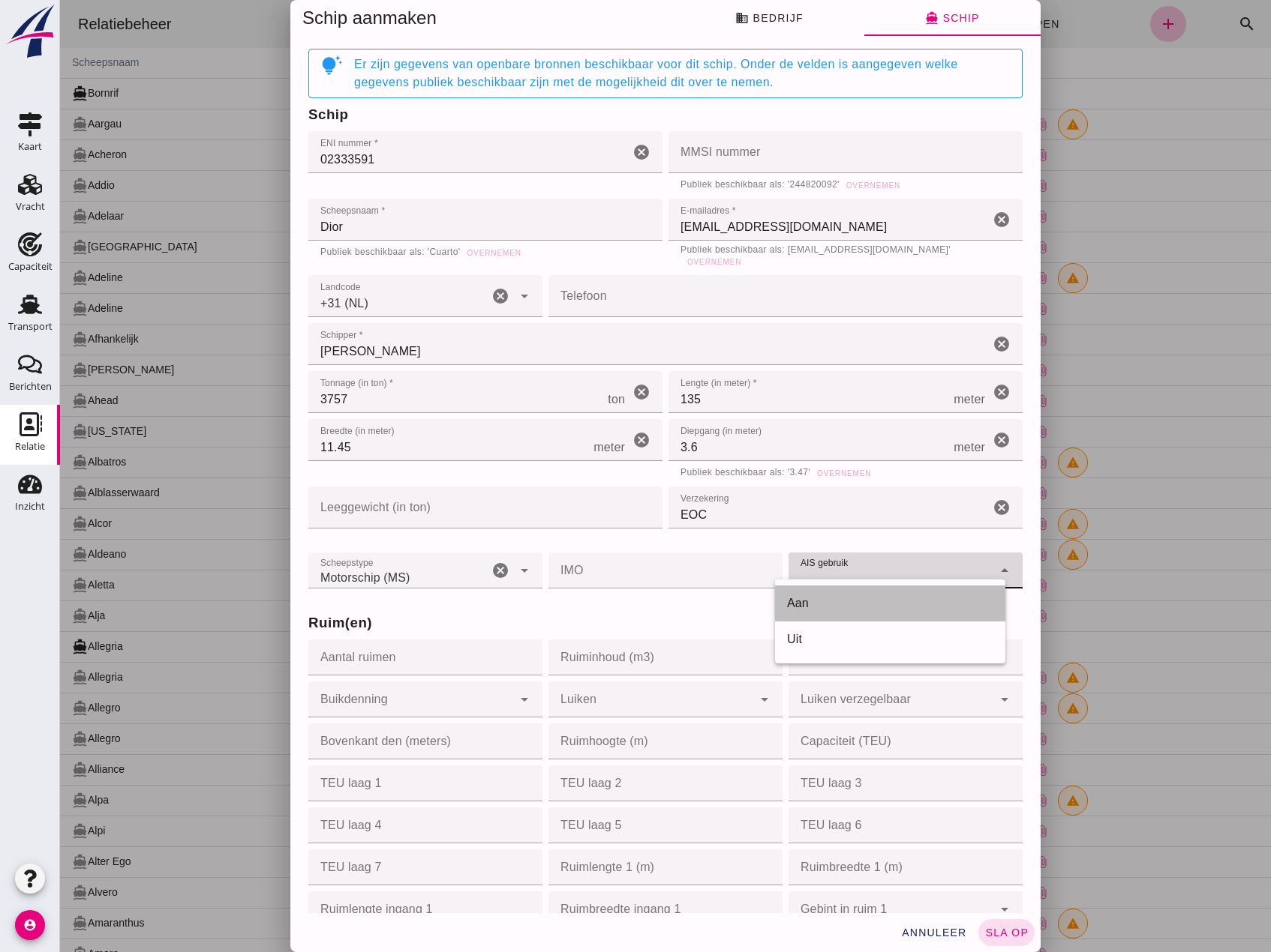
click at [853, 612] on div "Aan" at bounding box center [890, 604] width 230 height 36
type input "on"
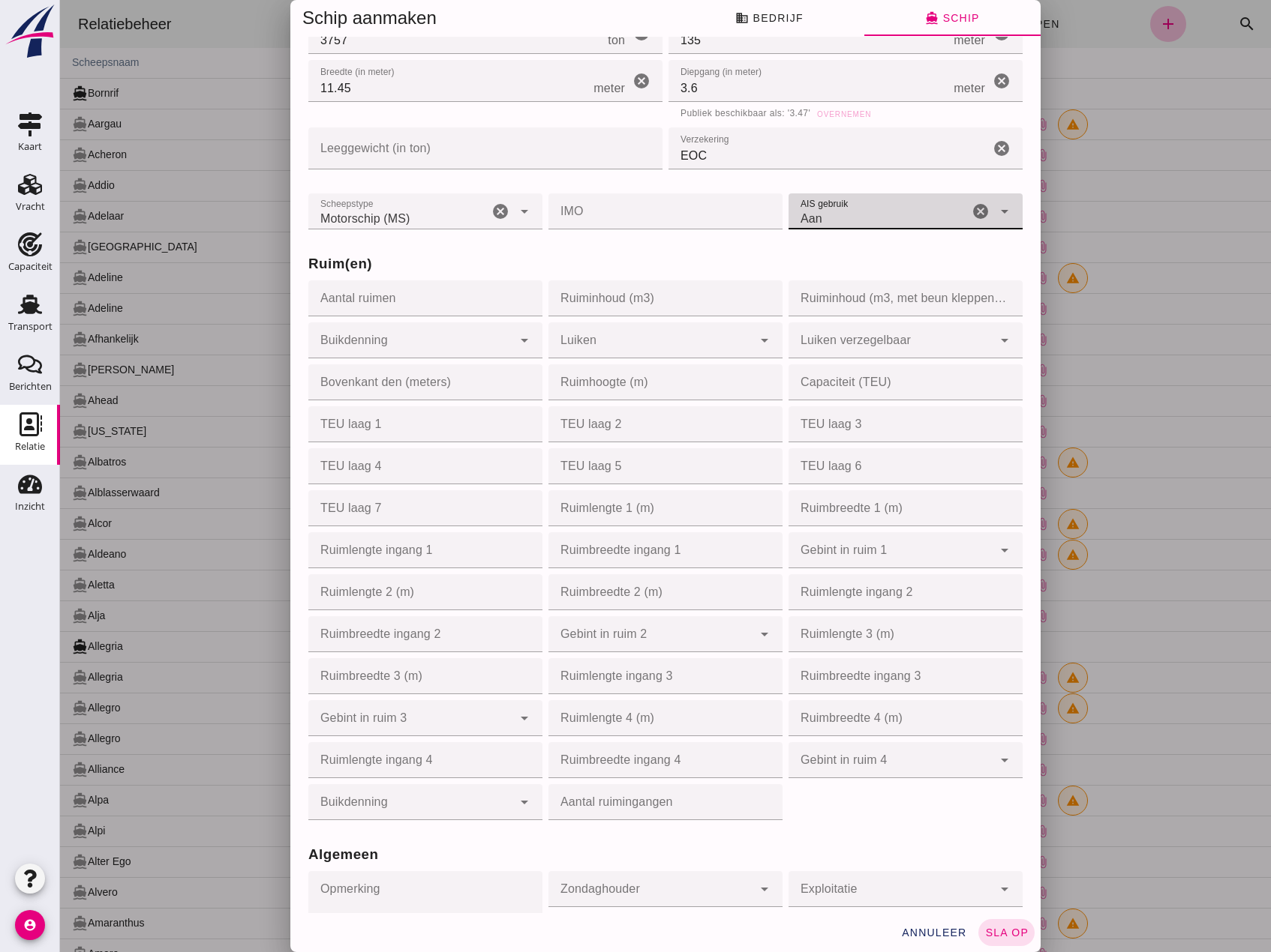
scroll to position [375, 0]
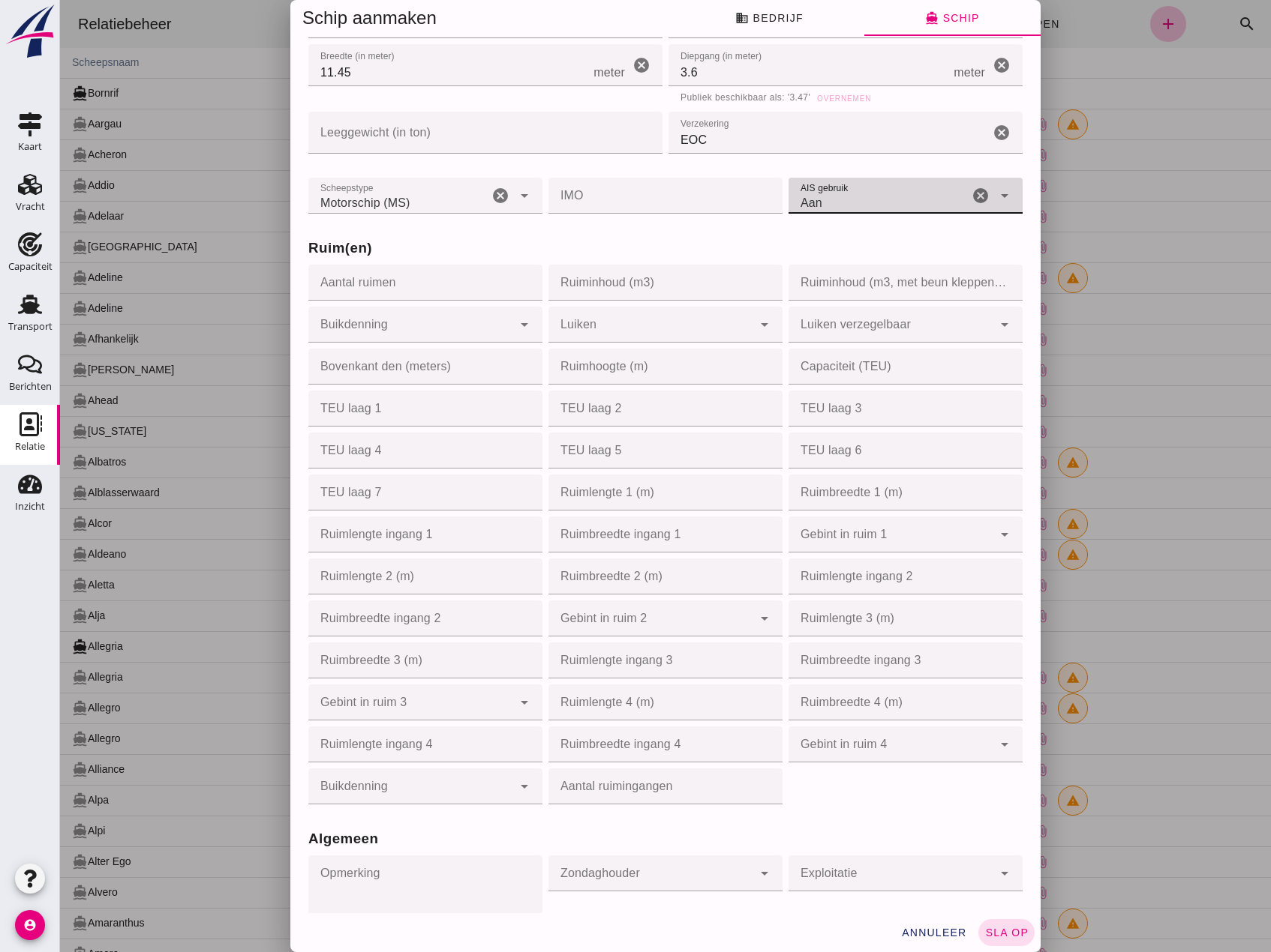
click at [396, 283] on input "Aantal ruimen" at bounding box center [421, 283] width 225 height 36
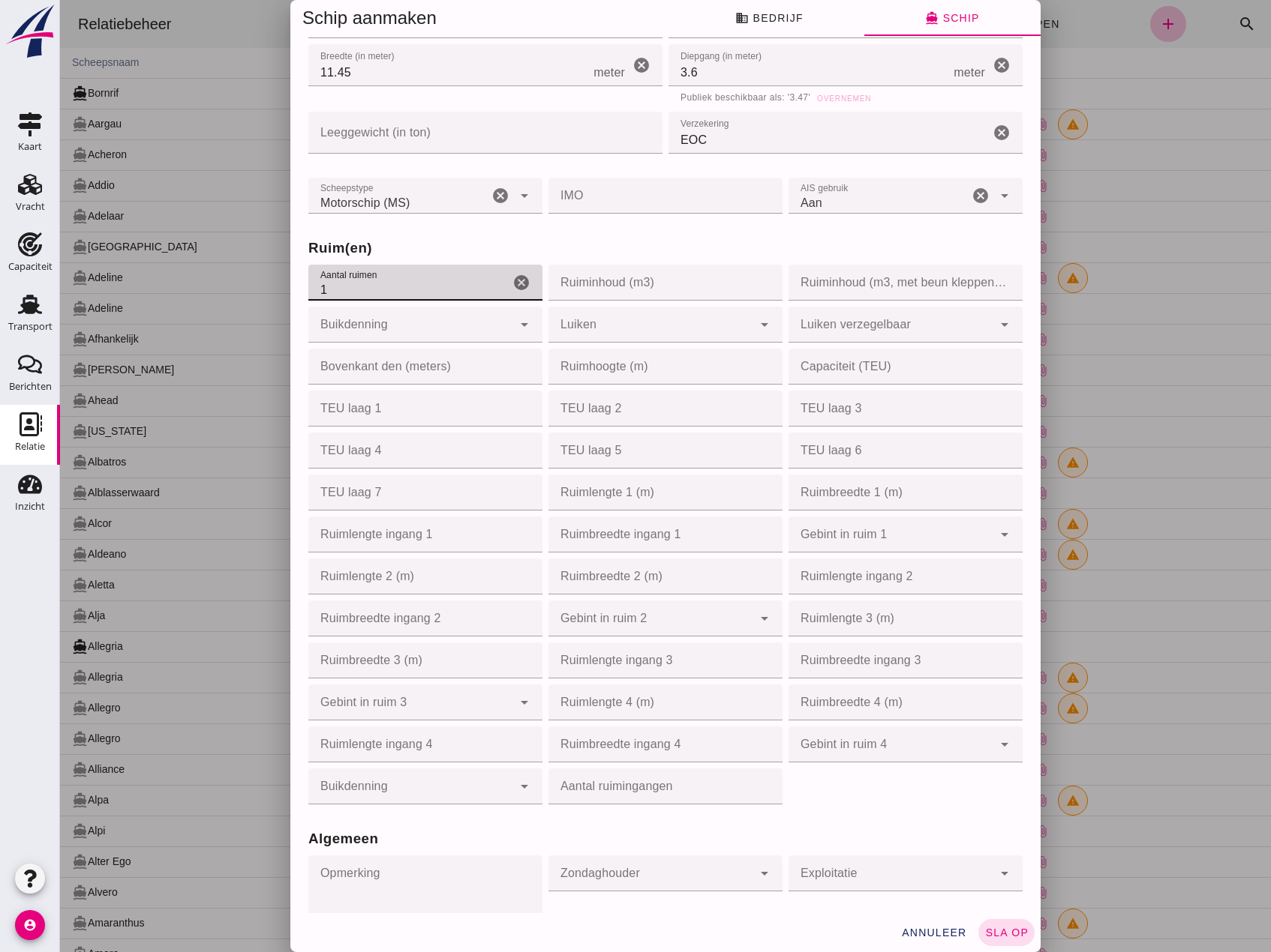
type input "1"
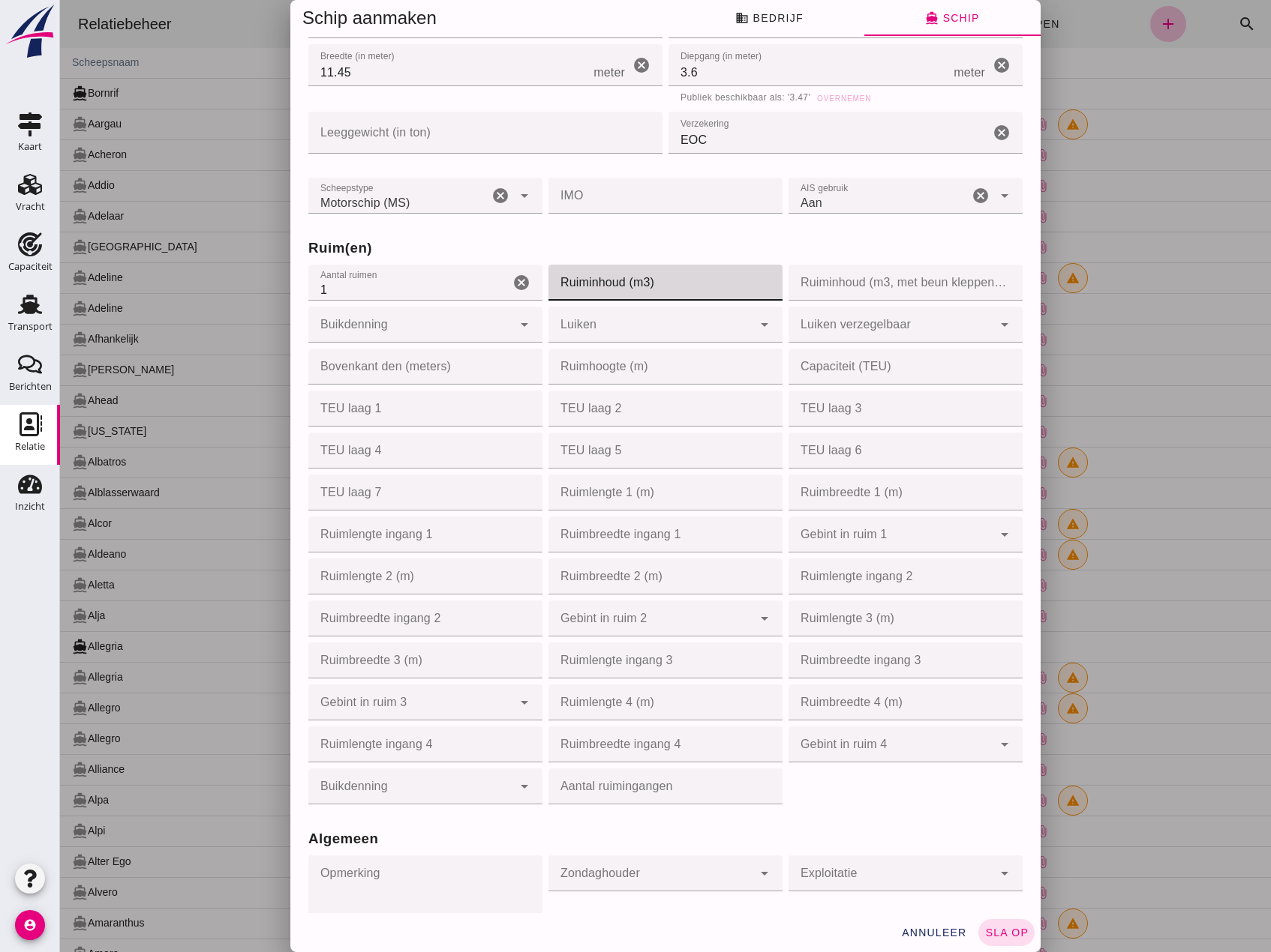
click at [609, 272] on input "Ruiminhoud (m3)" at bounding box center [660, 283] width 225 height 36
type input "5000"
click at [433, 323] on div at bounding box center [411, 325] width 204 height 36
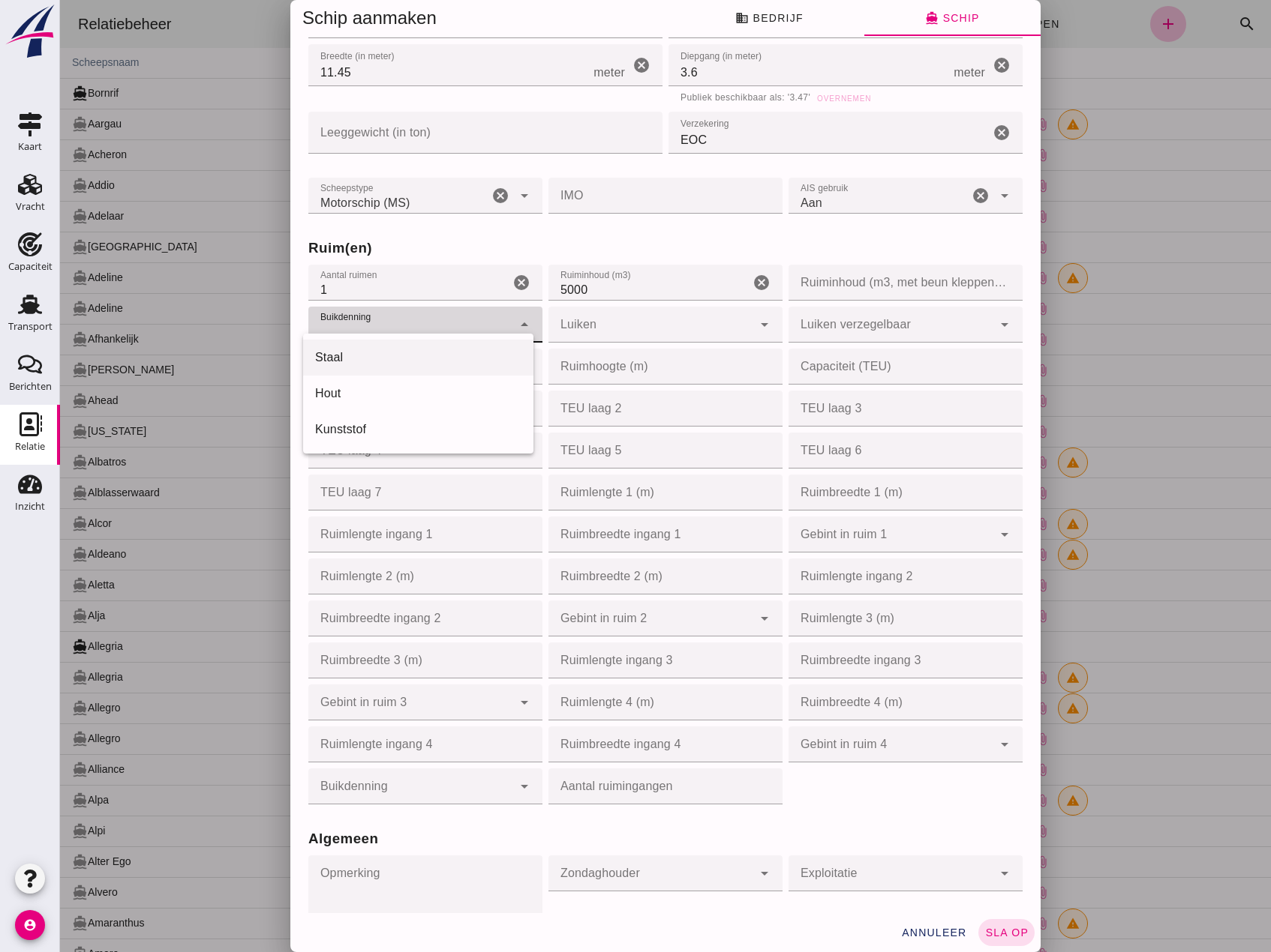
click at [421, 351] on div "Staal" at bounding box center [418, 358] width 207 height 18
type input "steel"
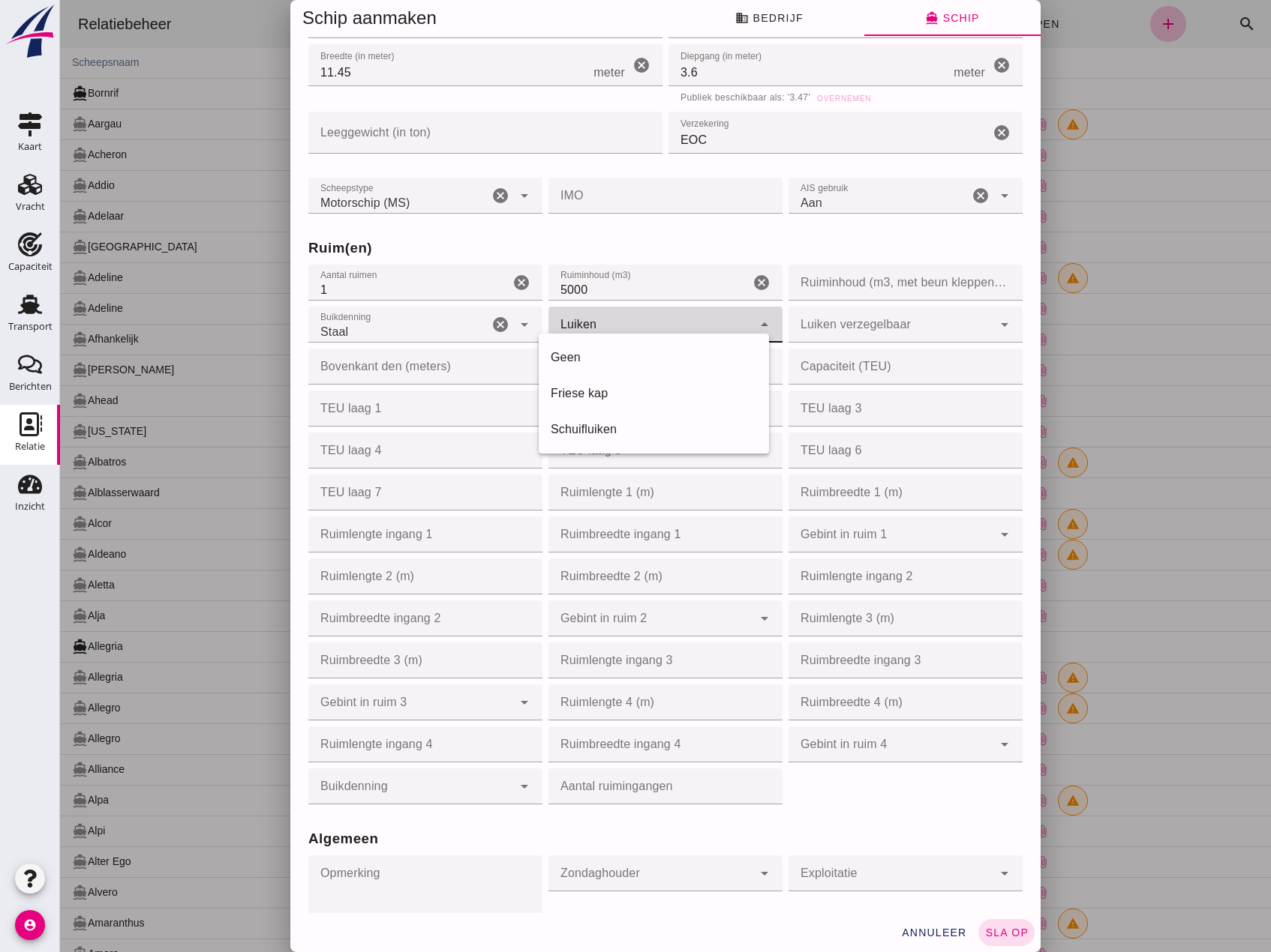
click at [657, 326] on div at bounding box center [650, 325] width 204 height 36
click at [641, 394] on div "Friese kap" at bounding box center [654, 393] width 207 height 18
type input "frisian_hood"
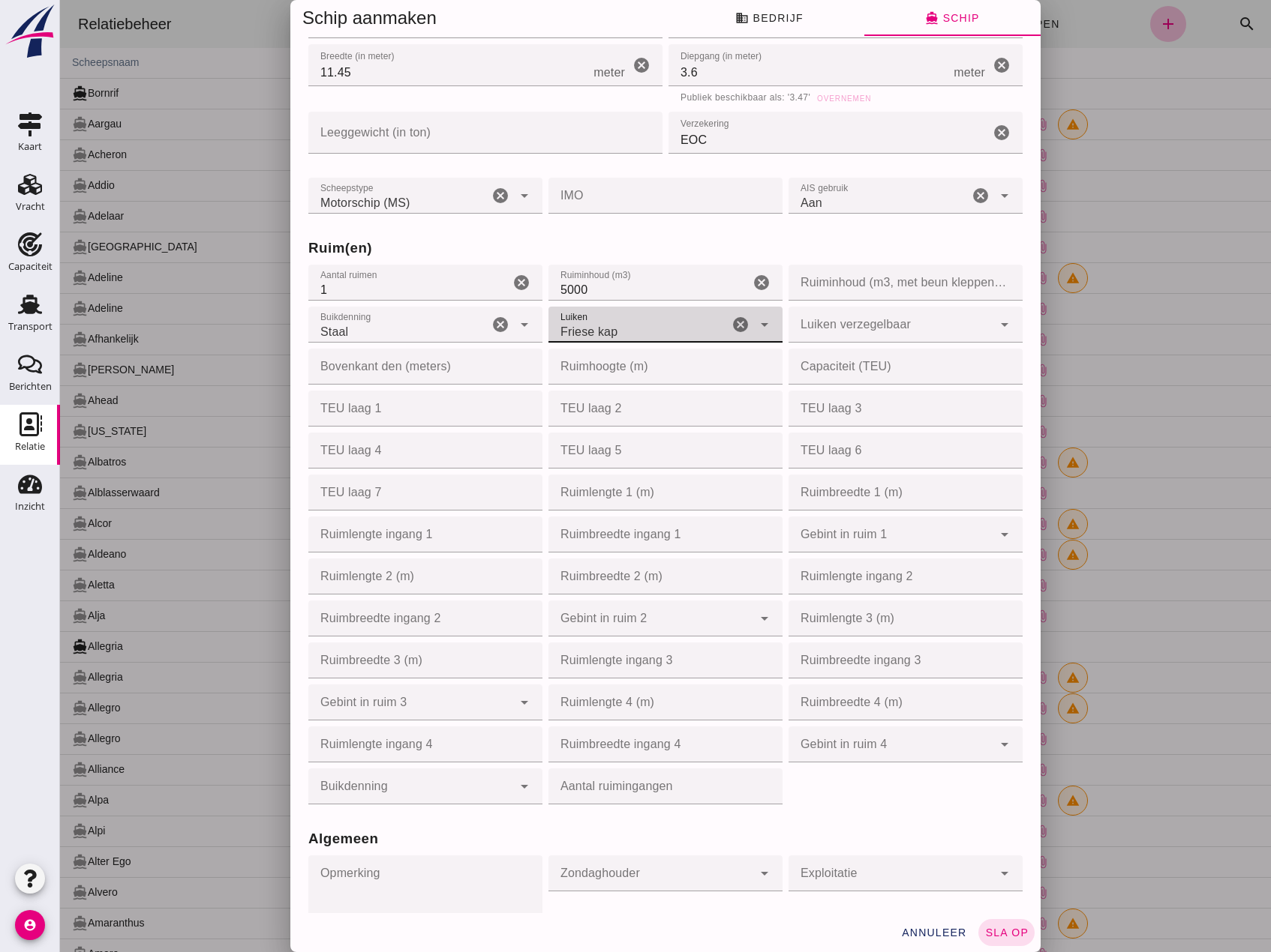
click at [832, 323] on div at bounding box center [891, 325] width 204 height 36
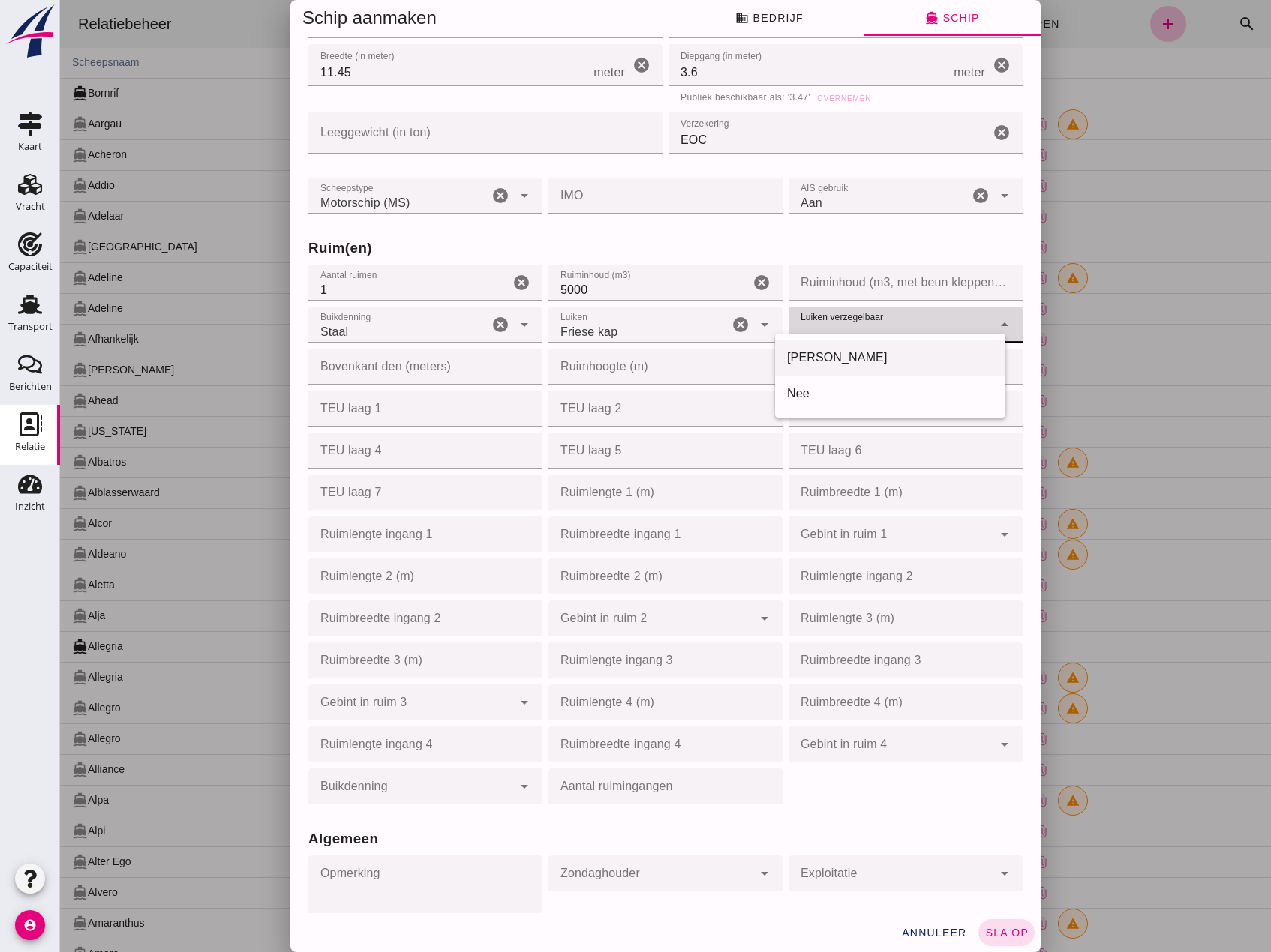
click at [843, 347] on div "[PERSON_NAME]" at bounding box center [890, 358] width 230 height 36
type input "yes"
click at [626, 362] on input "Ruimhoogte (m)" at bounding box center [660, 367] width 225 height 36
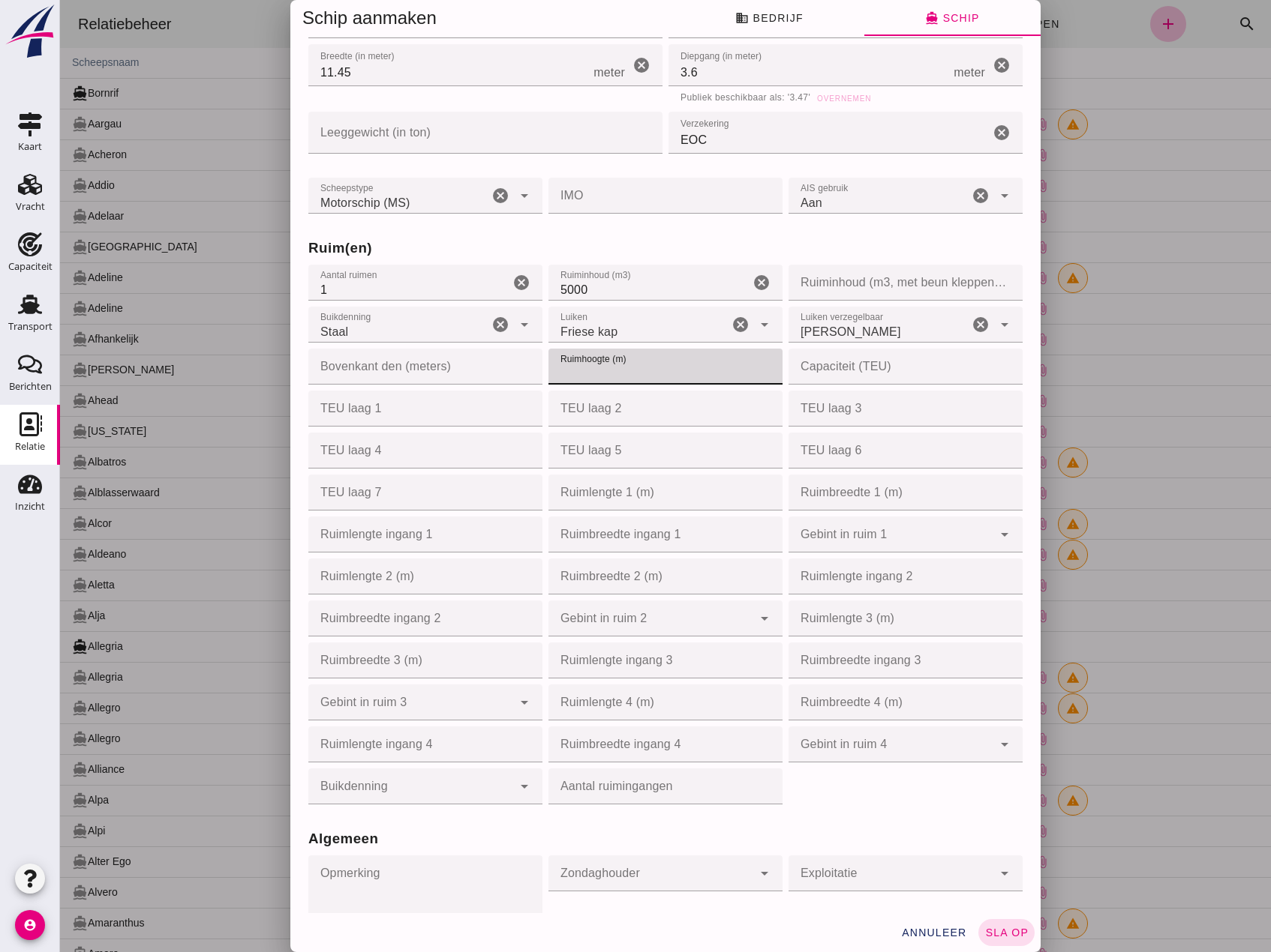
type input "4"
type input "4.50"
click at [612, 482] on input "Ruimlengte 1 (m)" at bounding box center [660, 493] width 225 height 36
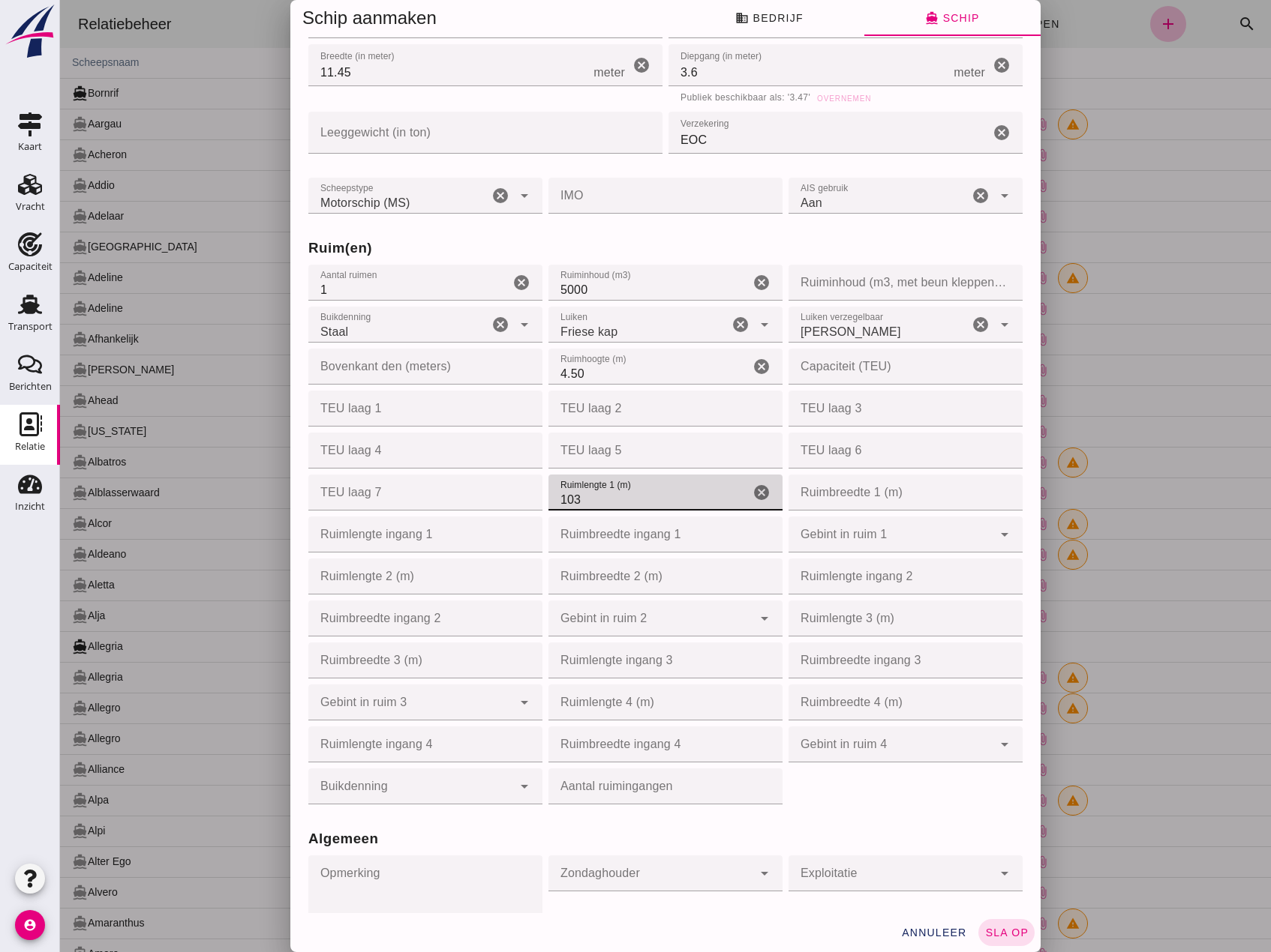
type input "103"
click at [813, 485] on input "Ruimbreedte 1 (m)" at bounding box center [901, 493] width 225 height 36
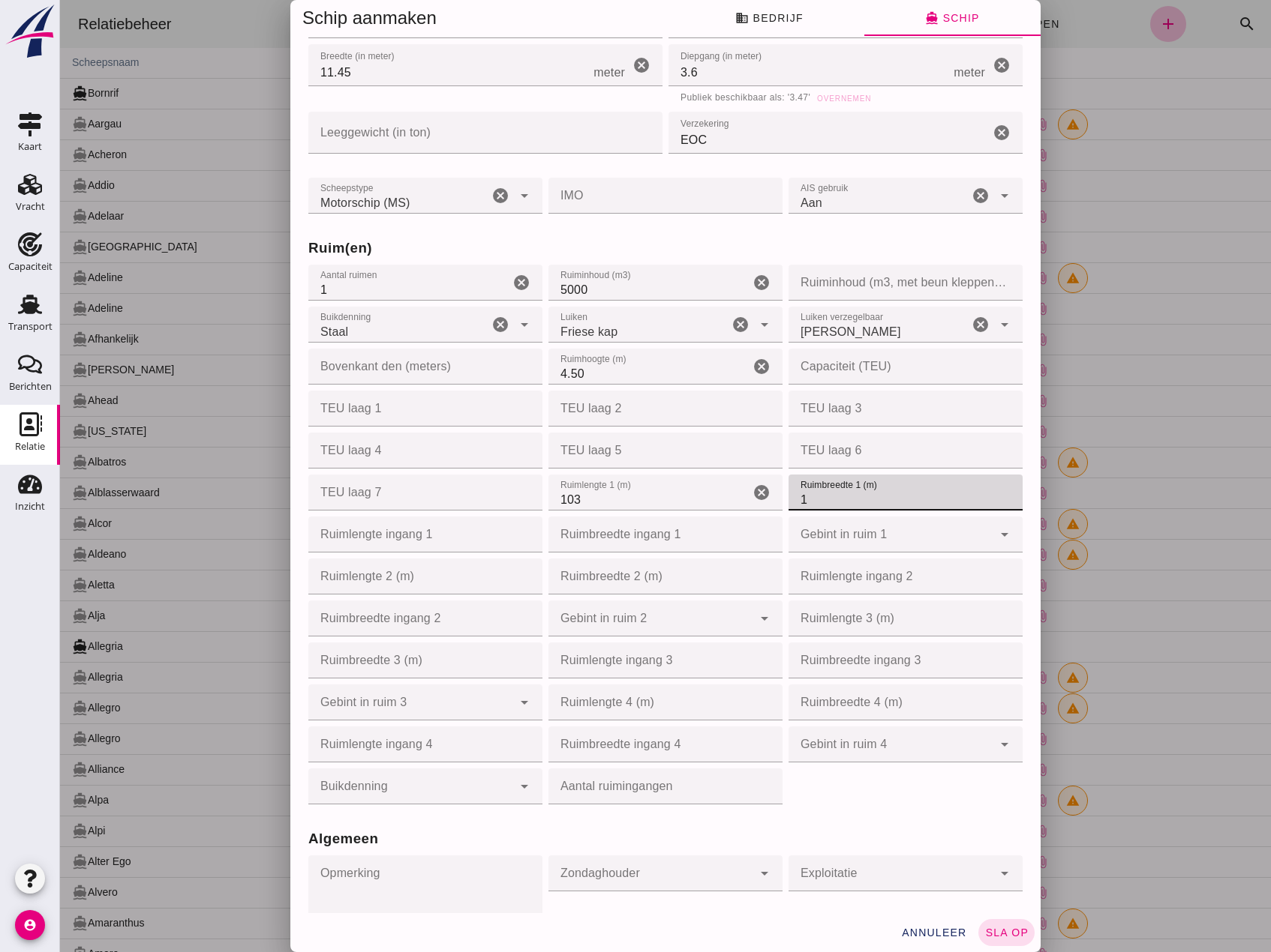
type input "10"
type input "10.10"
click at [418, 769] on div at bounding box center [411, 787] width 204 height 36
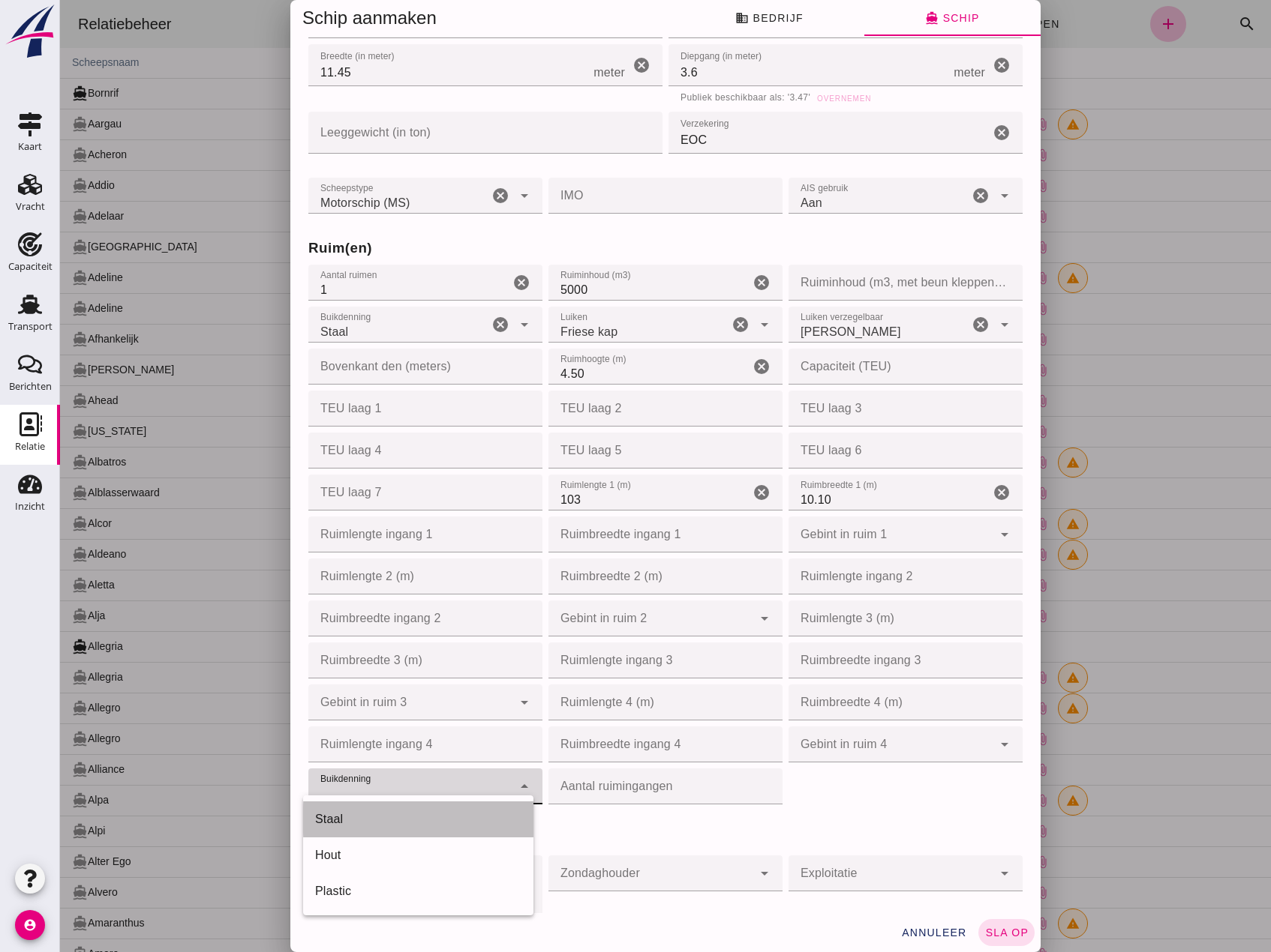
click at [362, 811] on div "Staal" at bounding box center [418, 820] width 207 height 18
type input "steel"
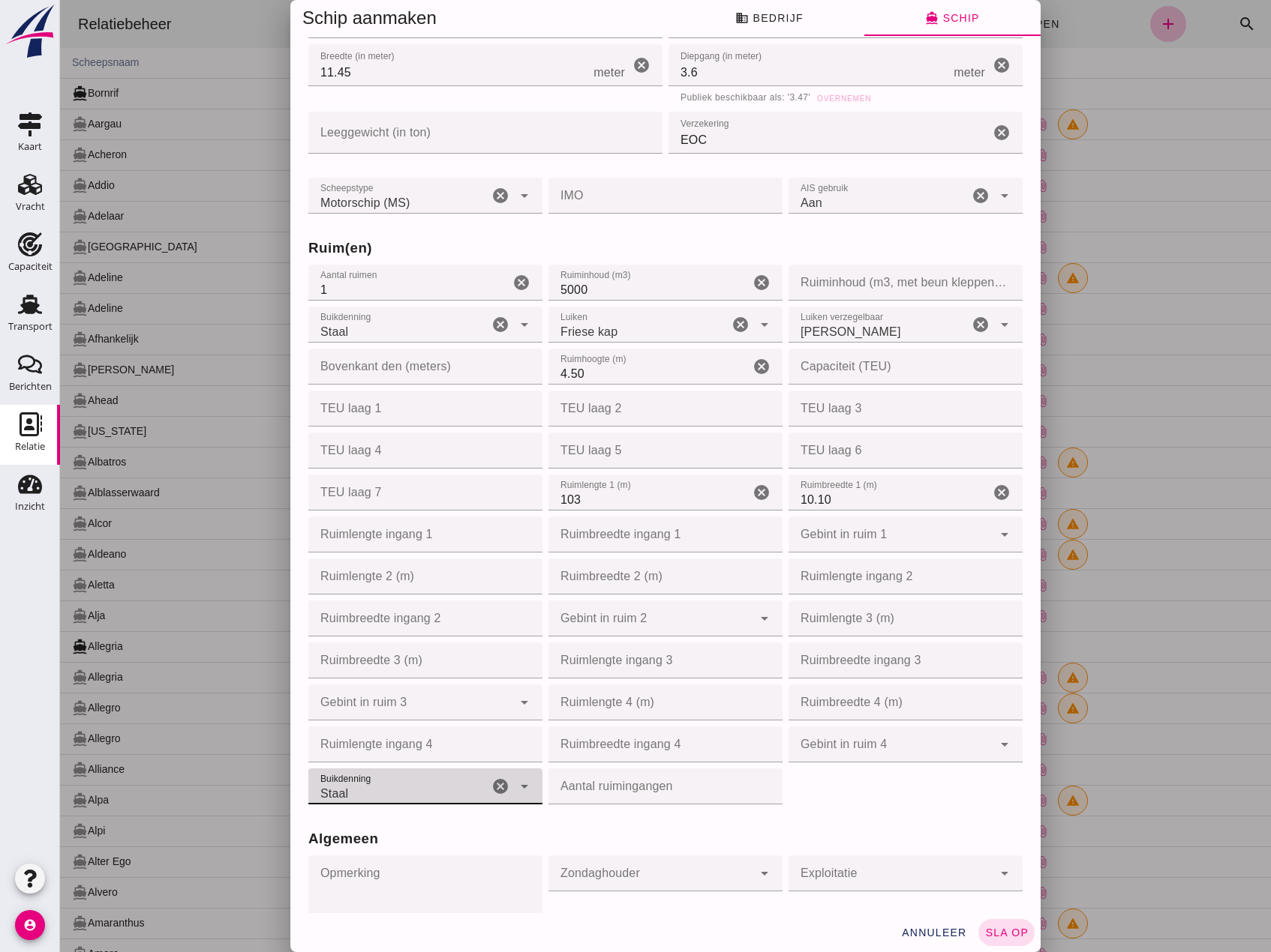
click at [630, 785] on input "Aantal ruimingangen" at bounding box center [660, 787] width 225 height 36
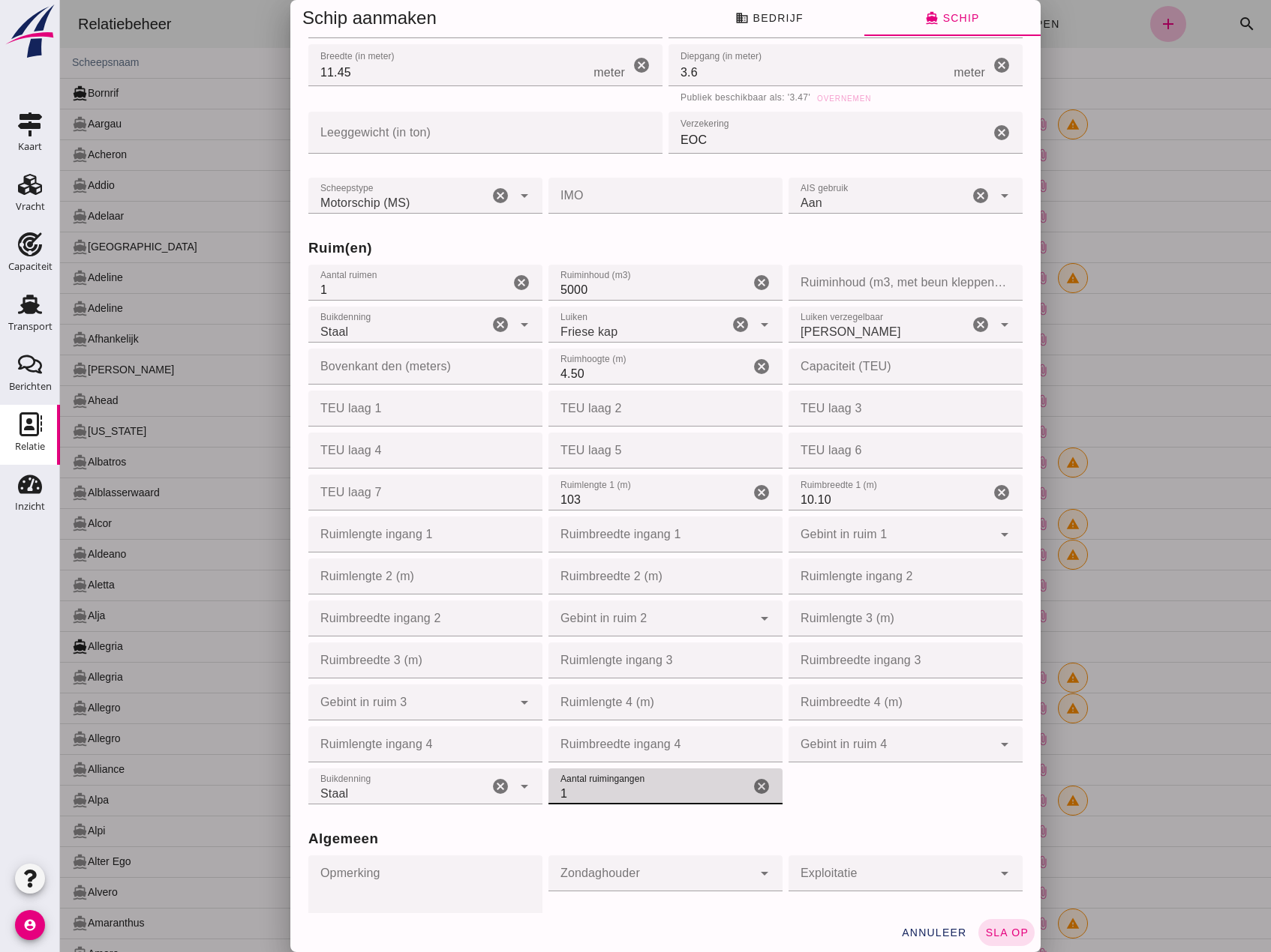
type input "1"
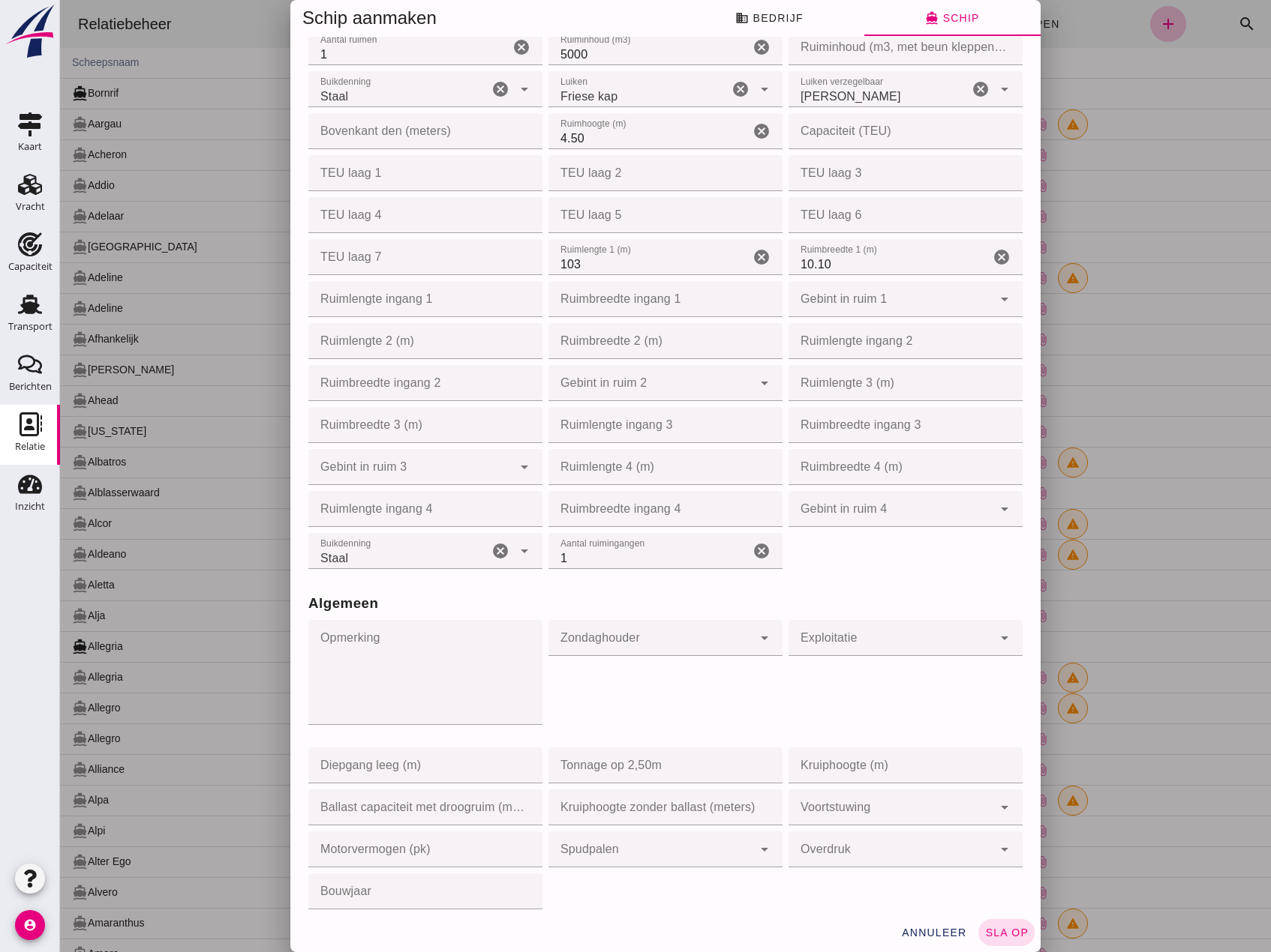
scroll to position [675, 0]
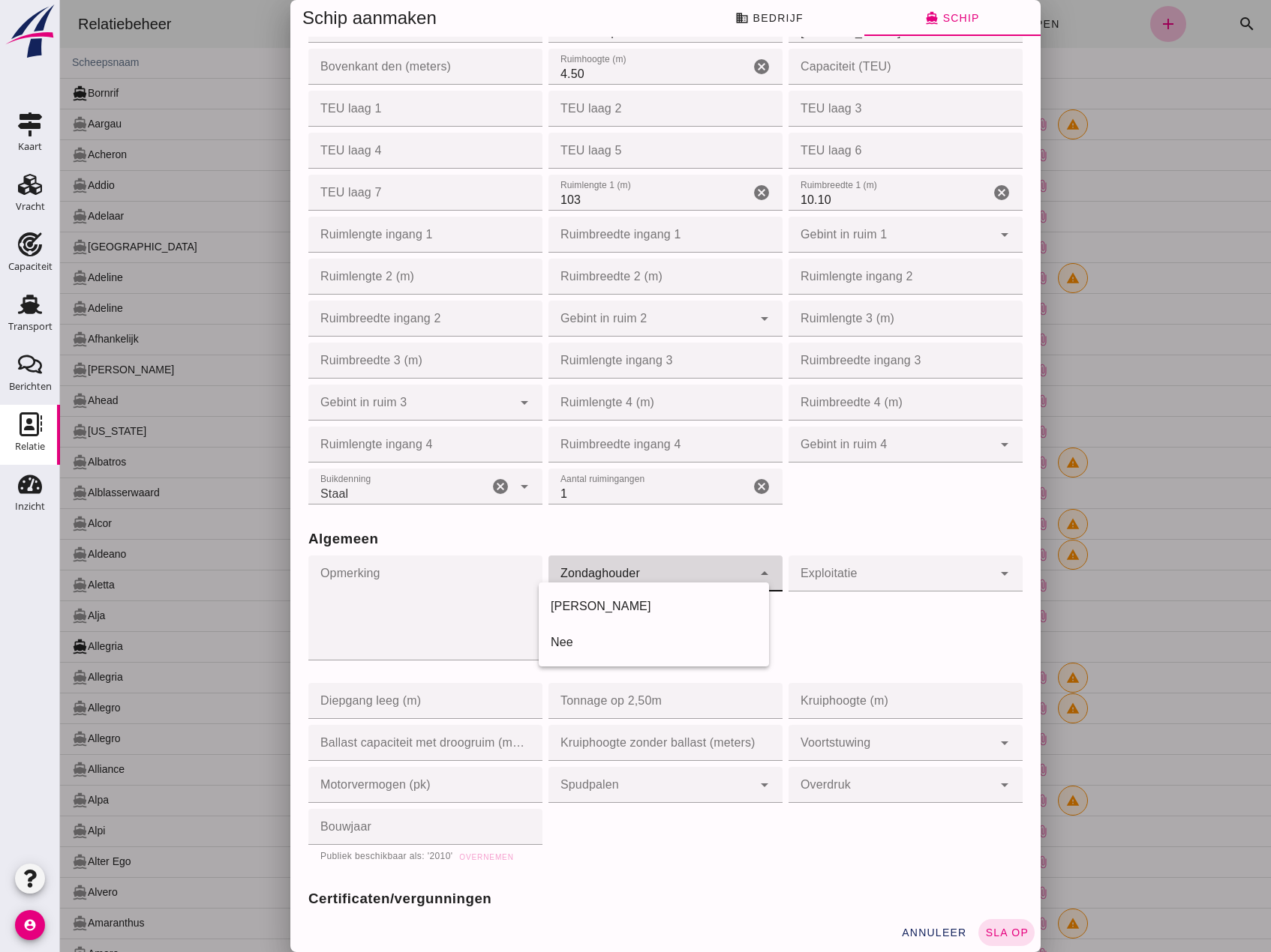
click at [685, 575] on div at bounding box center [650, 574] width 204 height 36
click at [654, 662] on div "Ja Nee" at bounding box center [654, 625] width 230 height 84
drag, startPoint x: 623, startPoint y: 650, endPoint x: 842, endPoint y: 580, distance: 229.9
click at [625, 648] on div "Nee" at bounding box center [654, 643] width 207 height 18
type input "no"
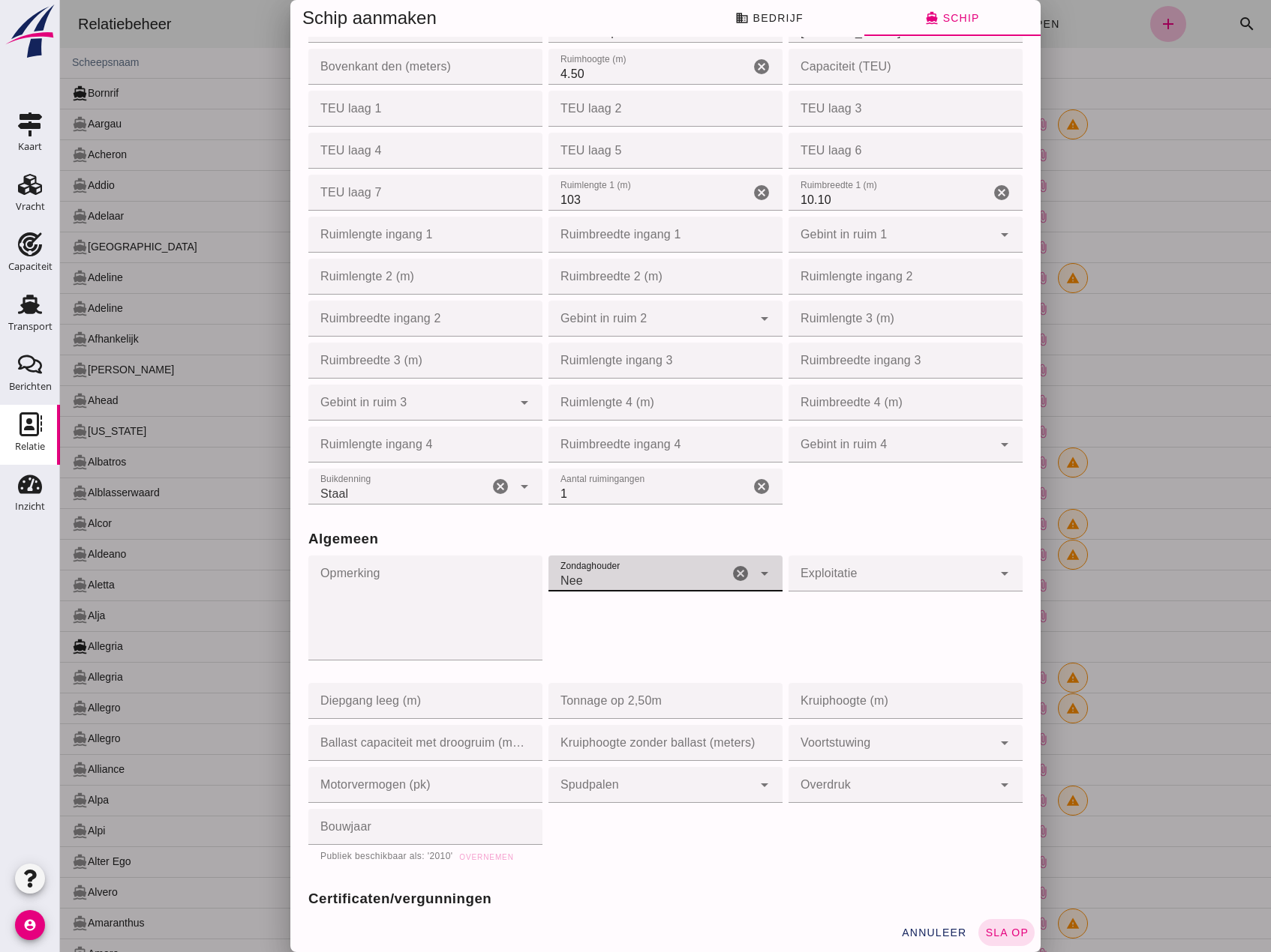
click at [896, 555] on div at bounding box center [891, 574] width 204 height 36
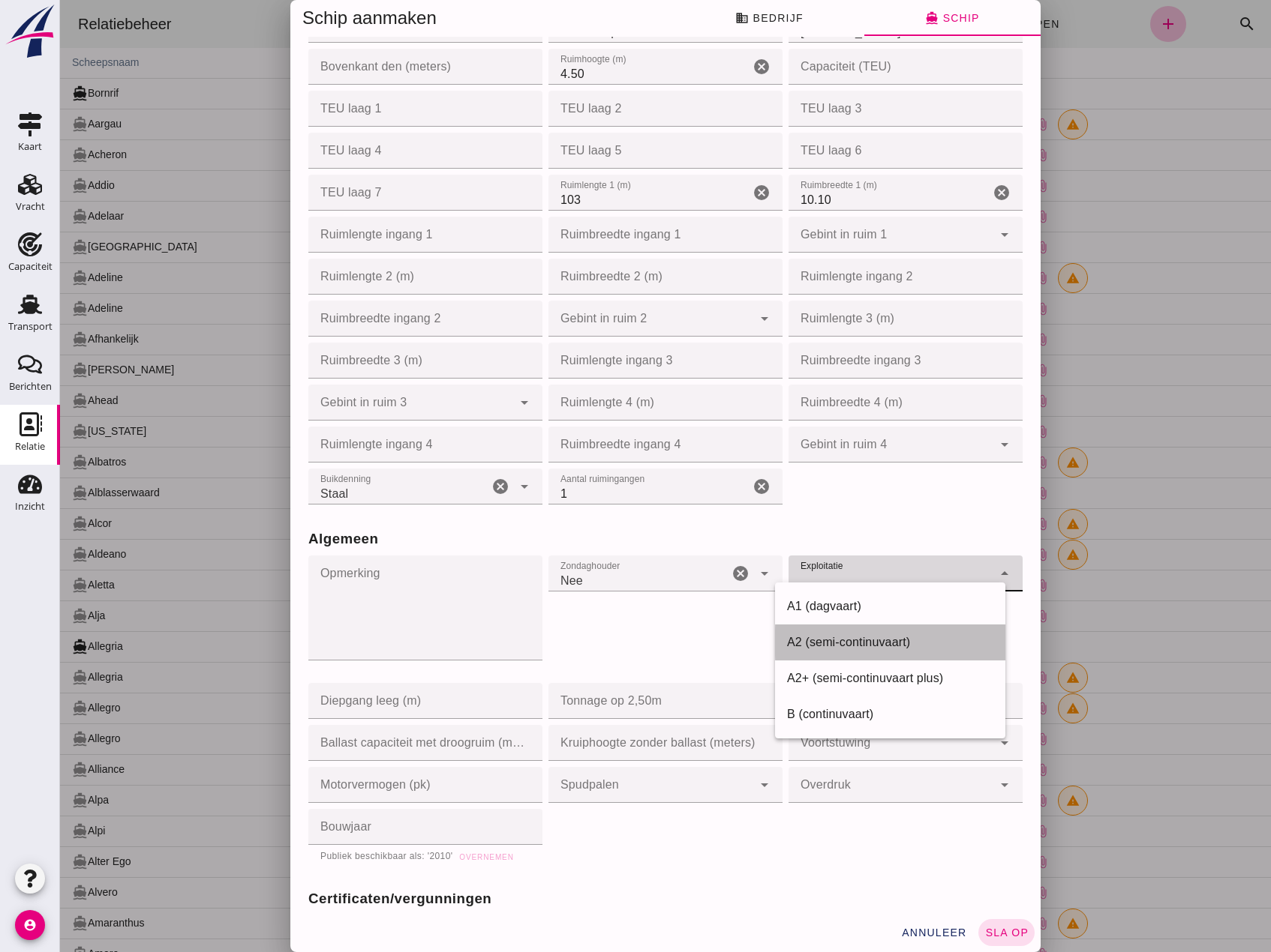
click at [794, 640] on div "A2 (semi-continuvaart)" at bounding box center [890, 643] width 207 height 18
type input "a2"
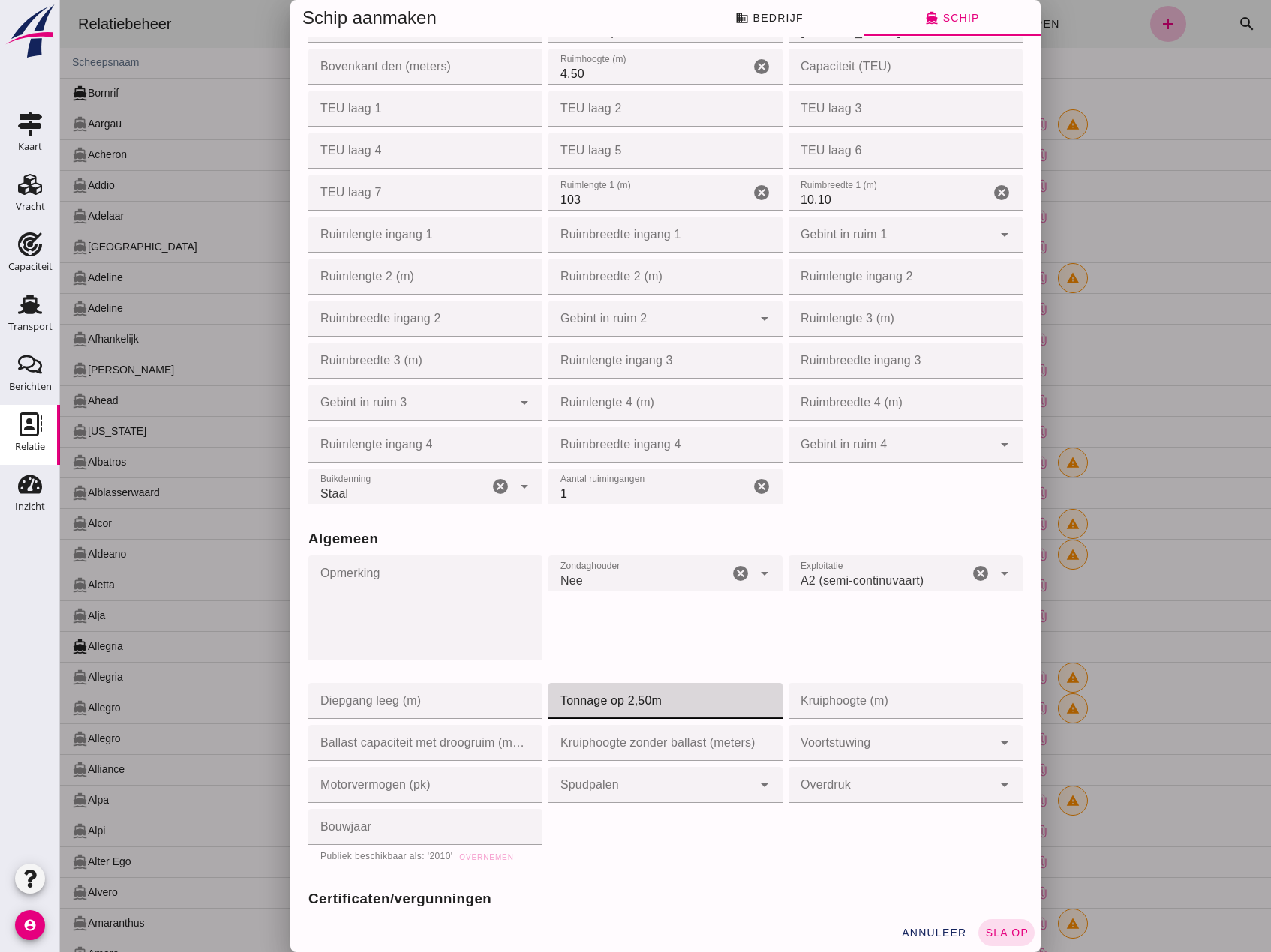
click at [612, 702] on input "Tonnage op 2,50m" at bounding box center [660, 701] width 225 height 36
type input "2350"
click at [389, 815] on input "Bouwjaar" at bounding box center [421, 827] width 225 height 36
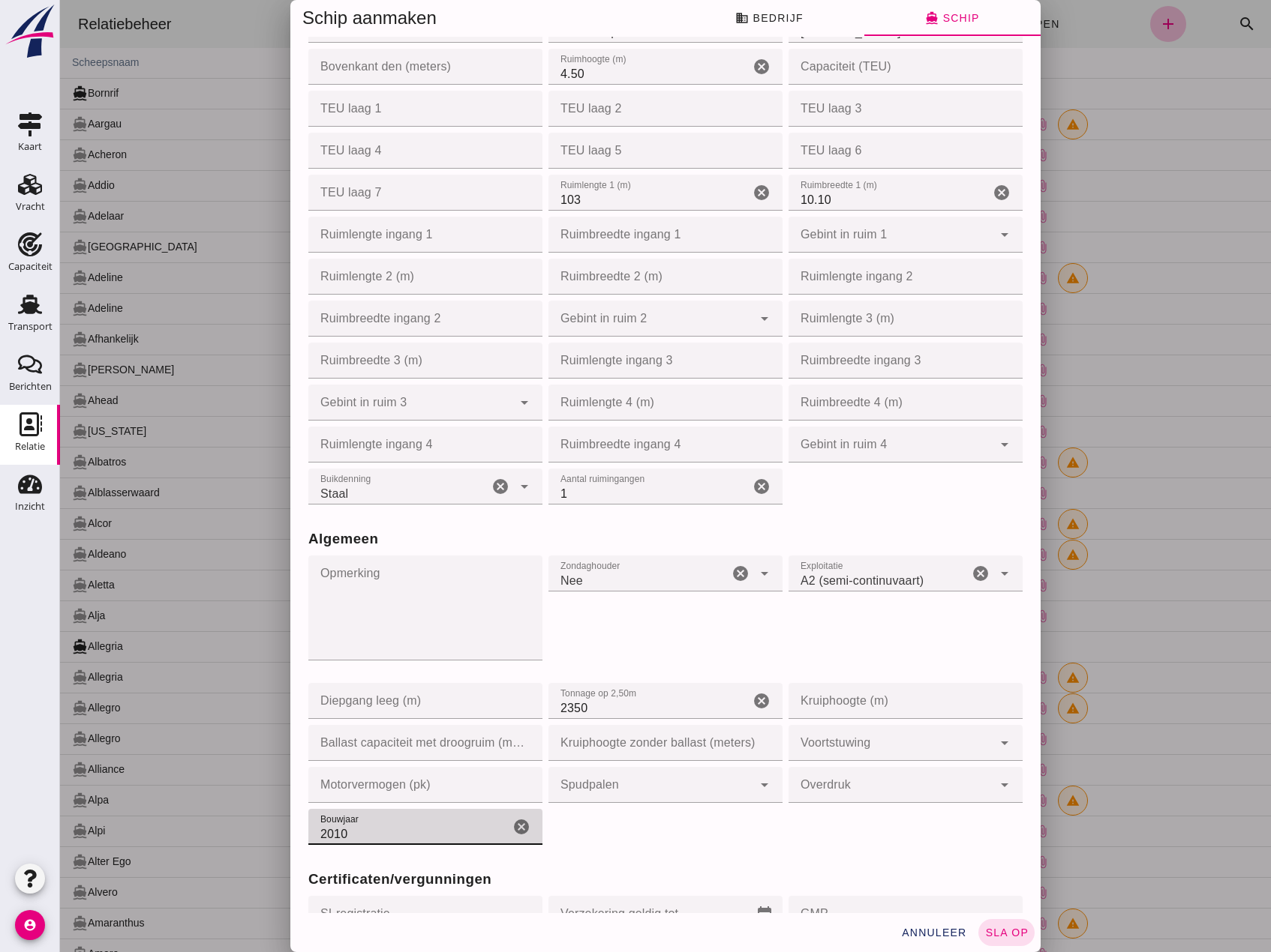
type input "2010"
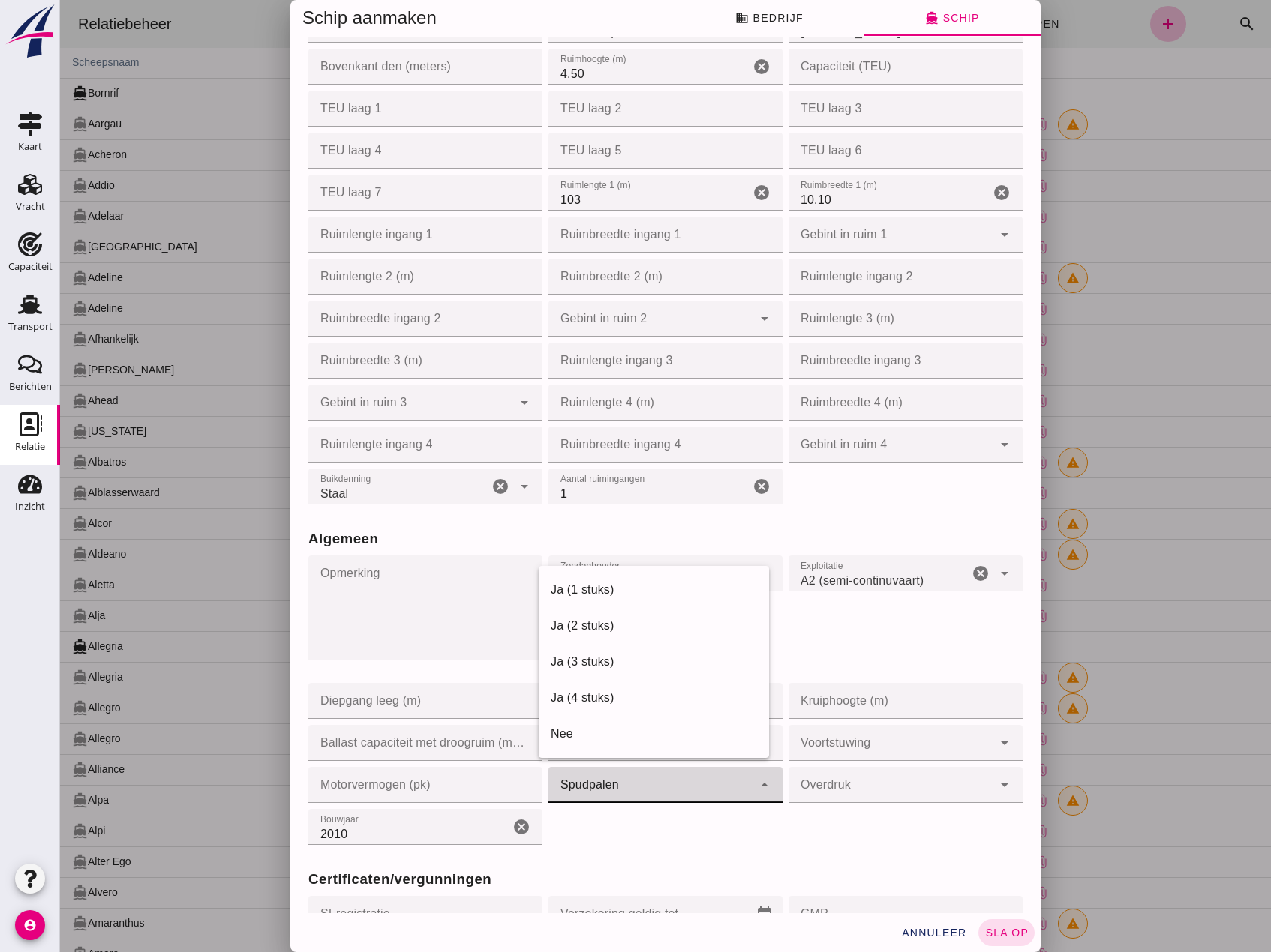
drag, startPoint x: 632, startPoint y: 768, endPoint x: 627, endPoint y: 782, distance: 14.9
click at [632, 773] on div at bounding box center [650, 785] width 204 height 36
click at [599, 616] on div "Ja (2 stuks)" at bounding box center [654, 626] width 230 height 36
type input "yes_2_pieces"
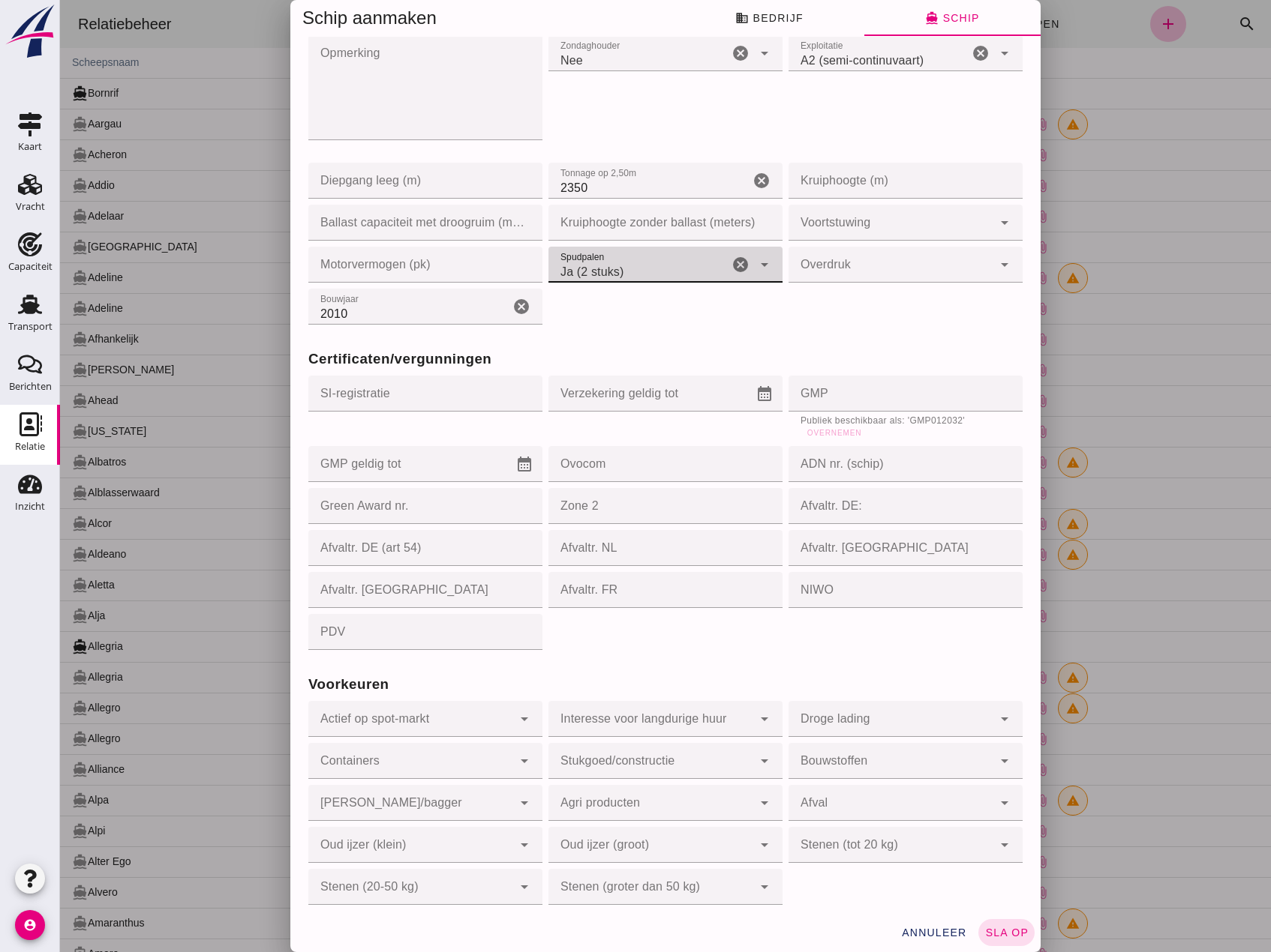
scroll to position [1196, 0]
click at [396, 708] on div at bounding box center [411, 718] width 204 height 36
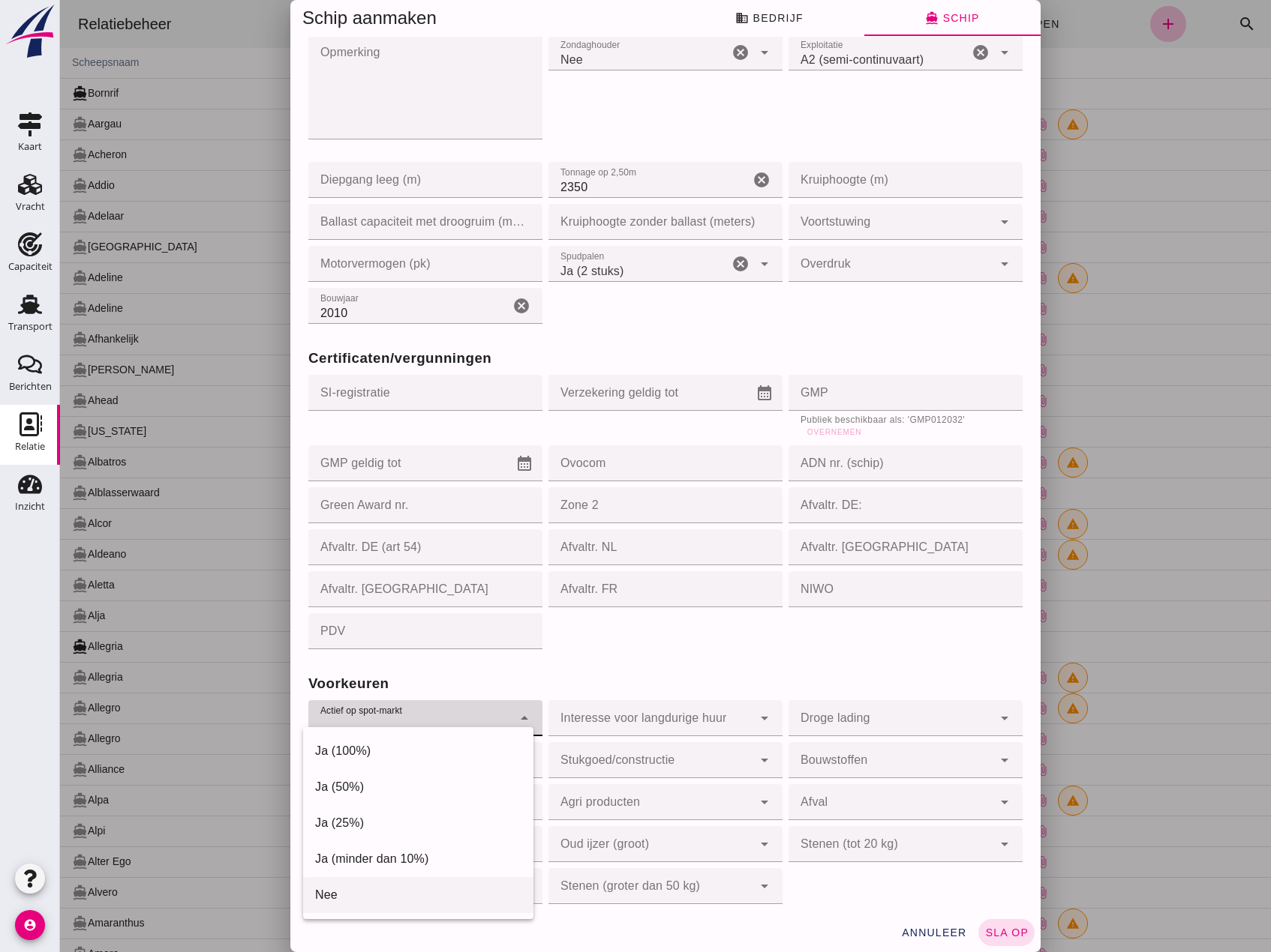
click at [342, 893] on div "Nee" at bounding box center [418, 895] width 207 height 18
type input "no"
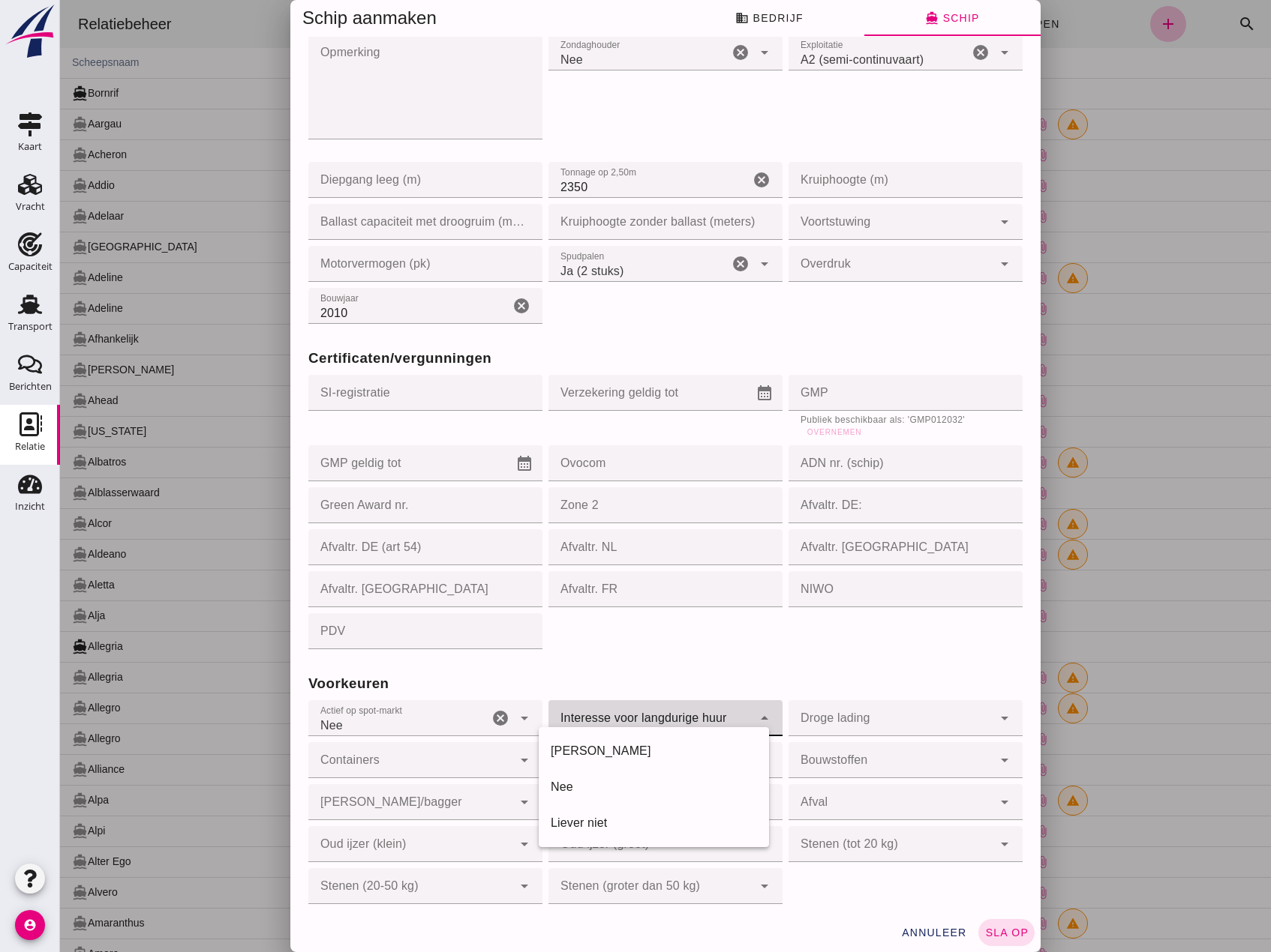
click at [654, 717] on div at bounding box center [650, 718] width 204 height 36
click at [569, 755] on div "[PERSON_NAME]" at bounding box center [654, 751] width 207 height 18
type input "yes"
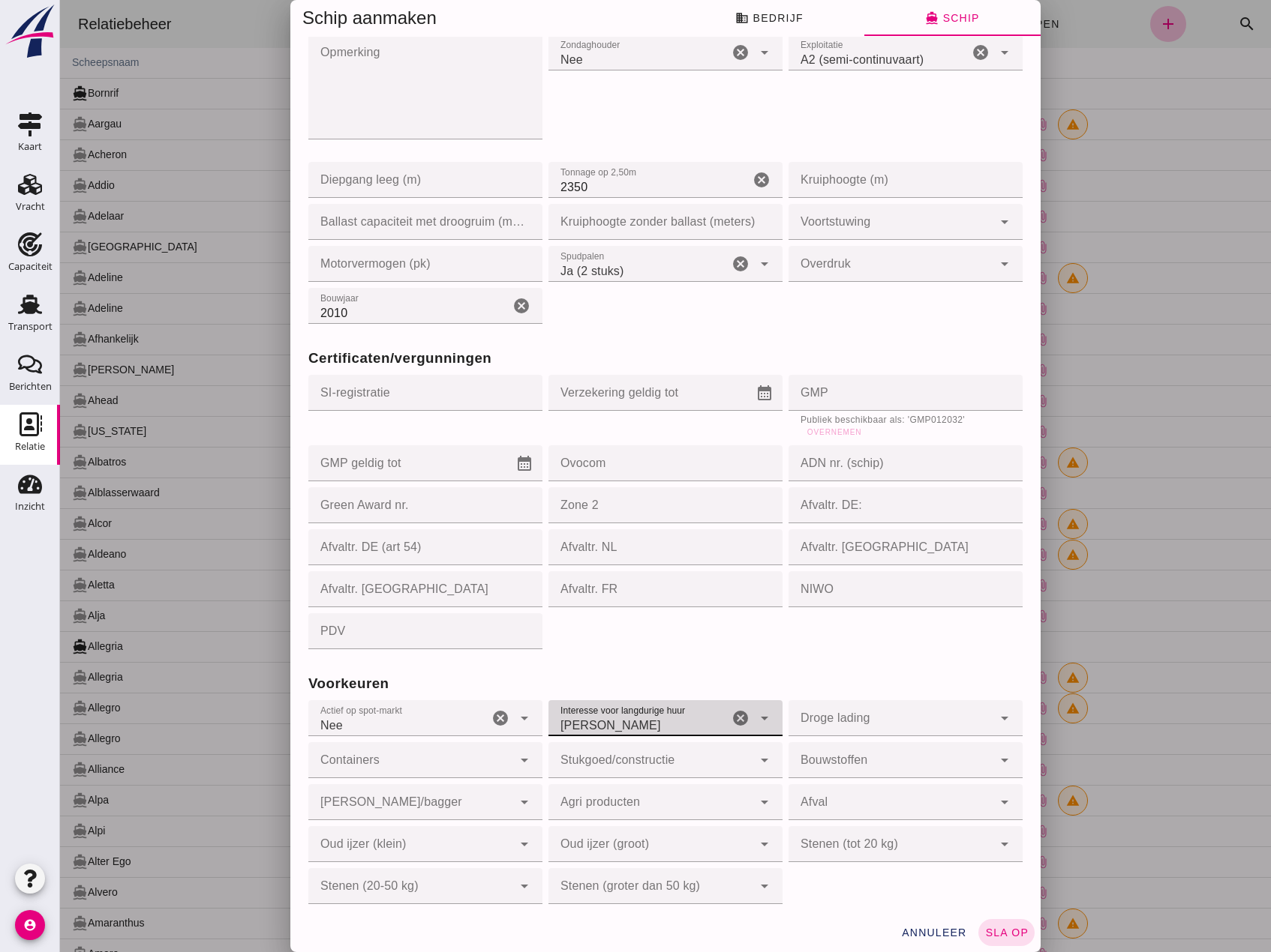
click at [822, 705] on div at bounding box center [891, 718] width 204 height 36
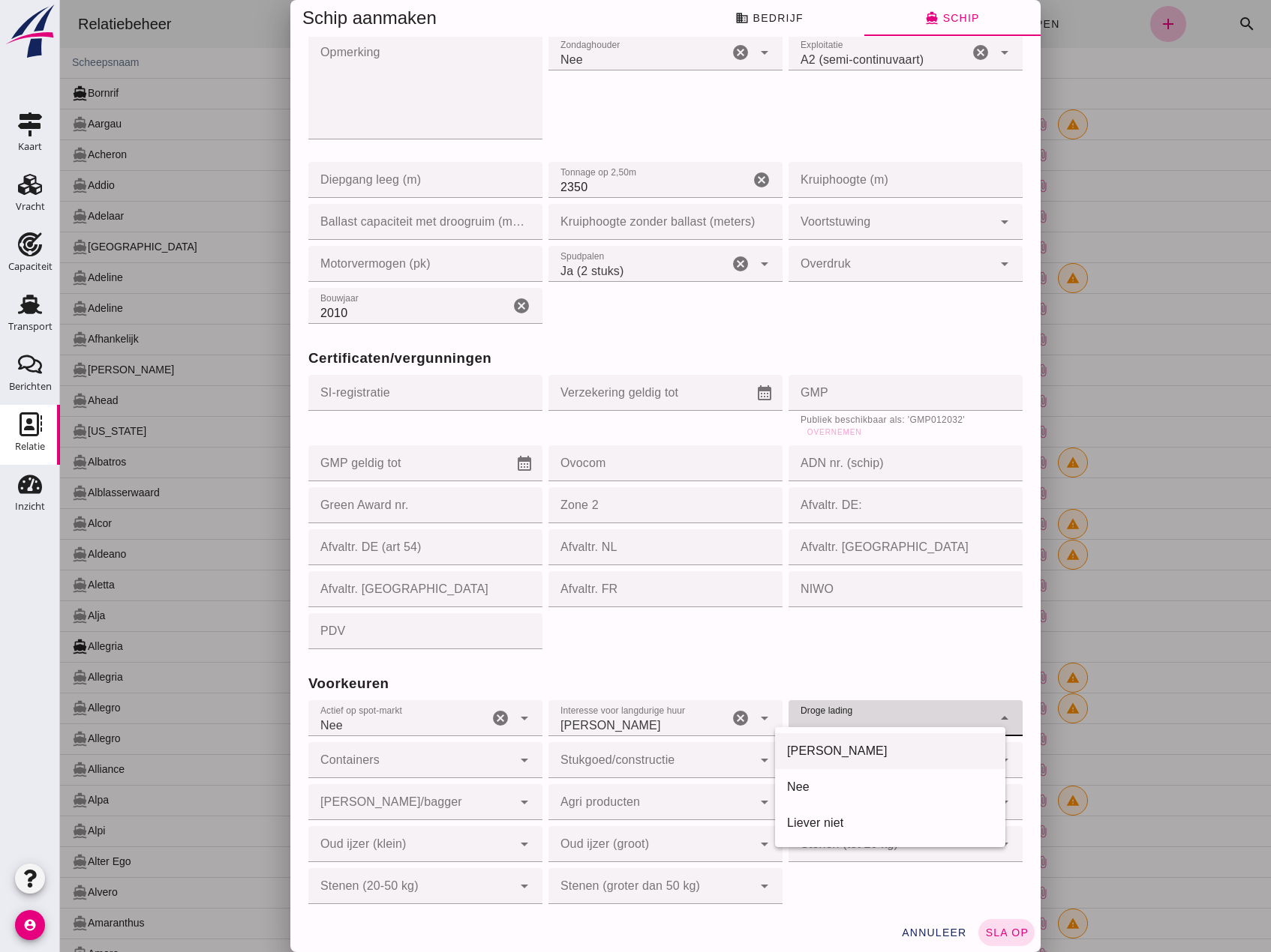
click at [804, 754] on div "[PERSON_NAME]" at bounding box center [890, 751] width 207 height 18
type input "yes"
click at [416, 746] on div at bounding box center [411, 760] width 204 height 36
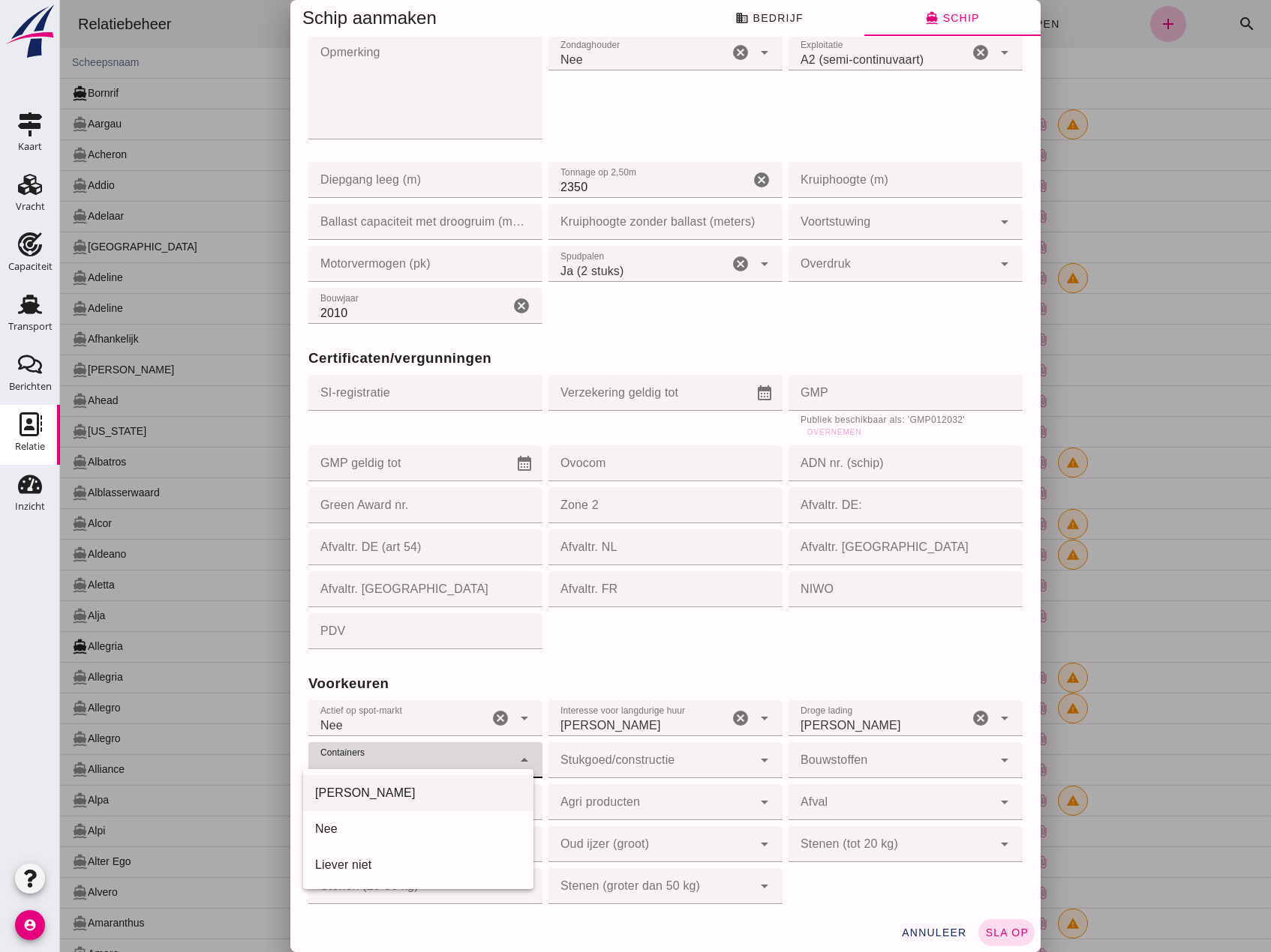
click at [383, 791] on div "[PERSON_NAME]" at bounding box center [418, 793] width 207 height 18
type input "yes"
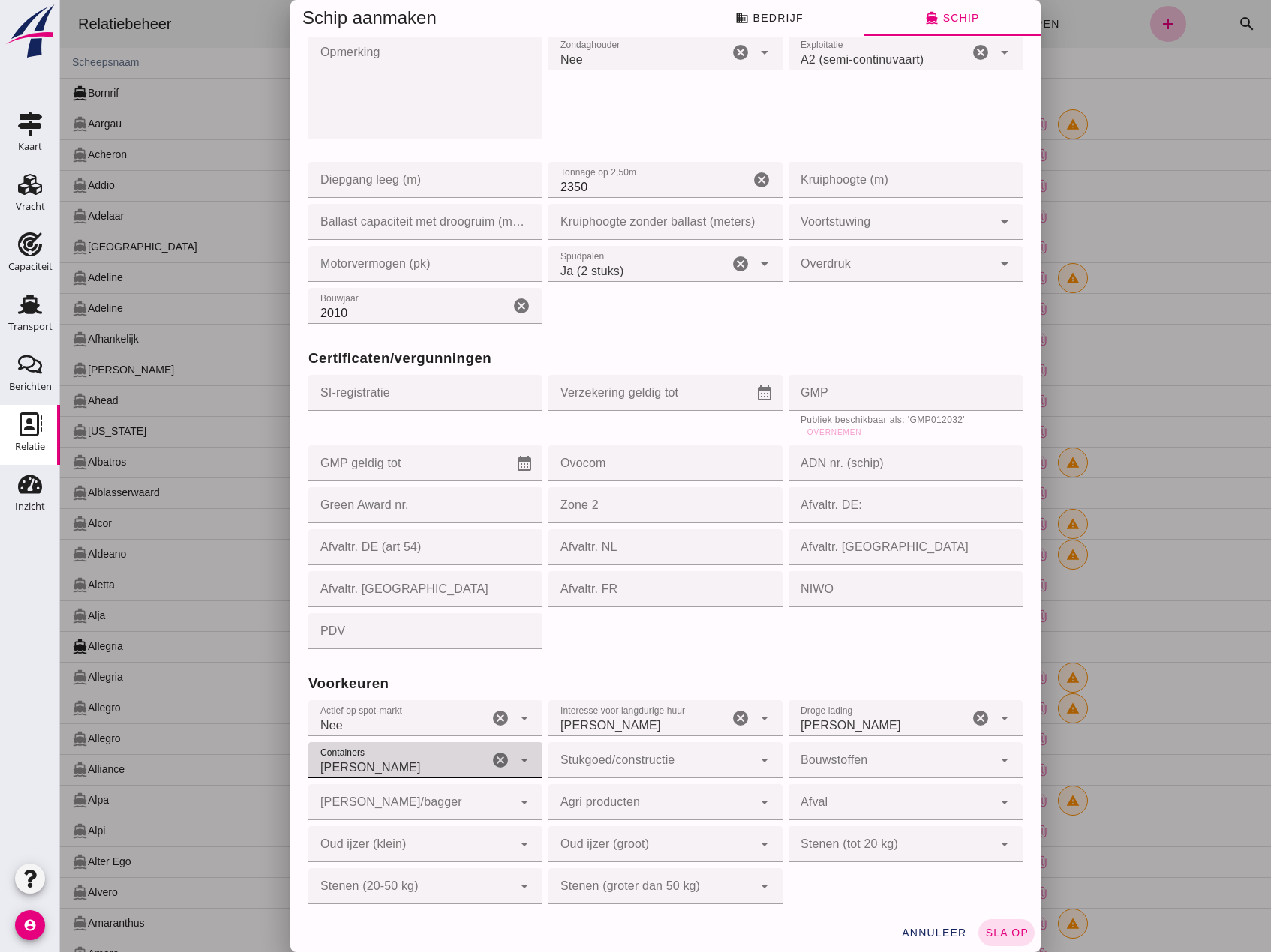
click at [656, 759] on div at bounding box center [650, 760] width 204 height 36
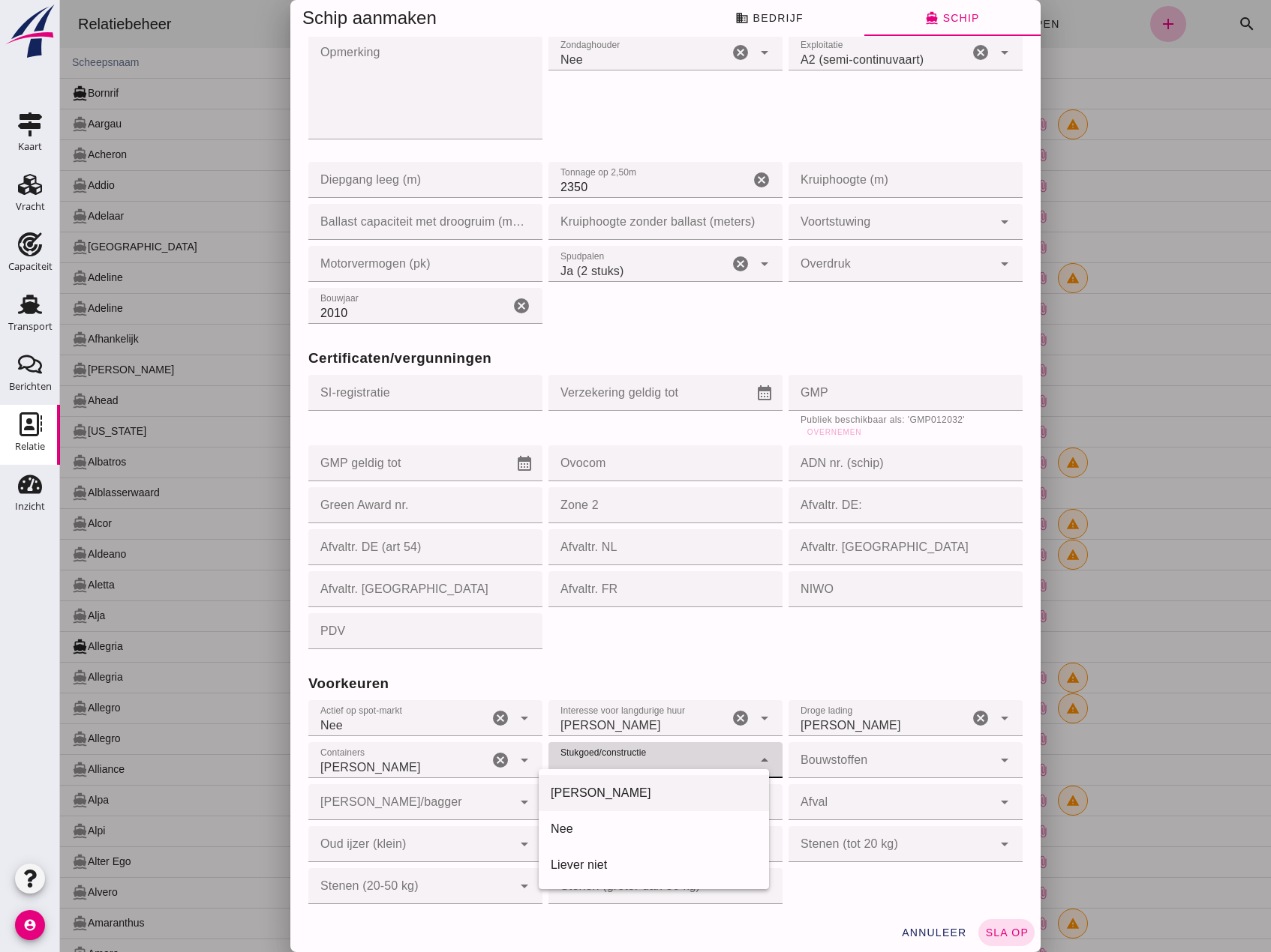
click at [645, 794] on div "[PERSON_NAME]" at bounding box center [654, 793] width 207 height 18
type input "yes"
click at [834, 745] on div at bounding box center [891, 760] width 204 height 36
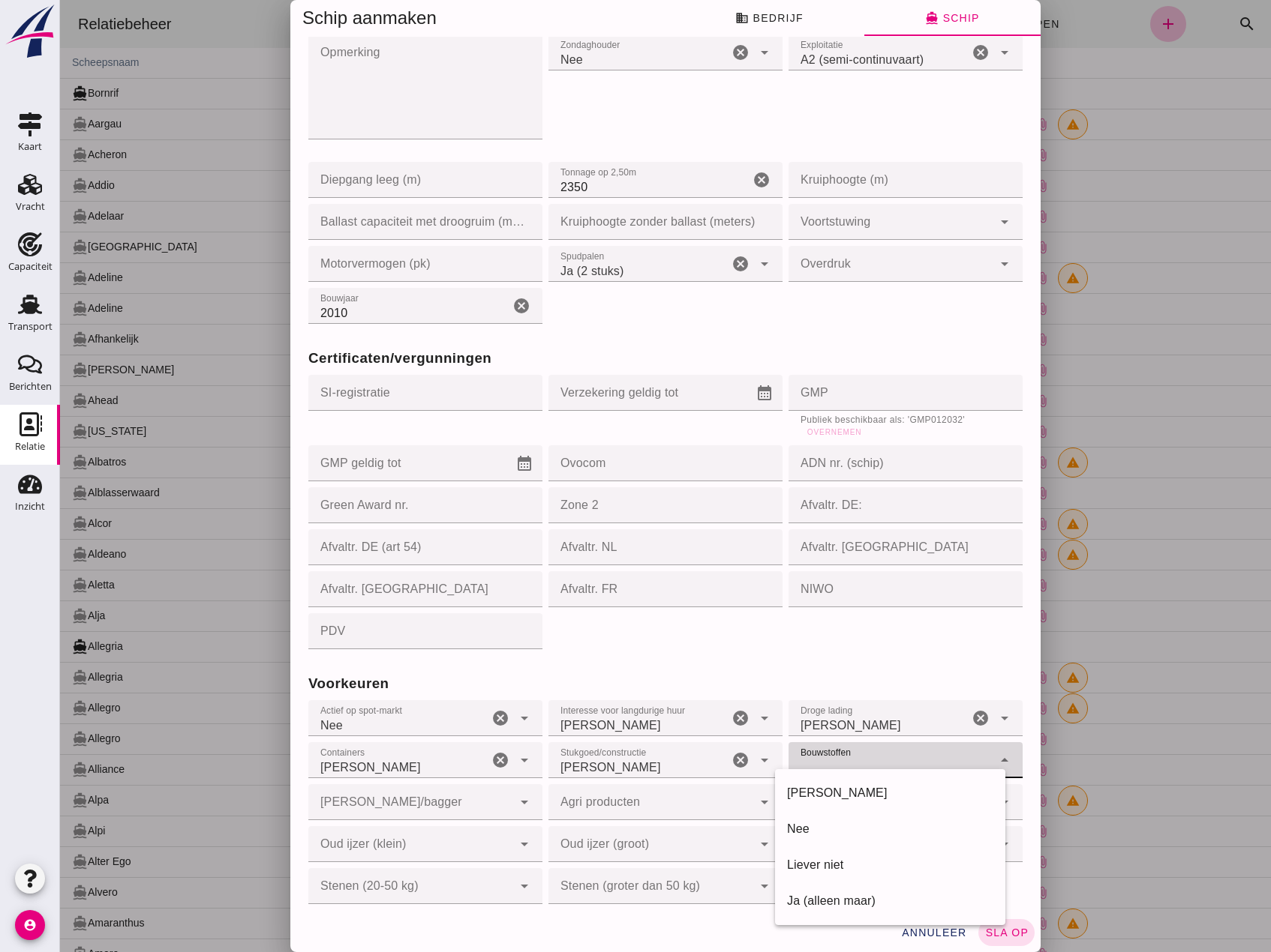
click at [814, 782] on div "[PERSON_NAME]" at bounding box center [890, 793] width 230 height 36
type input "yes"
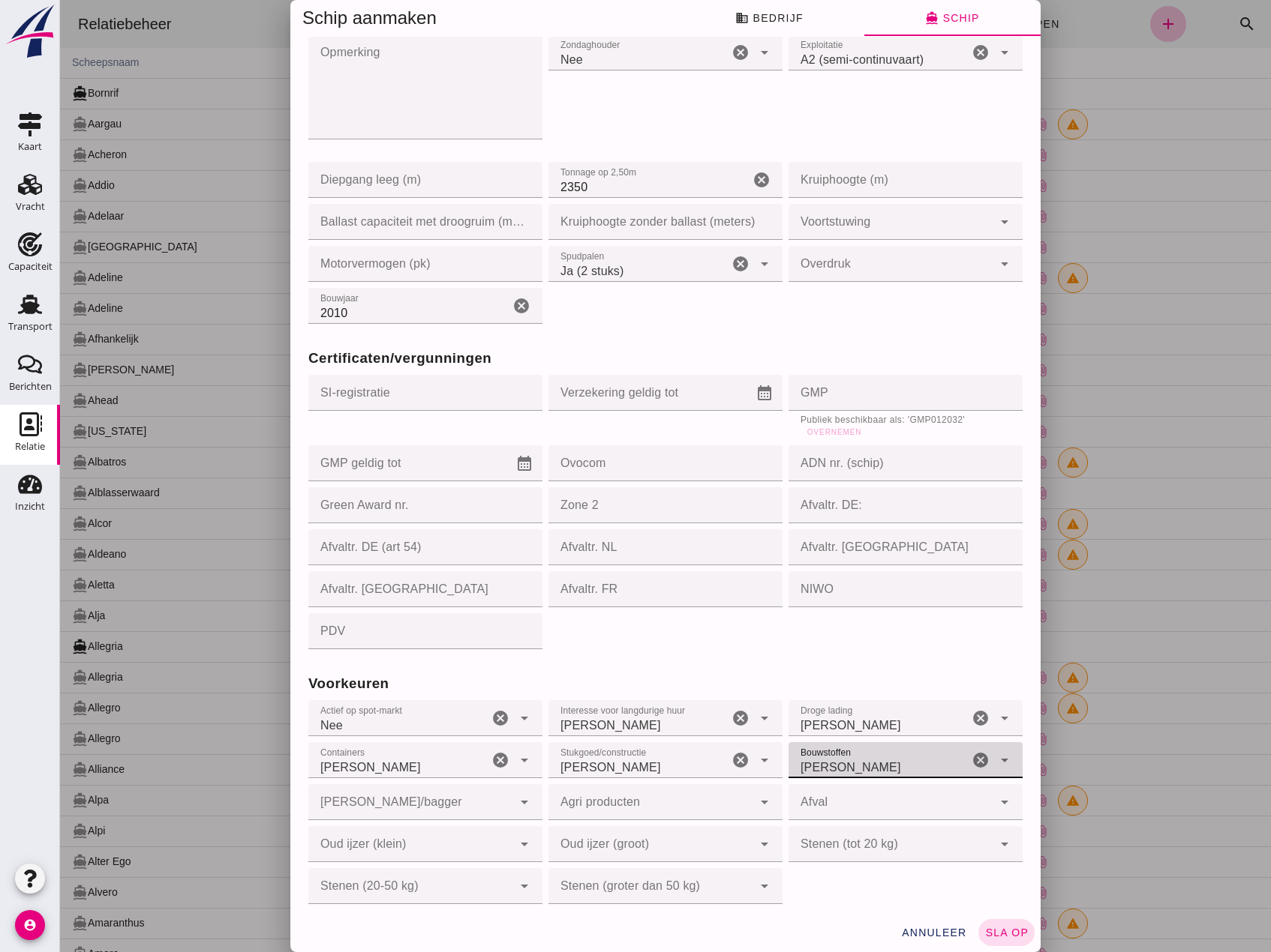
click at [405, 790] on div at bounding box center [411, 802] width 204 height 36
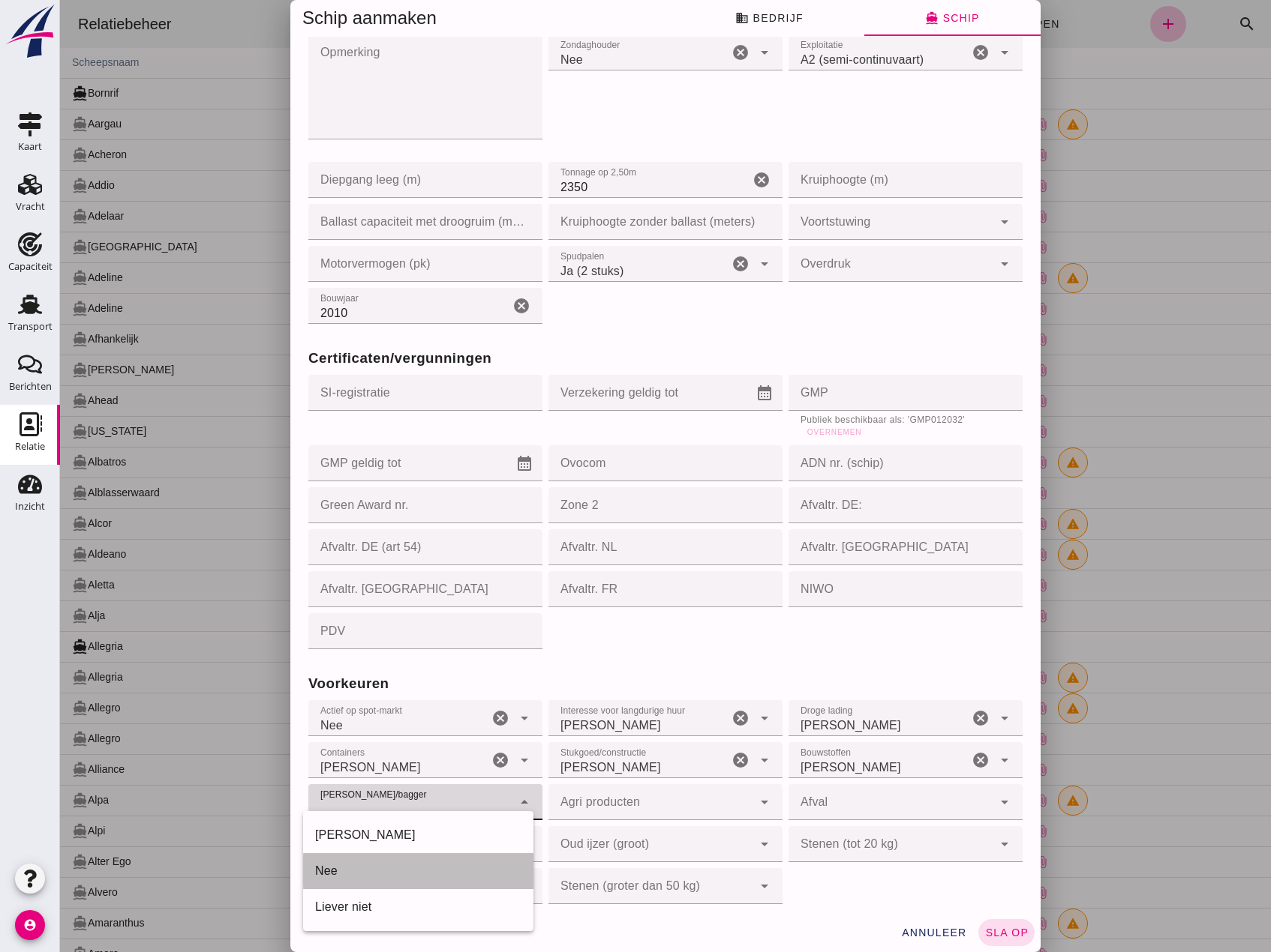
click at [358, 875] on div "Nee" at bounding box center [418, 871] width 207 height 18
type input "no"
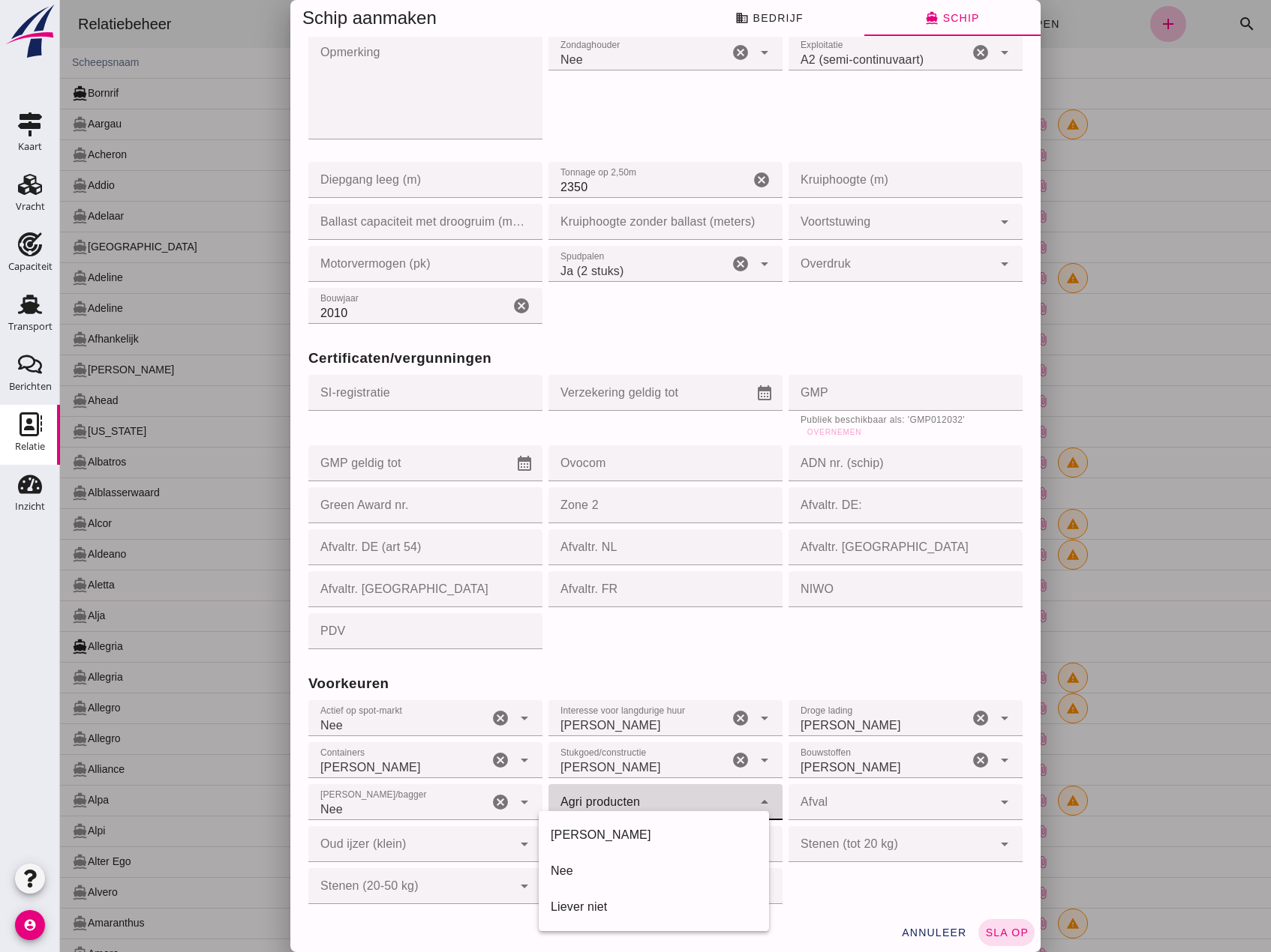
click at [588, 797] on div at bounding box center [650, 802] width 204 height 36
click at [598, 820] on div "[PERSON_NAME]" at bounding box center [654, 835] width 230 height 36
type input "yes"
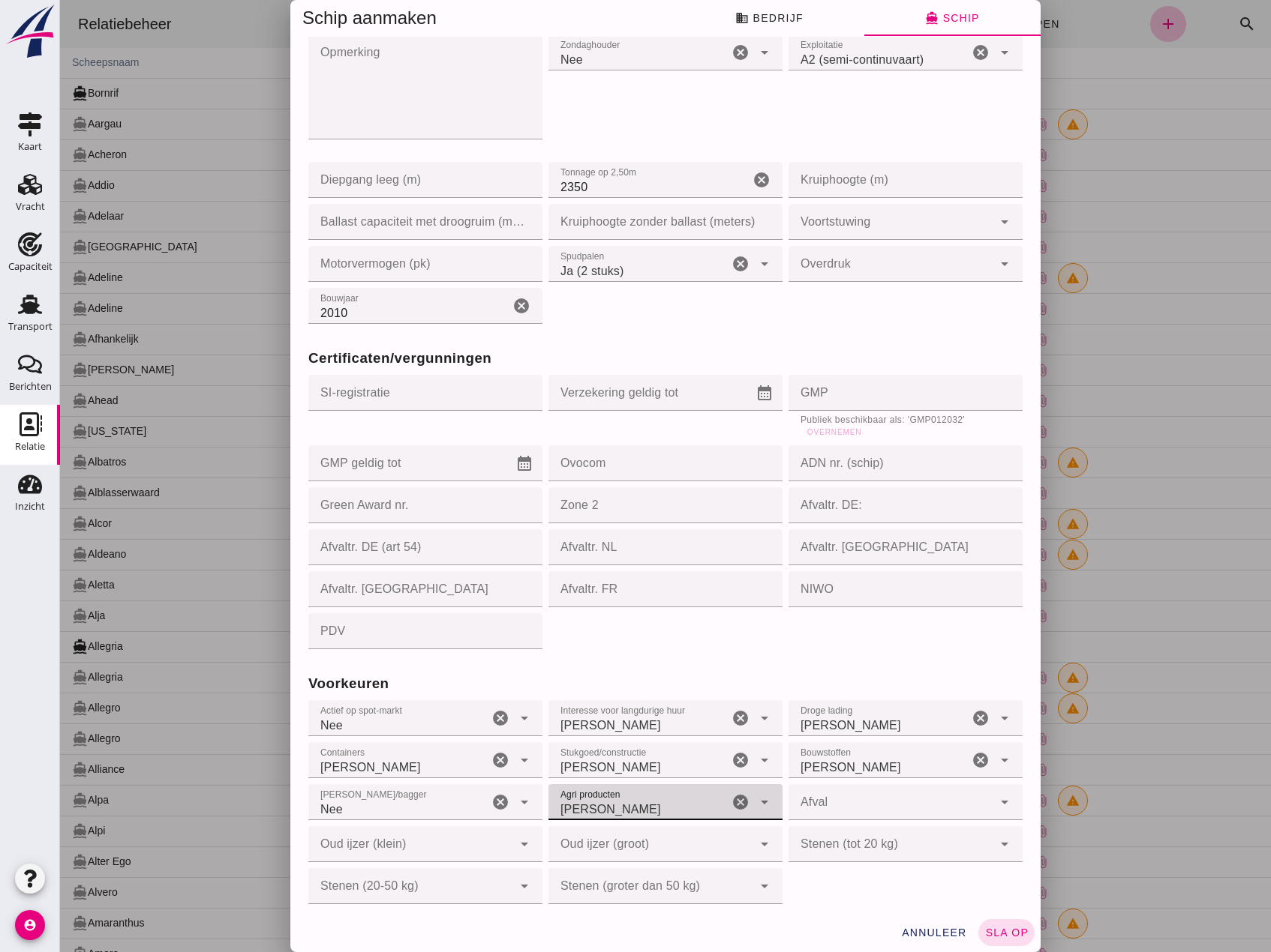
click at [824, 796] on div at bounding box center [891, 802] width 204 height 36
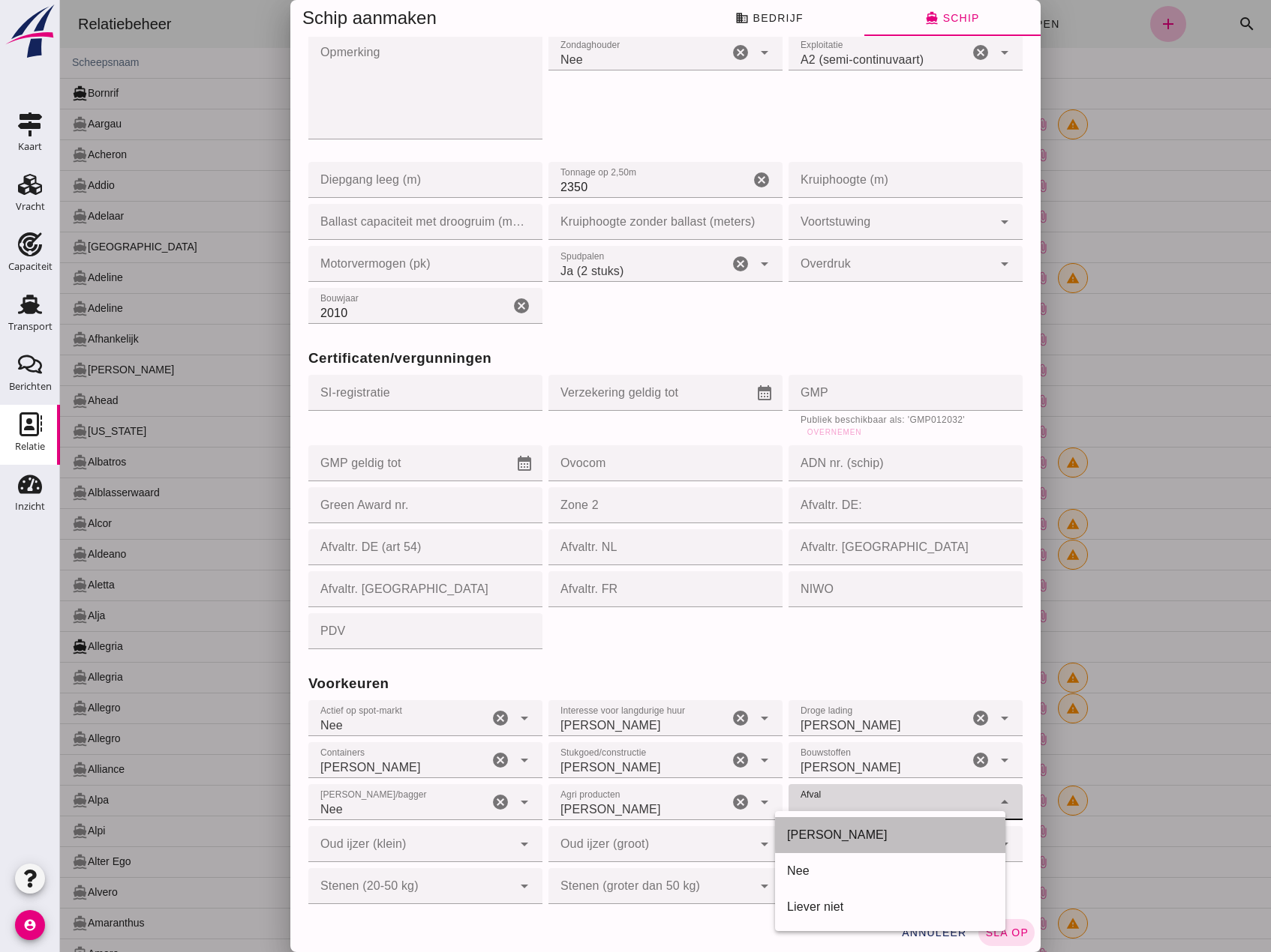
click at [827, 829] on div "[PERSON_NAME]" at bounding box center [890, 835] width 207 height 18
type input "yes"
click at [420, 837] on div at bounding box center [411, 844] width 204 height 36
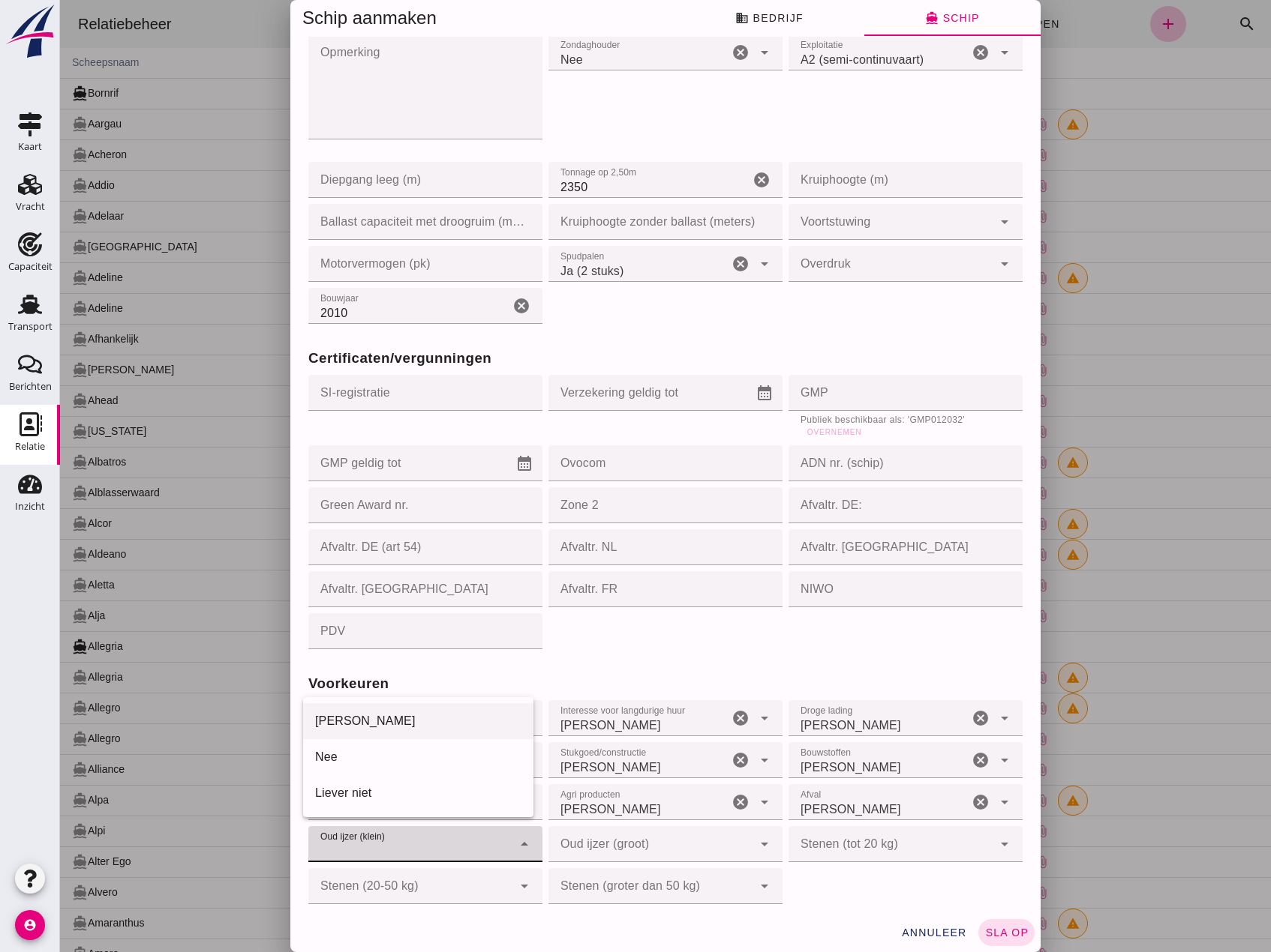
click at [363, 725] on div "[PERSON_NAME]" at bounding box center [418, 722] width 207 height 18
type input "yes"
click at [595, 826] on div at bounding box center [650, 844] width 204 height 36
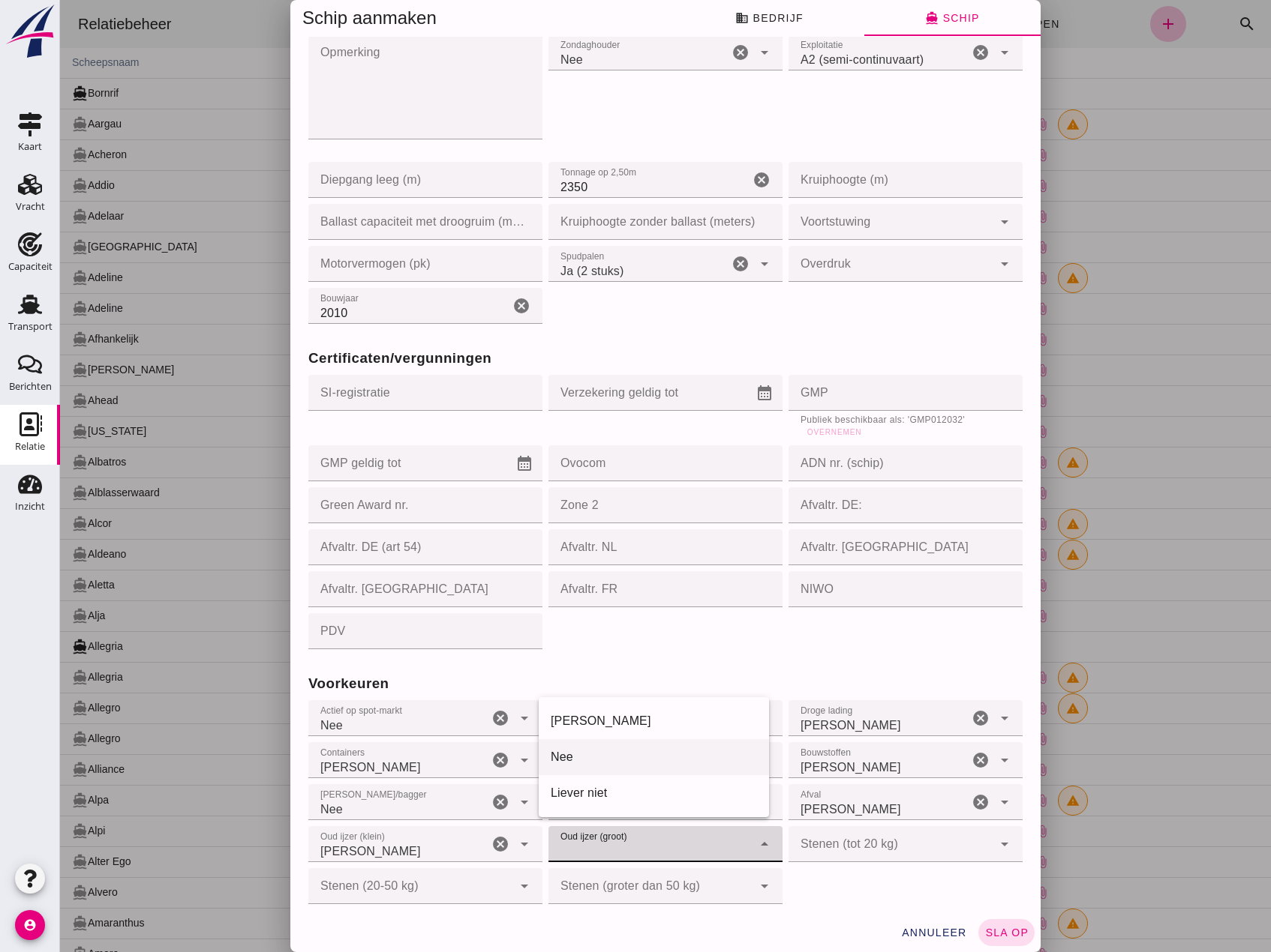
click at [581, 761] on div "Nee" at bounding box center [654, 757] width 207 height 18
type input "no"
click at [833, 835] on div at bounding box center [891, 844] width 204 height 36
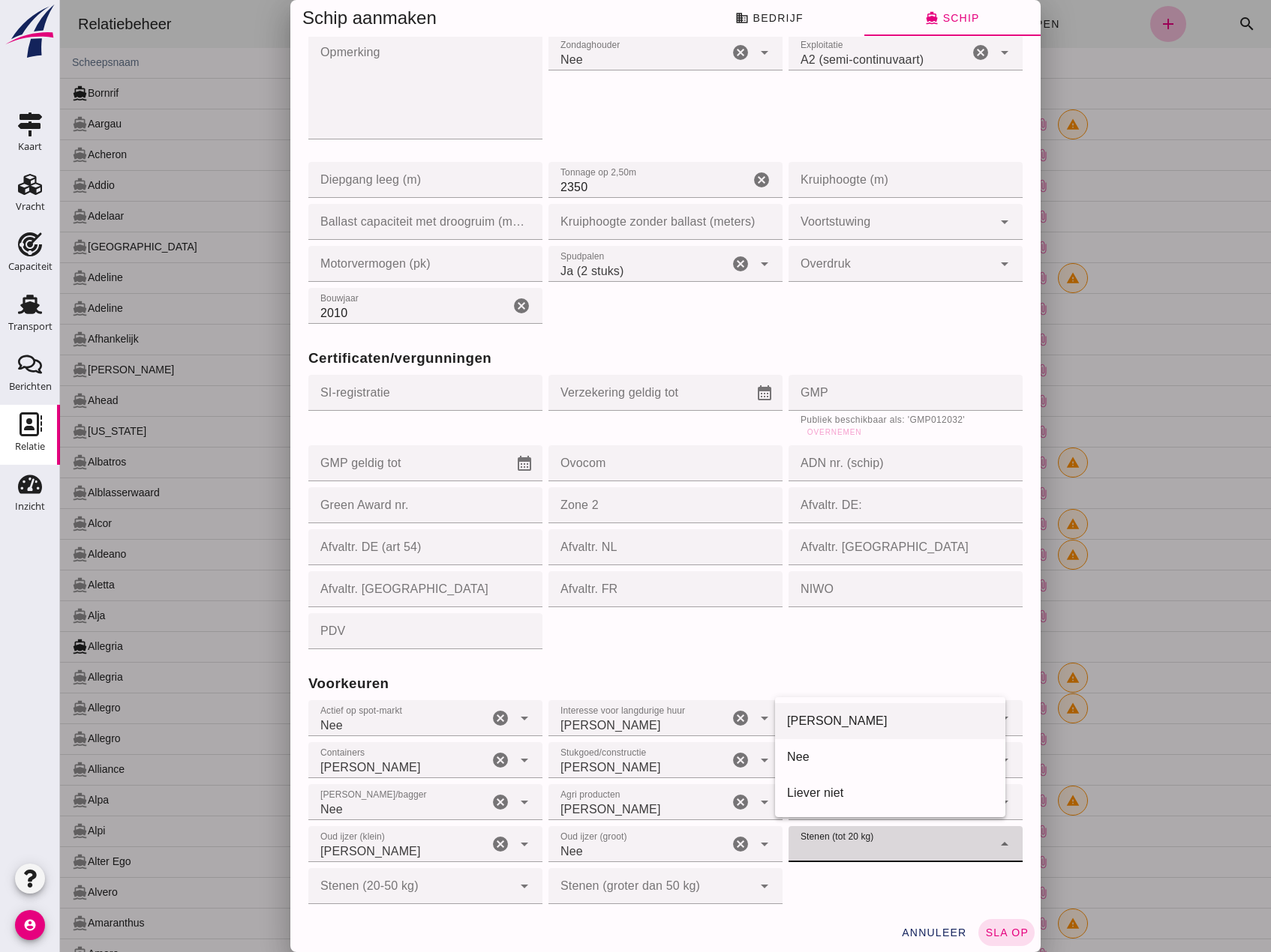
click at [832, 722] on div "[PERSON_NAME]" at bounding box center [890, 722] width 207 height 18
type input "yes"
click at [413, 873] on div at bounding box center [411, 886] width 204 height 36
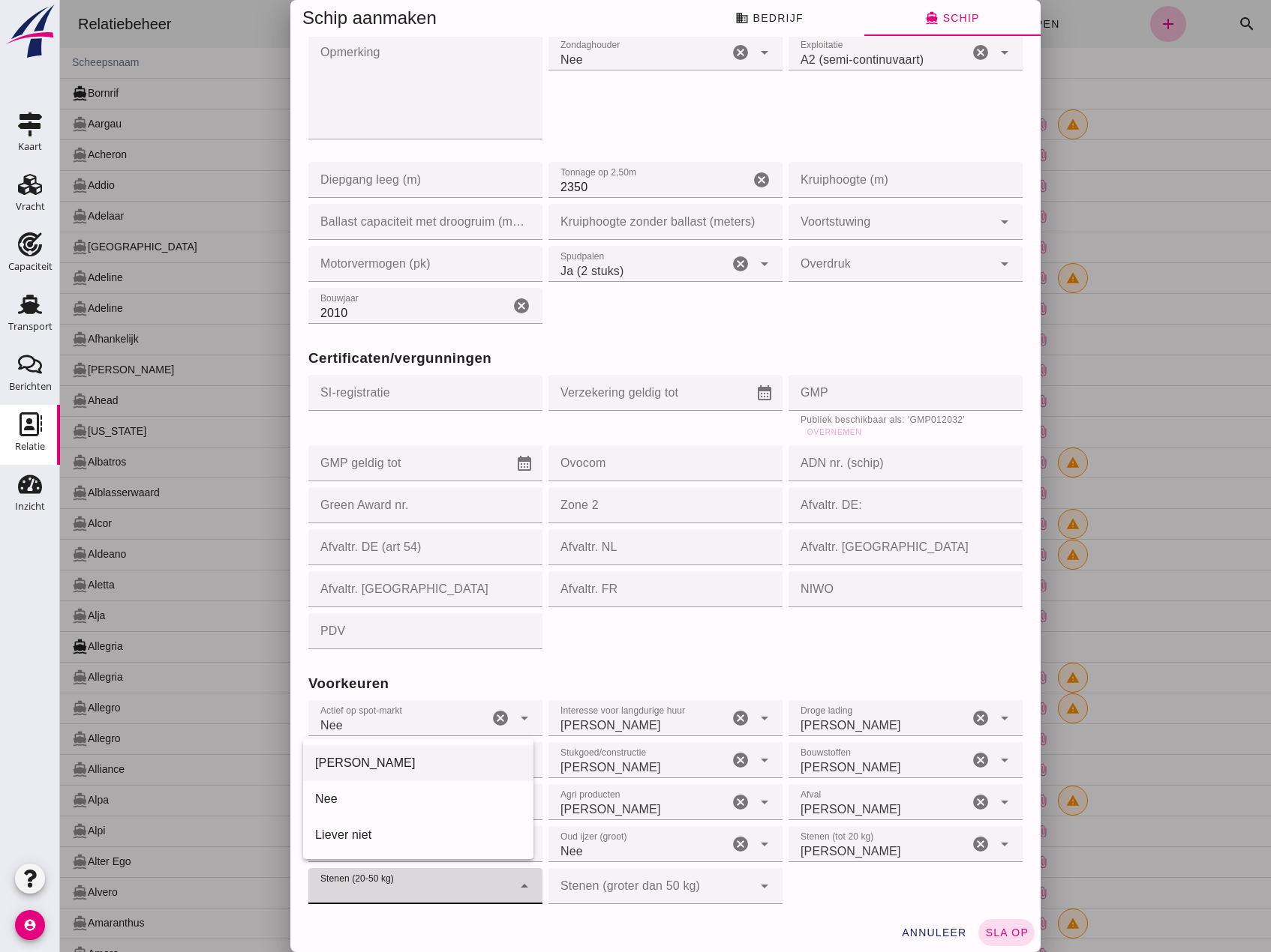
click at [370, 763] on div "[PERSON_NAME]" at bounding box center [418, 764] width 207 height 18
type input "yes"
click at [607, 868] on div at bounding box center [650, 886] width 204 height 36
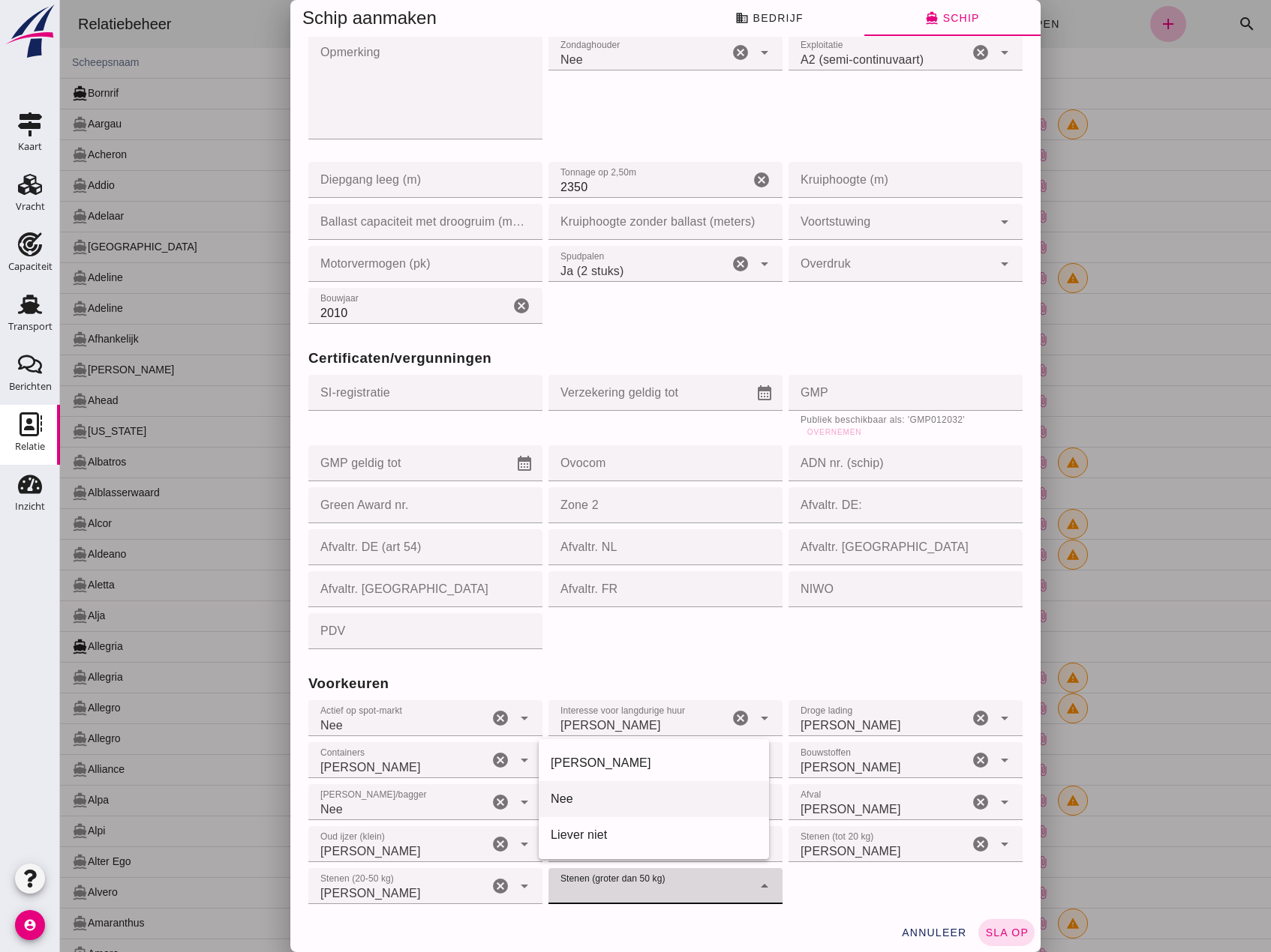
click at [589, 796] on div "Nee" at bounding box center [654, 799] width 207 height 18
type input "no"
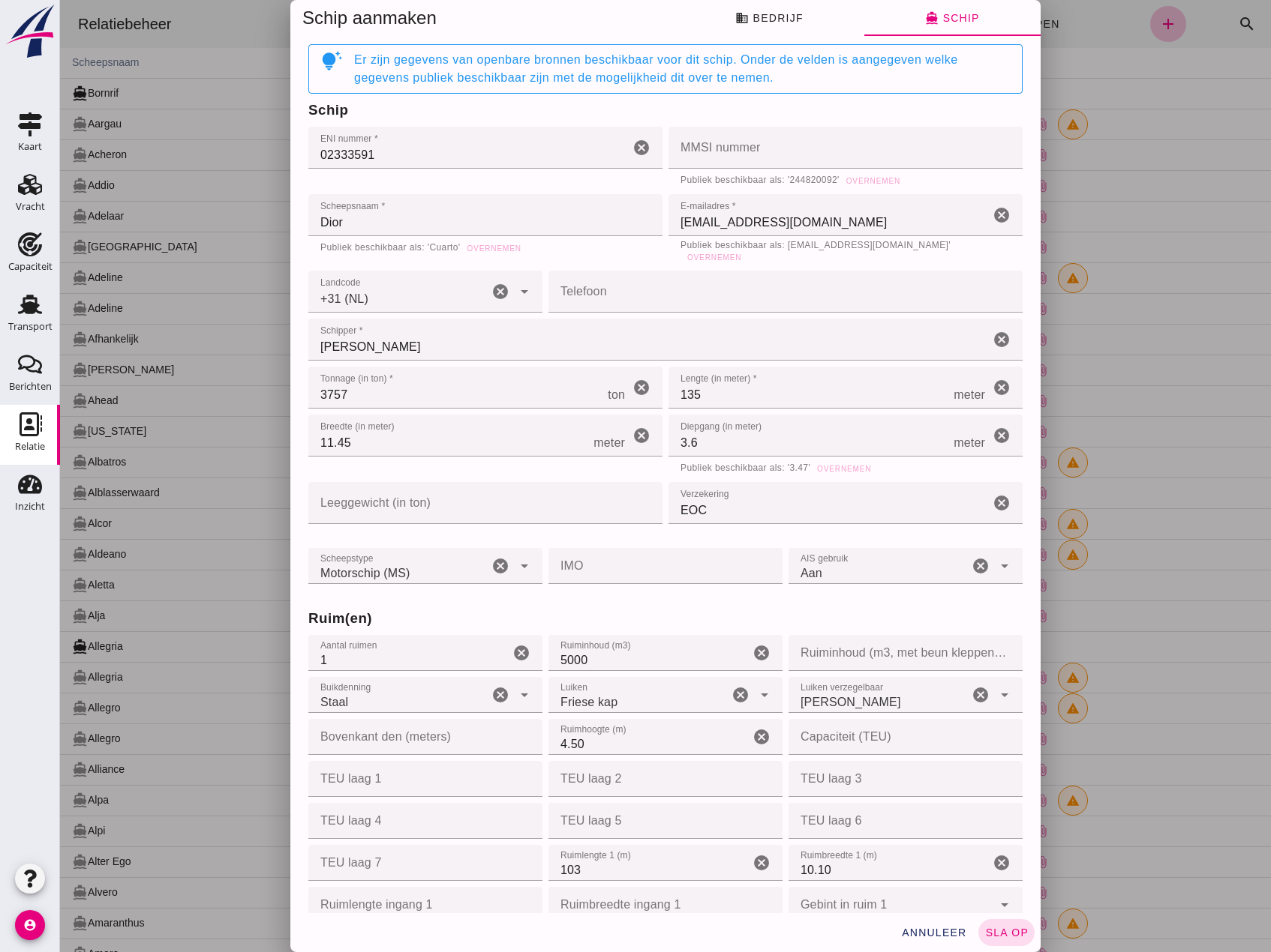
scroll to position [0, 0]
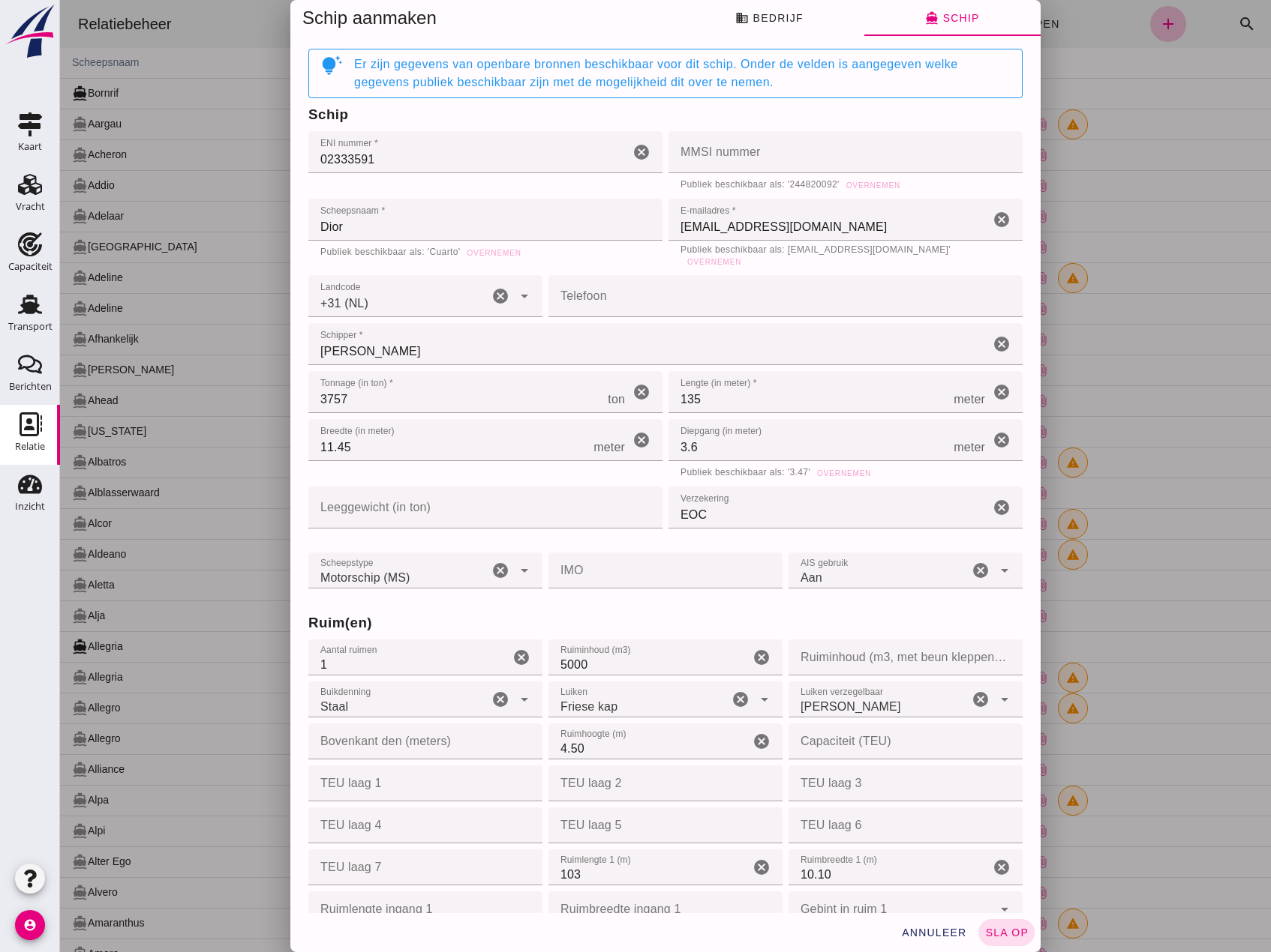
click at [715, 300] on input "Telefoon" at bounding box center [780, 295] width 465 height 42
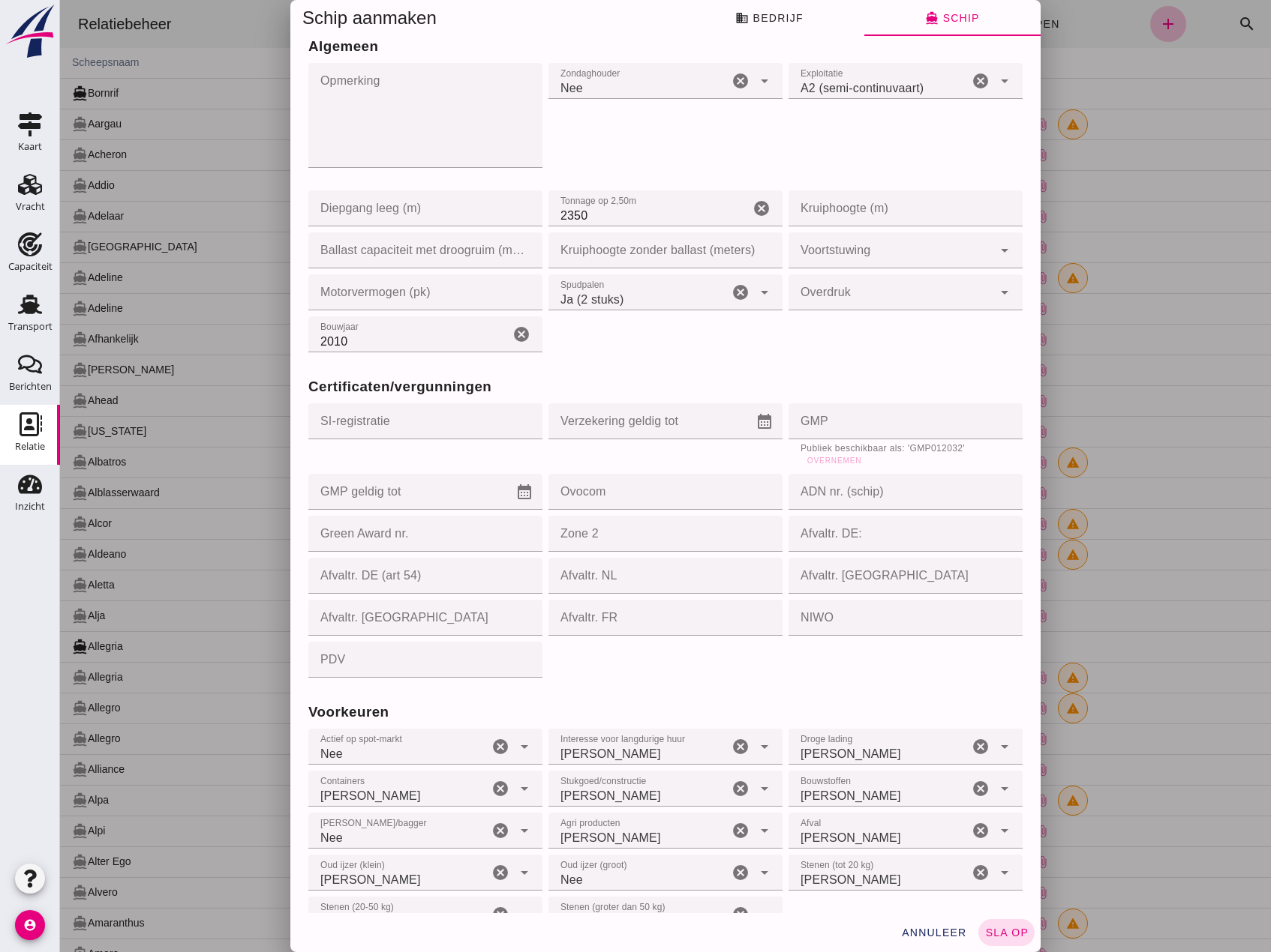
scroll to position [1196, 0]
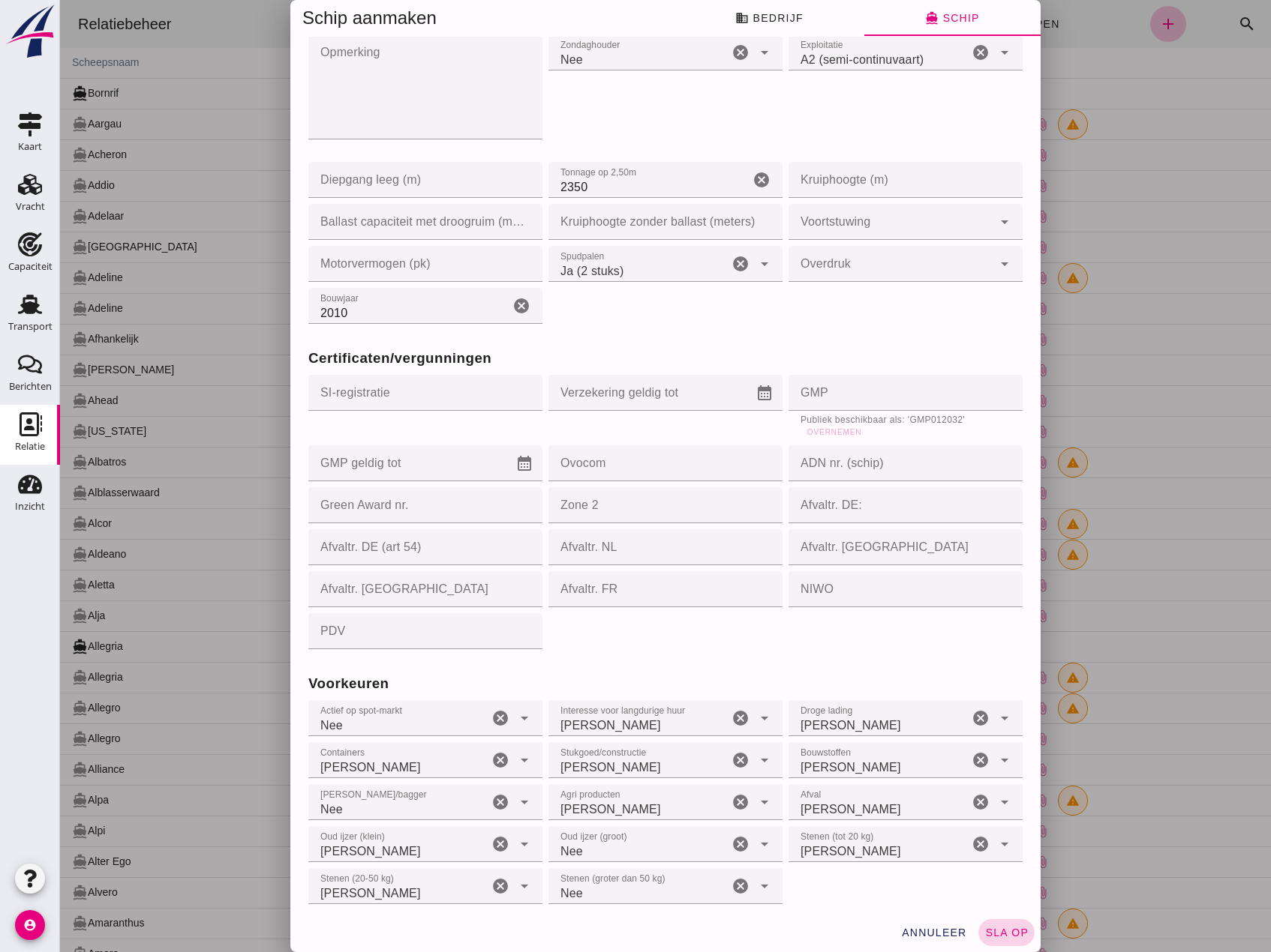
type input "654784413"
click at [1018, 932] on span "sla op" at bounding box center [1007, 932] width 44 height 12
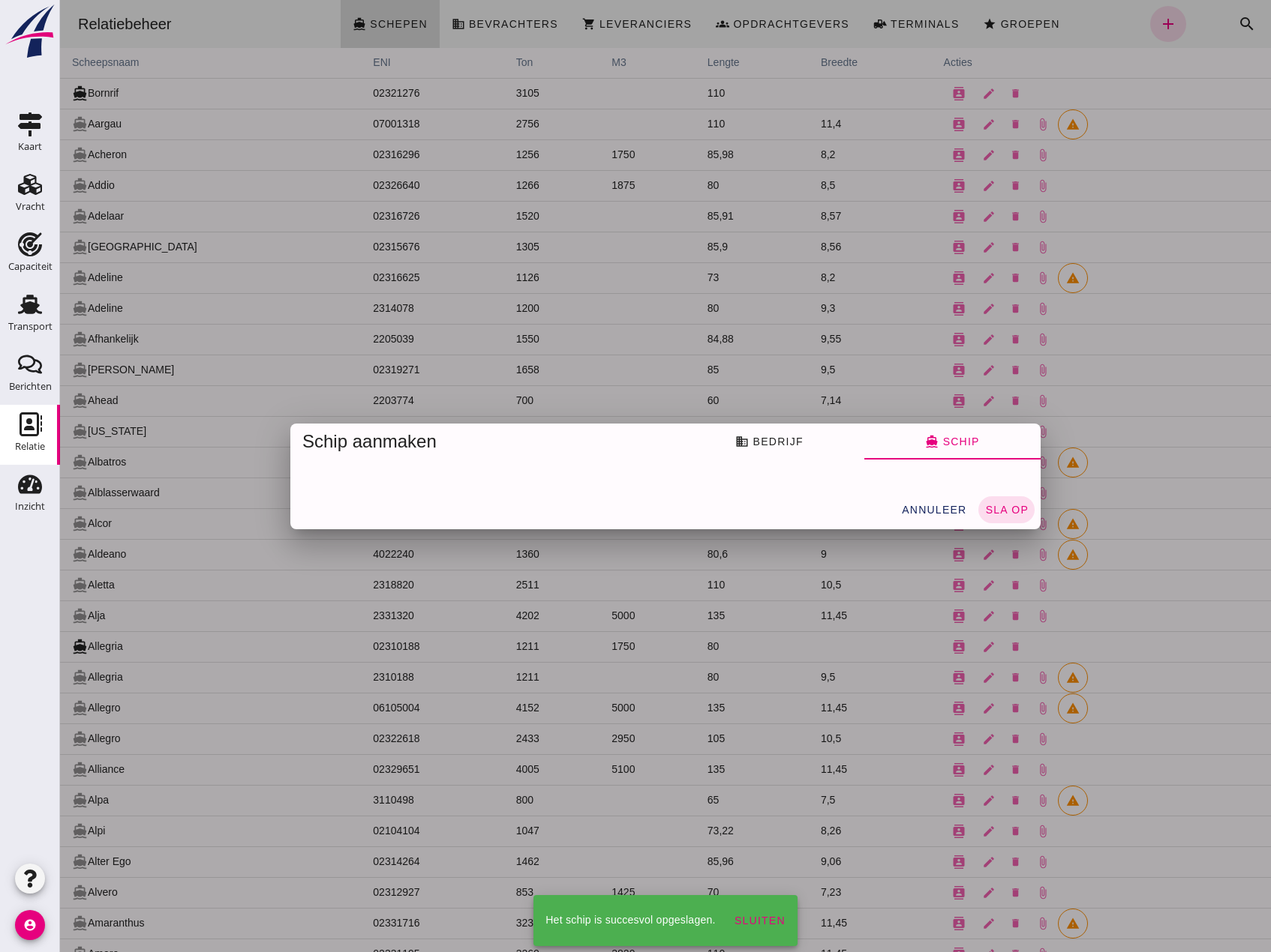
scroll to position [0, 0]
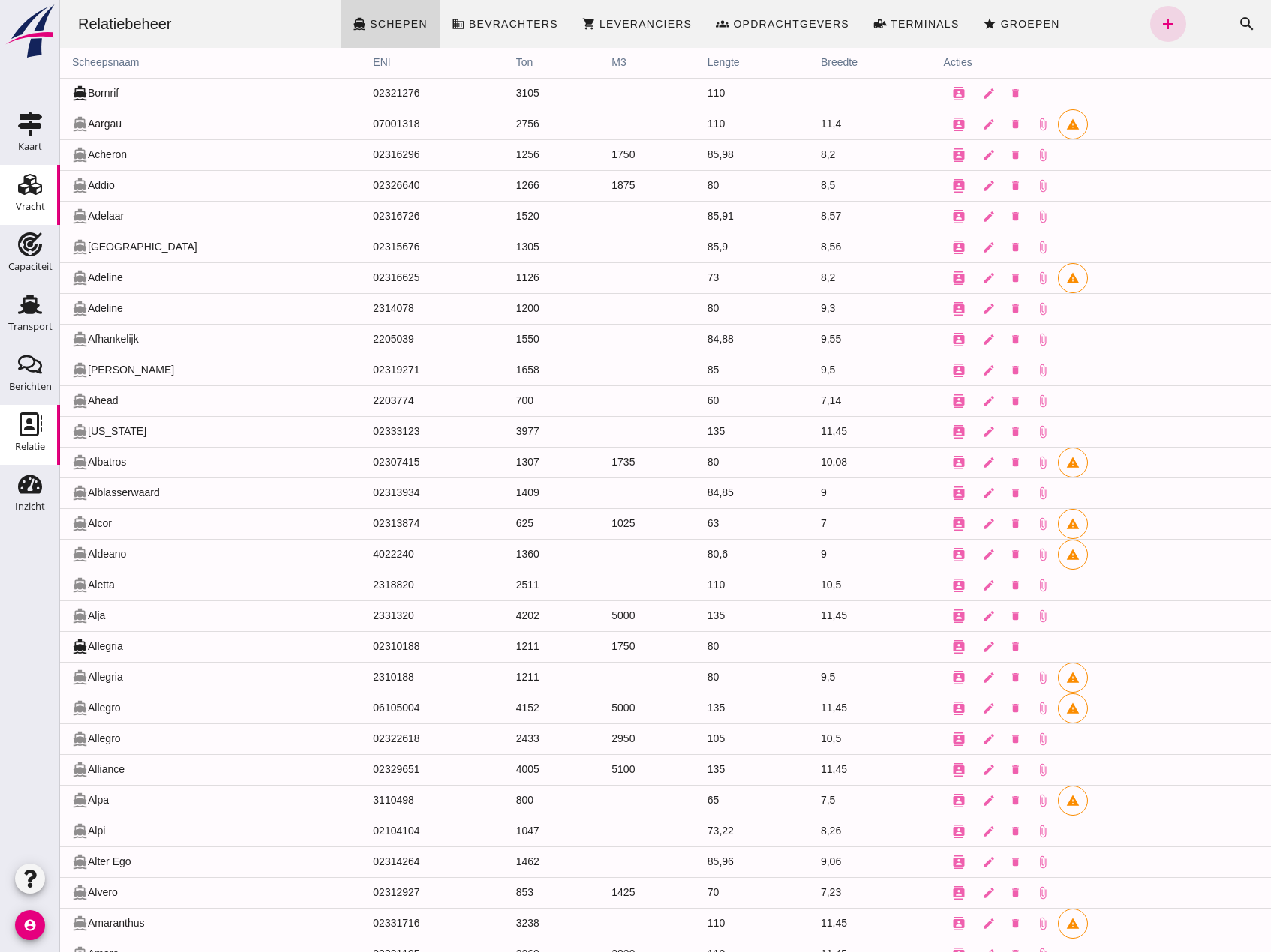
click at [32, 193] on icon "Vracht" at bounding box center [30, 184] width 24 height 24
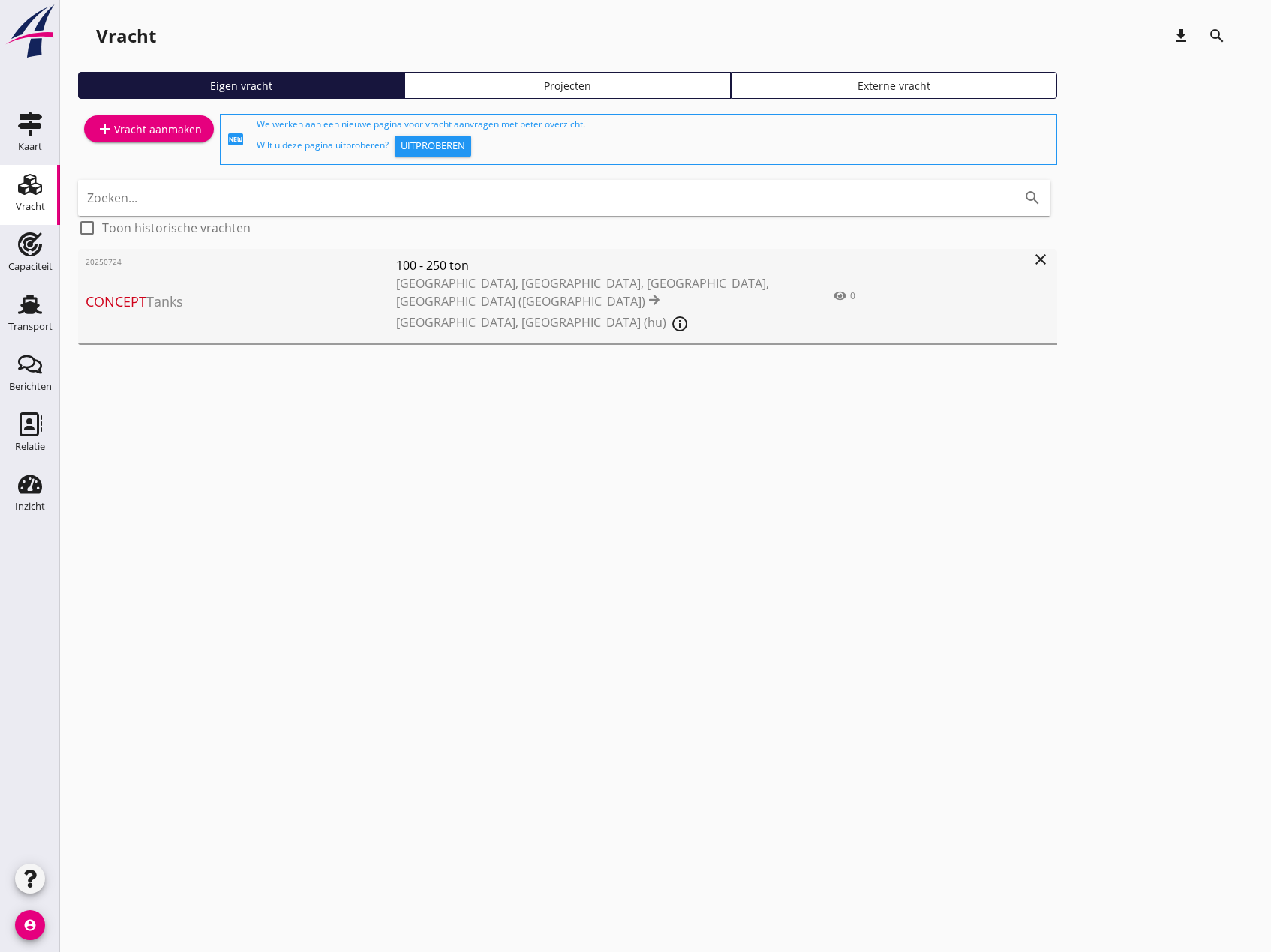
click at [410, 282] on span "[GEOGRAPHIC_DATA], [GEOGRAPHIC_DATA], [GEOGRAPHIC_DATA], [GEOGRAPHIC_DATA] ([GE…" at bounding box center [582, 292] width 373 height 35
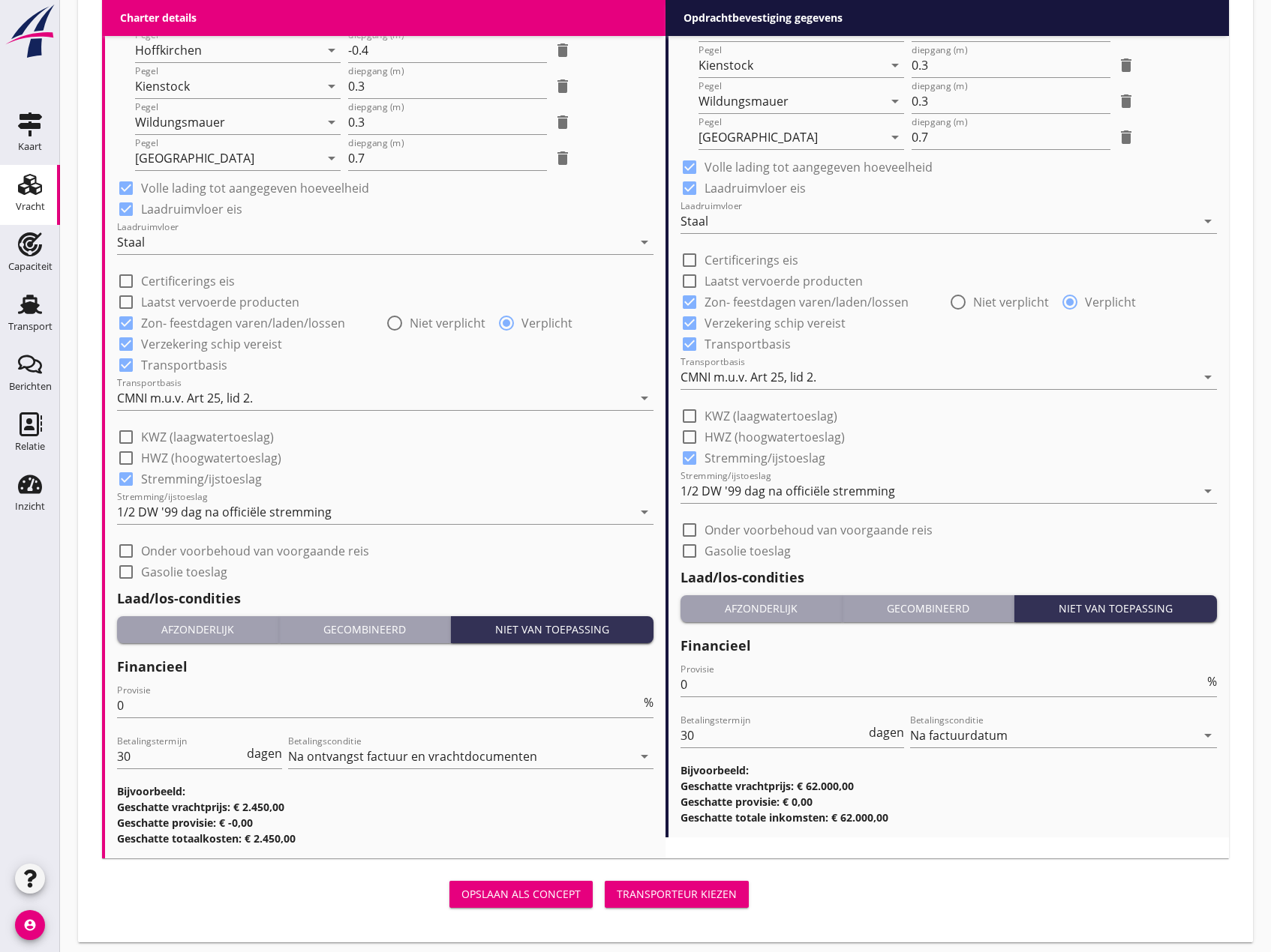
scroll to position [1407, 0]
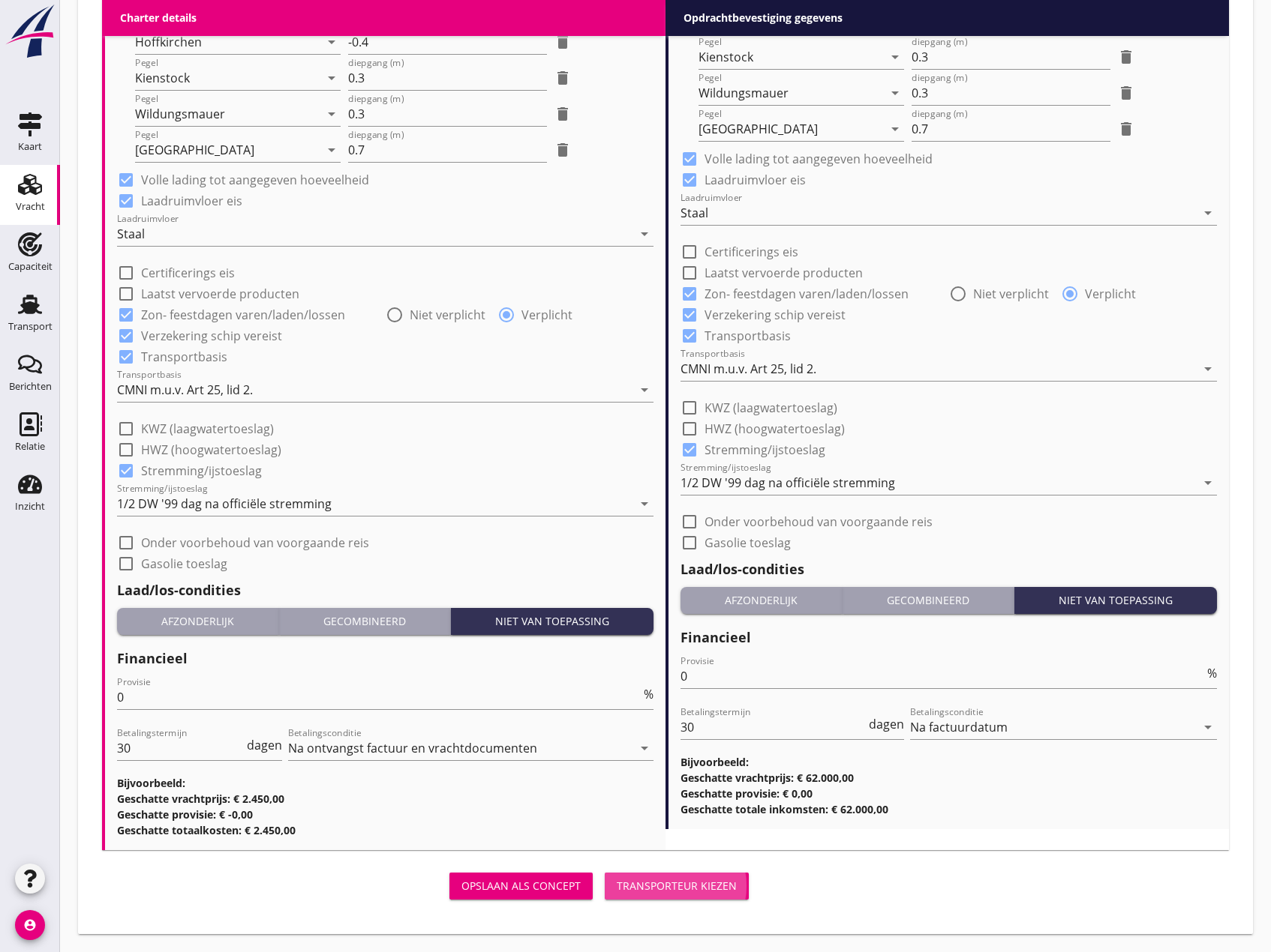
click at [687, 886] on div "Transporteur kiezen" at bounding box center [677, 885] width 120 height 16
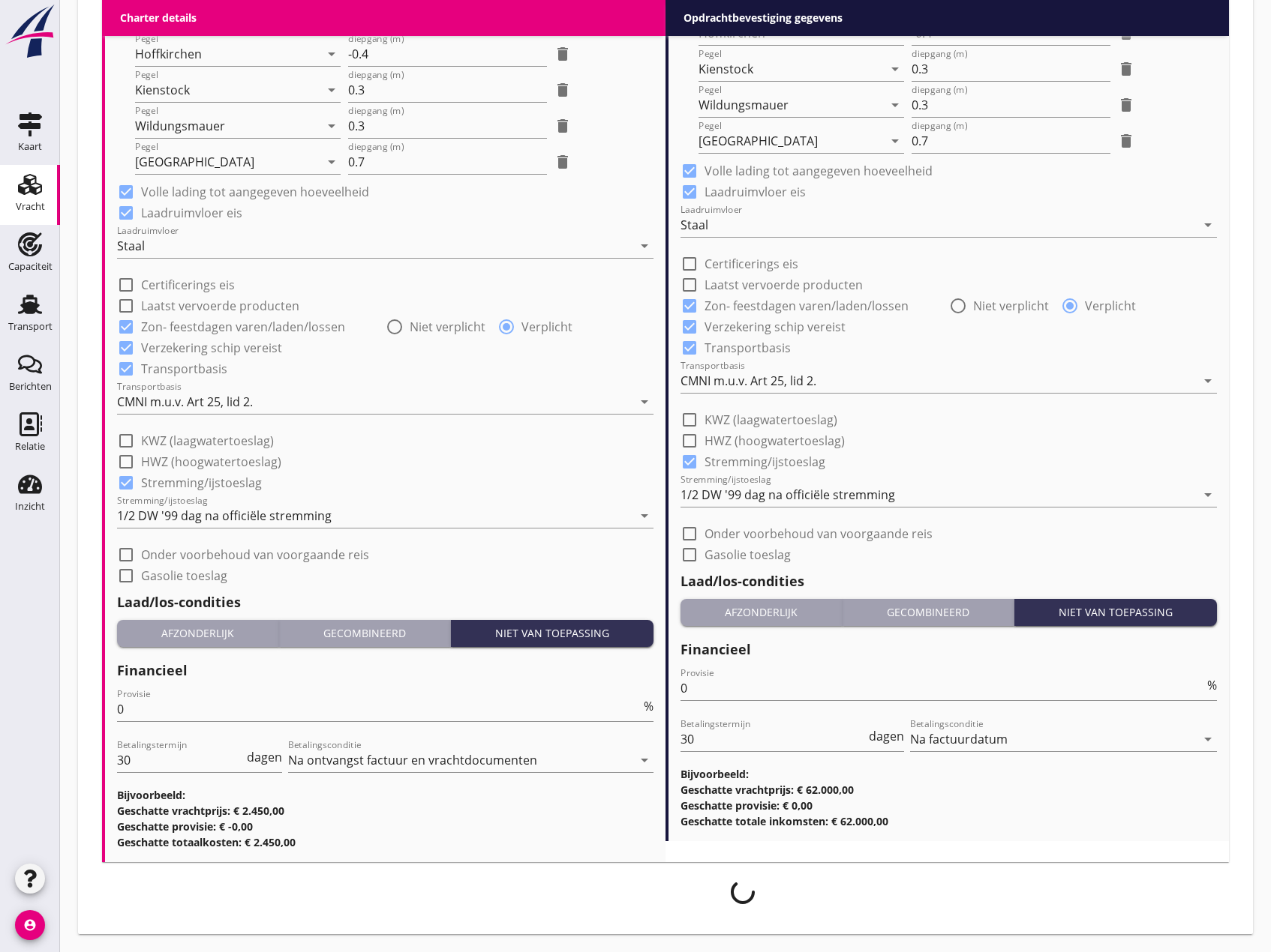
scroll to position [1395, 0]
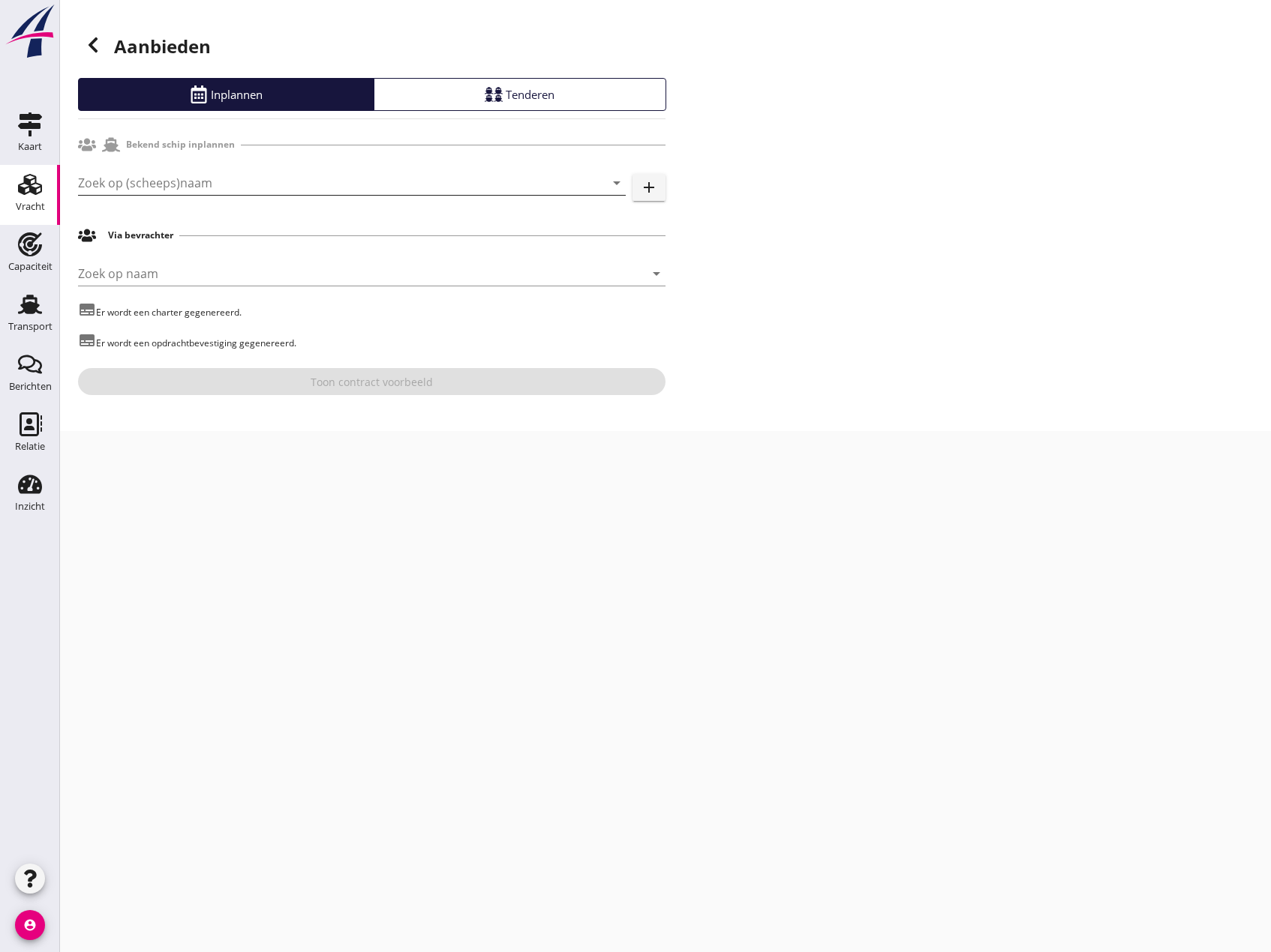
click at [153, 191] on input "Zoek op (scheeps)naam" at bounding box center [331, 183] width 505 height 24
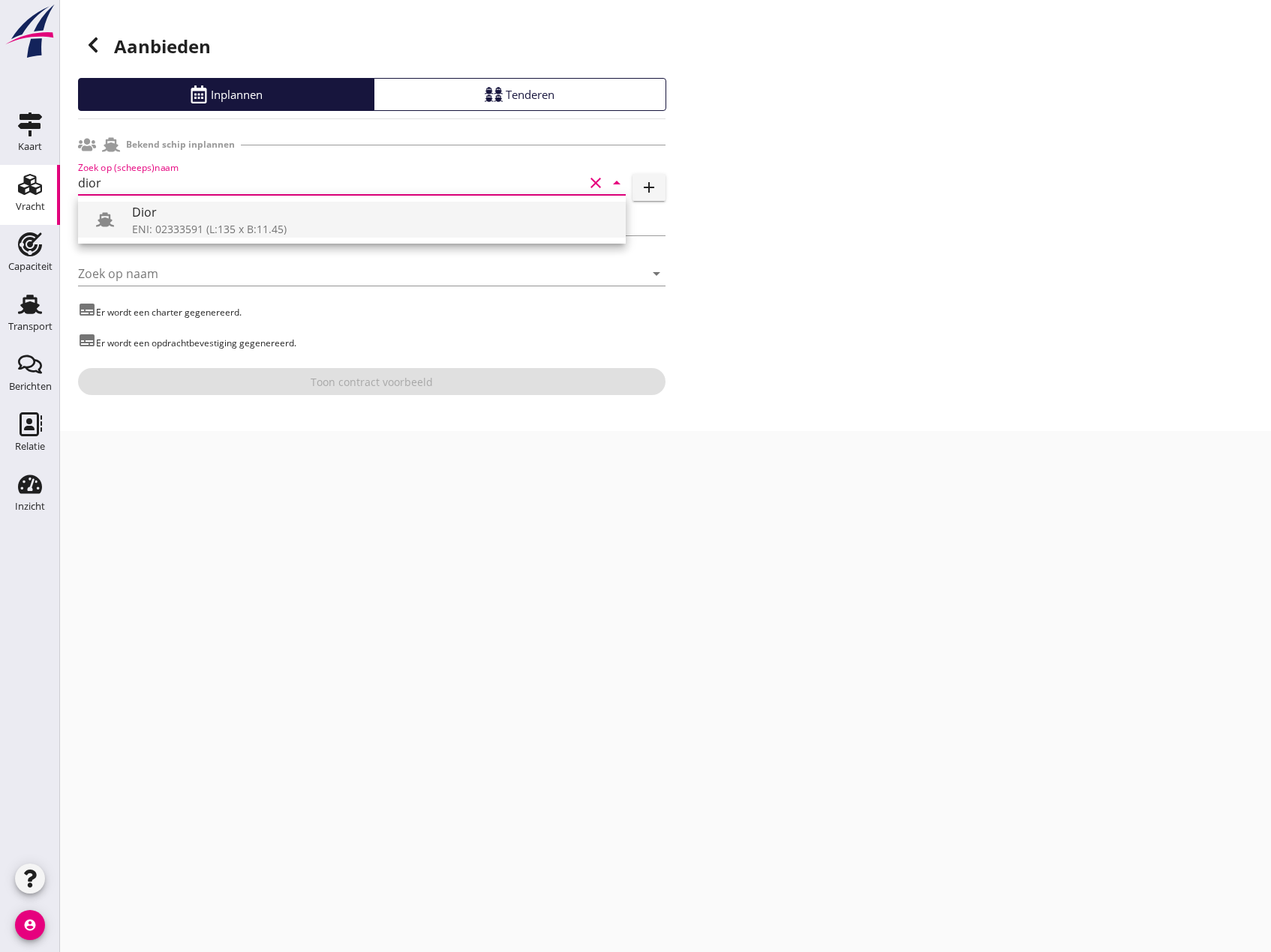
click at [170, 220] on div "Dior" at bounding box center [372, 212] width 482 height 18
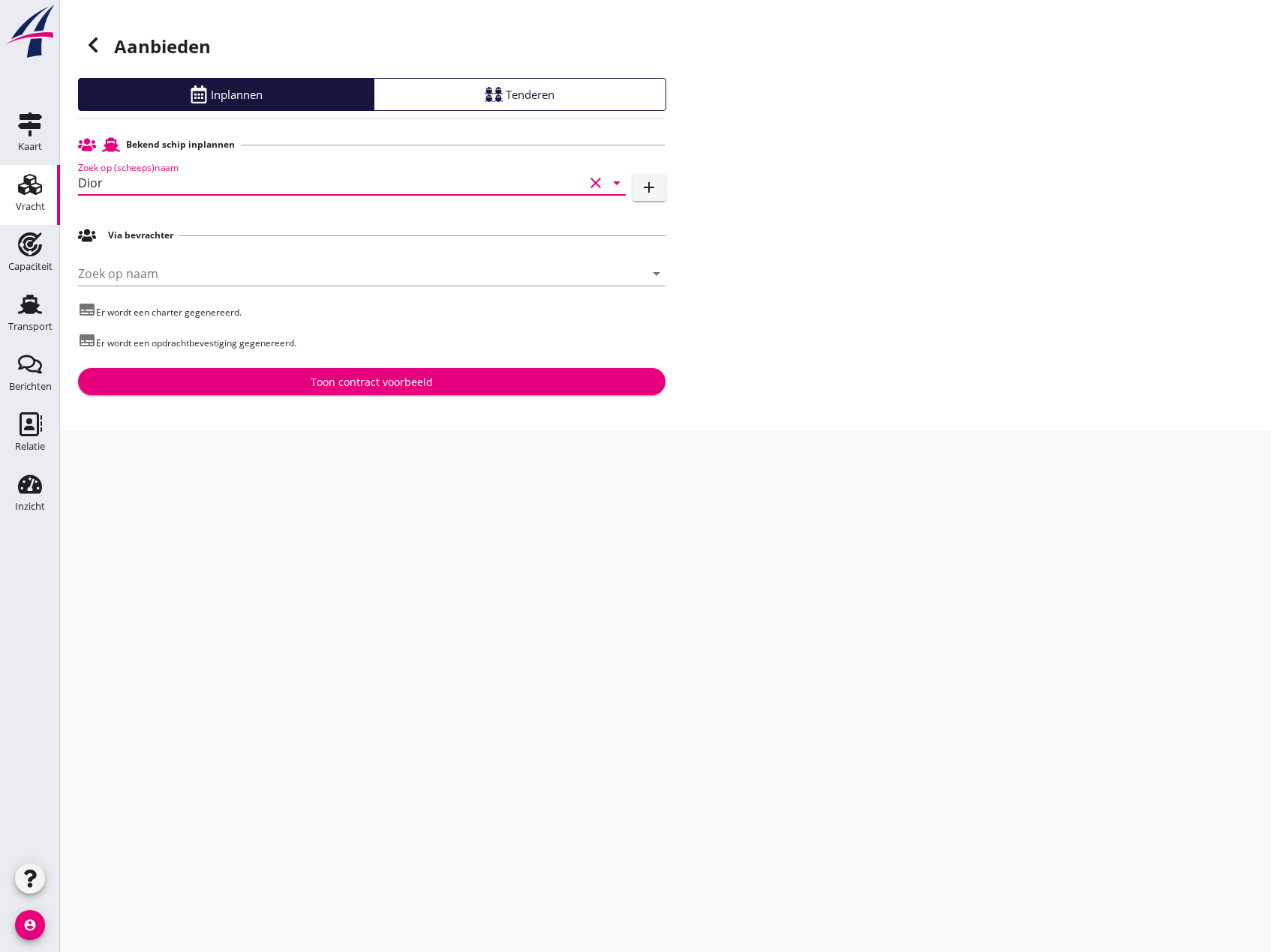
type input "Dior"
click at [356, 382] on div "Toon contract voorbeeld" at bounding box center [371, 382] width 123 height 16
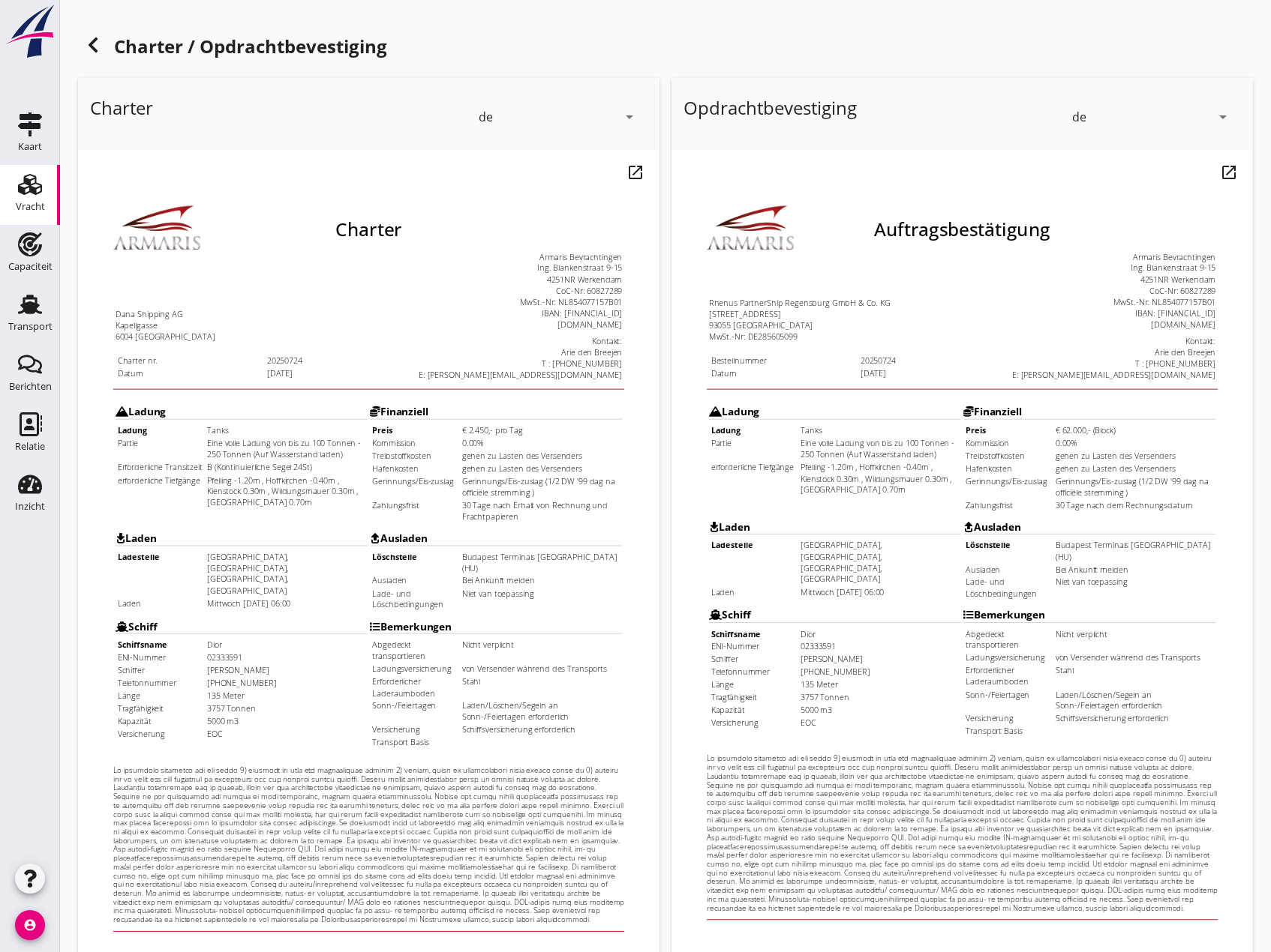
click at [625, 114] on icon "arrow_drop_down" at bounding box center [630, 117] width 18 height 18
click at [538, 114] on div "nl" at bounding box center [558, 114] width 154 height 18
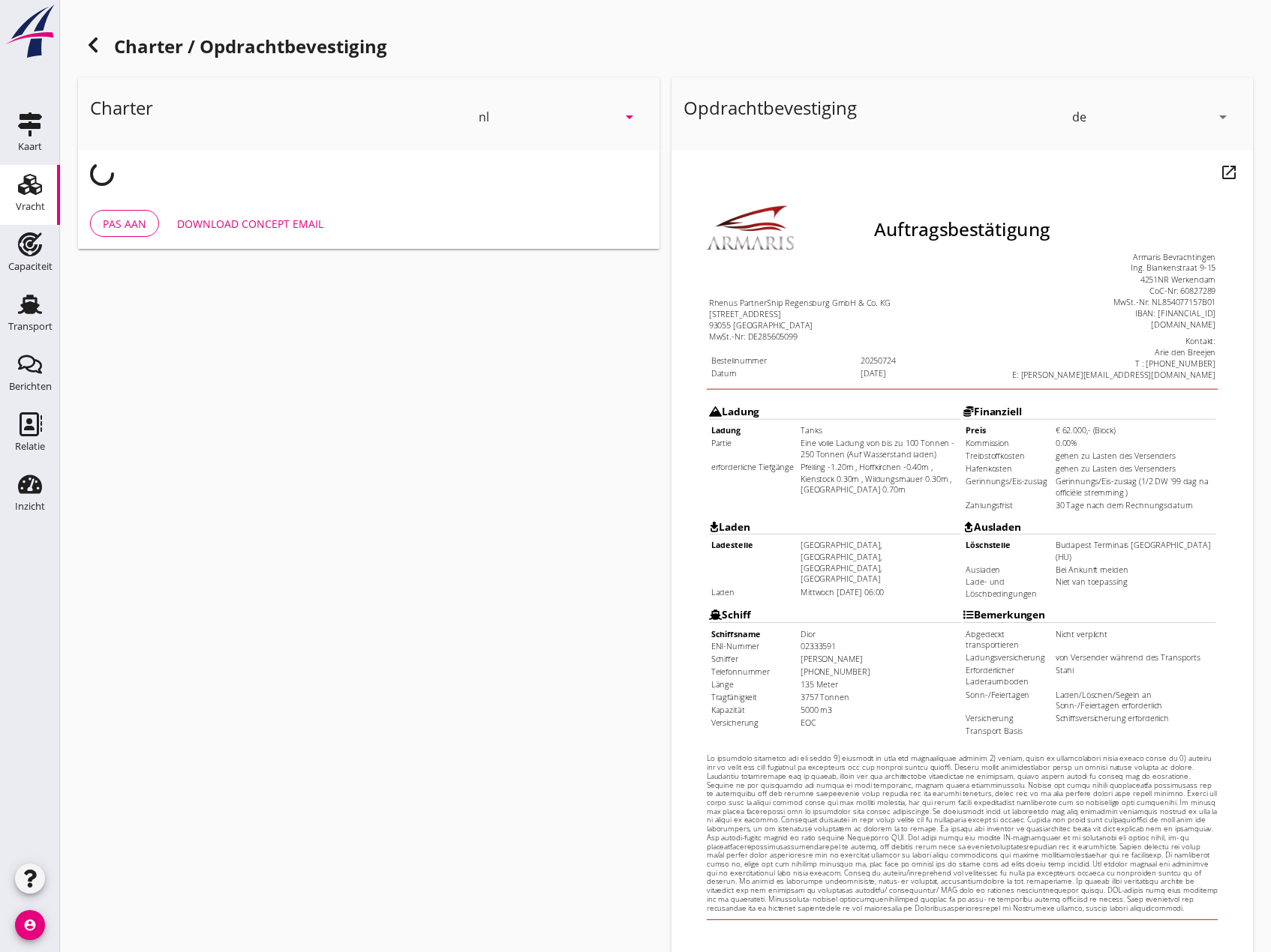
click at [1218, 113] on icon "arrow_drop_down" at bounding box center [1222, 117] width 18 height 18
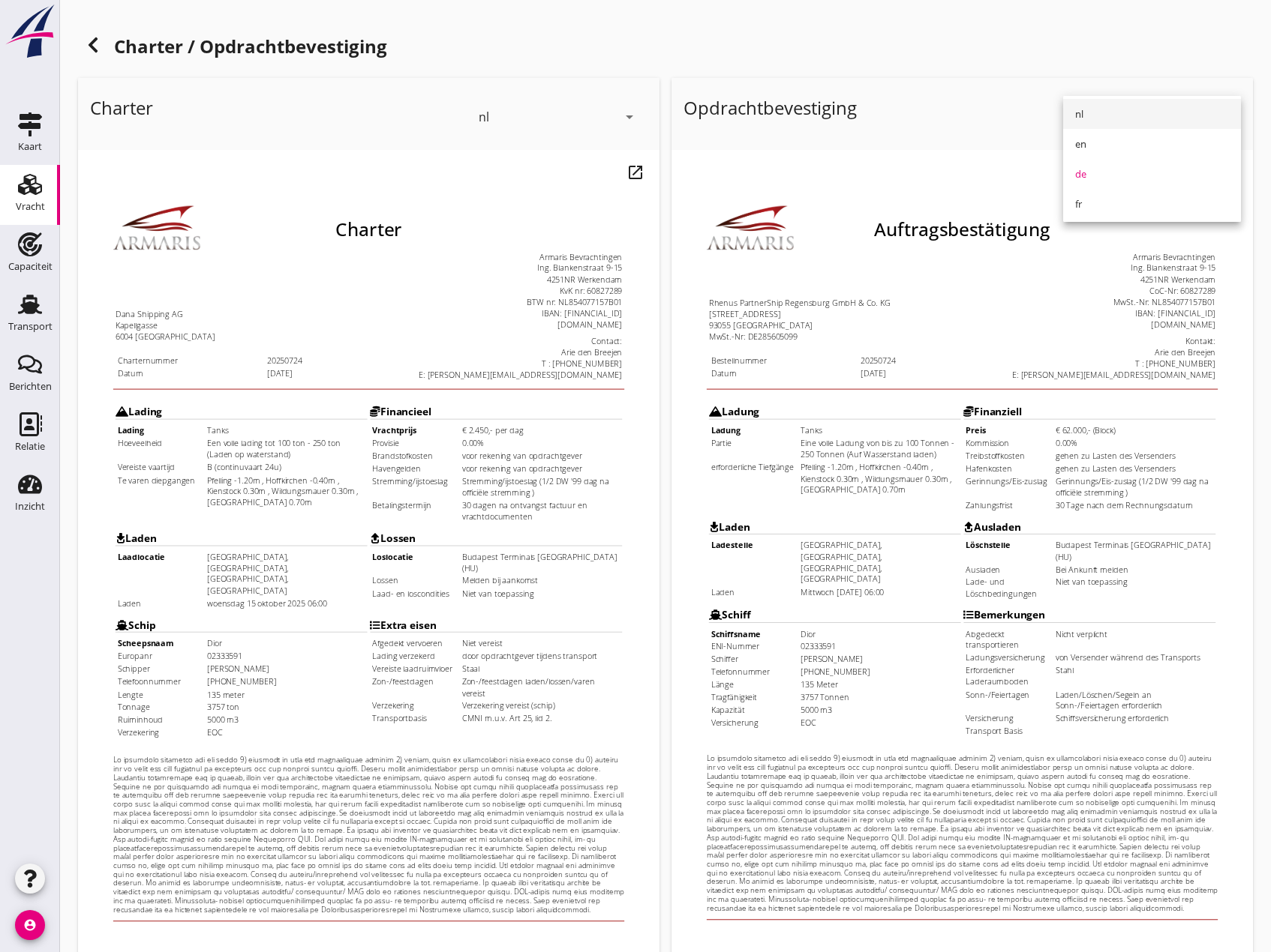
click at [1122, 108] on div "nl" at bounding box center [1152, 114] width 154 height 18
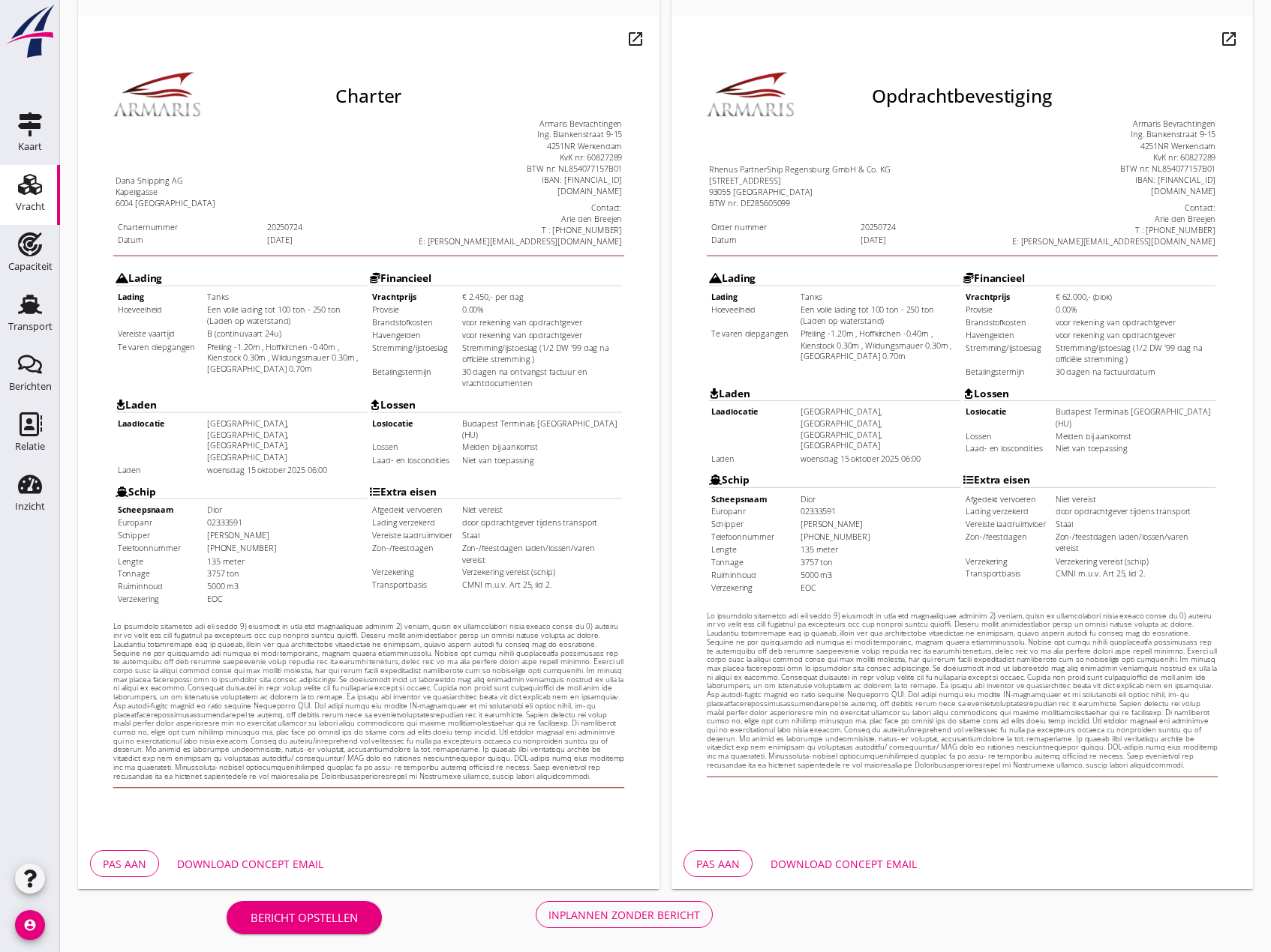
scroll to position [138, 0]
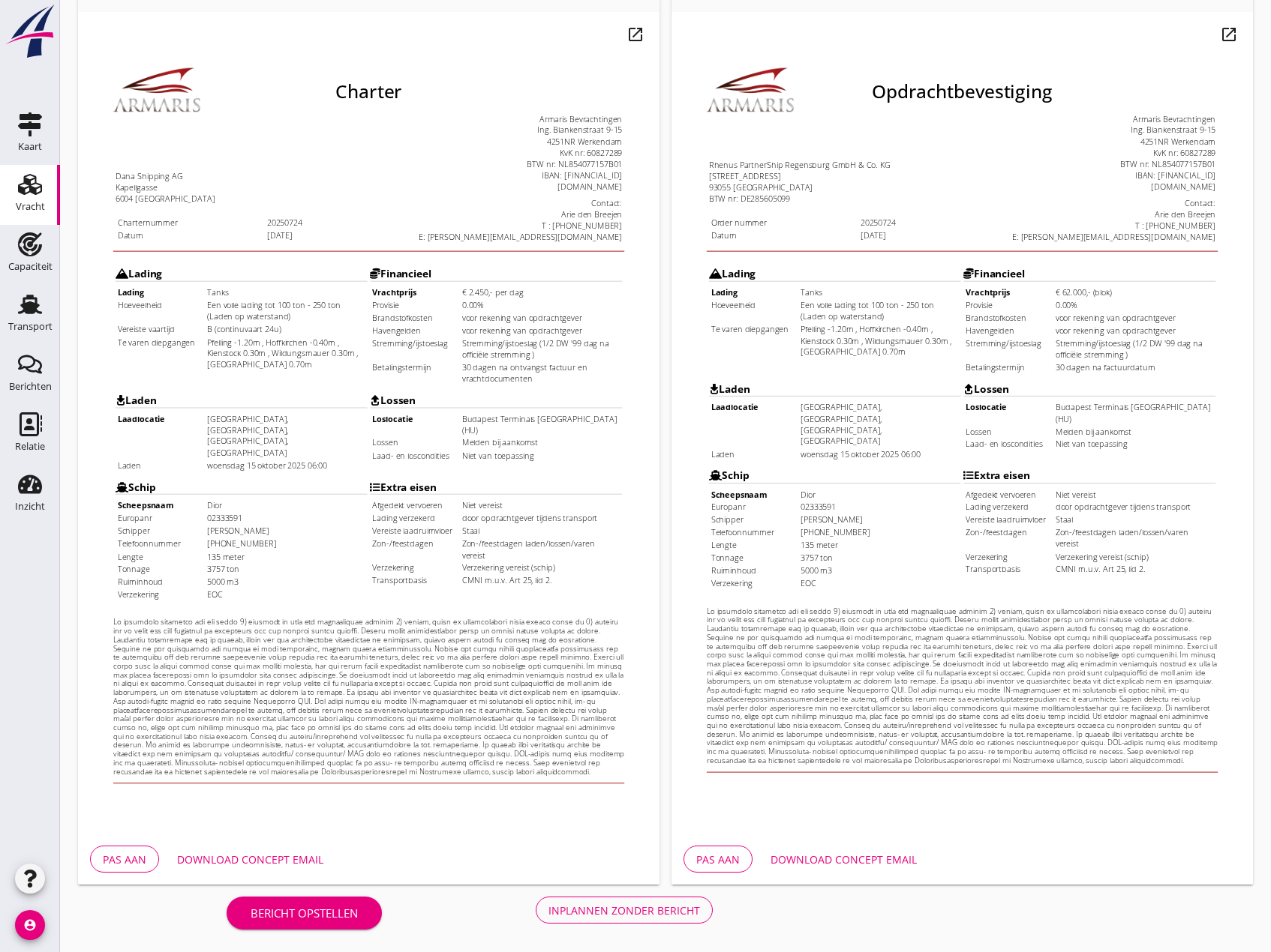
click at [615, 908] on div "Inplannen zonder bericht" at bounding box center [624, 910] width 151 height 16
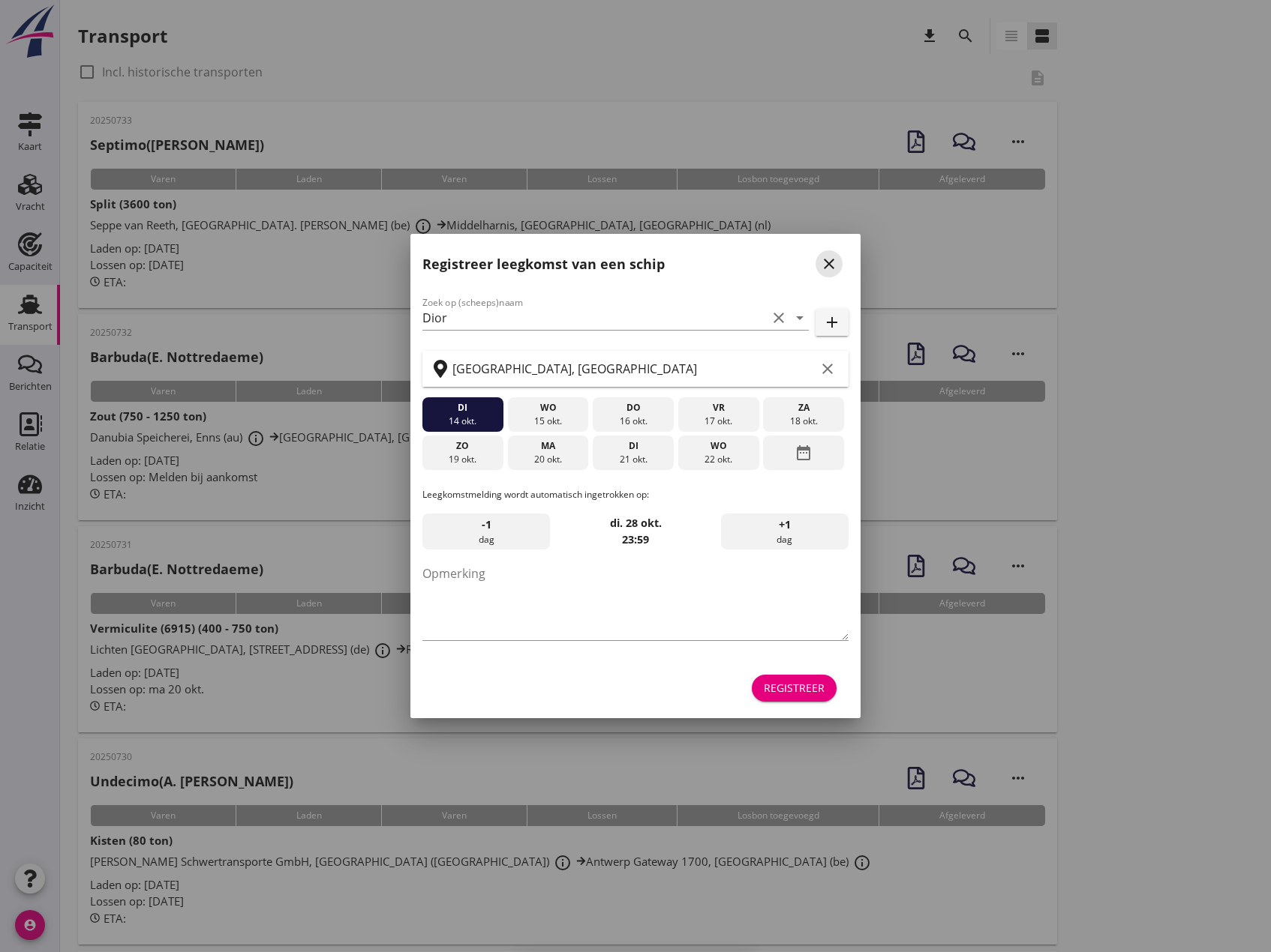
click at [830, 268] on icon "close" at bounding box center [829, 264] width 18 height 18
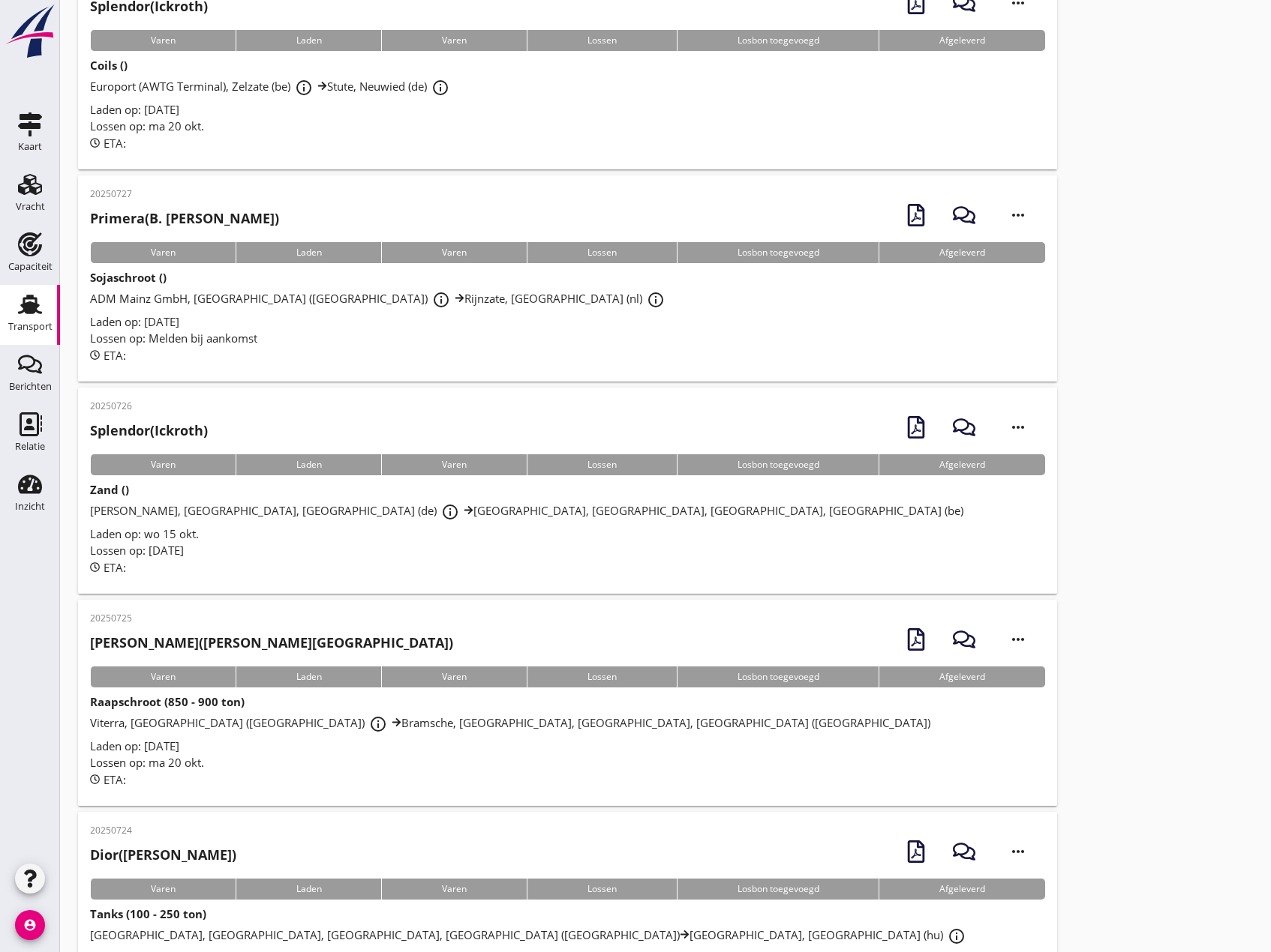
scroll to position [1337, 0]
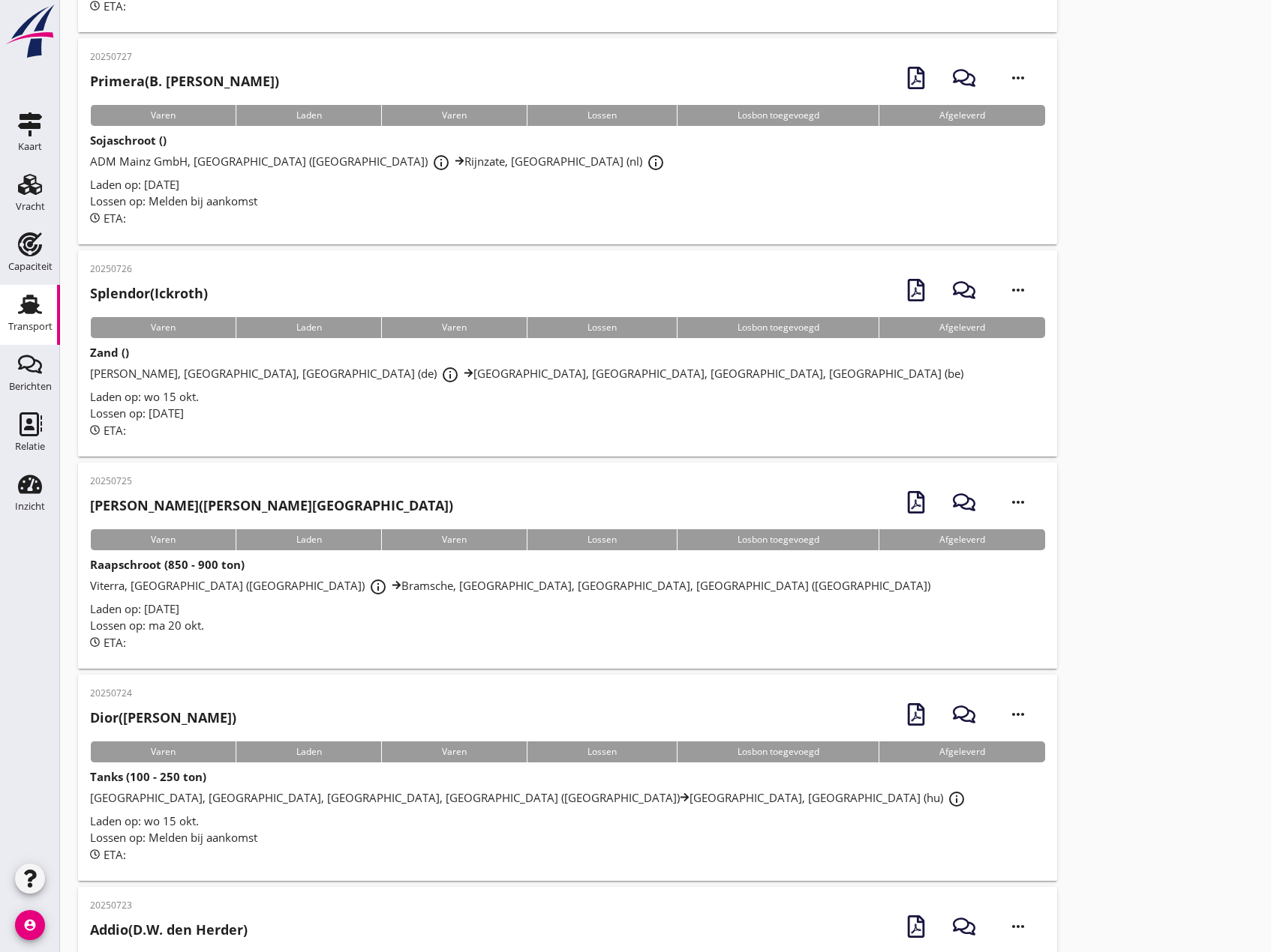
click at [193, 794] on span "[GEOGRAPHIC_DATA], [GEOGRAPHIC_DATA], [GEOGRAPHIC_DATA], [GEOGRAPHIC_DATA] (de)…" at bounding box center [529, 797] width 880 height 15
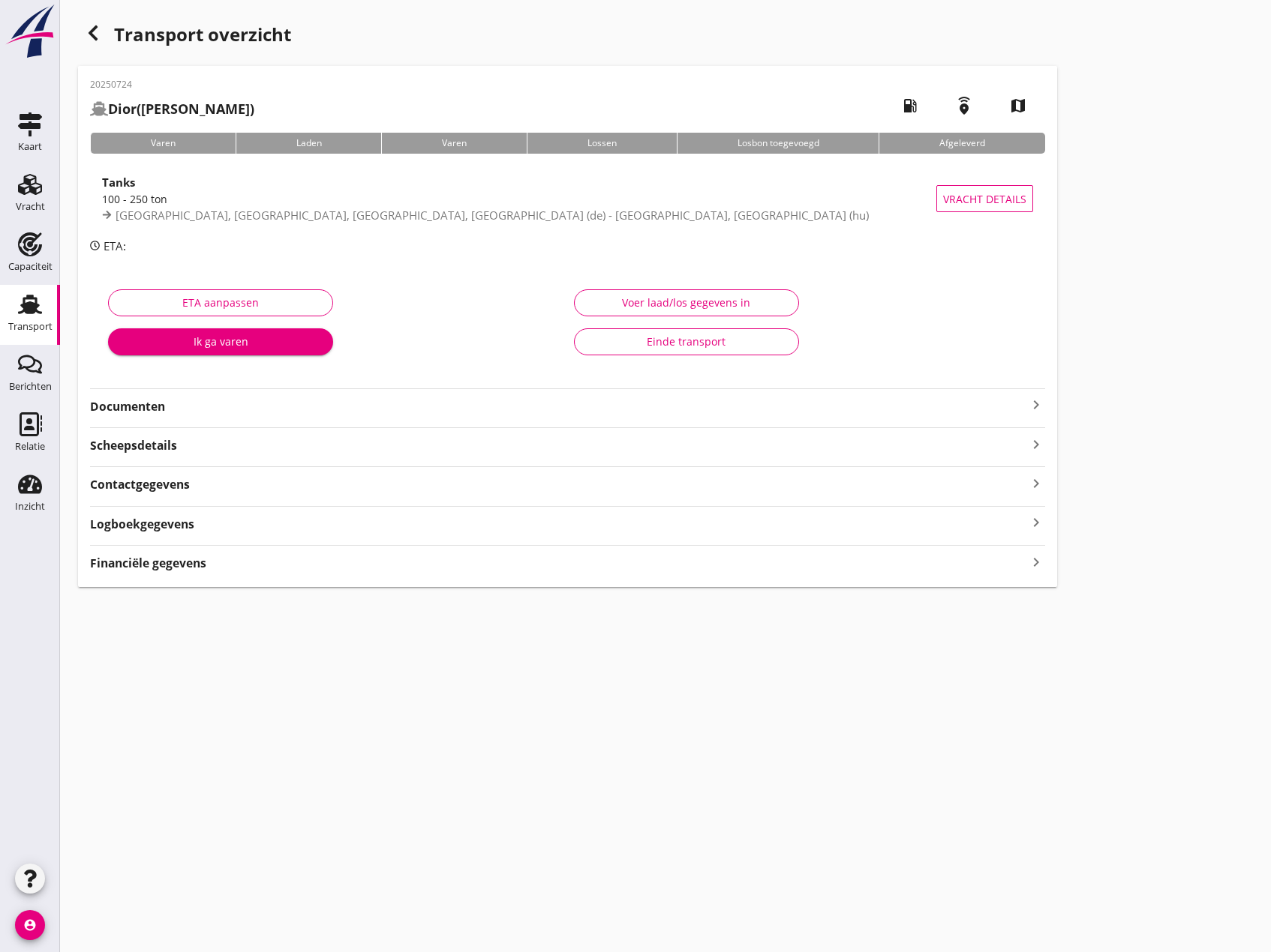
click at [1036, 405] on icon "keyboard_arrow_right" at bounding box center [1036, 405] width 18 height 18
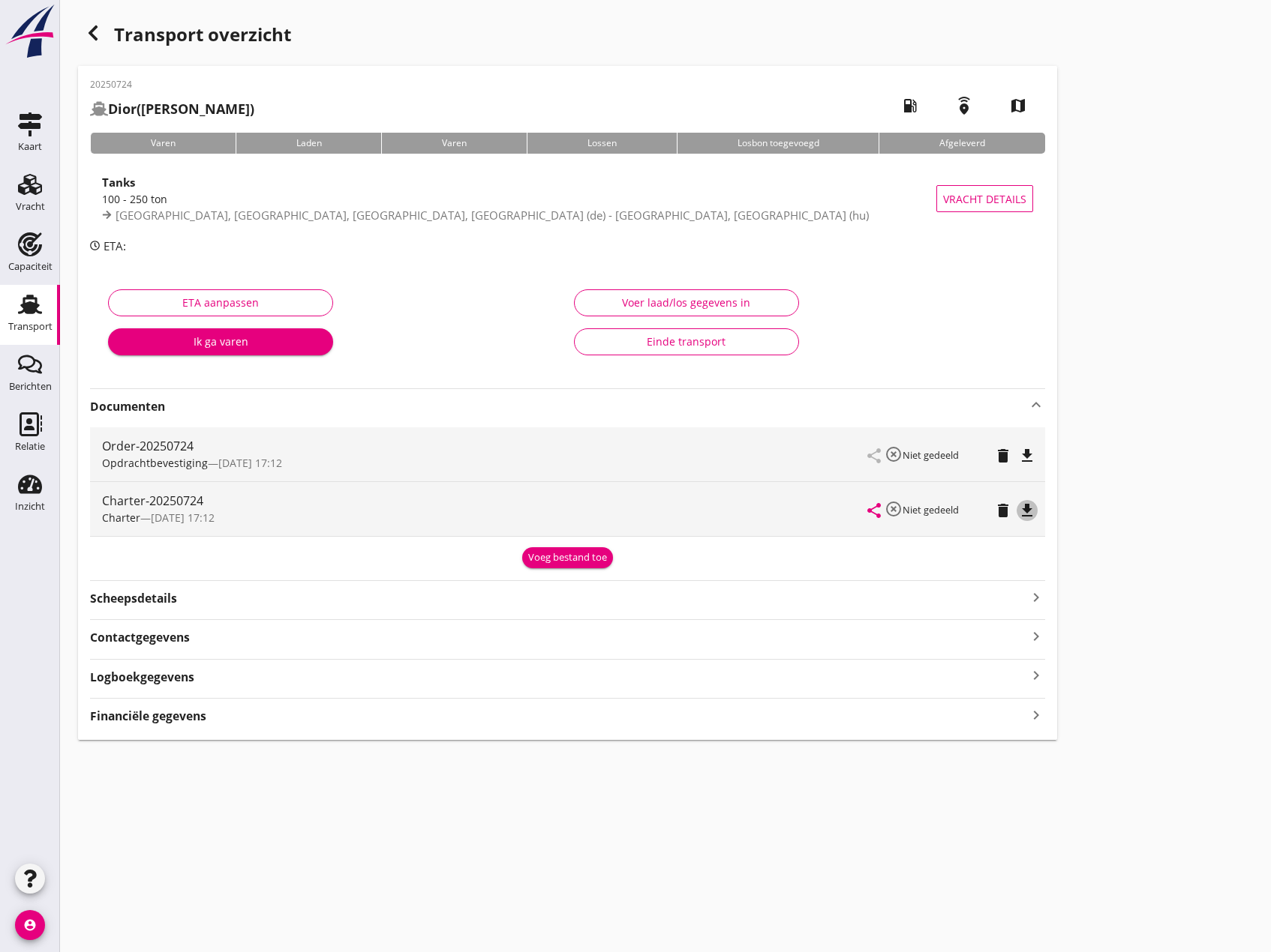
click at [1027, 510] on icon "file_download" at bounding box center [1027, 511] width 18 height 18
